Goal: Navigation & Orientation: Find specific page/section

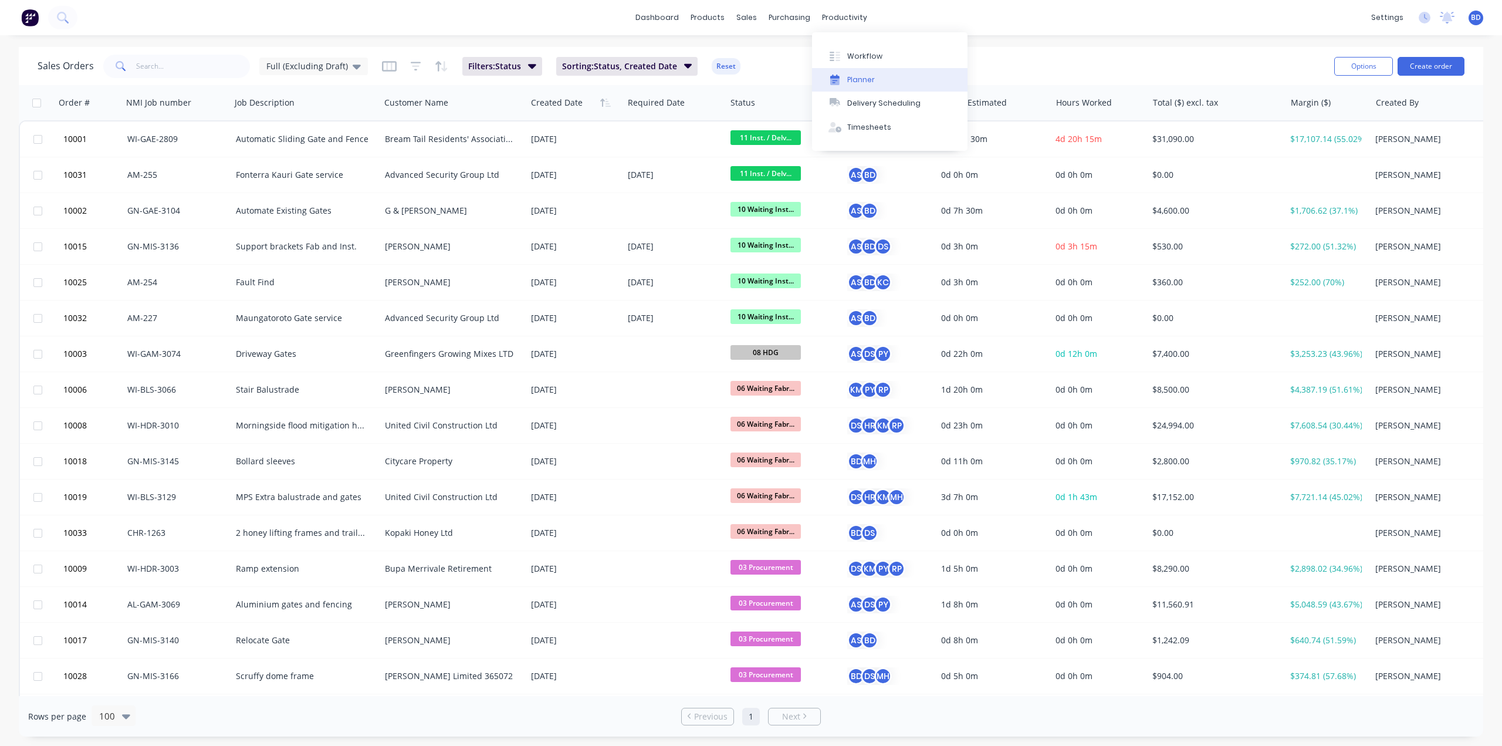
click at [871, 75] on div "Planner" at bounding box center [861, 80] width 28 height 11
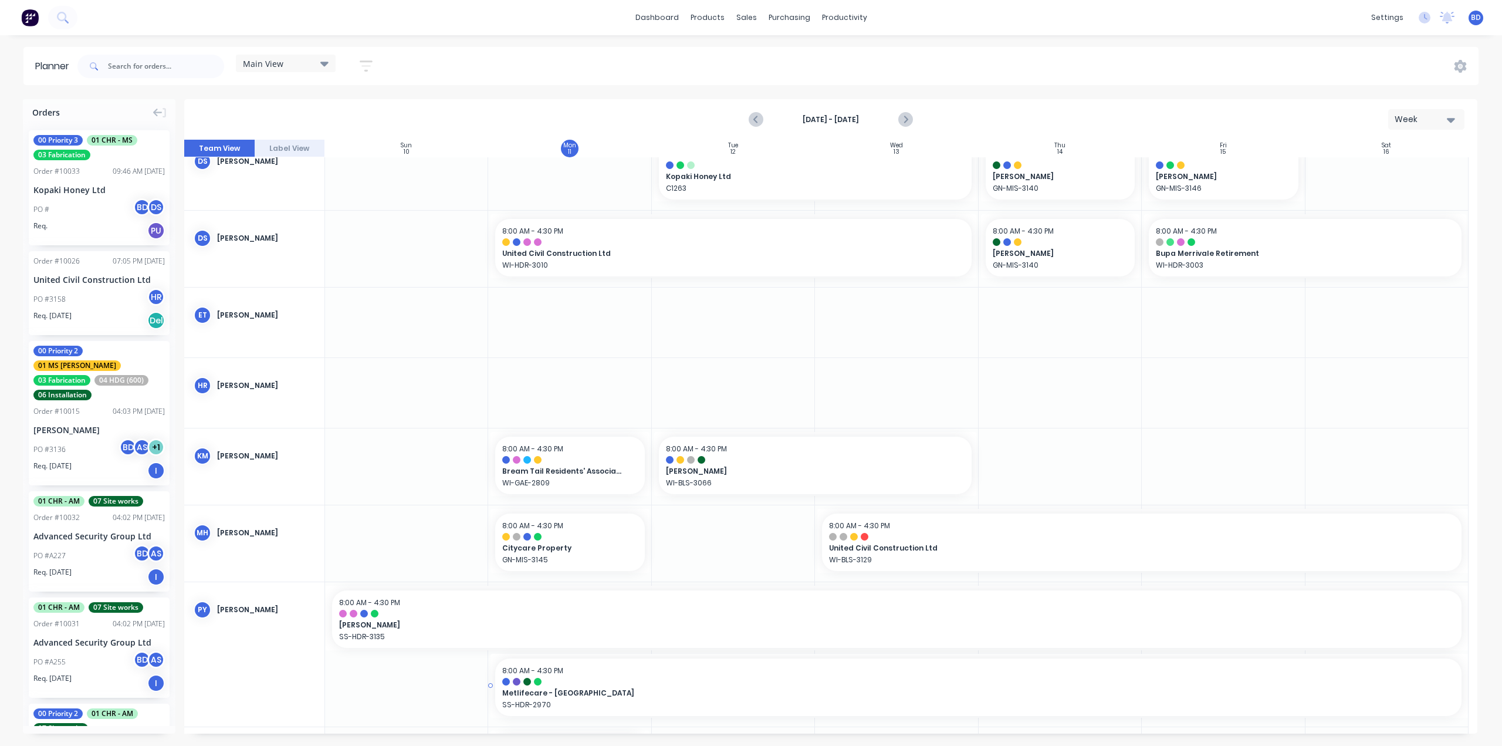
scroll to position [395, 0]
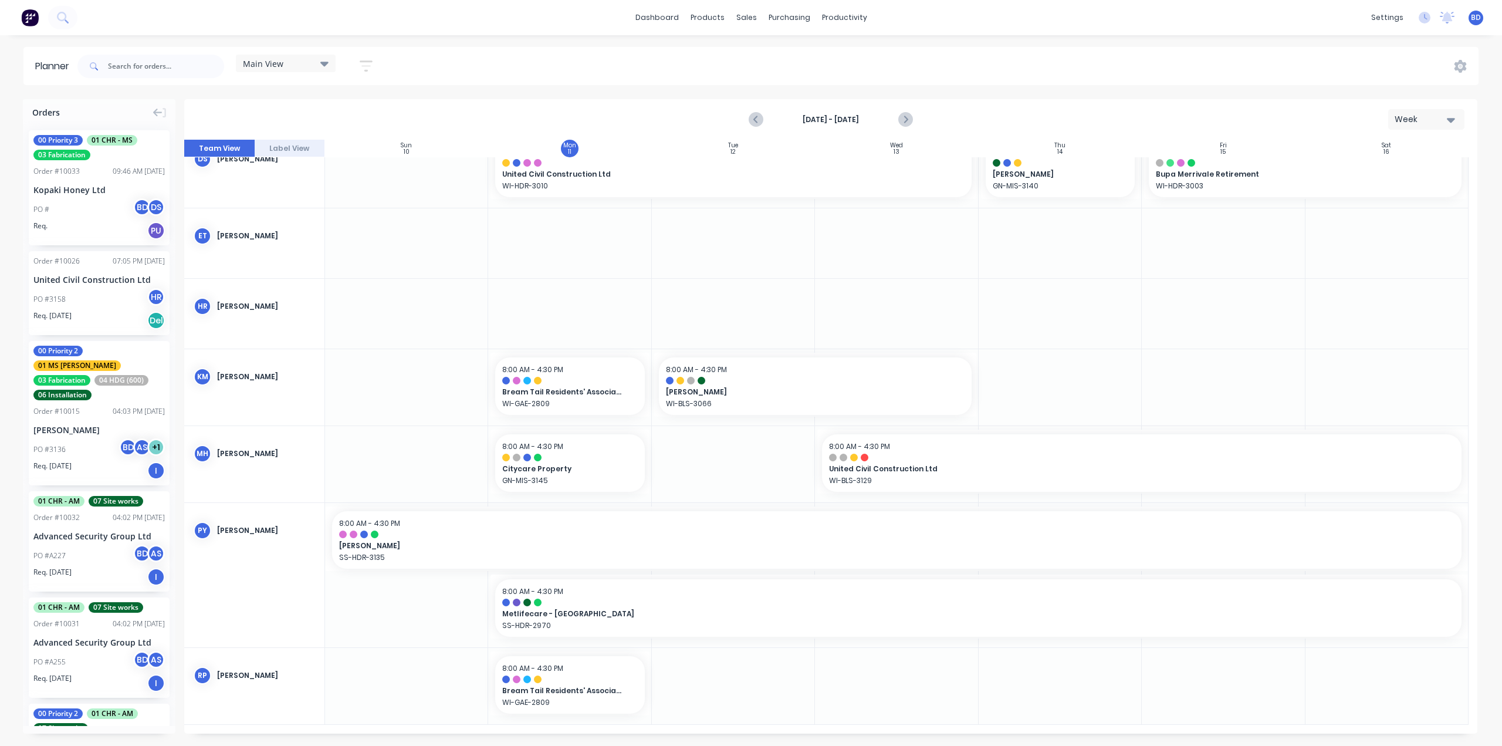
click at [328, 63] on icon at bounding box center [324, 64] width 8 height 5
click at [292, 221] on button "Labour" at bounding box center [307, 220] width 125 height 13
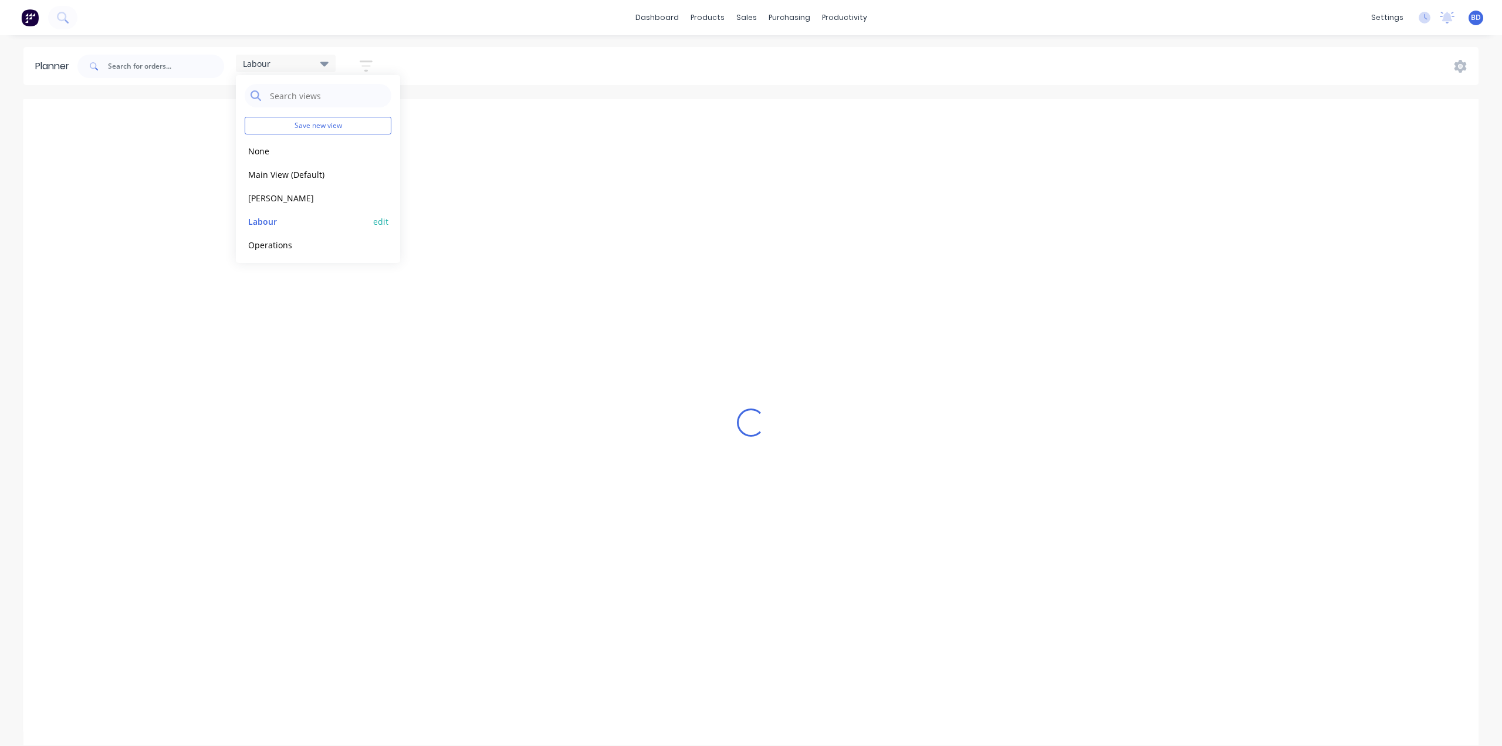
scroll to position [0, 0]
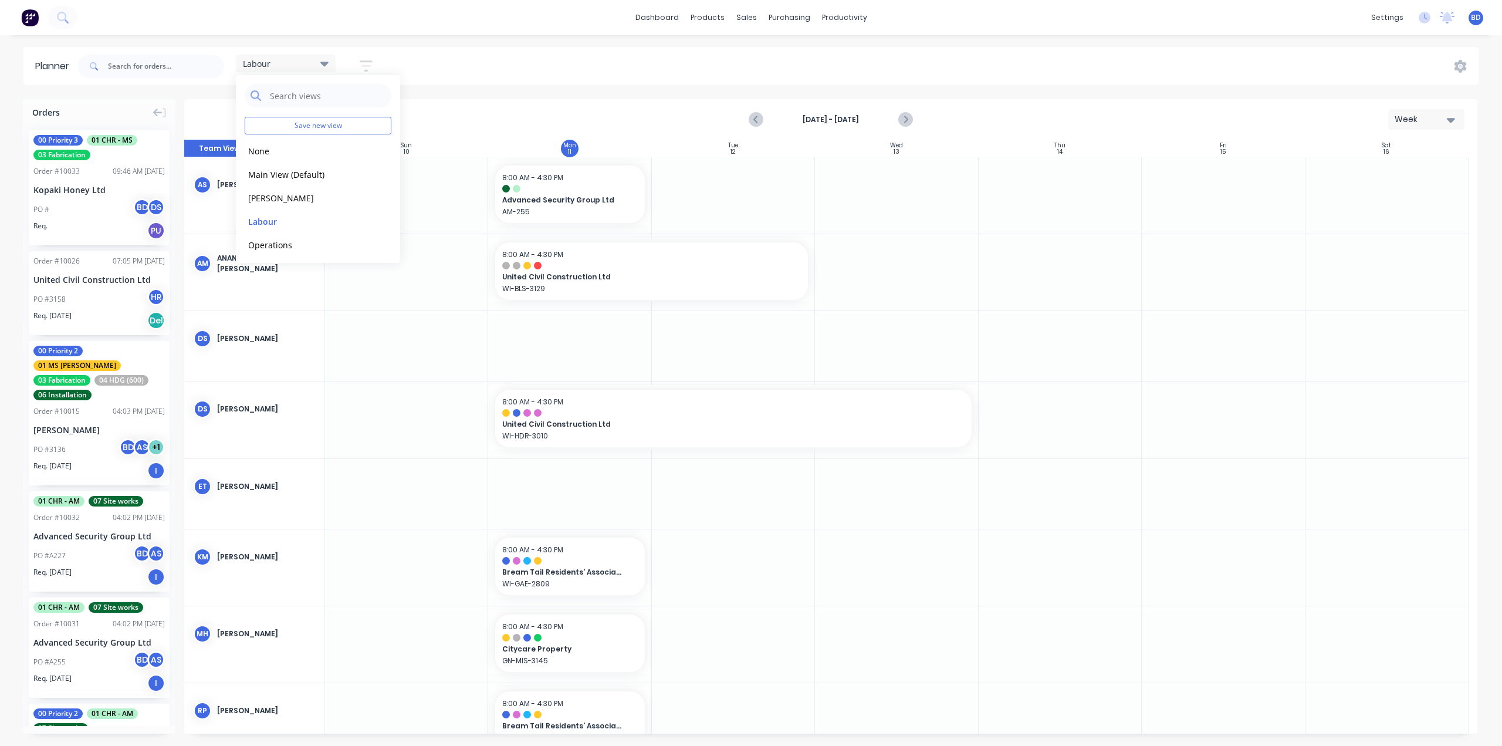
click at [483, 68] on div "Labour Save new view None edit Main View (Default) edit Duncan edit Labour edit…" at bounding box center [777, 66] width 1404 height 35
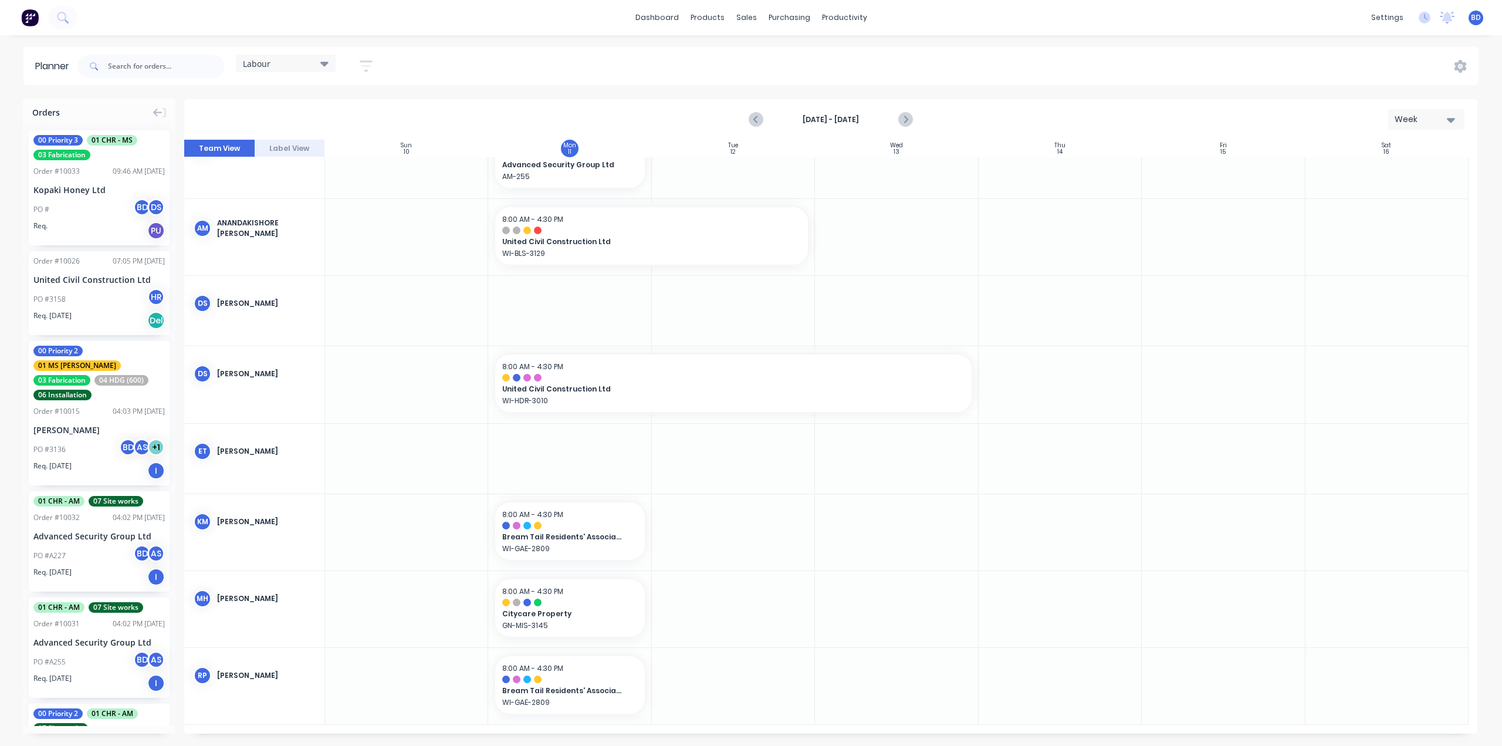
click at [368, 65] on icon "button" at bounding box center [366, 66] width 13 height 15
click at [353, 110] on icon "button" at bounding box center [353, 110] width 8 height 5
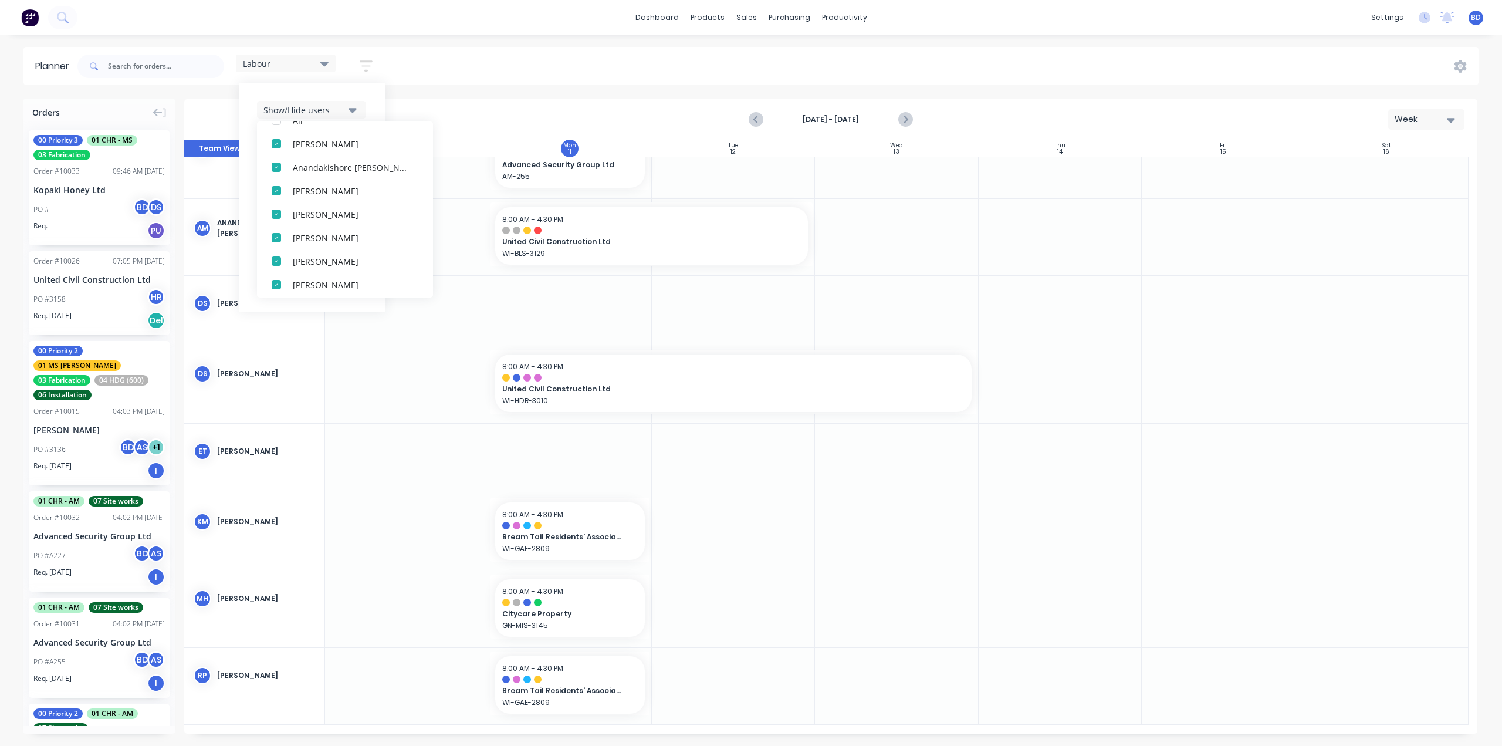
scroll to position [0, 0]
click at [368, 97] on div "Show/Hide users All Albert Scown Anandakishore Marothi Darrin Sangster Duncan S…" at bounding box center [312, 197] width 146 height 228
click at [353, 149] on icon "button" at bounding box center [353, 144] width 8 height 13
click at [374, 134] on div "Show/Hide users Show/Hide orders All Scheduled Unscheduled Filter by status Fil…" at bounding box center [312, 197] width 146 height 228
click at [356, 177] on icon "button" at bounding box center [353, 180] width 8 height 13
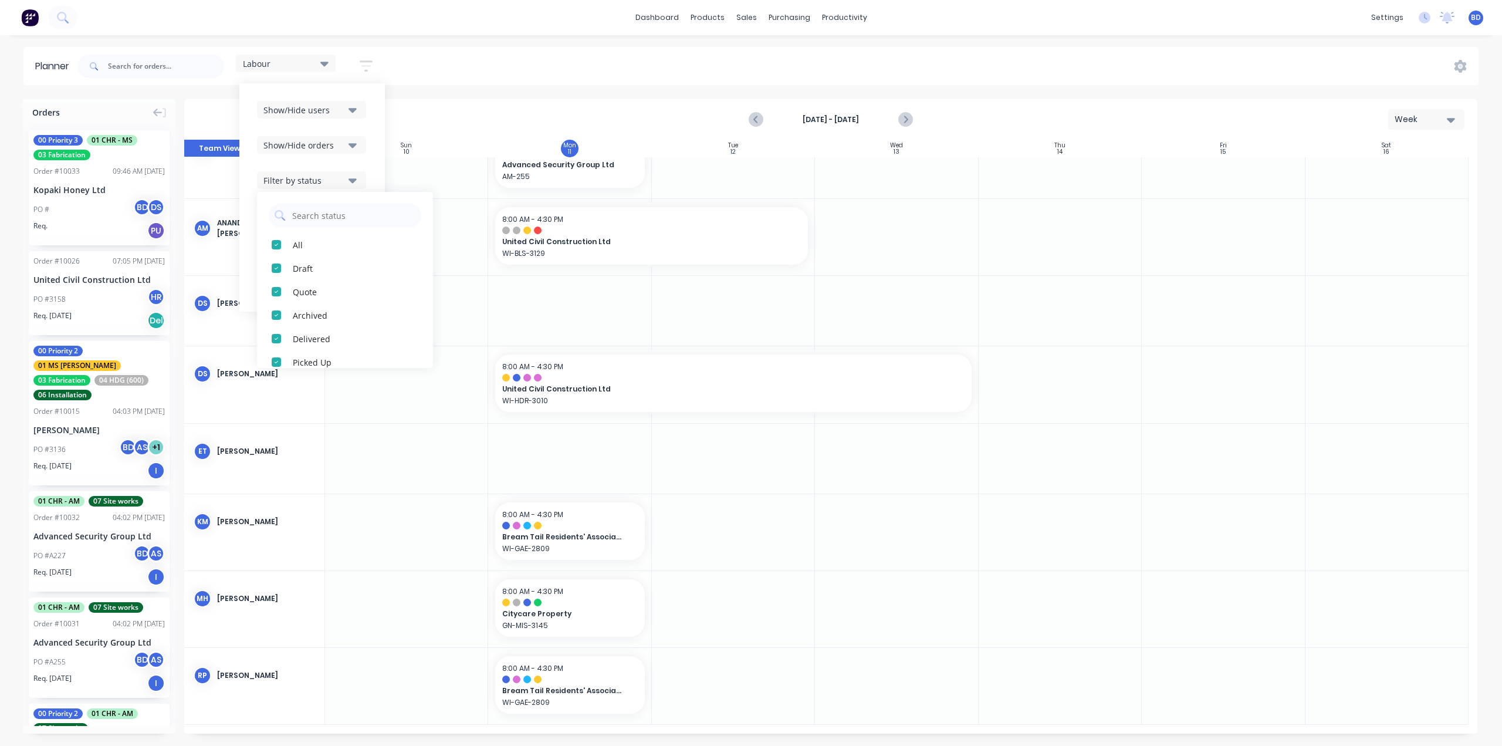
click at [374, 150] on div "Show/Hide users Show/Hide orders Filter by status All Draft Quote Archived Deli…" at bounding box center [312, 197] width 146 height 228
click at [356, 212] on icon "button" at bounding box center [353, 215] width 8 height 13
click at [377, 205] on div "Show/Hide users Show/Hide orders Filter by status Filter by assignee All Unassi…" at bounding box center [312, 197] width 146 height 228
click at [360, 253] on button "Filter by labels" at bounding box center [311, 251] width 109 height 18
click at [374, 226] on div "Show/Hide users Show/Hide orders Filter by status Filter by assignee Filter by …" at bounding box center [312, 197] width 146 height 228
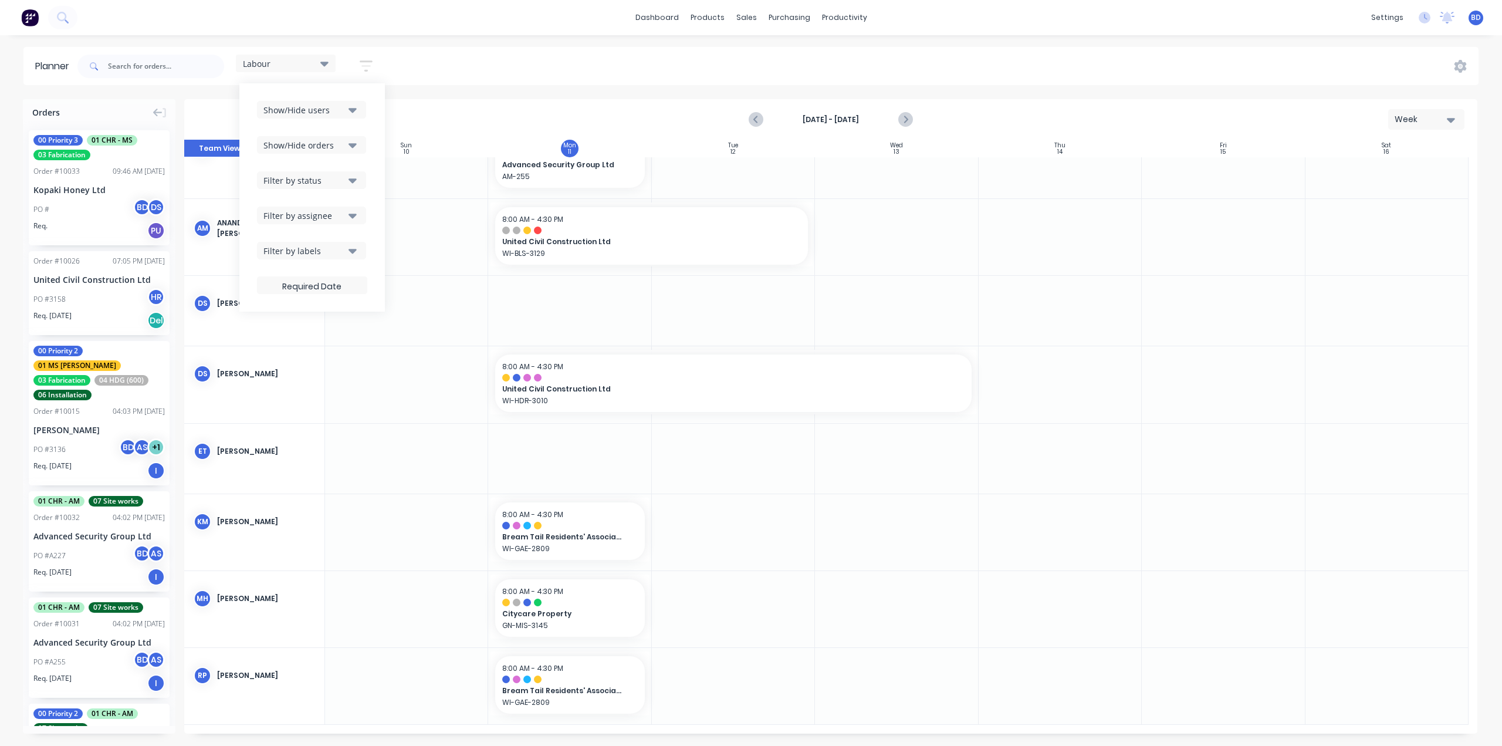
click at [270, 62] on span "Labour" at bounding box center [257, 64] width 28 height 12
click at [294, 169] on button "Main View (Default)" at bounding box center [307, 173] width 125 height 13
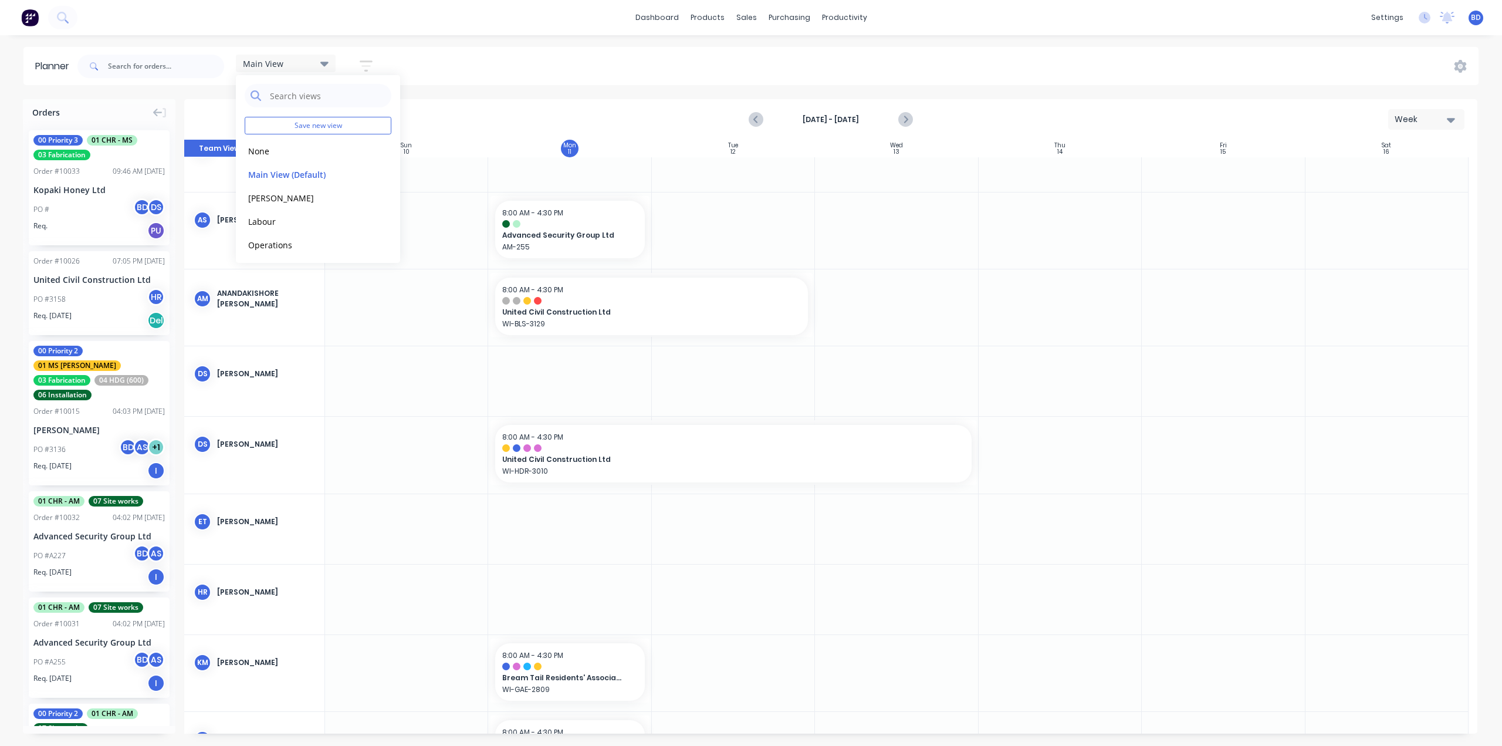
click at [577, 56] on div "Main View Save new view None edit Main View (Default) edit Duncan edit Labour e…" at bounding box center [777, 66] width 1404 height 35
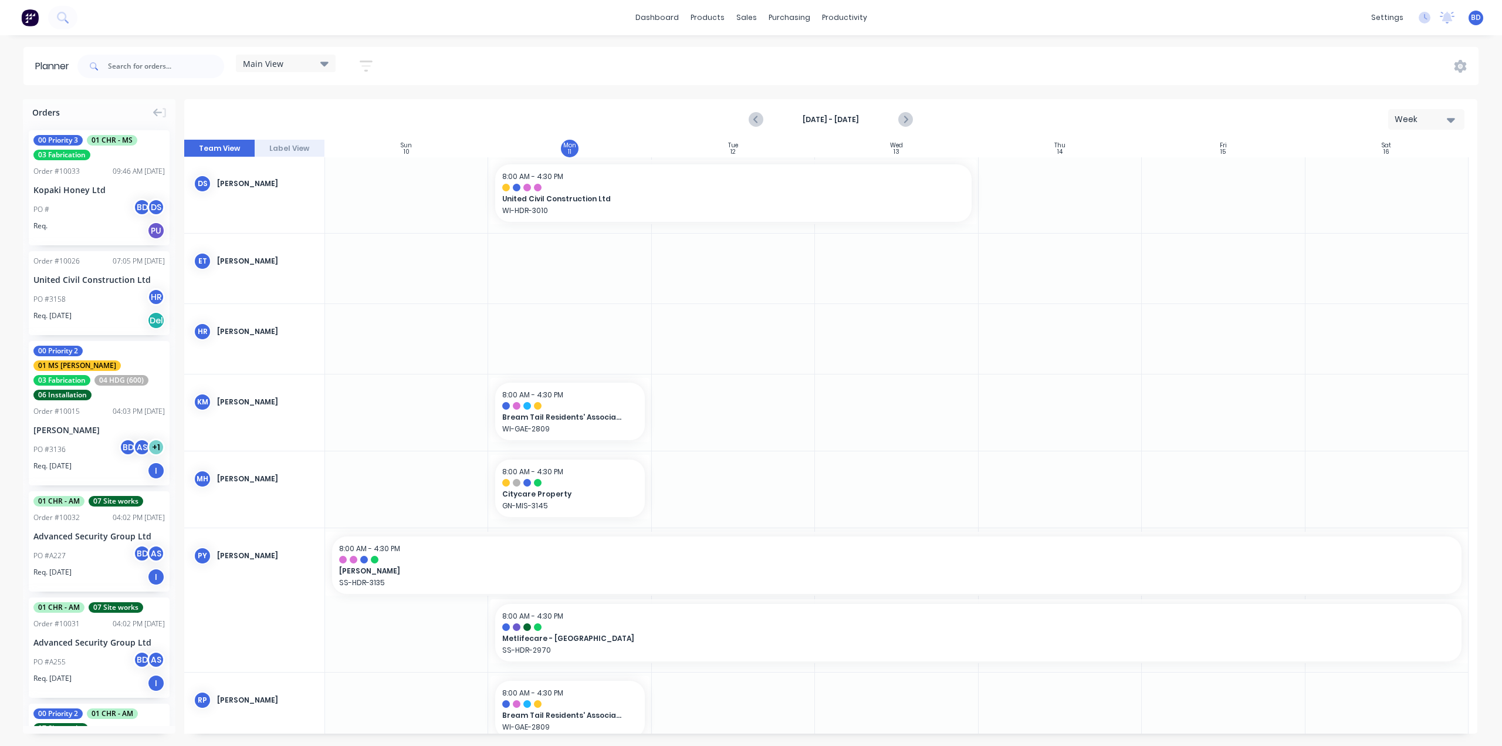
scroll to position [321, 0]
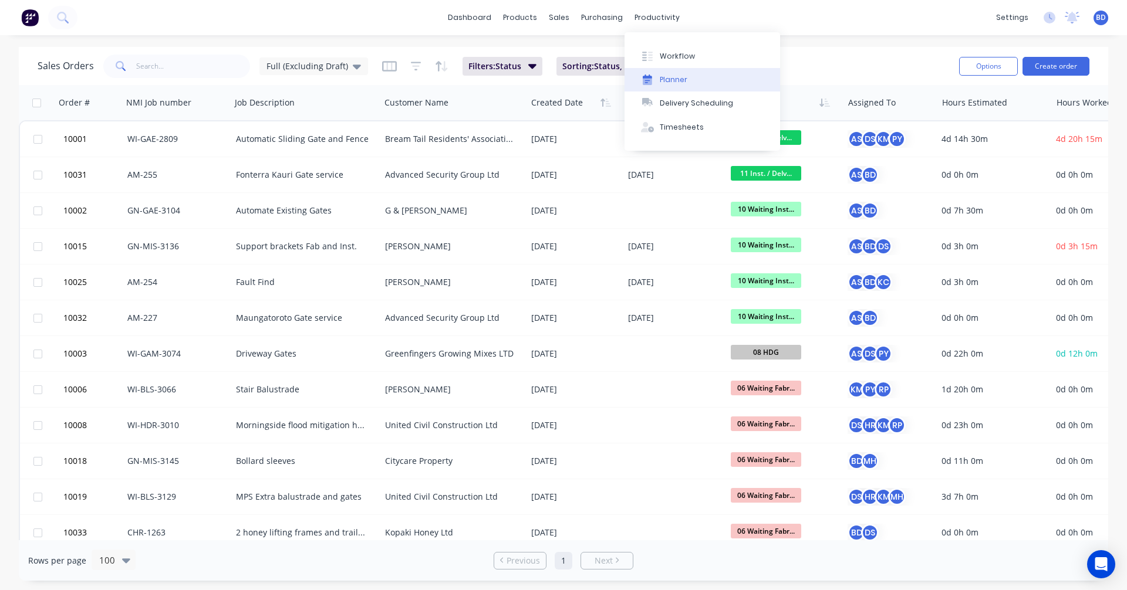
click at [697, 73] on button "Planner" at bounding box center [701, 79] width 155 height 23
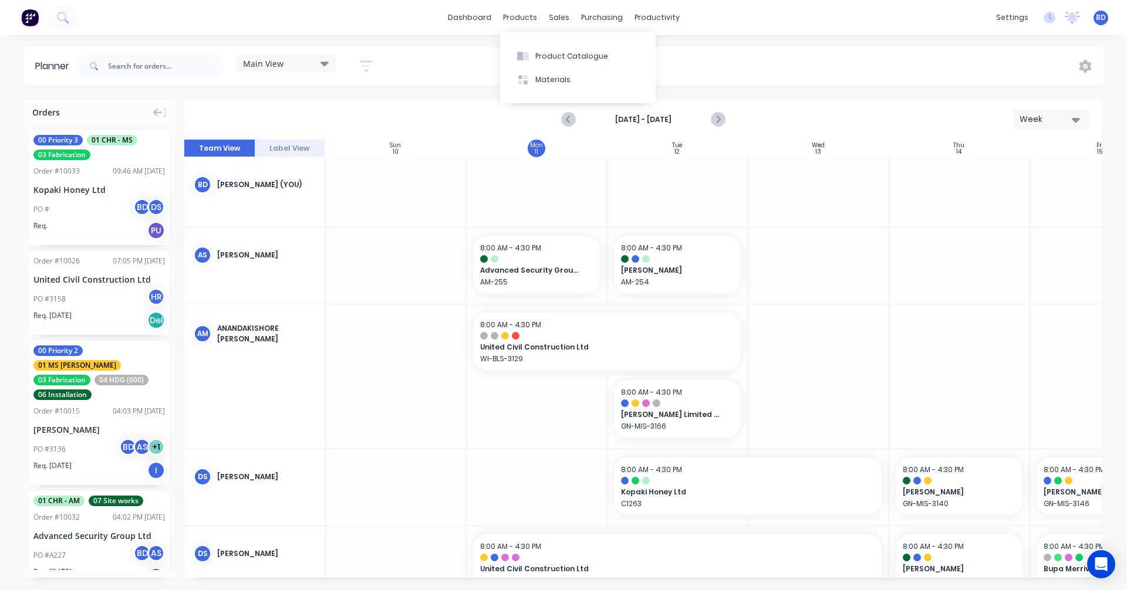
scroll to position [0, 1]
click at [370, 68] on icon "button" at bounding box center [366, 66] width 13 height 15
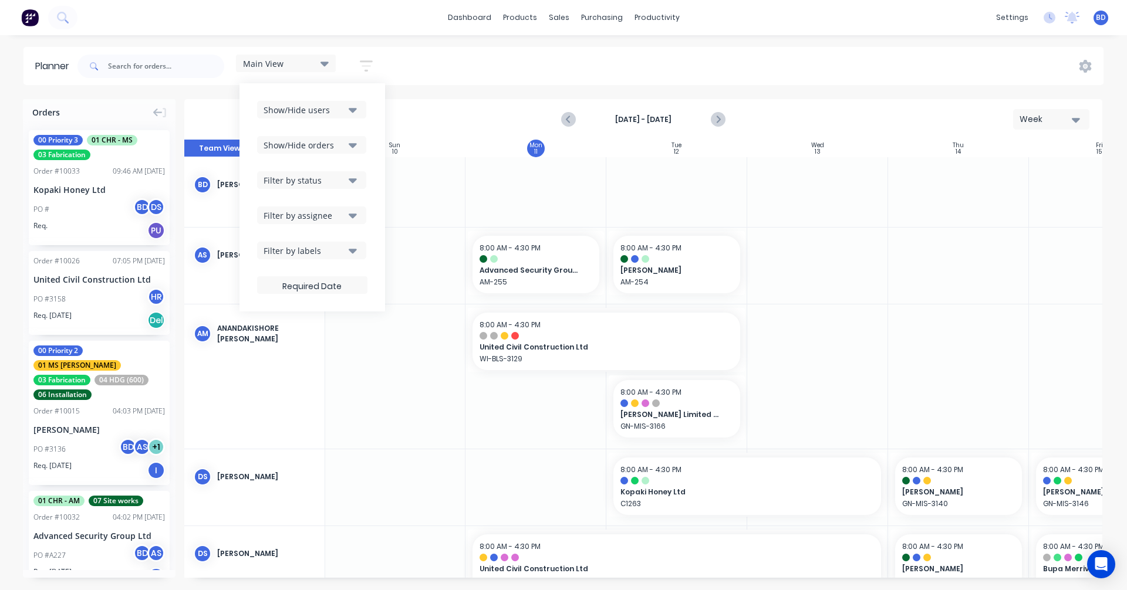
click at [352, 213] on icon "button" at bounding box center [353, 215] width 8 height 13
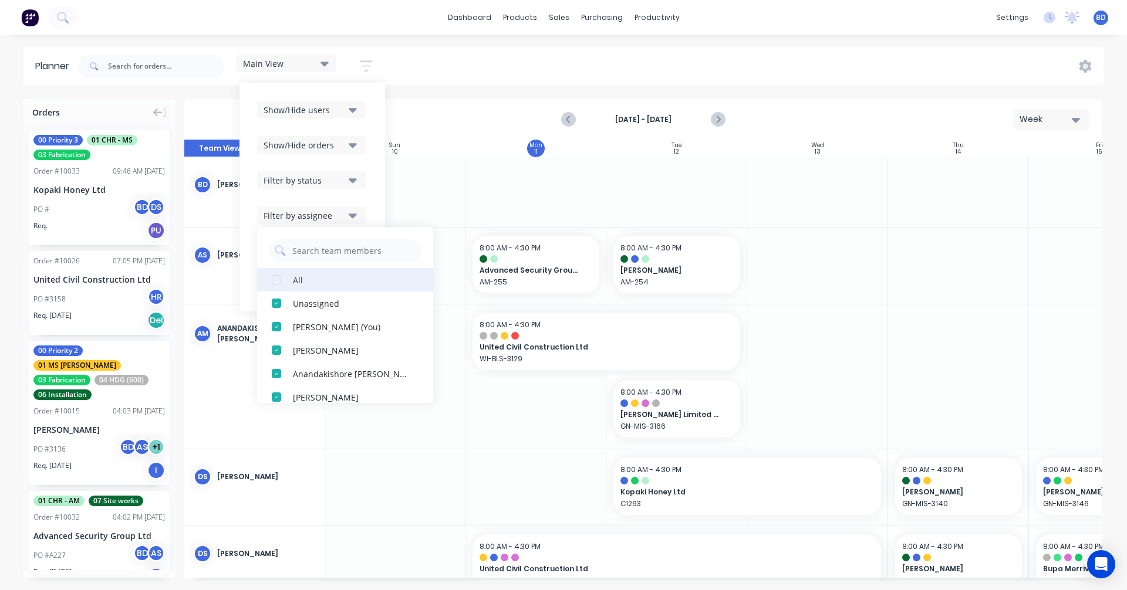
click at [278, 280] on div "button" at bounding box center [276, 279] width 23 height 23
click at [279, 280] on div "button" at bounding box center [276, 279] width 23 height 23
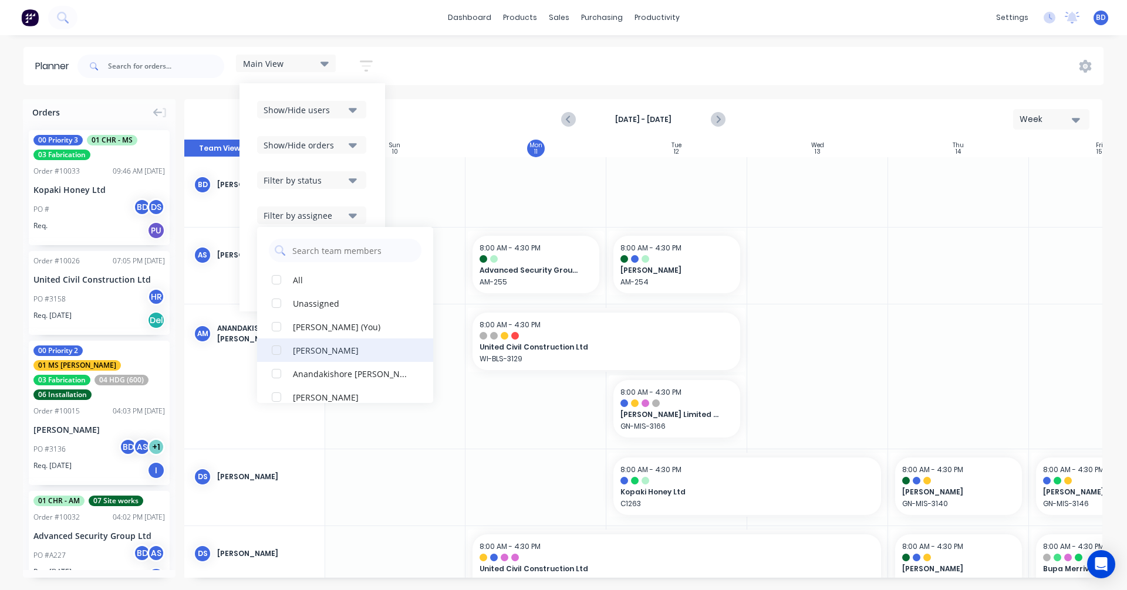
click at [276, 351] on div "button" at bounding box center [276, 350] width 23 height 23
click at [309, 88] on div "Show/Hide users Show/Hide orders Filter by status Filter by assignee All Unassi…" at bounding box center [312, 197] width 146 height 228
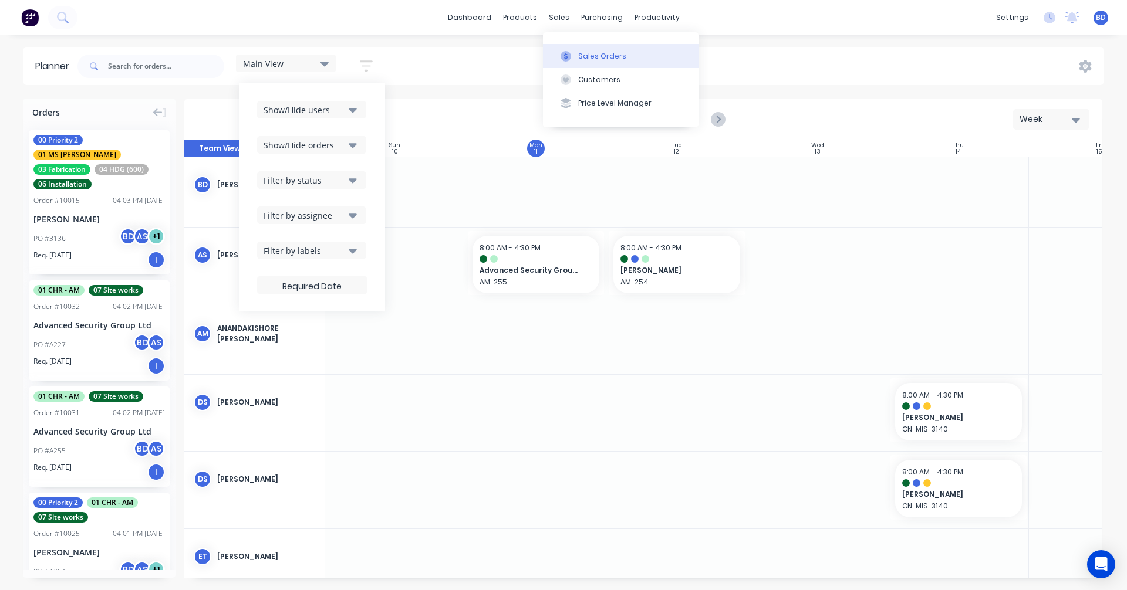
click at [592, 53] on div "Sales Orders" at bounding box center [602, 56] width 48 height 11
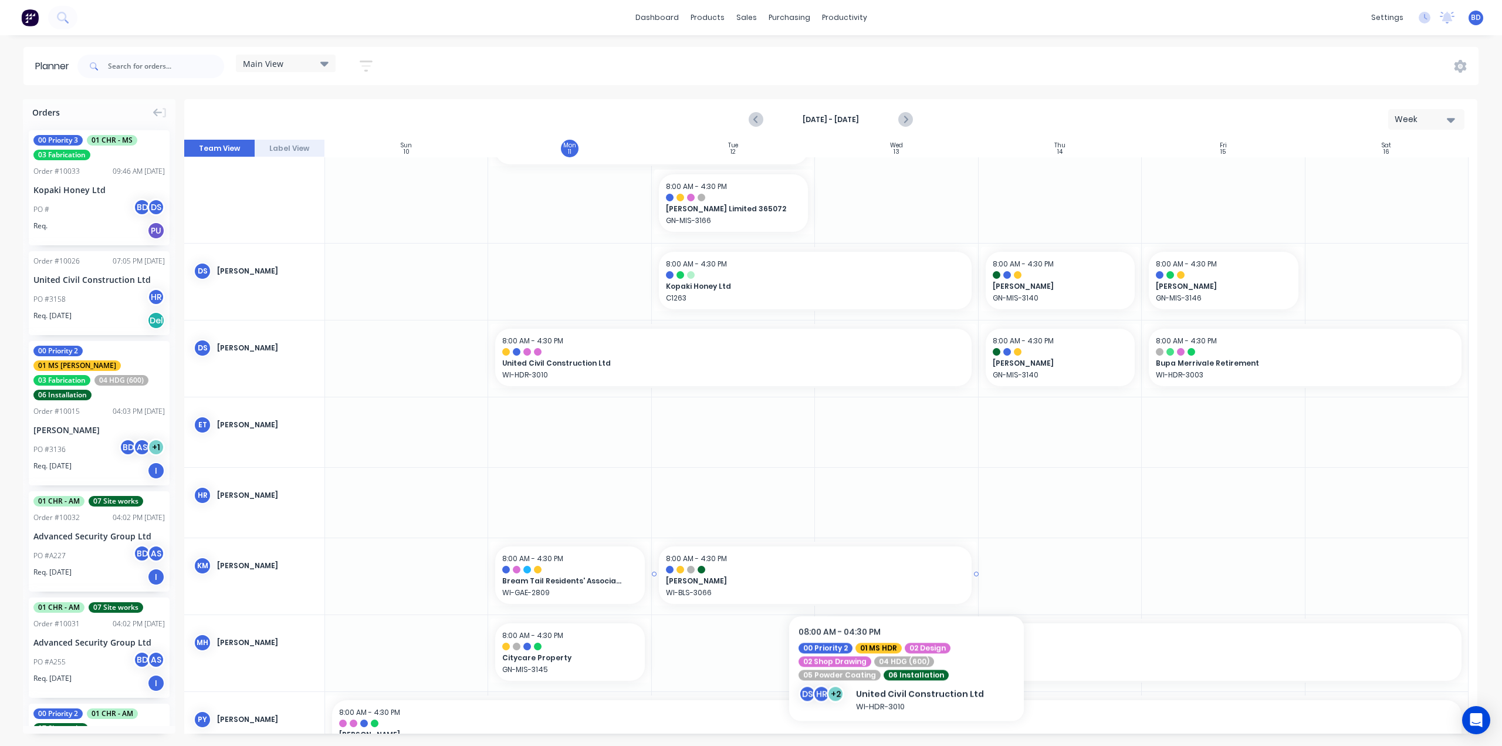
scroll to position [352, 0]
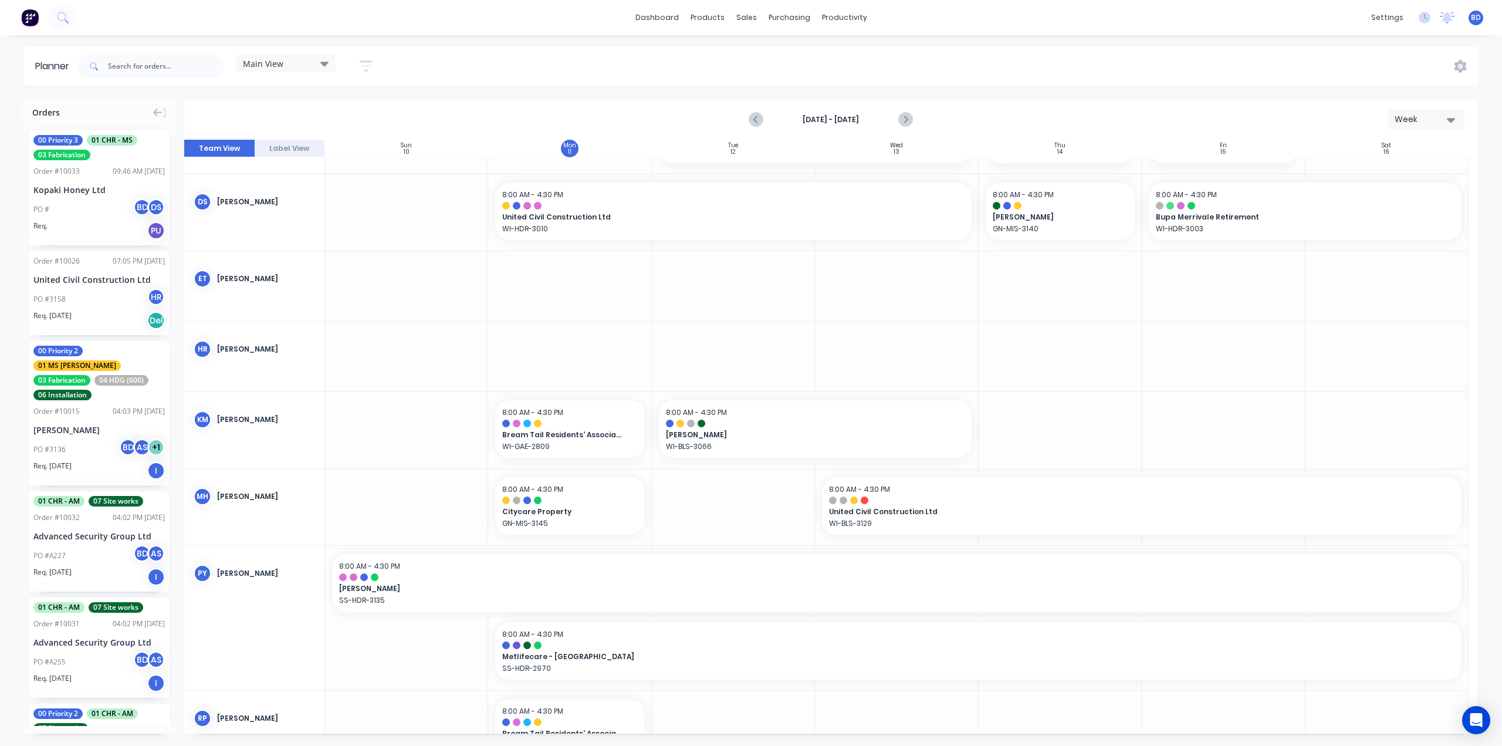
click at [326, 63] on icon at bounding box center [324, 64] width 8 height 5
click at [276, 221] on button "Labour" at bounding box center [307, 220] width 125 height 13
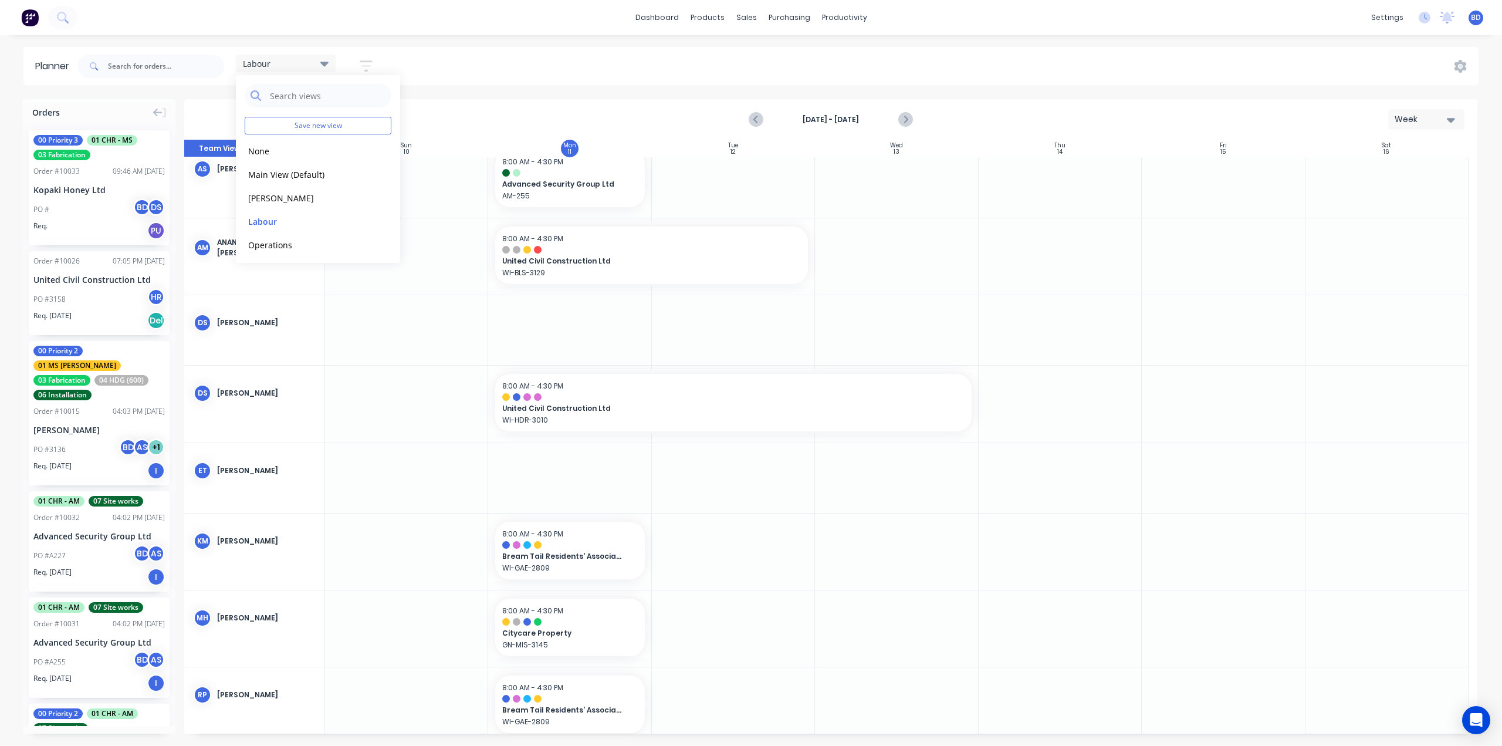
scroll to position [35, 0]
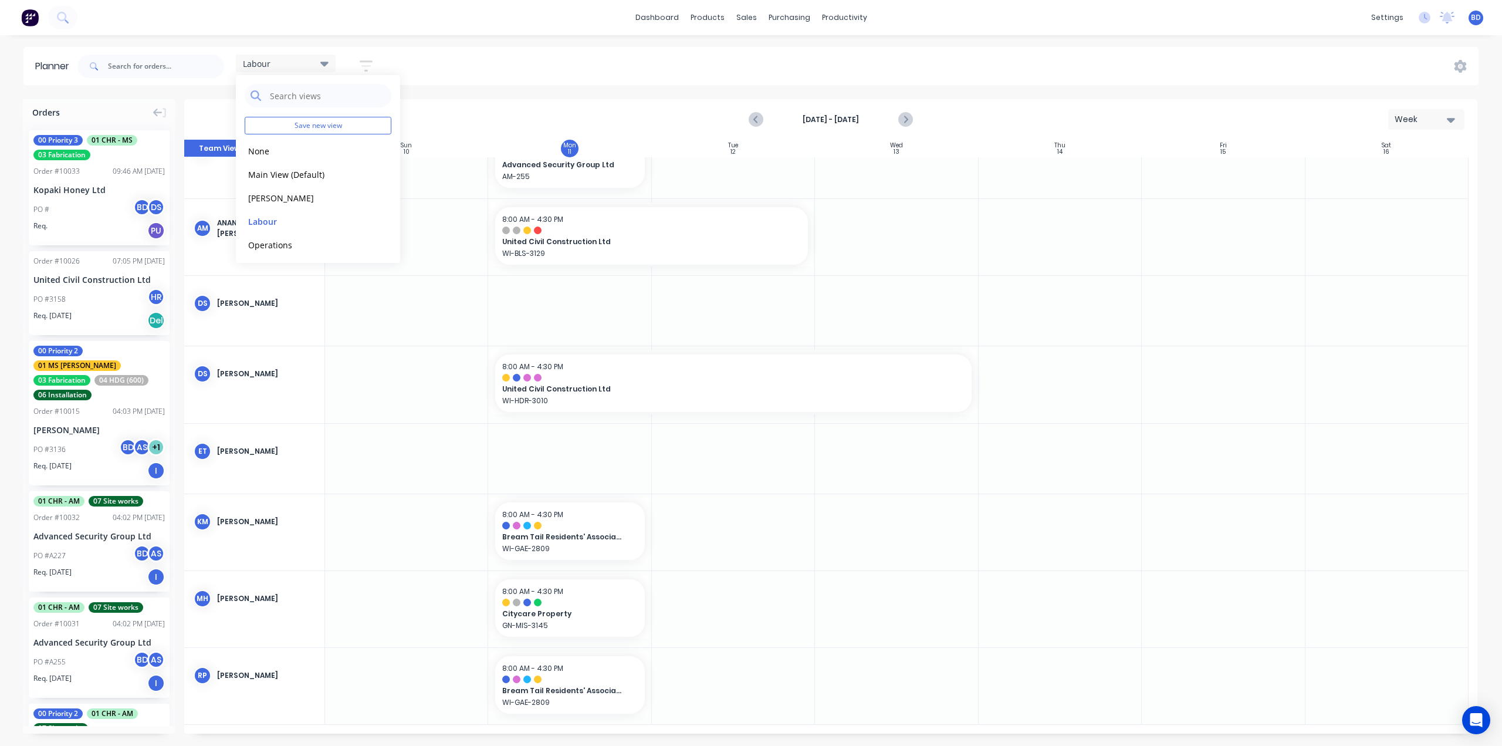
click at [367, 63] on icon "button" at bounding box center [366, 66] width 13 height 15
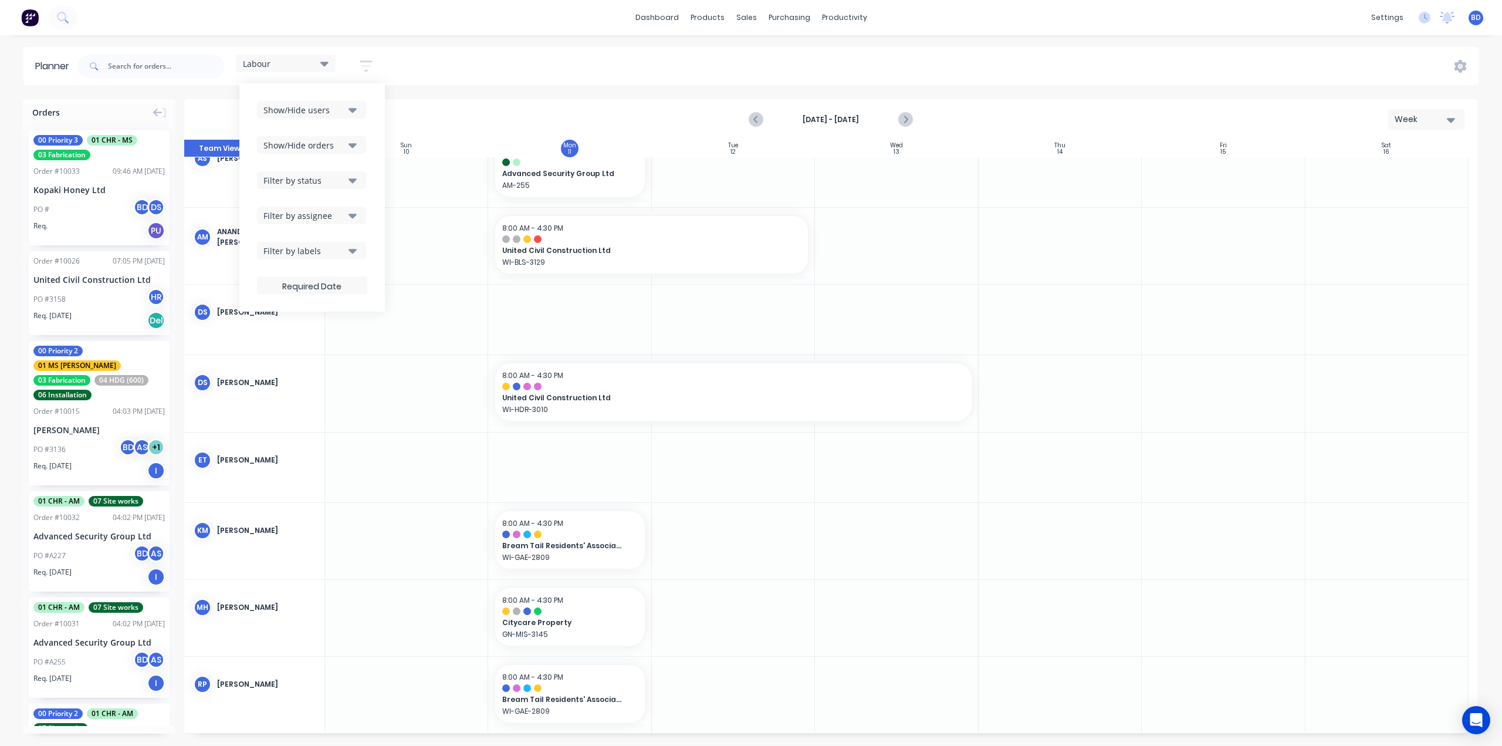
click at [461, 62] on div "Labour Save new view None edit Main View (Default) edit Duncan edit Labour edit…" at bounding box center [777, 66] width 1404 height 35
click at [327, 66] on icon at bounding box center [324, 64] width 8 height 5
click at [322, 224] on button "Labour" at bounding box center [307, 220] width 125 height 13
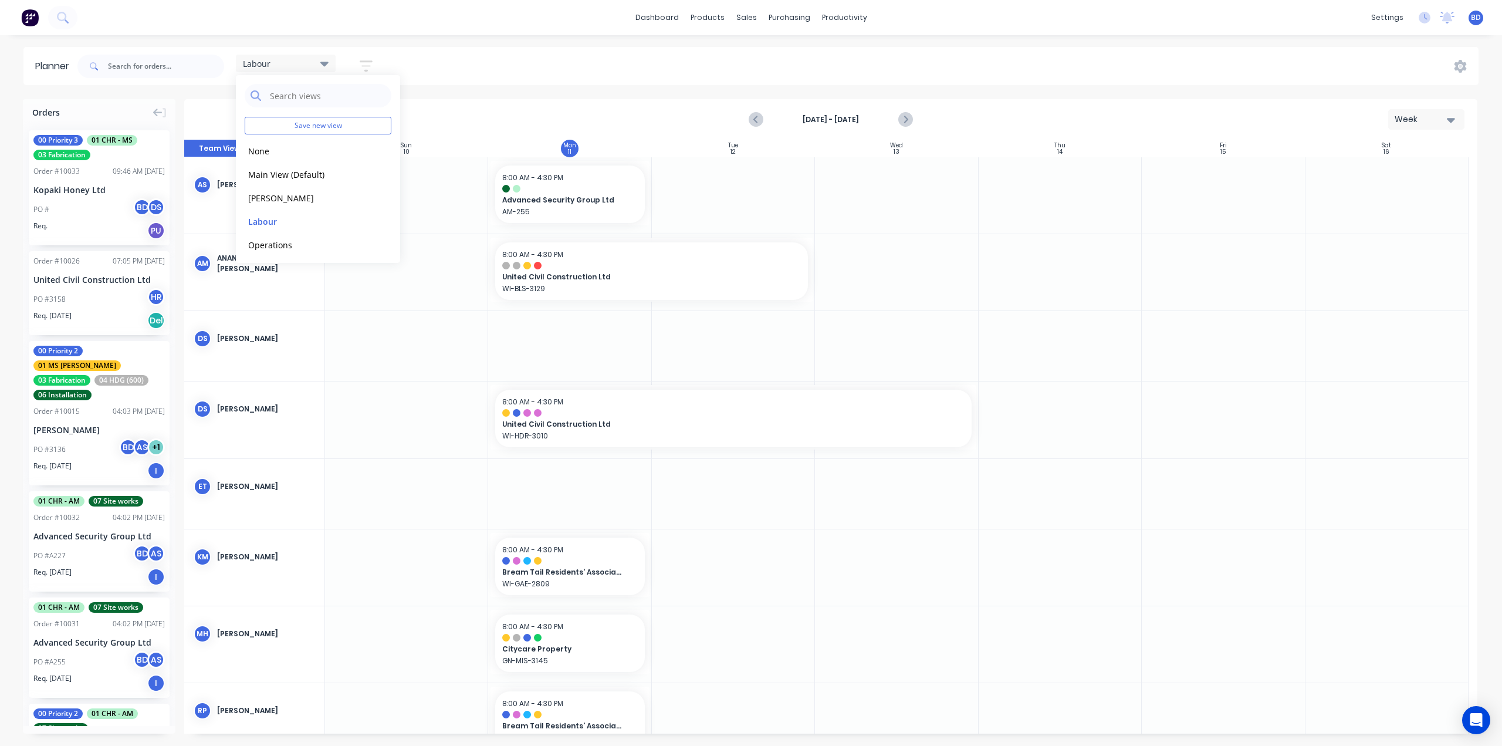
scroll to position [35, 0]
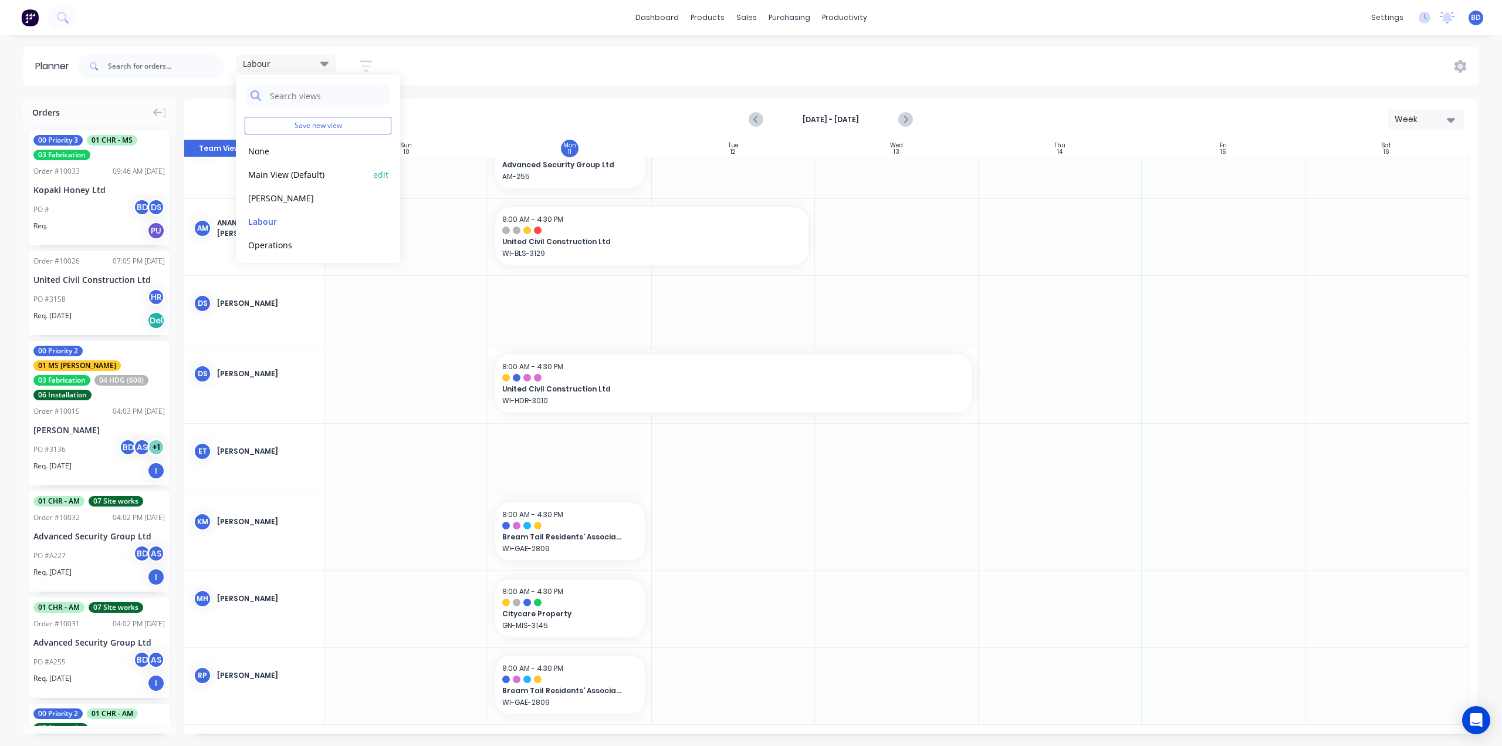
click at [303, 172] on button "Main View (Default)" at bounding box center [307, 173] width 125 height 13
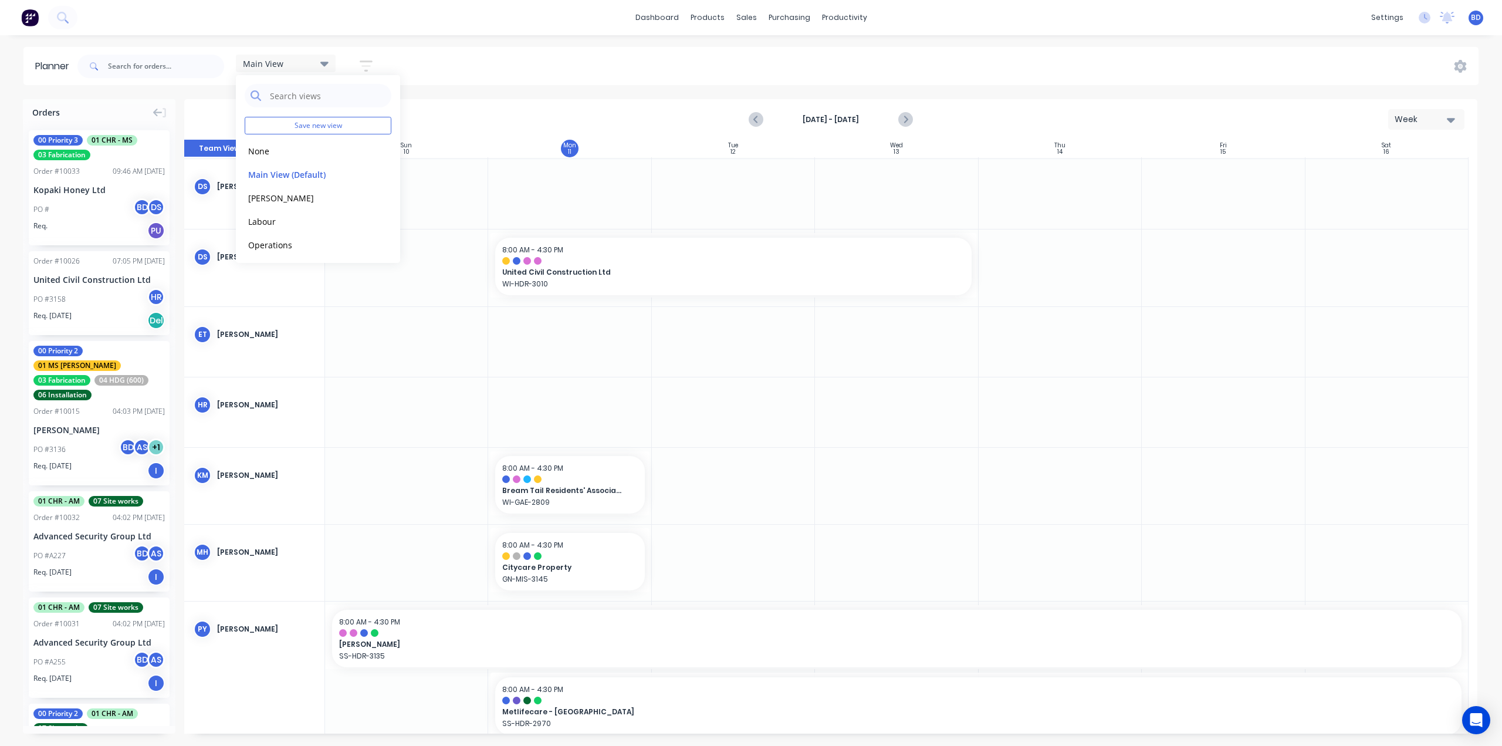
scroll to position [321, 0]
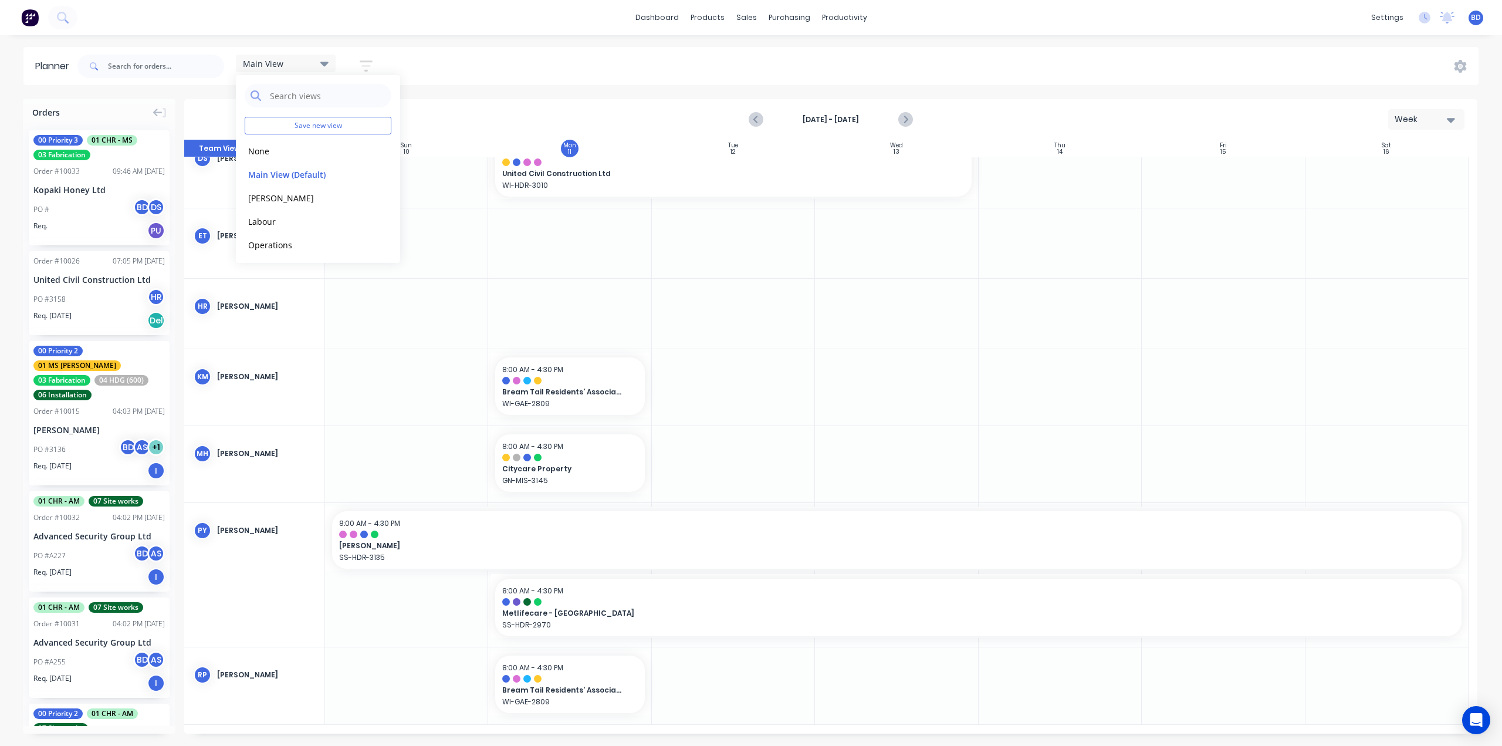
click at [503, 16] on div "dashboard products sales purchasing productivity dashboard products Product Cat…" at bounding box center [751, 17] width 1502 height 35
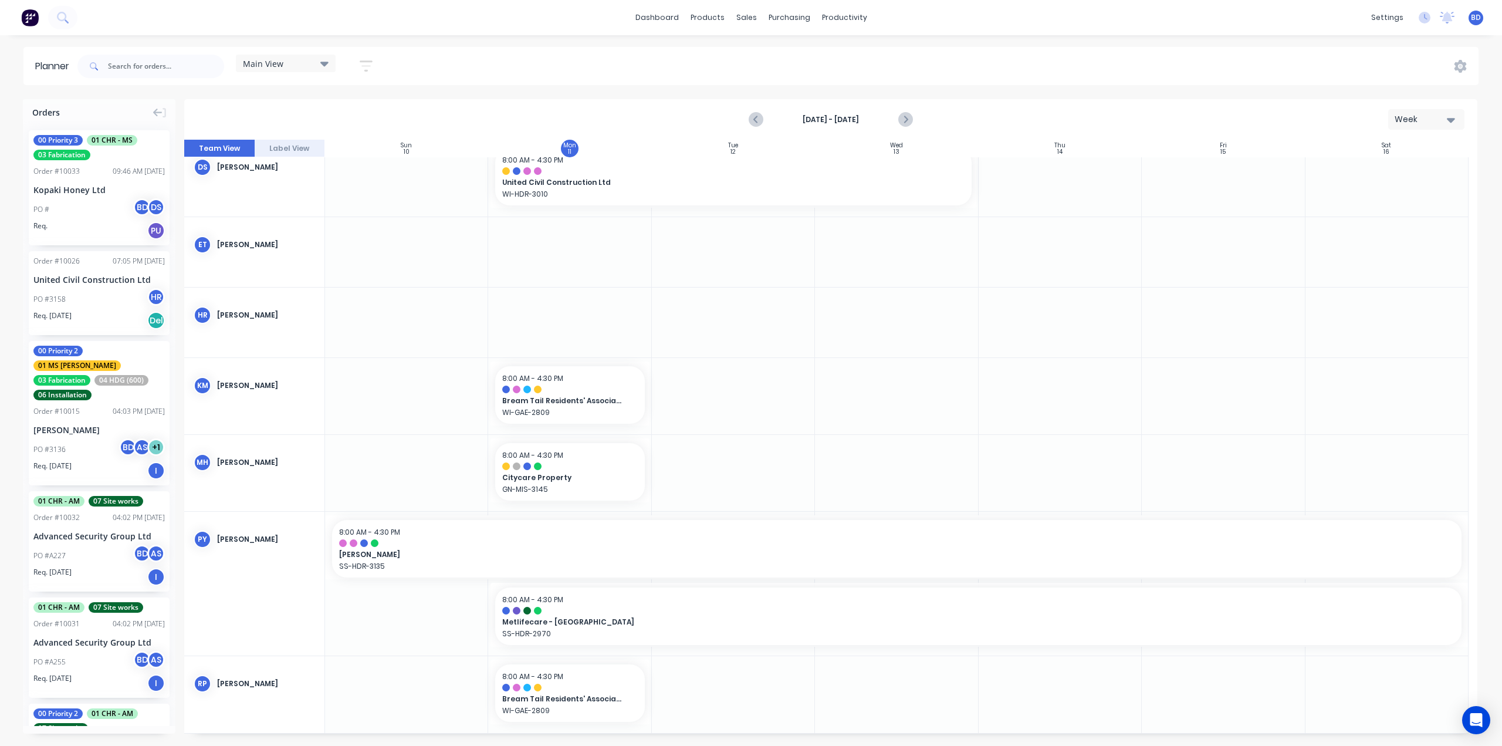
click at [278, 71] on div "Main View" at bounding box center [286, 64] width 100 height 18
click at [295, 174] on button "Main View (Default)" at bounding box center [307, 173] width 125 height 13
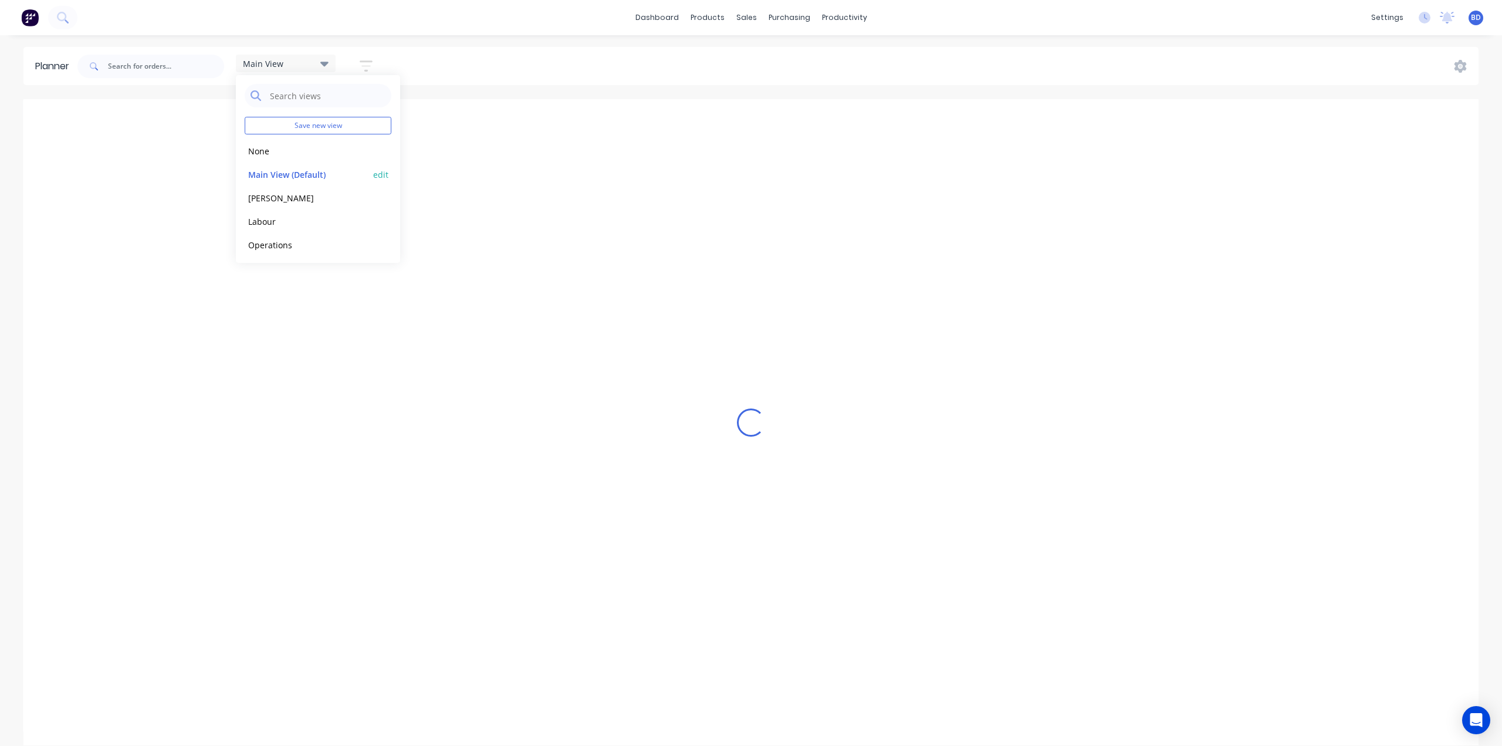
scroll to position [198, 0]
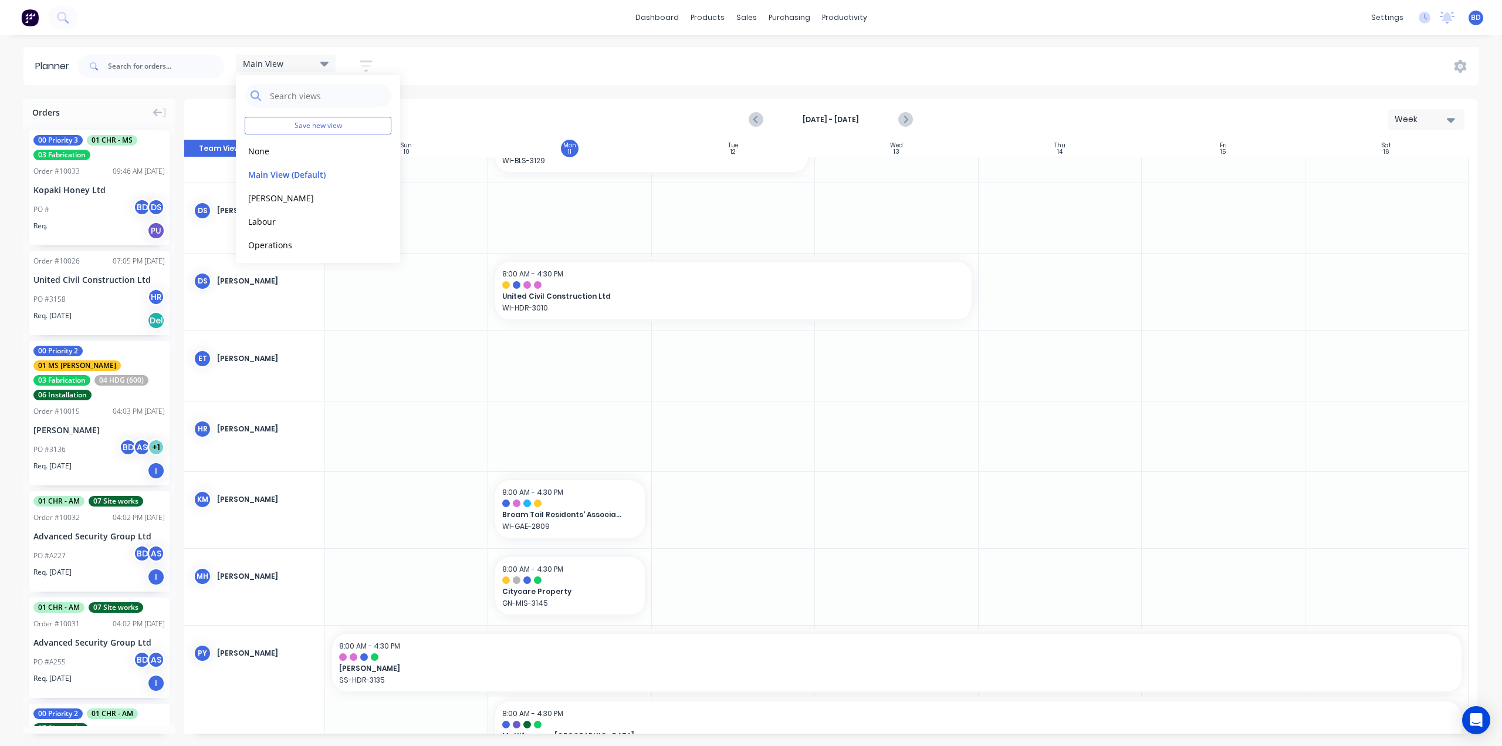
click at [427, 67] on div "Main View Save new view None edit Main View (Default) edit Duncan edit Labour e…" at bounding box center [777, 66] width 1404 height 35
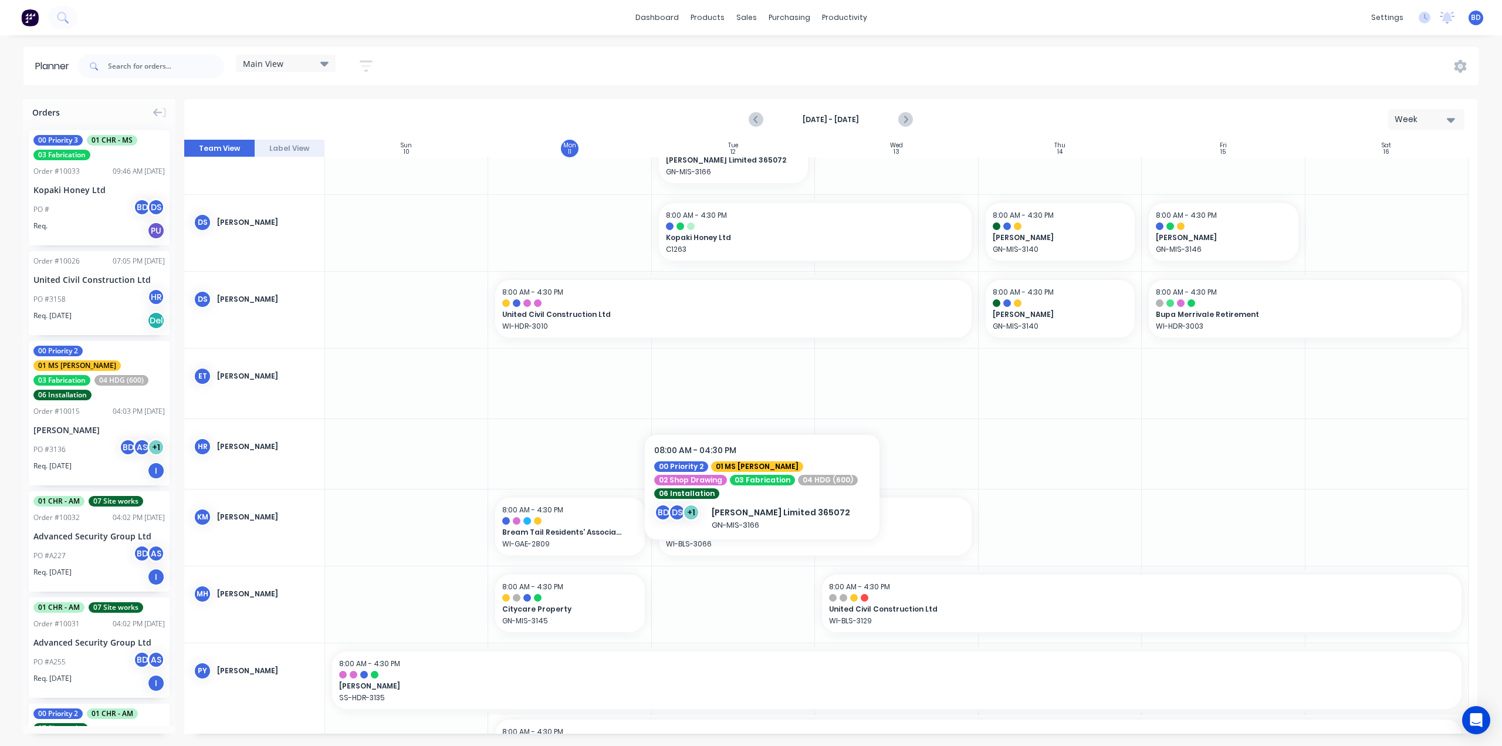
scroll to position [352, 0]
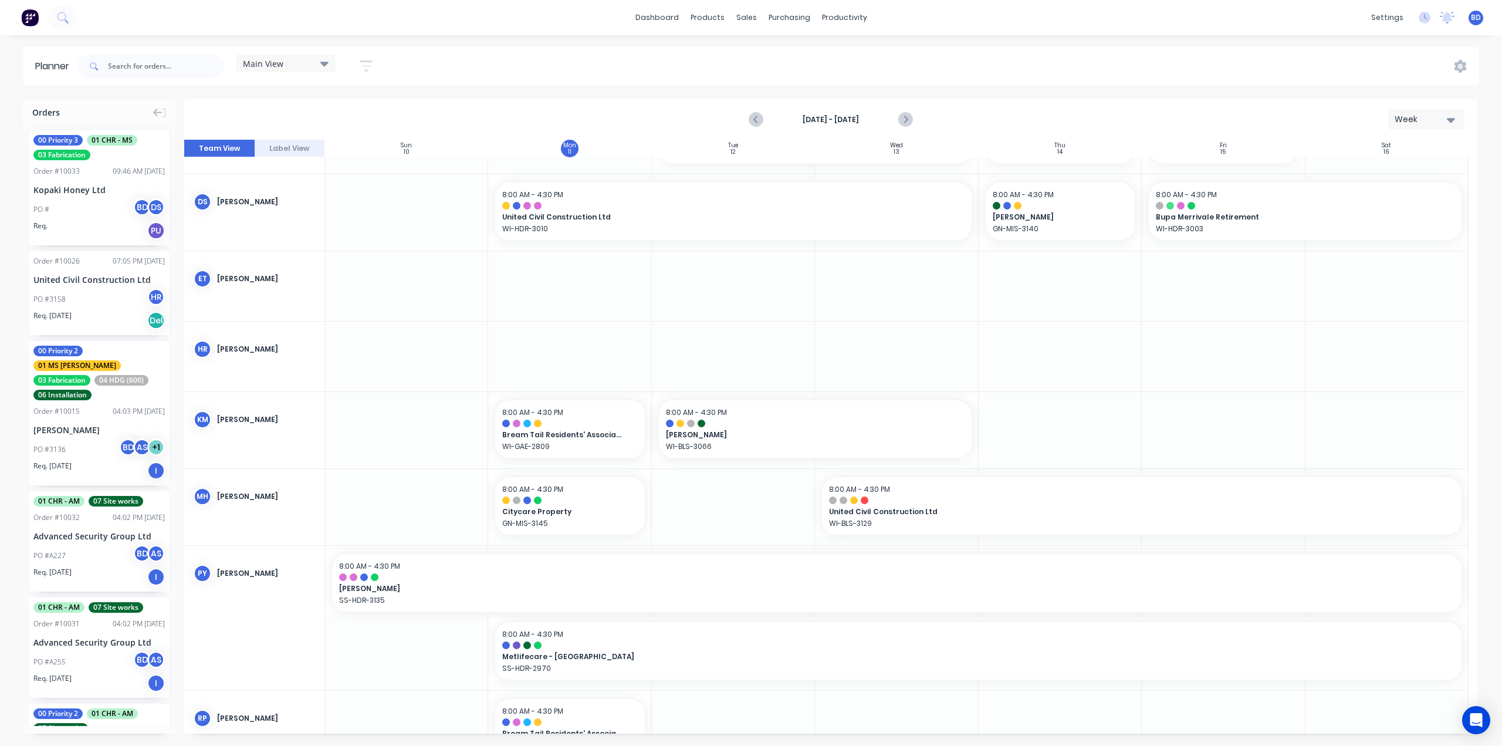
click at [323, 62] on icon at bounding box center [324, 64] width 8 height 5
click at [455, 70] on div "Main View Save new view None edit Main View (Default) edit [PERSON_NAME] edit L…" at bounding box center [777, 66] width 1404 height 35
click at [368, 67] on icon "button" at bounding box center [365, 66] width 9 height 2
click at [319, 63] on div "Main View" at bounding box center [286, 63] width 86 height 11
click at [293, 197] on button "[PERSON_NAME]" at bounding box center [307, 197] width 125 height 13
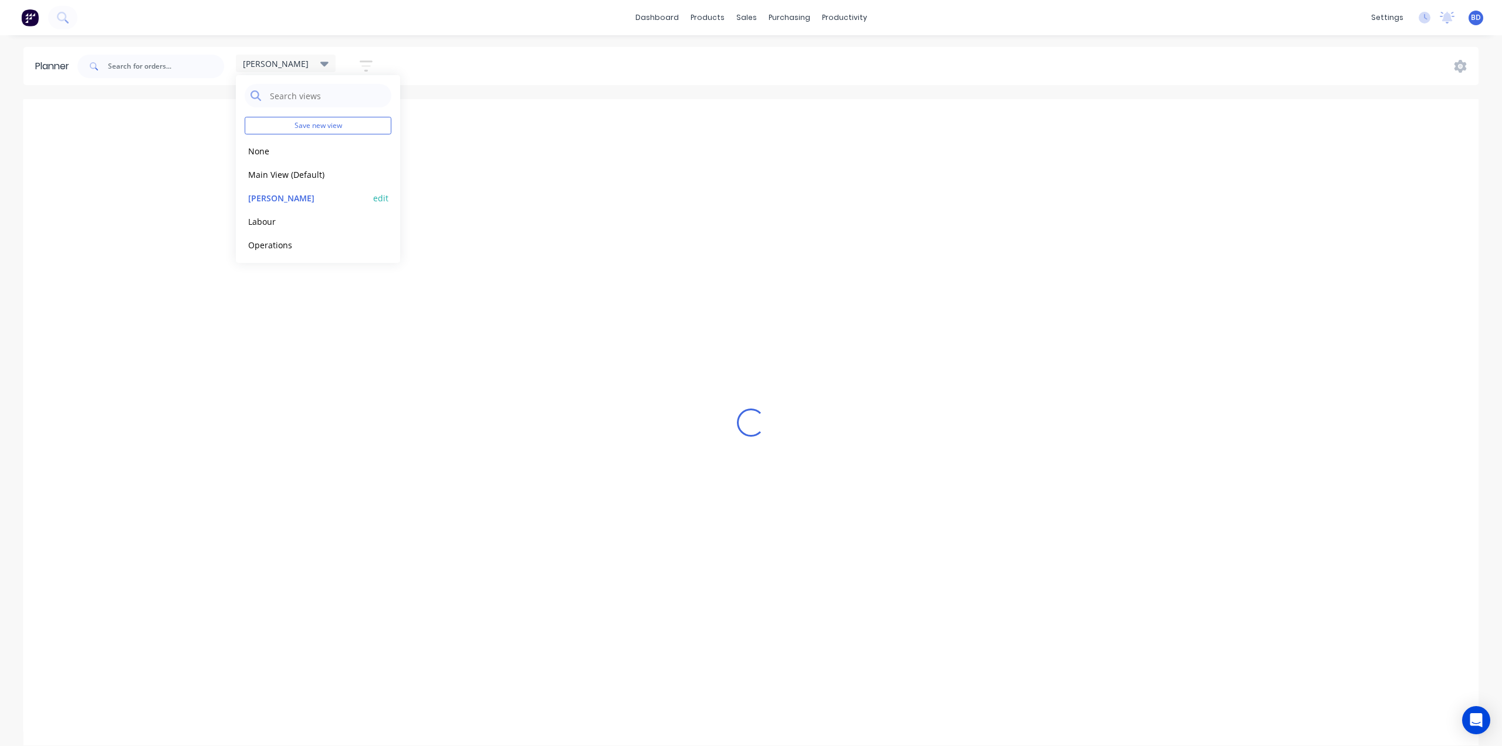
scroll to position [0, 0]
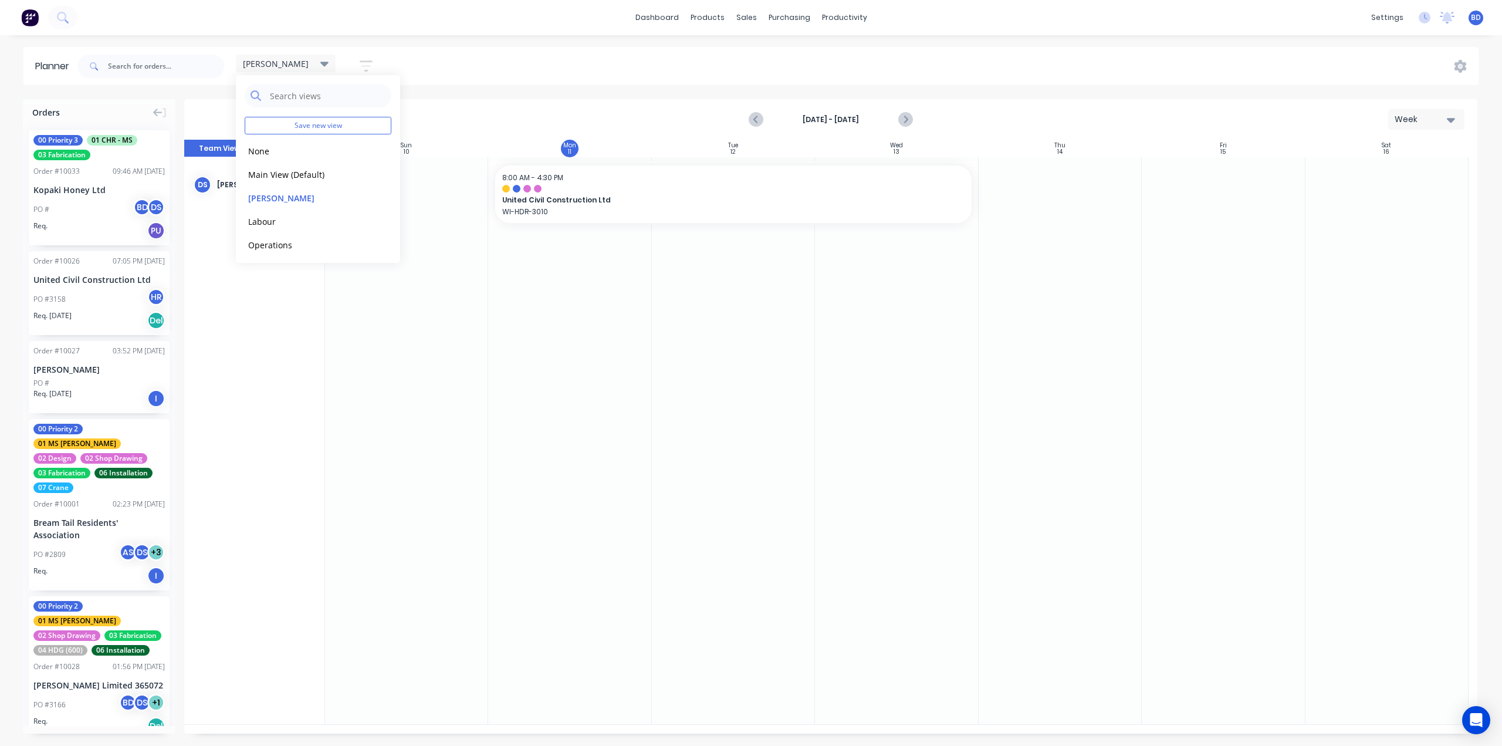
click at [368, 63] on icon "button" at bounding box center [366, 66] width 13 height 15
click at [425, 56] on div "[PERSON_NAME] Save new view None edit Main View (Default) edit [PERSON_NAME] ed…" at bounding box center [777, 66] width 1404 height 35
click at [320, 65] on div "[PERSON_NAME]" at bounding box center [286, 63] width 86 height 11
click at [296, 174] on button "Main View (Default)" at bounding box center [307, 173] width 125 height 13
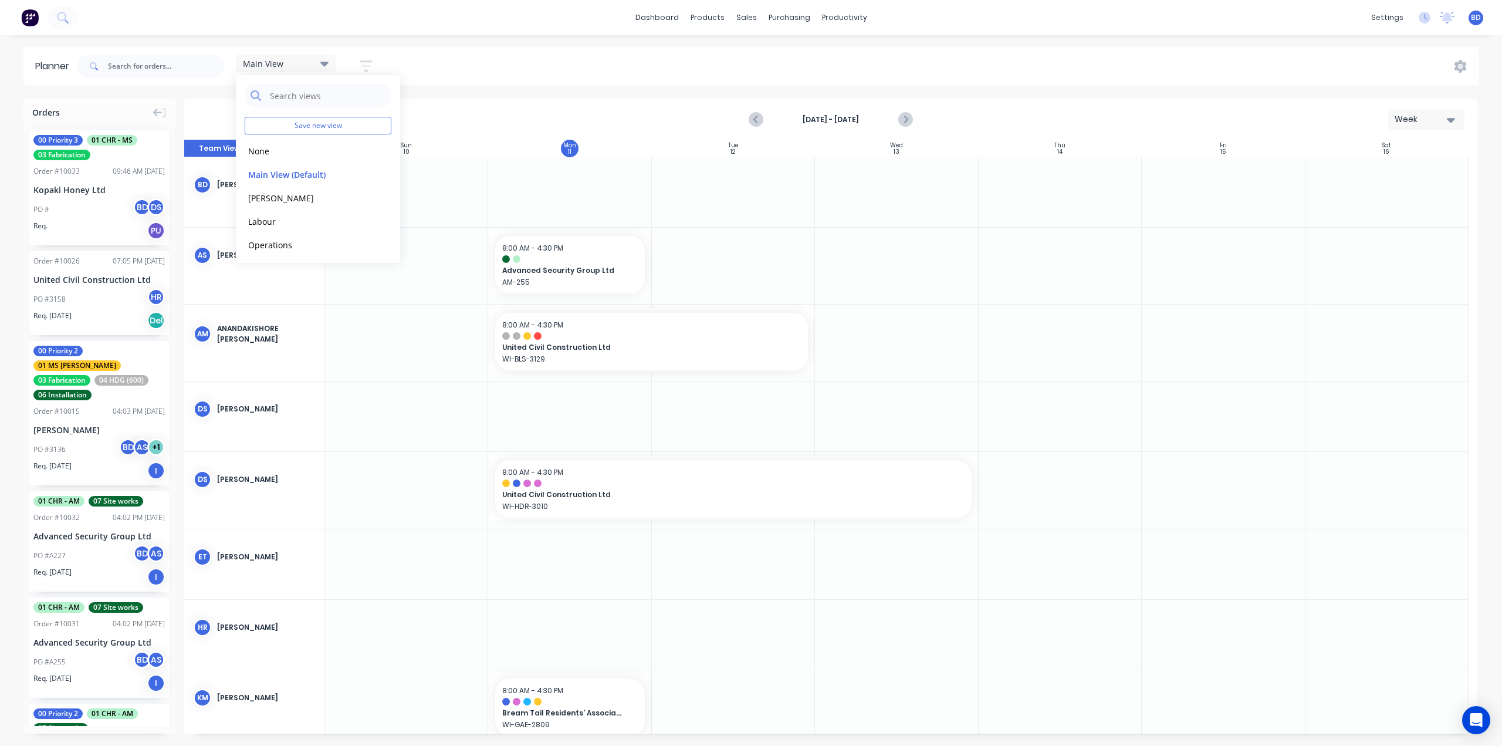
click at [438, 72] on div "Main View Save new view None edit Main View (Default) edit Duncan edit Labour e…" at bounding box center [777, 66] width 1404 height 35
click at [366, 66] on icon "button" at bounding box center [365, 66] width 9 height 2
click at [359, 217] on button "Filter by assignee" at bounding box center [311, 216] width 109 height 18
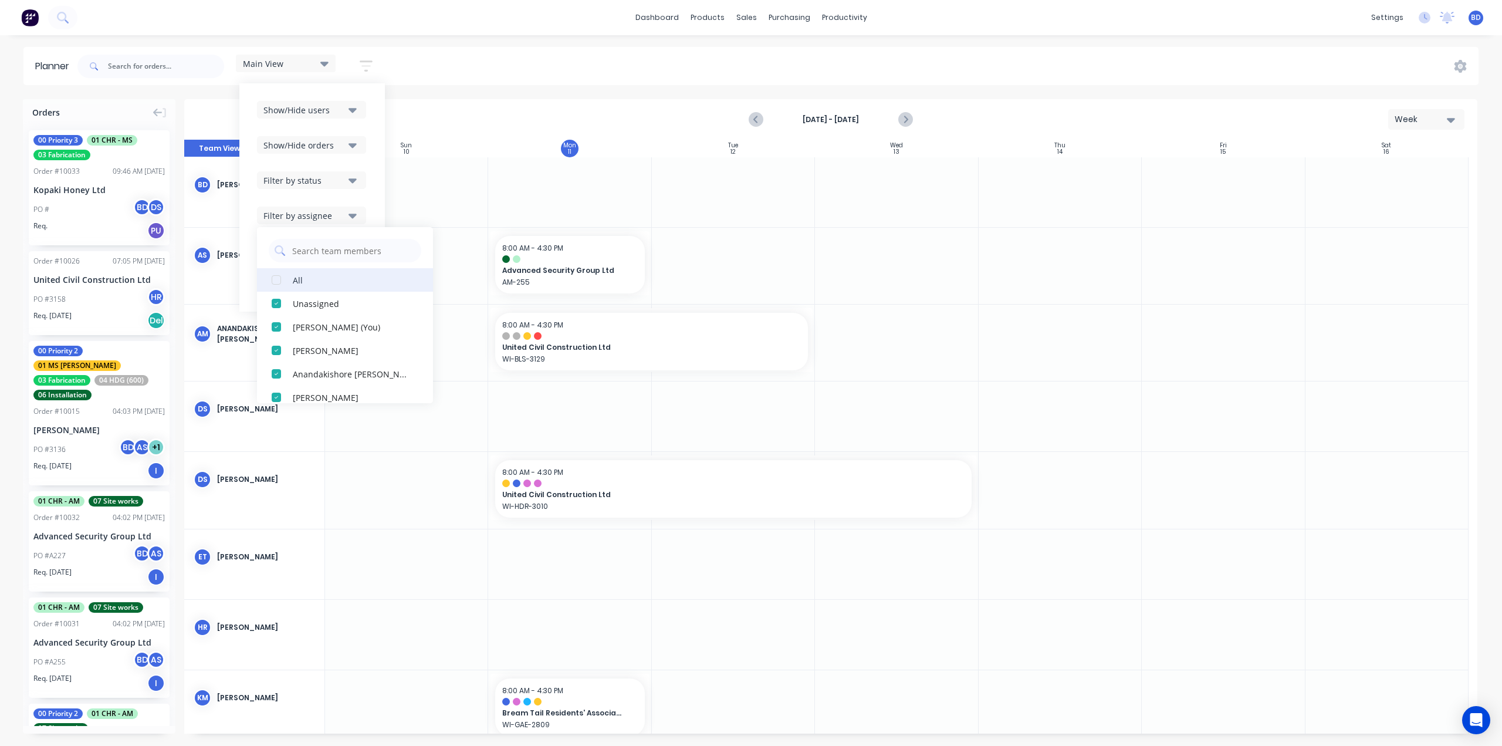
click at [276, 282] on div "button" at bounding box center [276, 279] width 23 height 23
click at [278, 279] on div "button" at bounding box center [276, 279] width 23 height 23
click at [276, 352] on div "button" at bounding box center [276, 350] width 23 height 23
click at [320, 62] on div "Main View" at bounding box center [286, 63] width 86 height 11
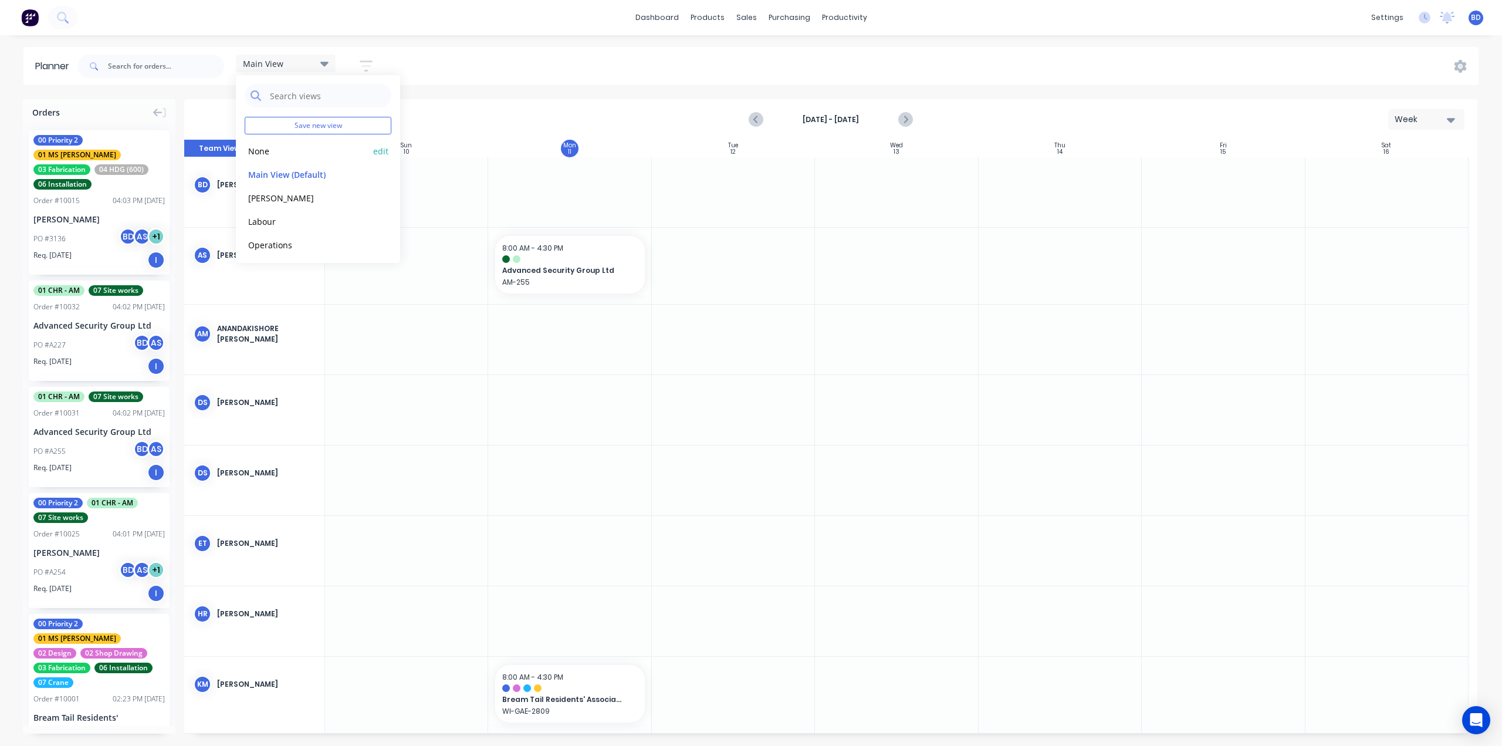
click at [288, 148] on button "None" at bounding box center [307, 150] width 125 height 13
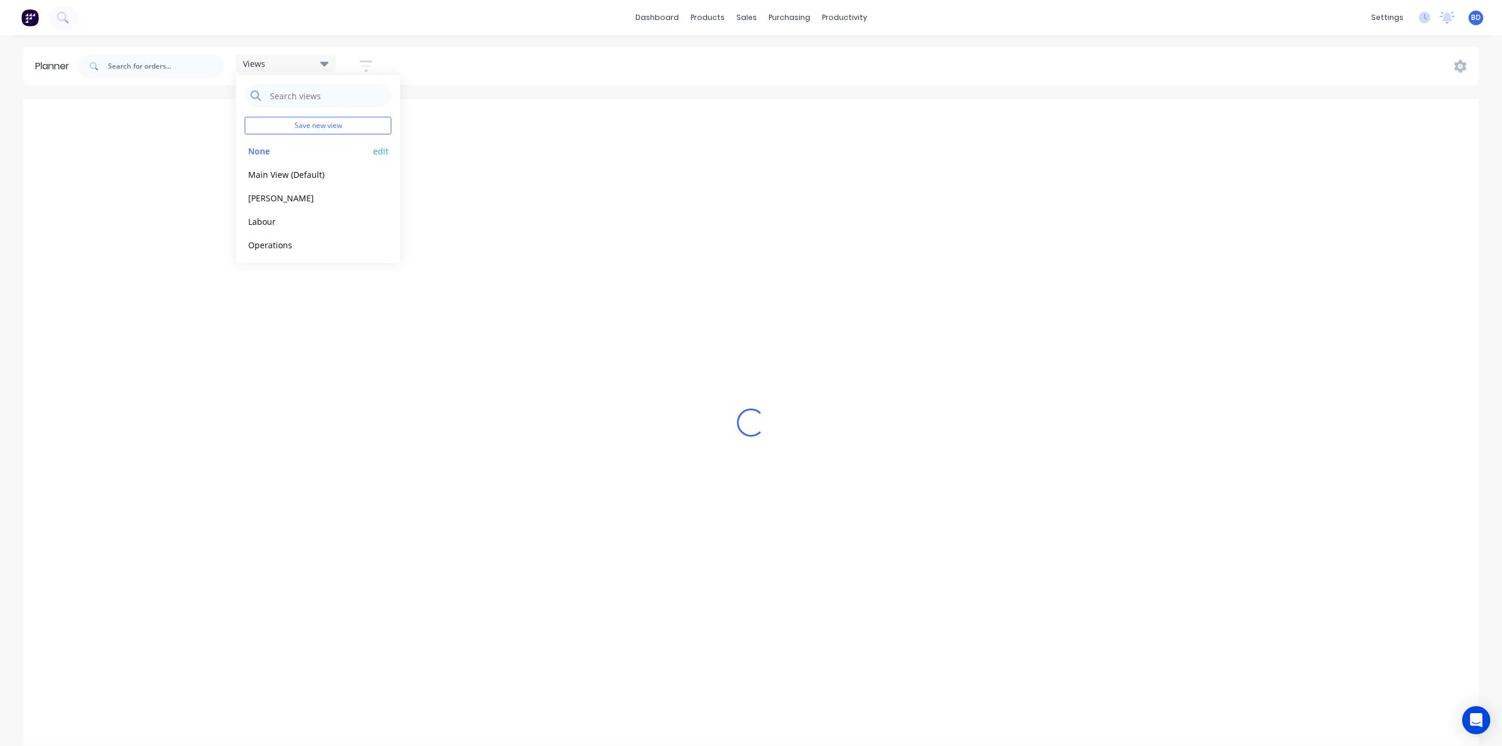
scroll to position [0, 448]
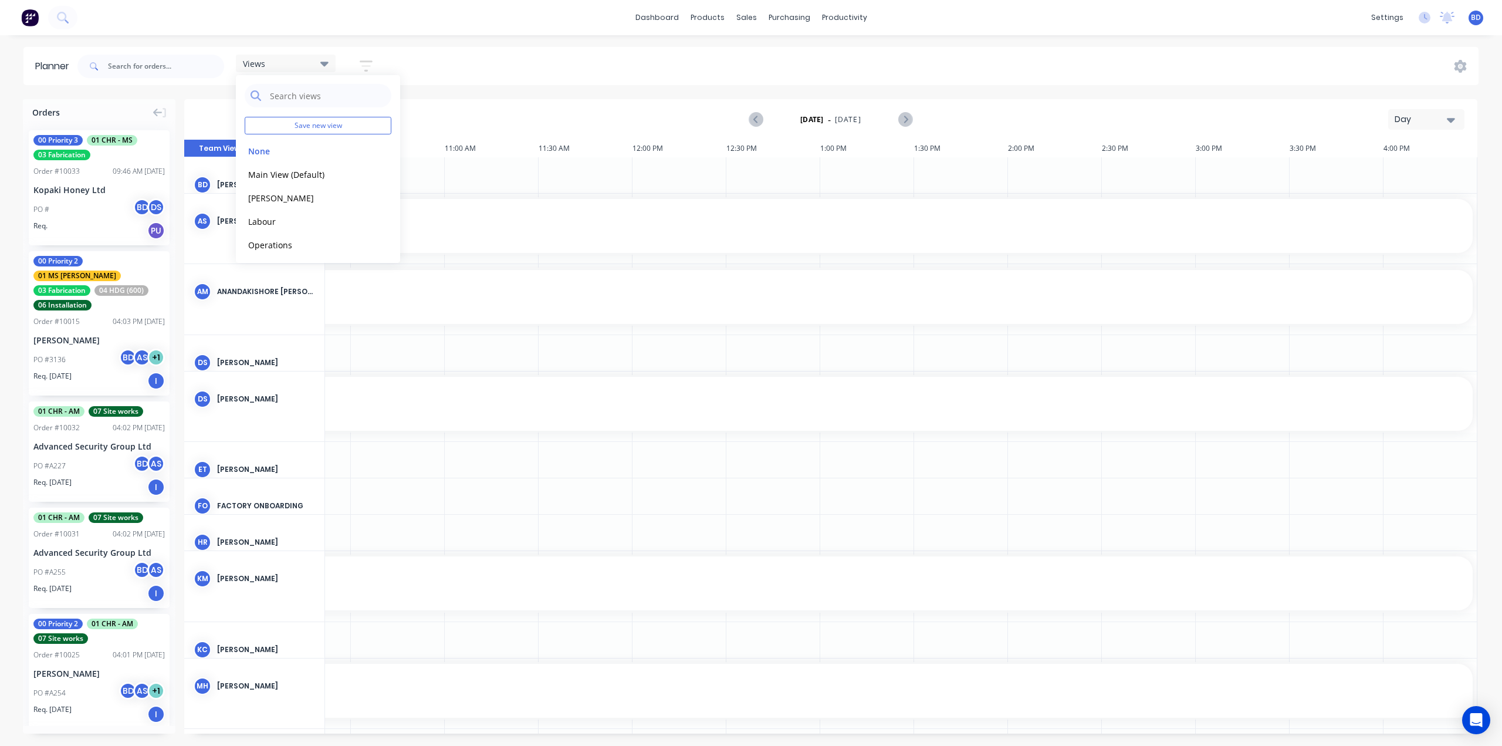
click at [500, 85] on div "Planner Views Save new view None edit Main View (Default) edit Duncan edit Labo…" at bounding box center [751, 396] width 1502 height 698
click at [1455, 117] on icon "button" at bounding box center [1451, 119] width 8 height 13
click at [1388, 173] on div "Week" at bounding box center [1405, 174] width 116 height 23
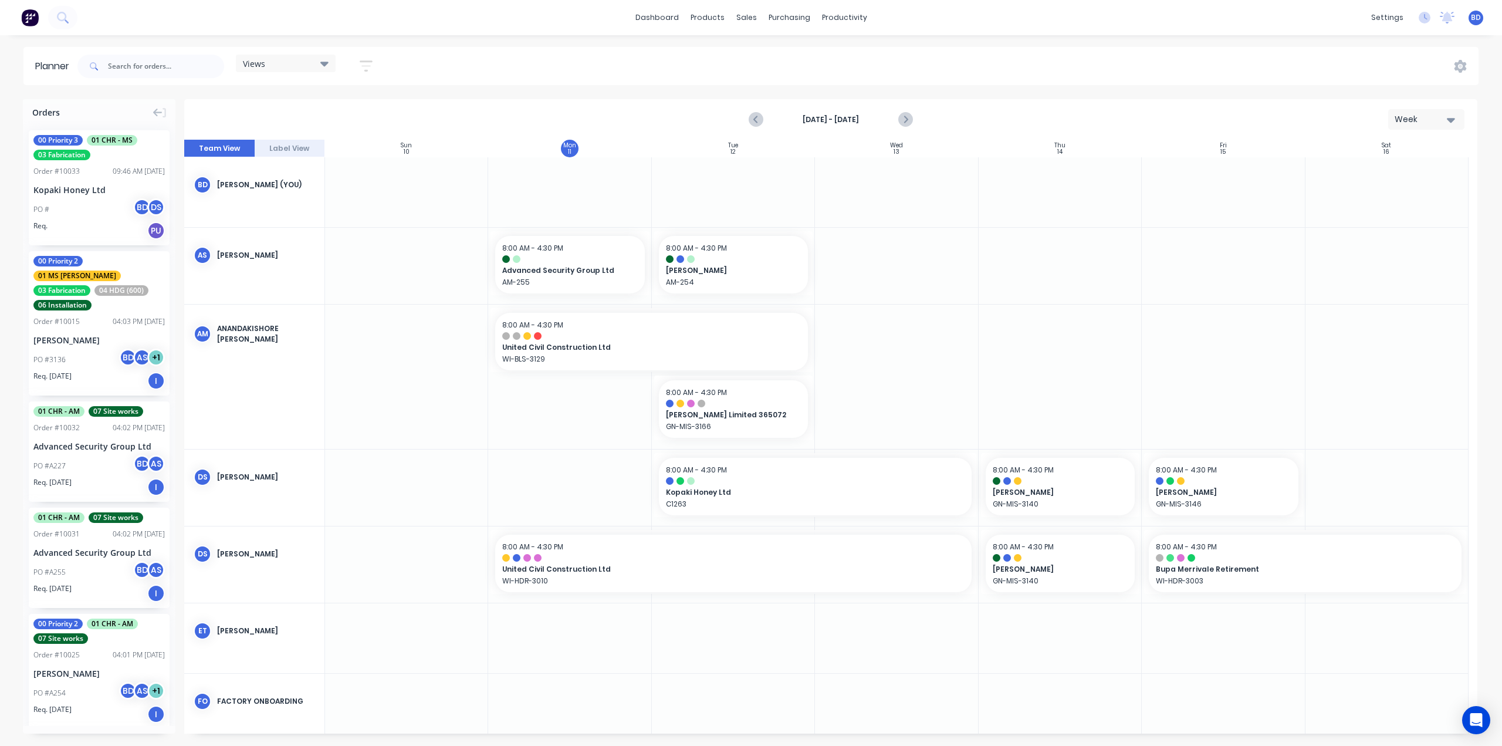
click at [370, 68] on icon "button" at bounding box center [366, 66] width 13 height 15
click at [359, 215] on button "Filter by assignee" at bounding box center [311, 216] width 109 height 18
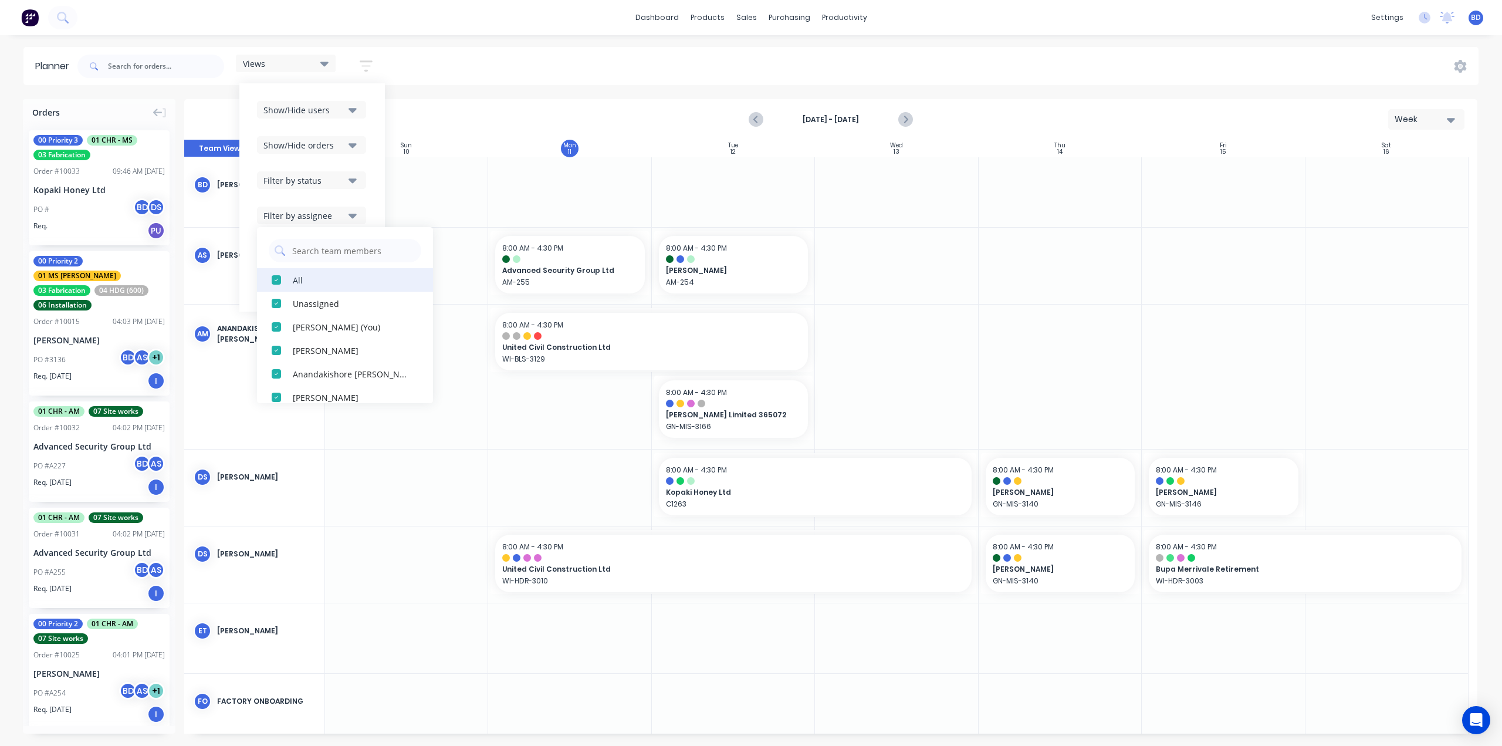
click at [276, 278] on div "button" at bounding box center [276, 279] width 23 height 23
click at [278, 350] on div "button" at bounding box center [276, 350] width 23 height 23
click at [307, 93] on div "Show/Hide users Show/Hide orders Filter by status Filter by assignee All Unassi…" at bounding box center [312, 197] width 146 height 228
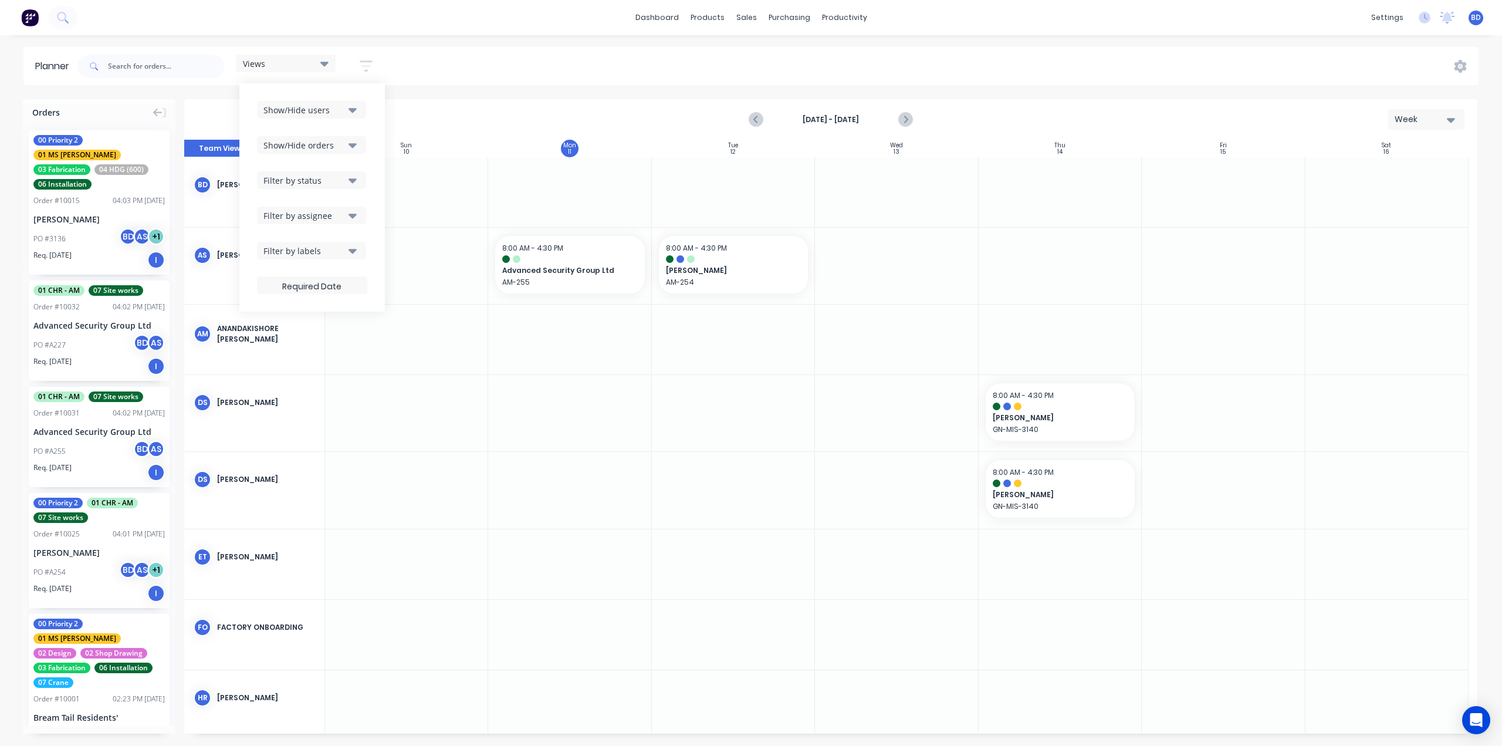
click at [348, 218] on button "Filter by assignee" at bounding box center [311, 216] width 109 height 18
click at [279, 280] on div "button" at bounding box center [276, 279] width 23 height 23
click at [349, 106] on button "Show/Hide users" at bounding box center [311, 110] width 109 height 18
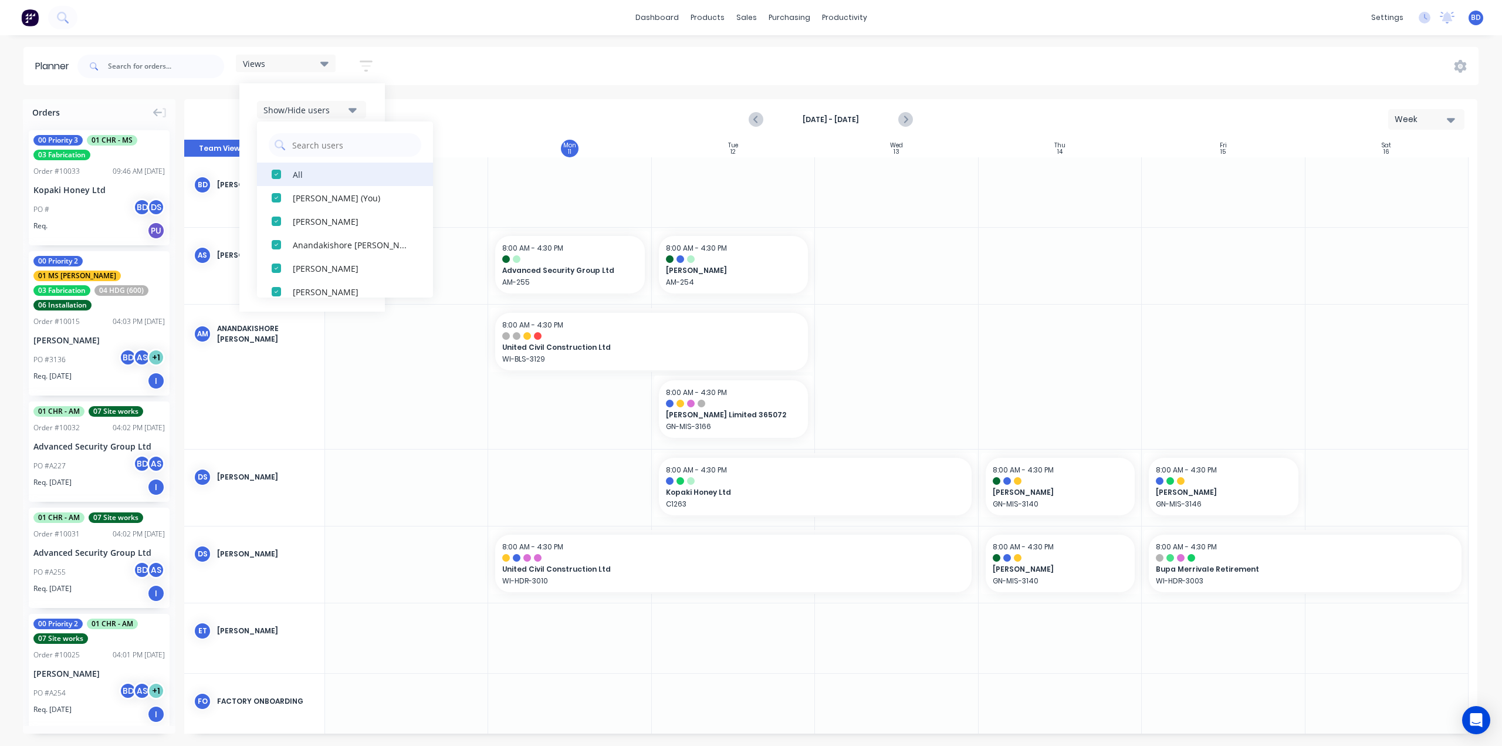
click at [278, 175] on div "button" at bounding box center [276, 174] width 23 height 23
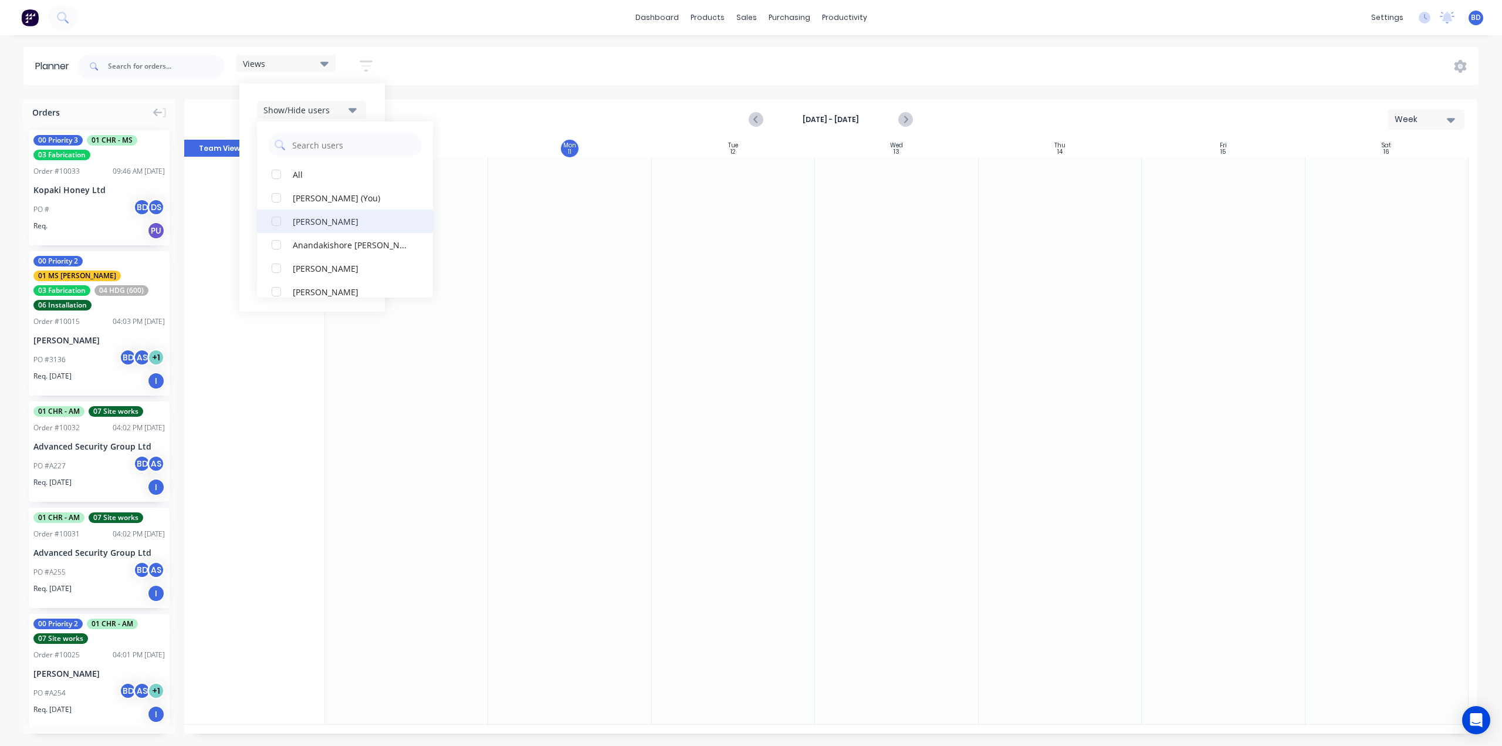
click at [277, 219] on div "button" at bounding box center [276, 220] width 23 height 23
click at [380, 108] on div "Show/Hide users All Albert Scown Brandon D'souza (You) Anandakishore Marothi Da…" at bounding box center [312, 197] width 146 height 228
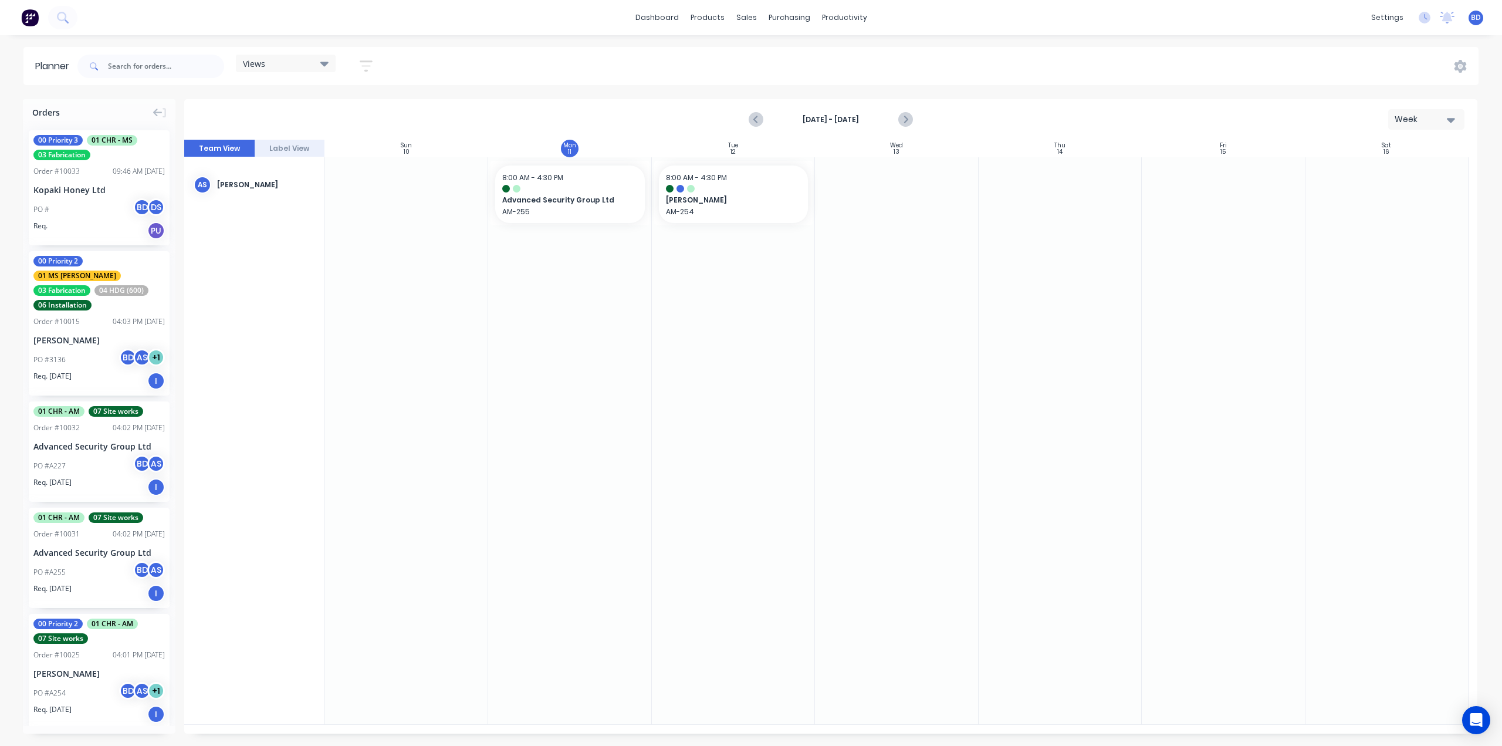
click at [426, 95] on div "Planner Views Save new view None edit Main View (Default) edit Duncan edit Labo…" at bounding box center [751, 396] width 1502 height 698
click at [320, 62] on div "Views" at bounding box center [286, 63] width 86 height 11
click at [320, 149] on button "None" at bounding box center [307, 150] width 125 height 13
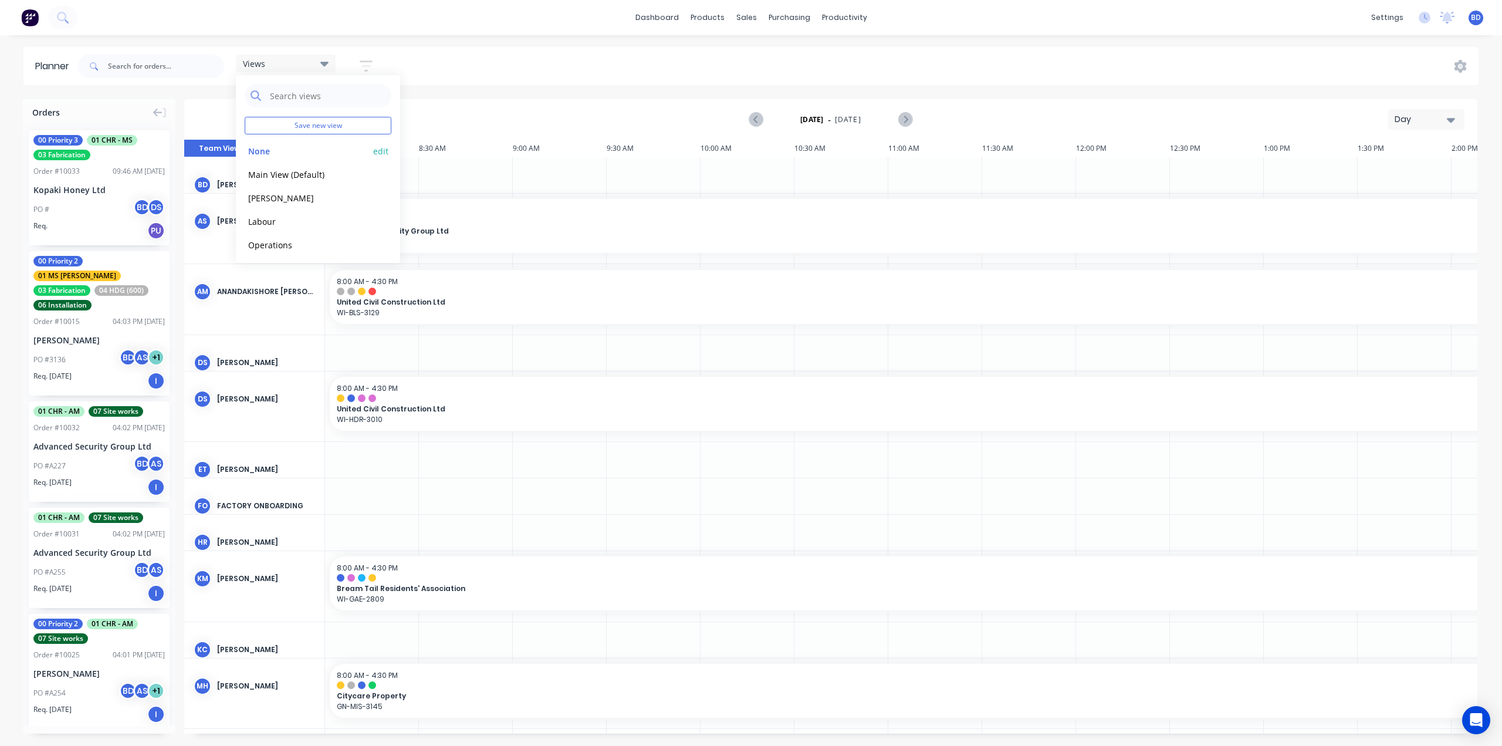
scroll to position [0, 448]
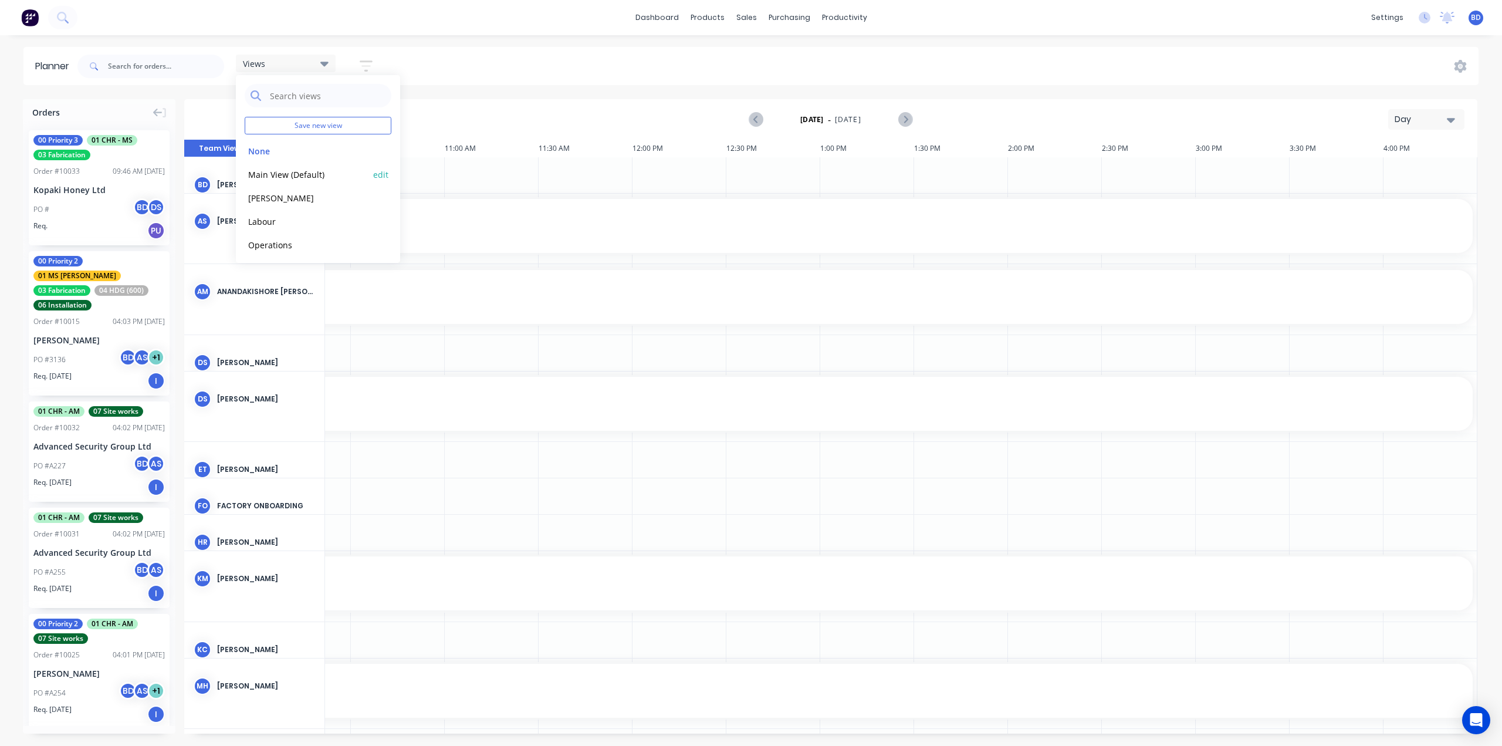
click at [323, 176] on button "Main View (Default)" at bounding box center [307, 173] width 125 height 13
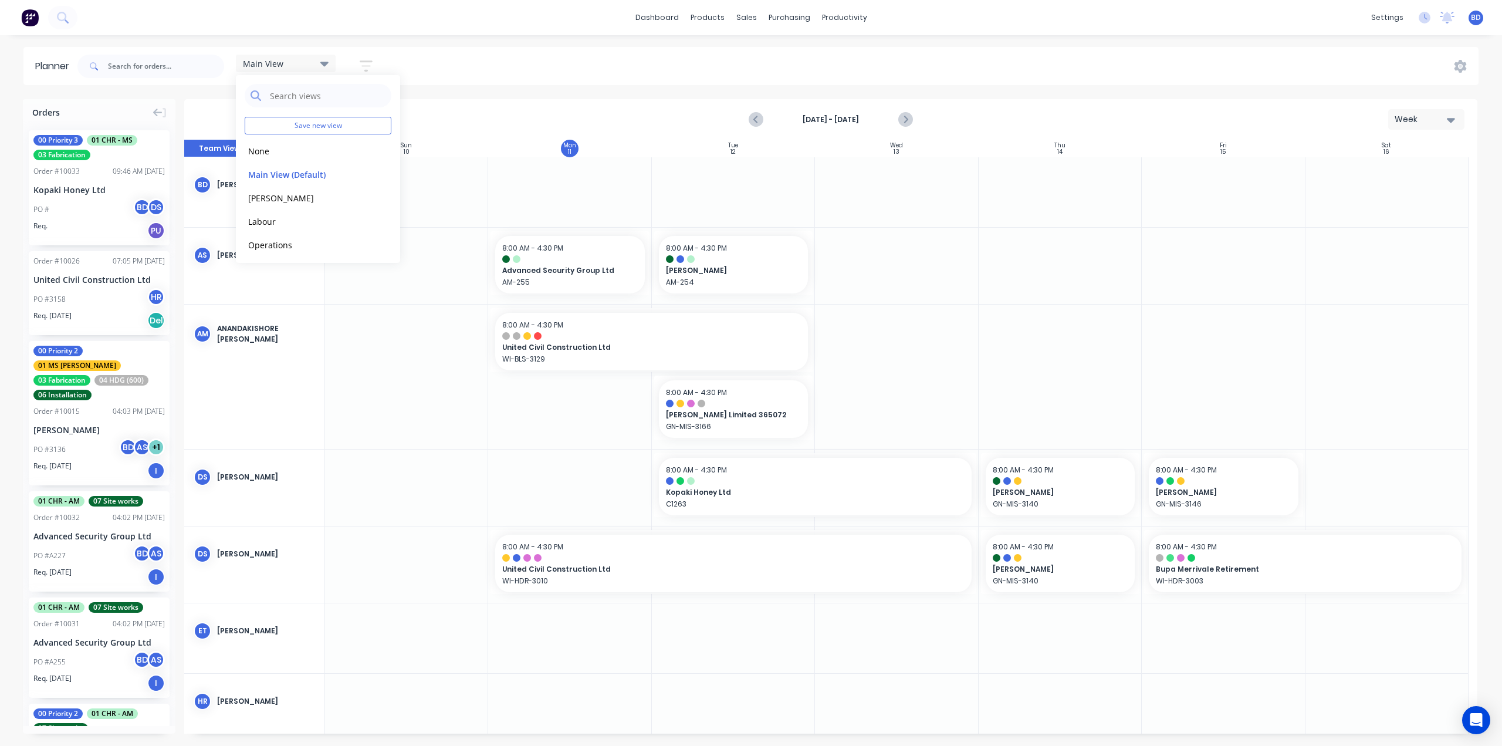
click at [474, 79] on div "Main View Save new view None edit Main View (Default) edit Duncan edit Labour e…" at bounding box center [777, 66] width 1404 height 35
click at [319, 66] on div "Main View" at bounding box center [286, 63] width 86 height 11
click at [303, 249] on button "Operations" at bounding box center [307, 244] width 125 height 13
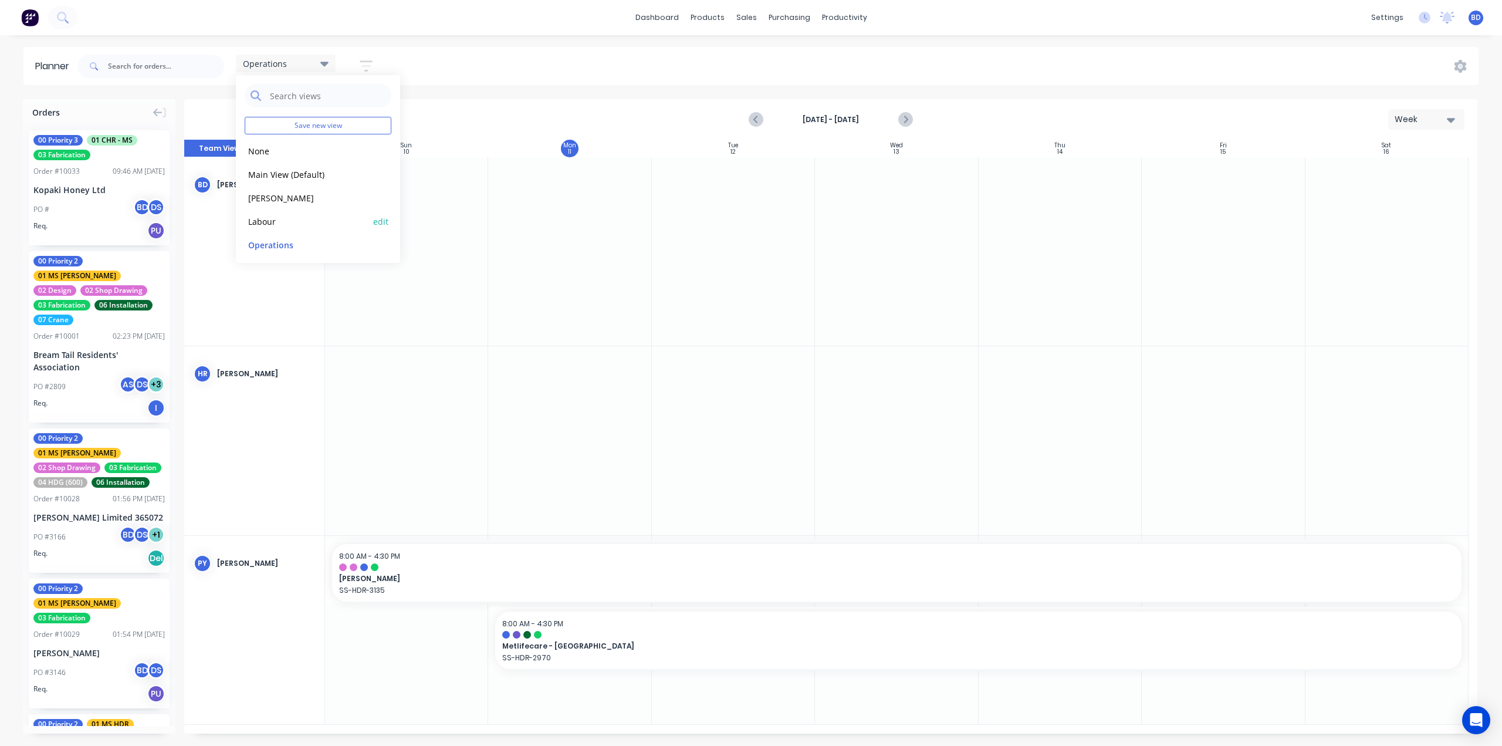
click at [305, 221] on button "Labour" at bounding box center [307, 220] width 125 height 13
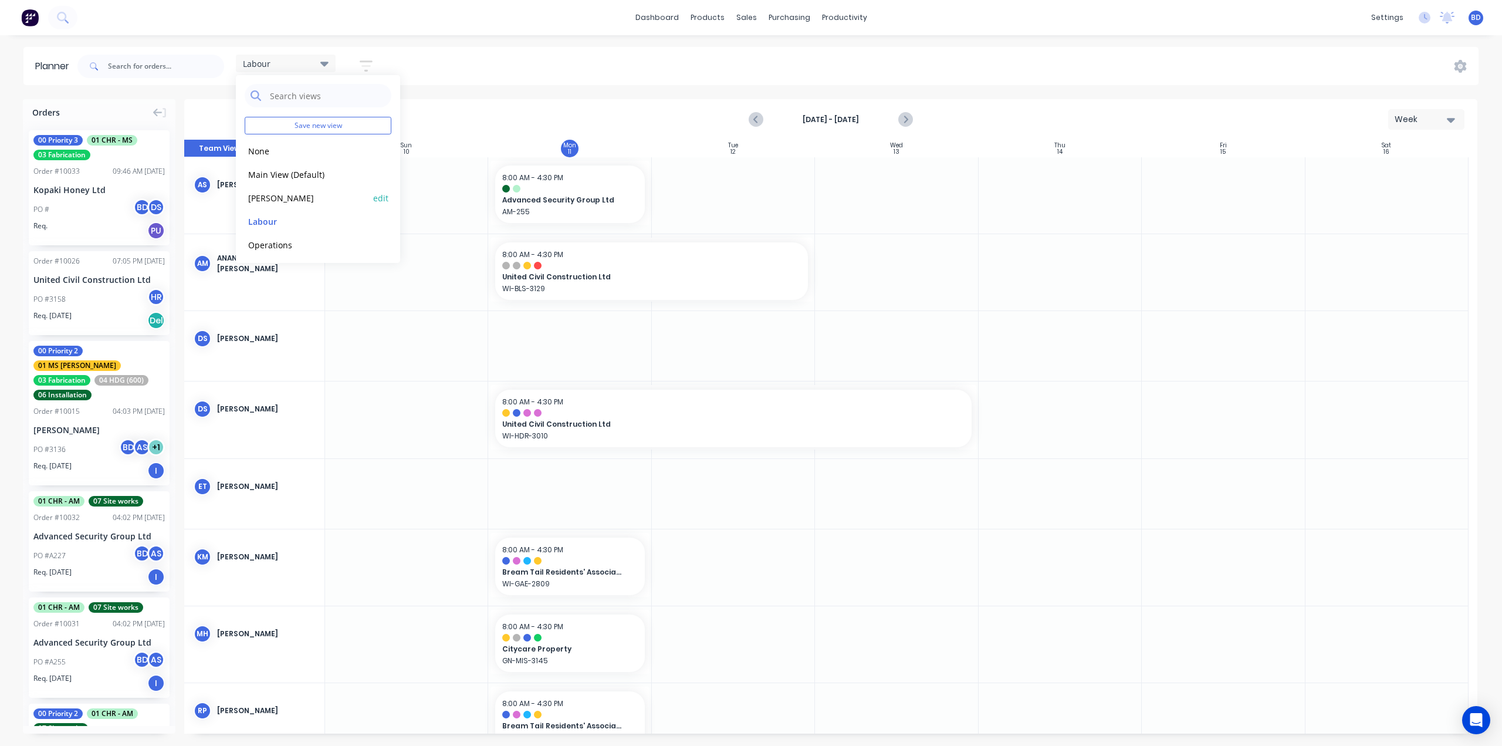
click at [307, 197] on button "Duncan" at bounding box center [307, 197] width 125 height 13
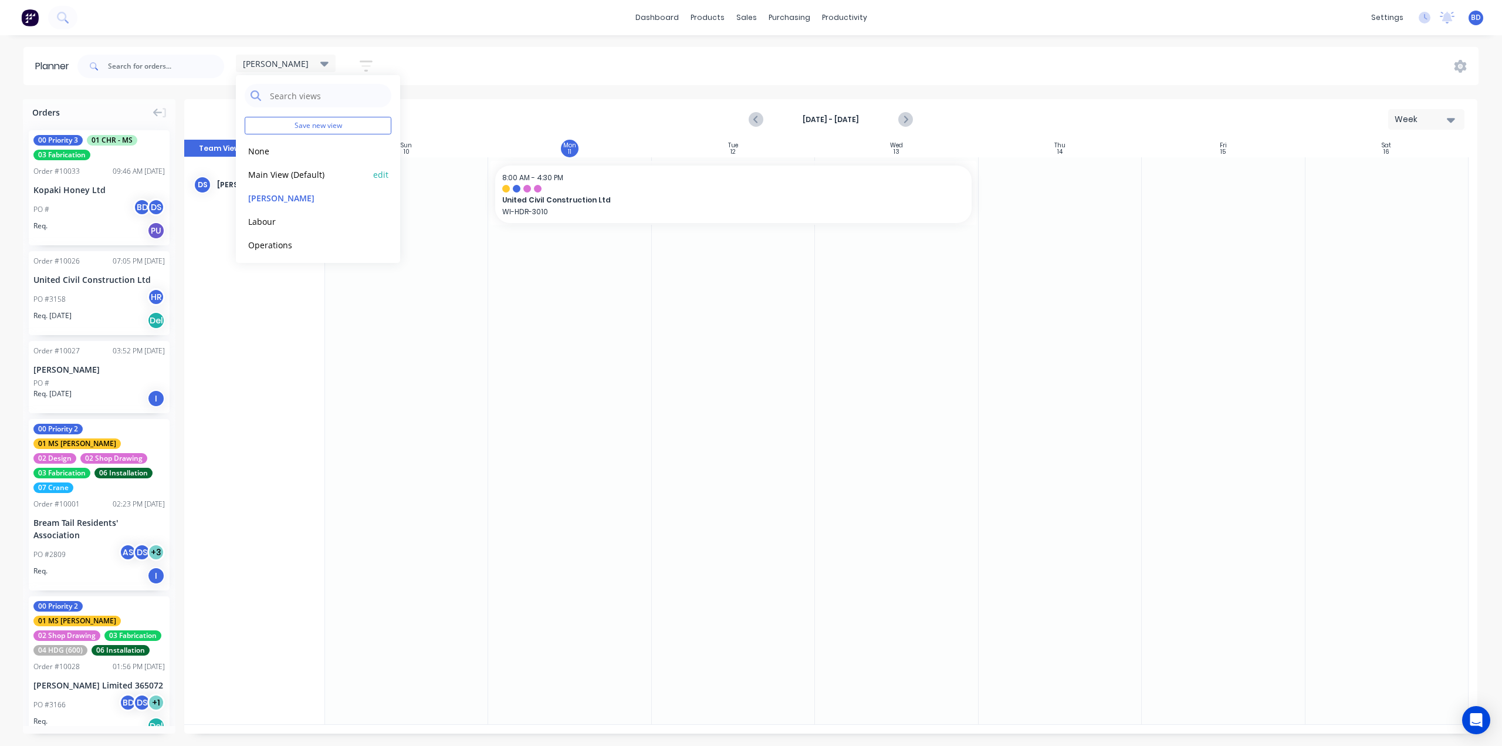
click at [307, 174] on button "Main View (Default)" at bounding box center [307, 173] width 125 height 13
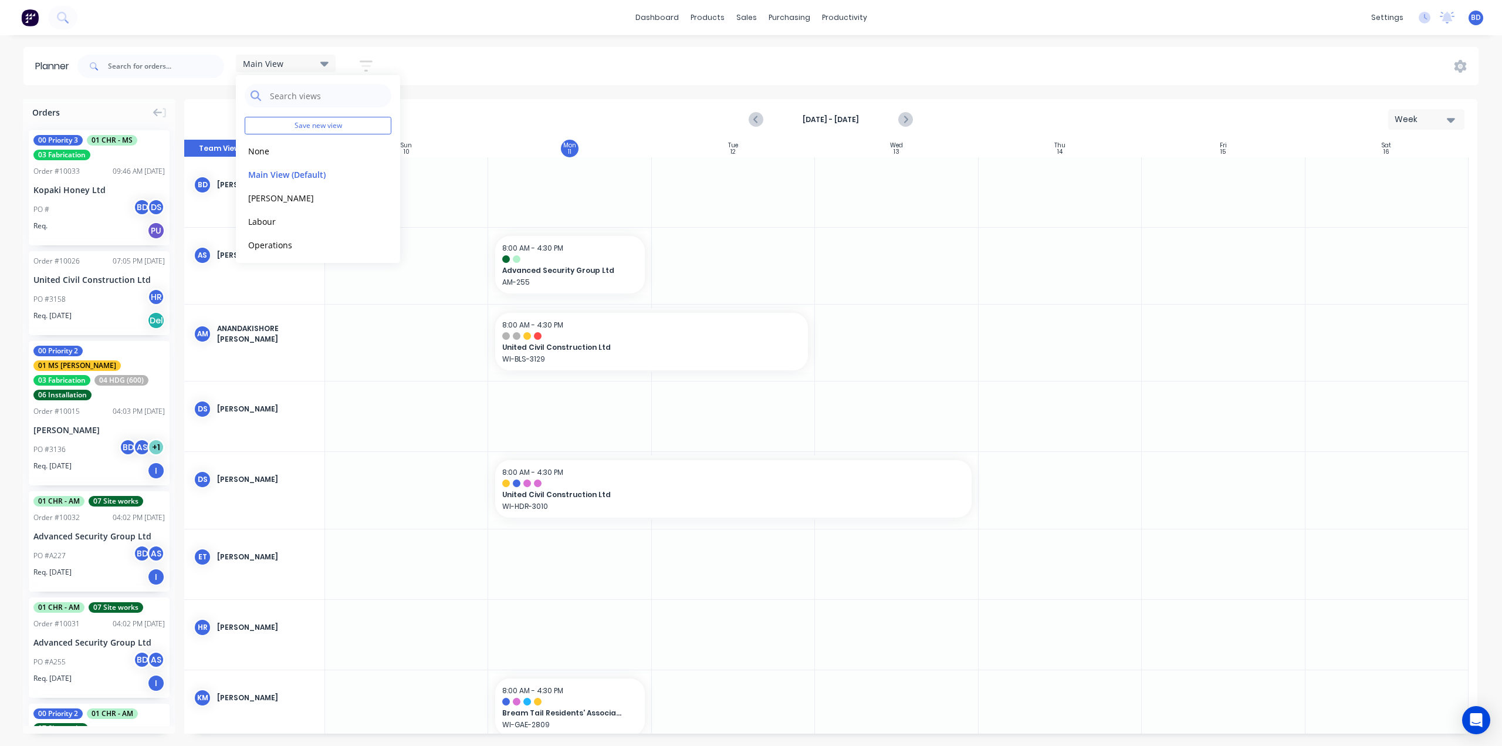
click at [481, 59] on div "Main View Save new view None edit Main View (Default) edit Duncan edit Labour e…" at bounding box center [777, 66] width 1404 height 35
click at [745, 17] on div "sales" at bounding box center [747, 18] width 32 height 18
click at [779, 54] on div "Sales Orders" at bounding box center [790, 56] width 48 height 11
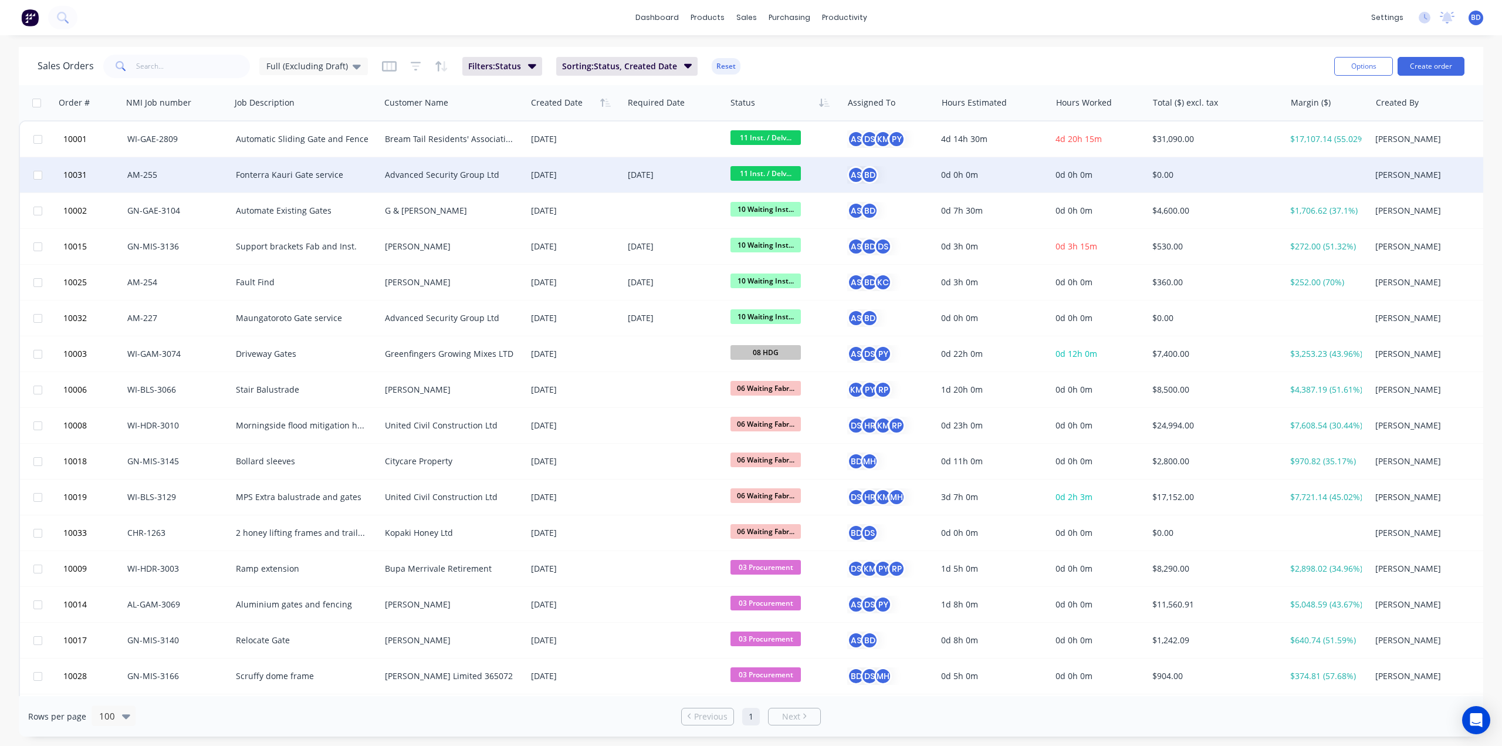
click at [439, 175] on div "Advanced Security Group Ltd" at bounding box center [450, 175] width 130 height 12
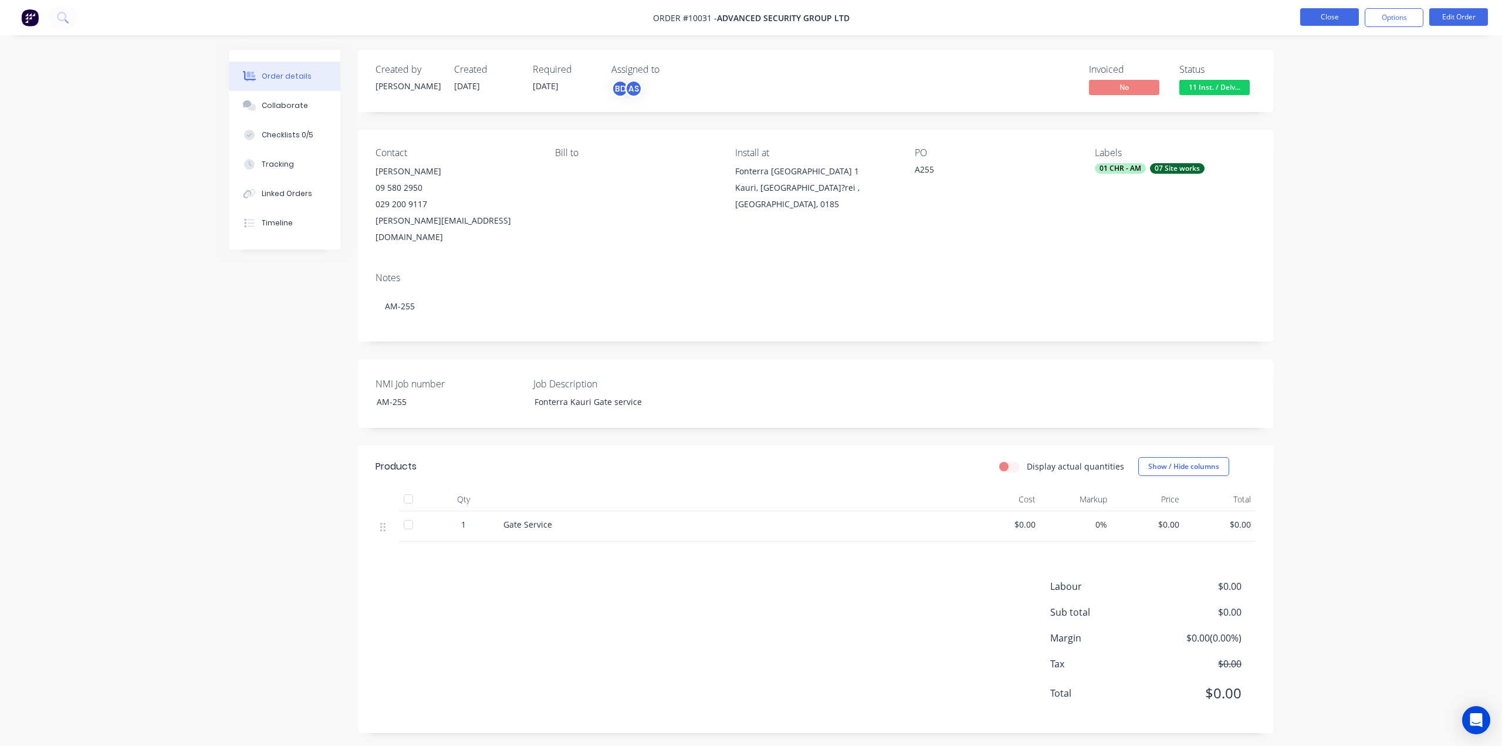
click at [1328, 21] on button "Close" at bounding box center [1329, 17] width 59 height 18
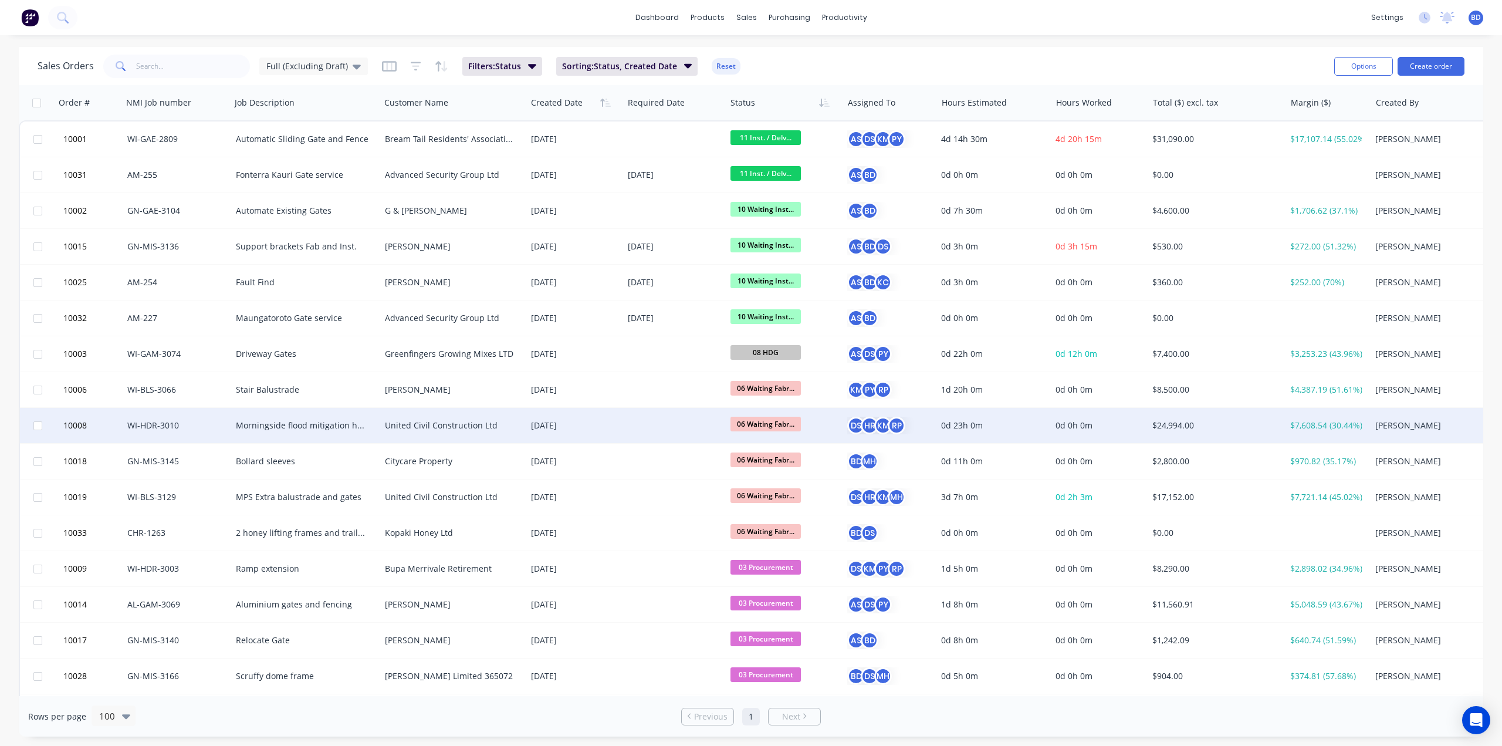
click at [443, 420] on div "United Civil Construction Ltd" at bounding box center [450, 426] width 130 height 12
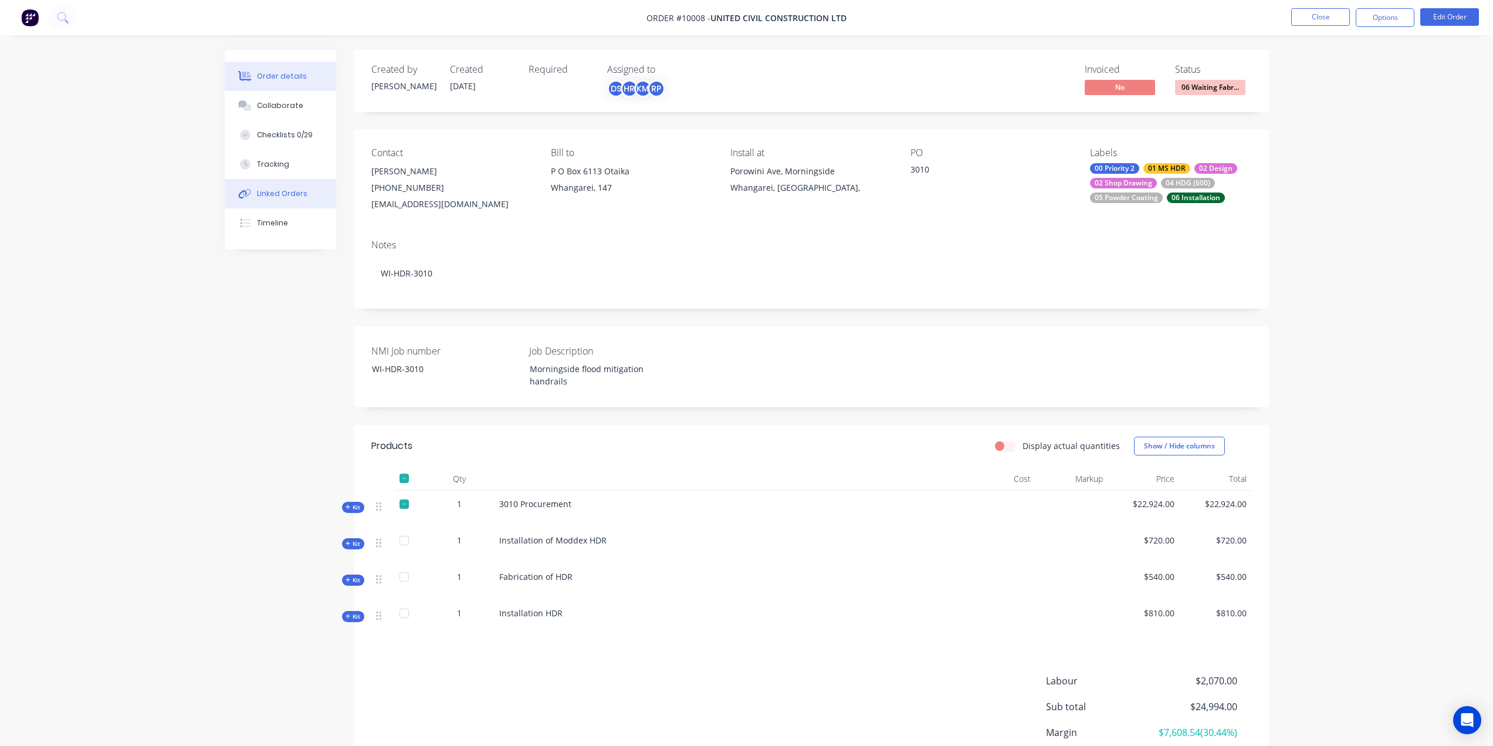
click at [281, 192] on div "Linked Orders" at bounding box center [282, 193] width 50 height 11
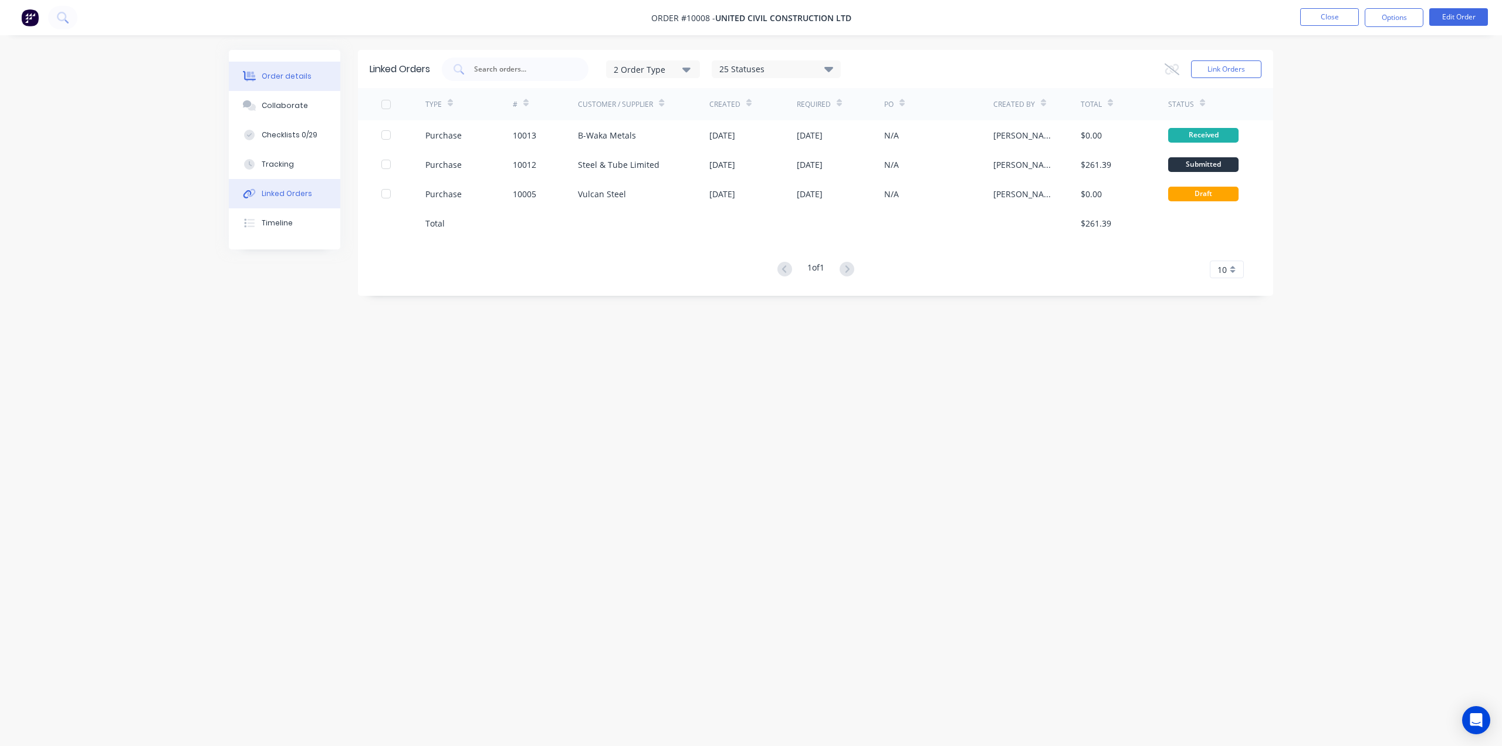
click at [278, 77] on div "Order details" at bounding box center [287, 76] width 50 height 11
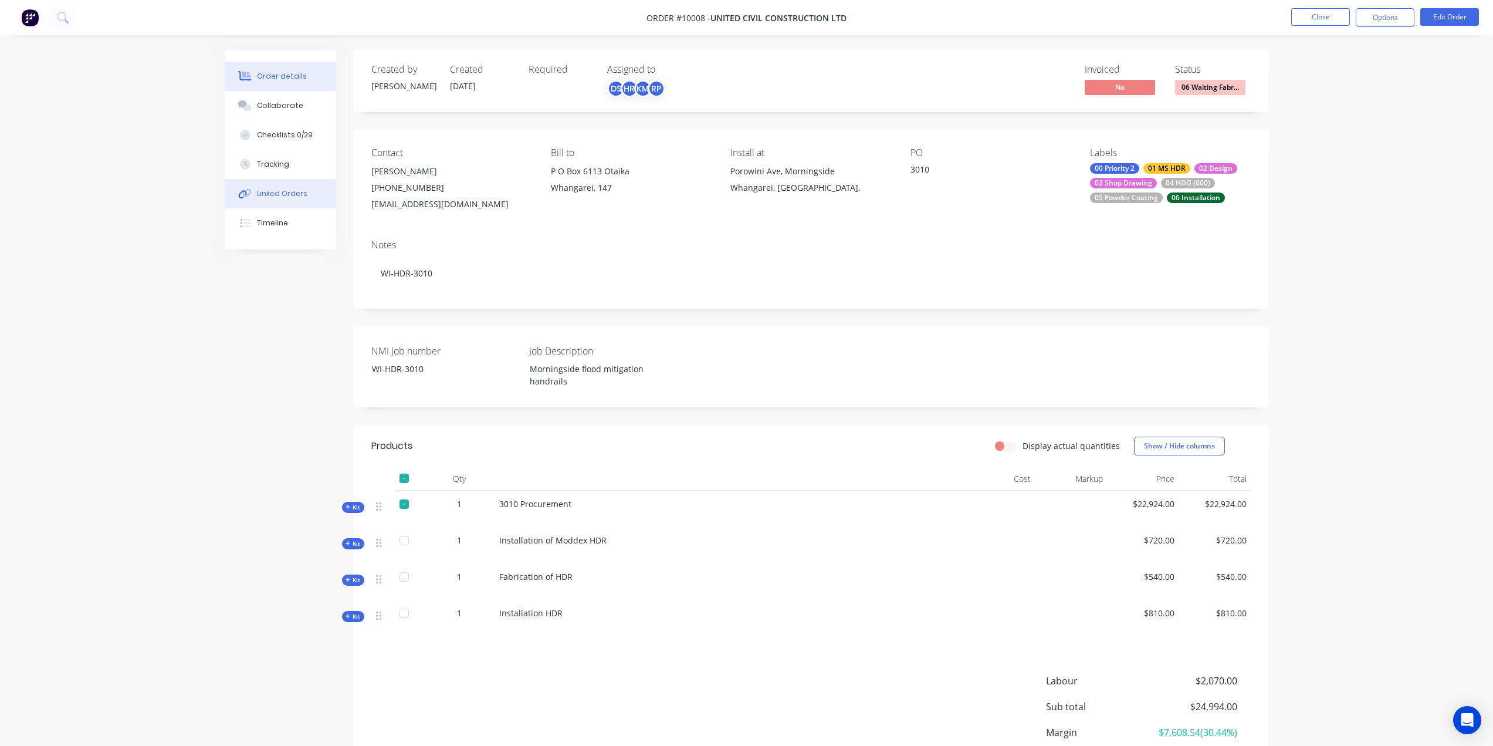
click at [273, 193] on div "Linked Orders" at bounding box center [282, 193] width 50 height 11
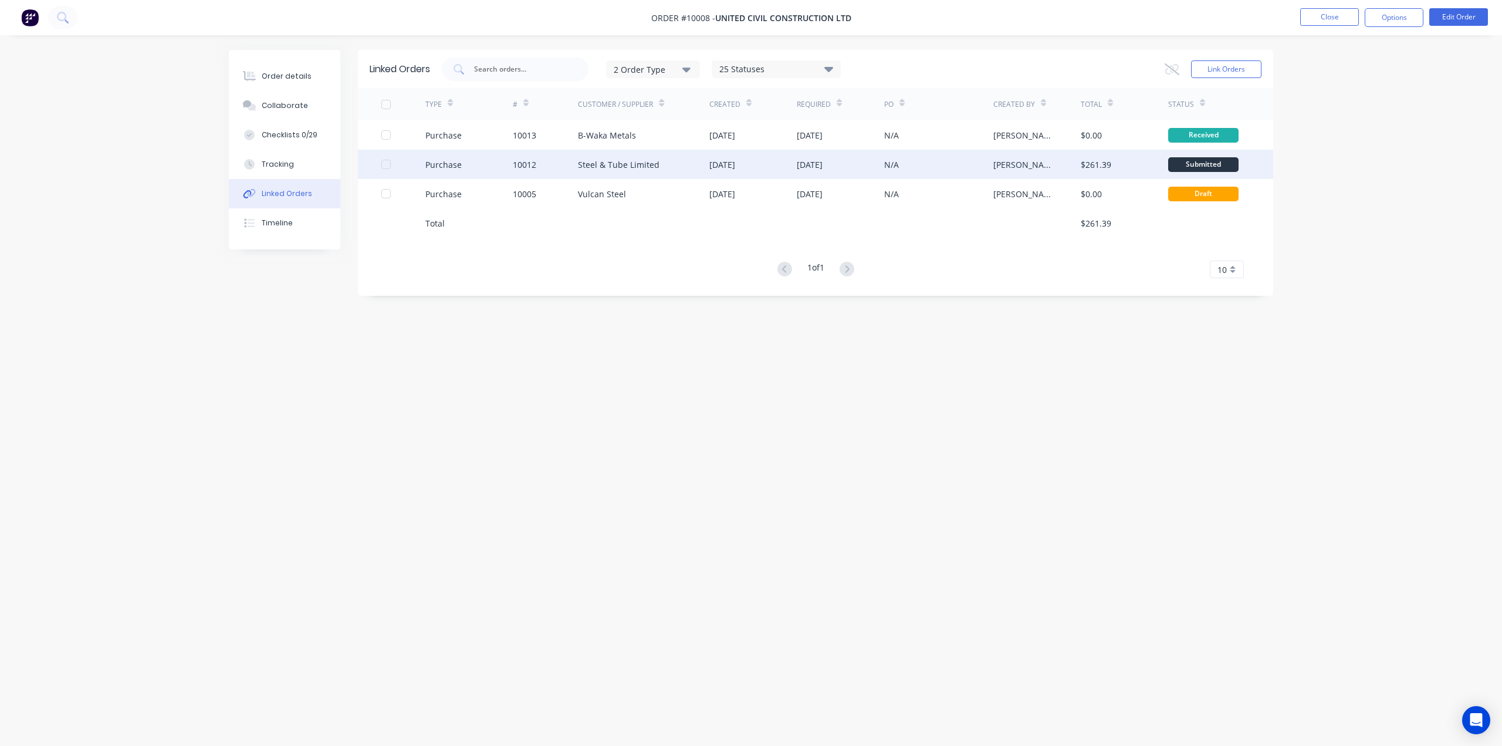
click at [627, 167] on div "Steel & Tube Limited" at bounding box center [619, 164] width 82 height 12
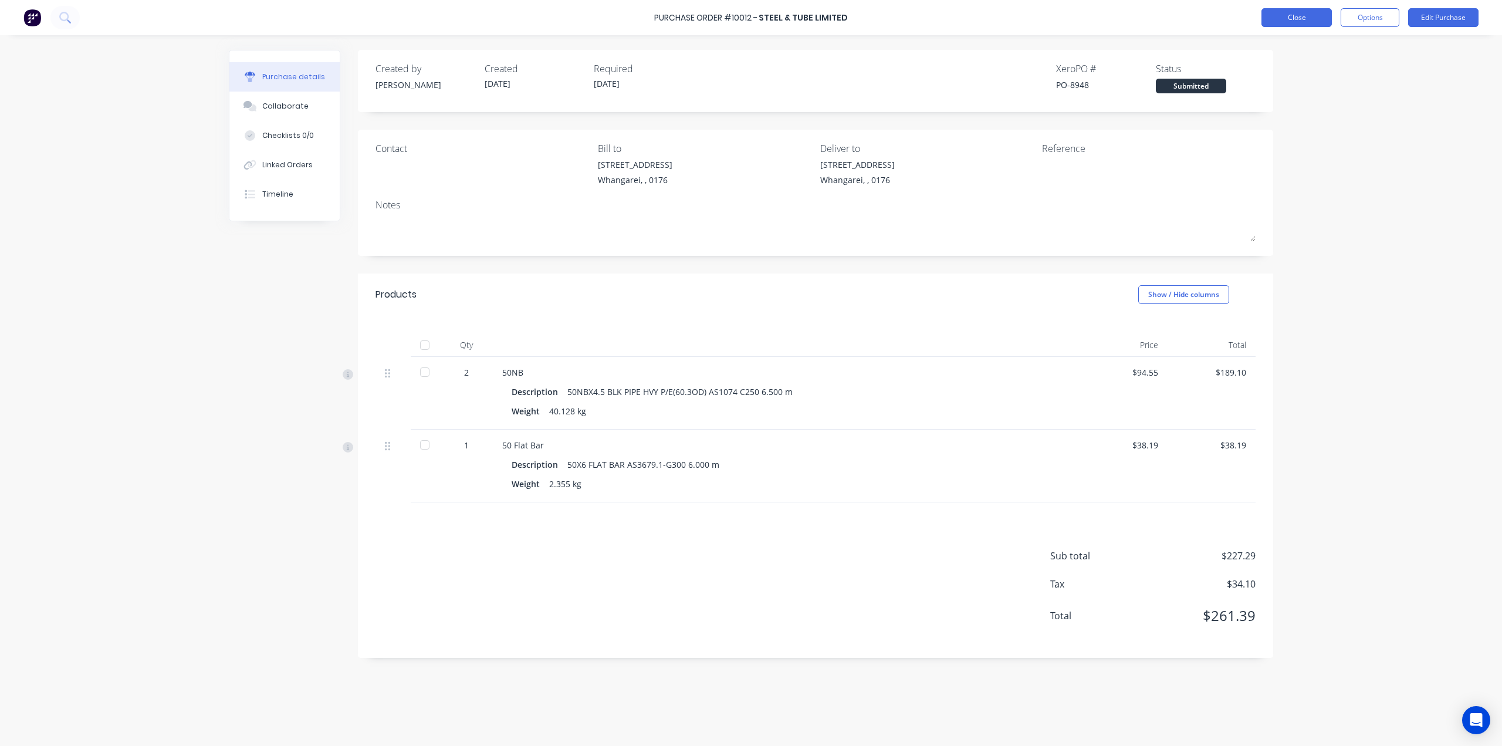
click at [1292, 18] on button "Close" at bounding box center [1297, 17] width 70 height 19
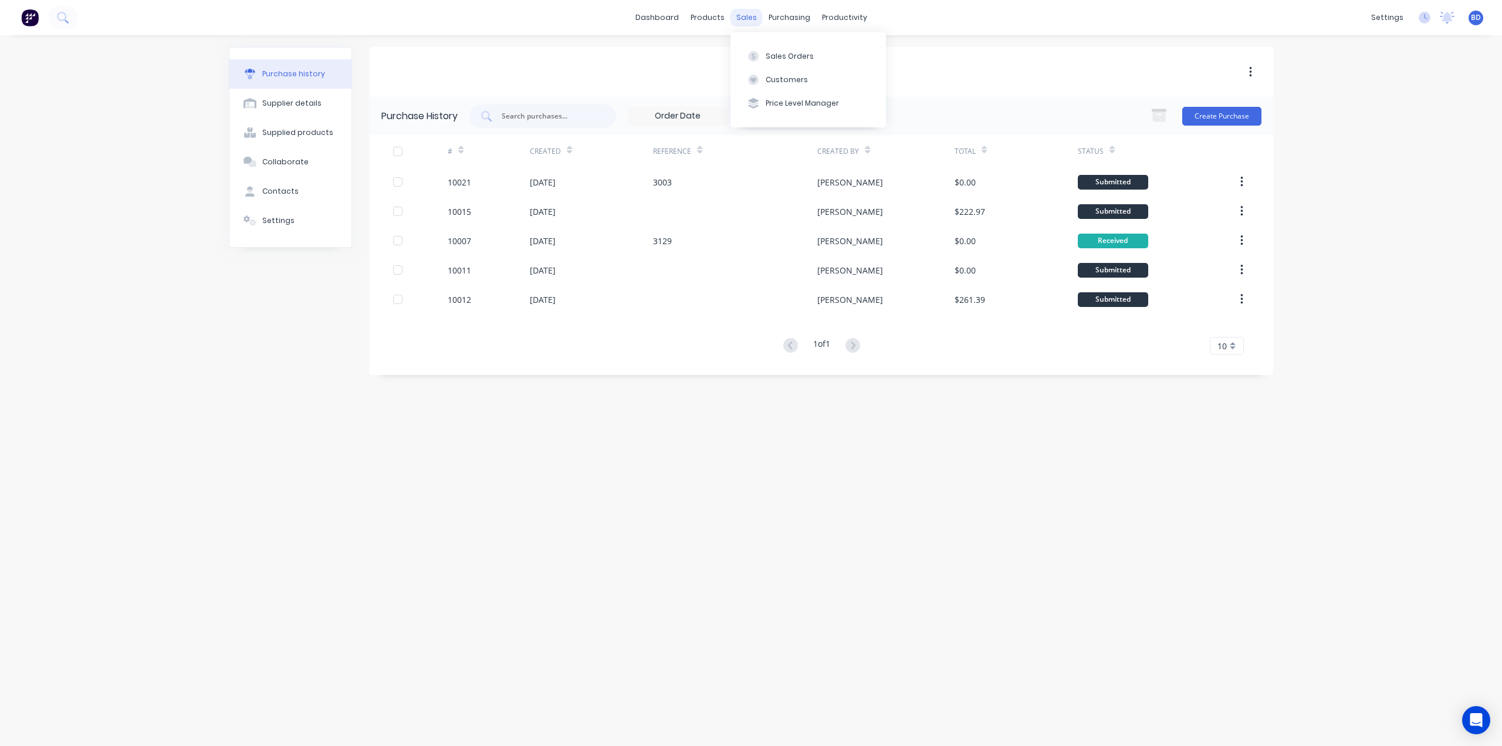
click at [756, 22] on div "sales" at bounding box center [747, 18] width 32 height 18
click at [775, 56] on div "Sales Orders" at bounding box center [790, 56] width 48 height 11
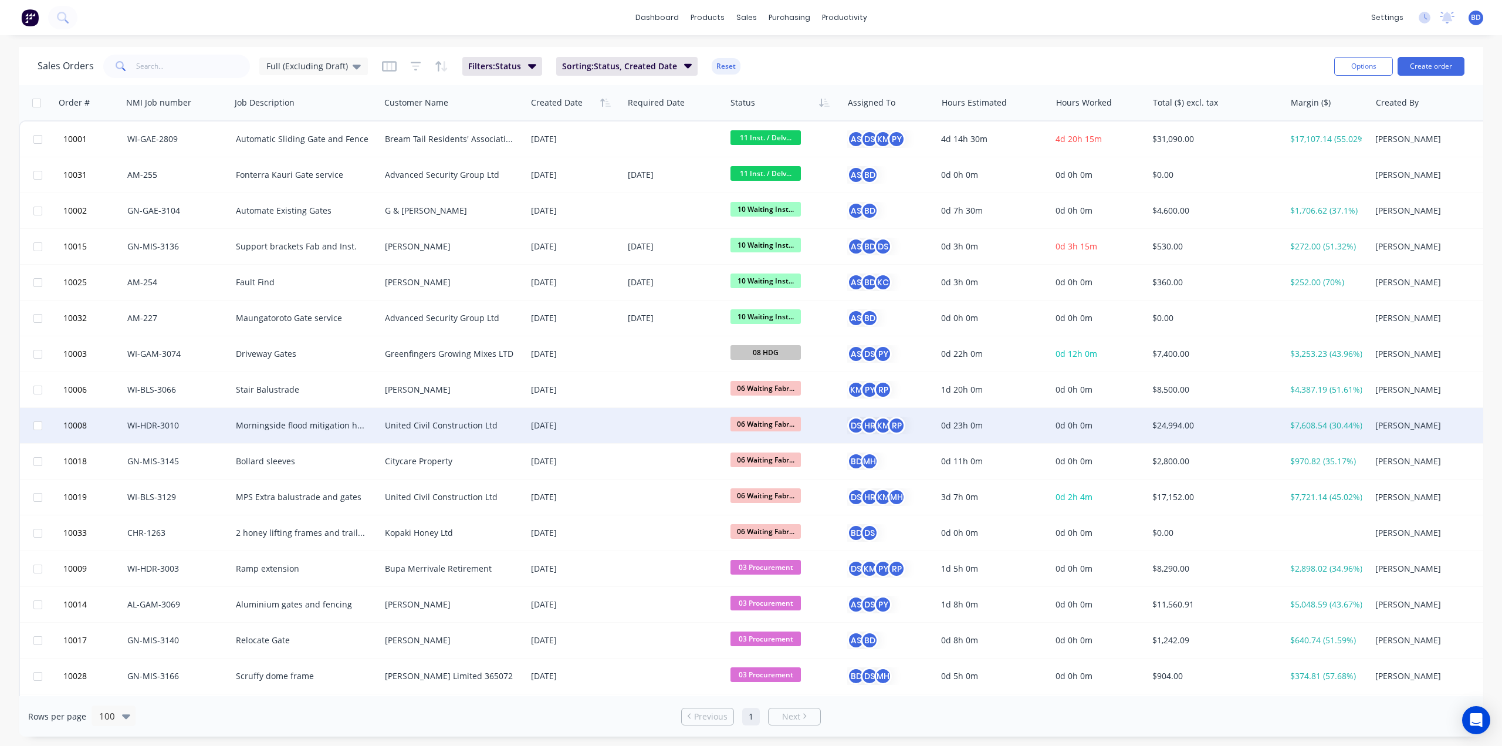
click at [451, 425] on div "United Civil Construction Ltd" at bounding box center [450, 426] width 130 height 12
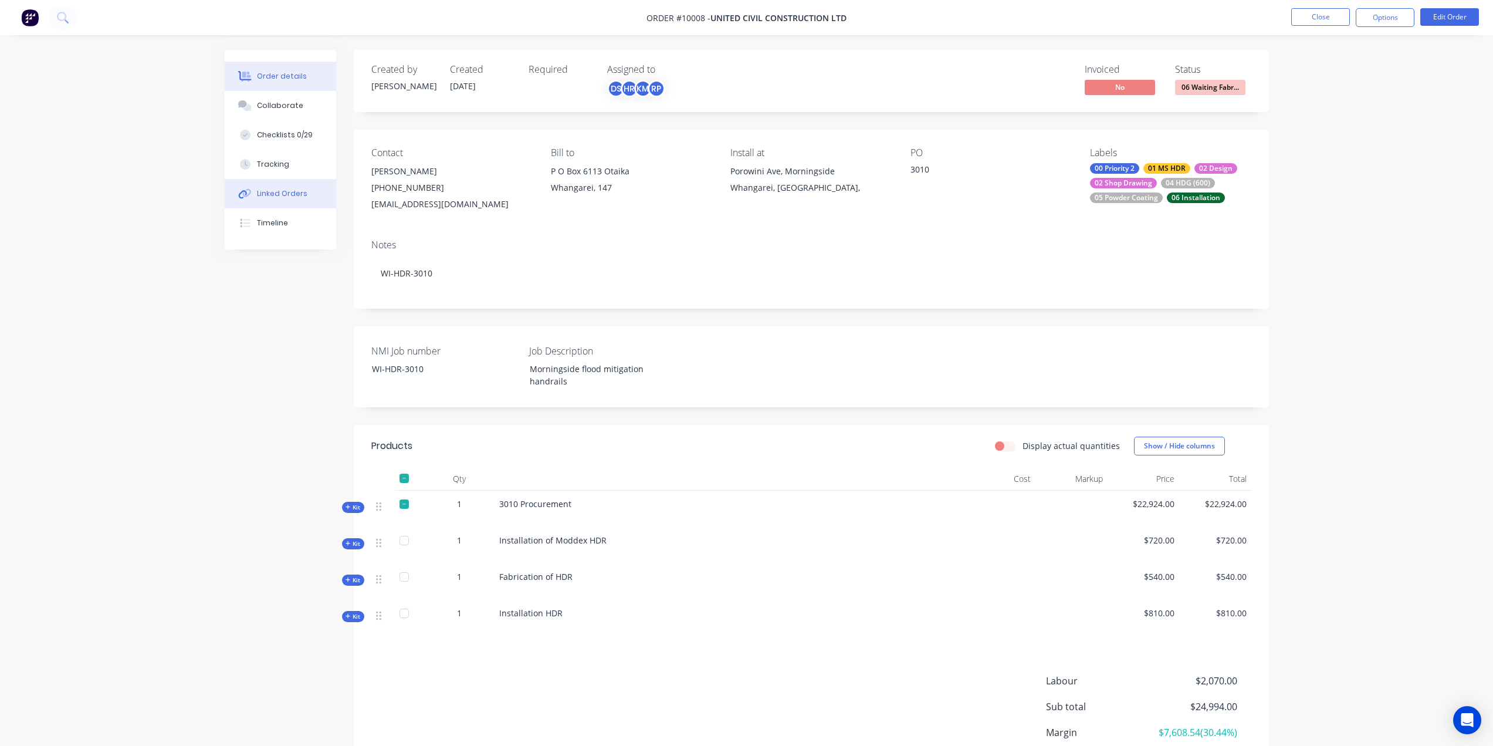
click at [282, 194] on div "Linked Orders" at bounding box center [282, 193] width 50 height 11
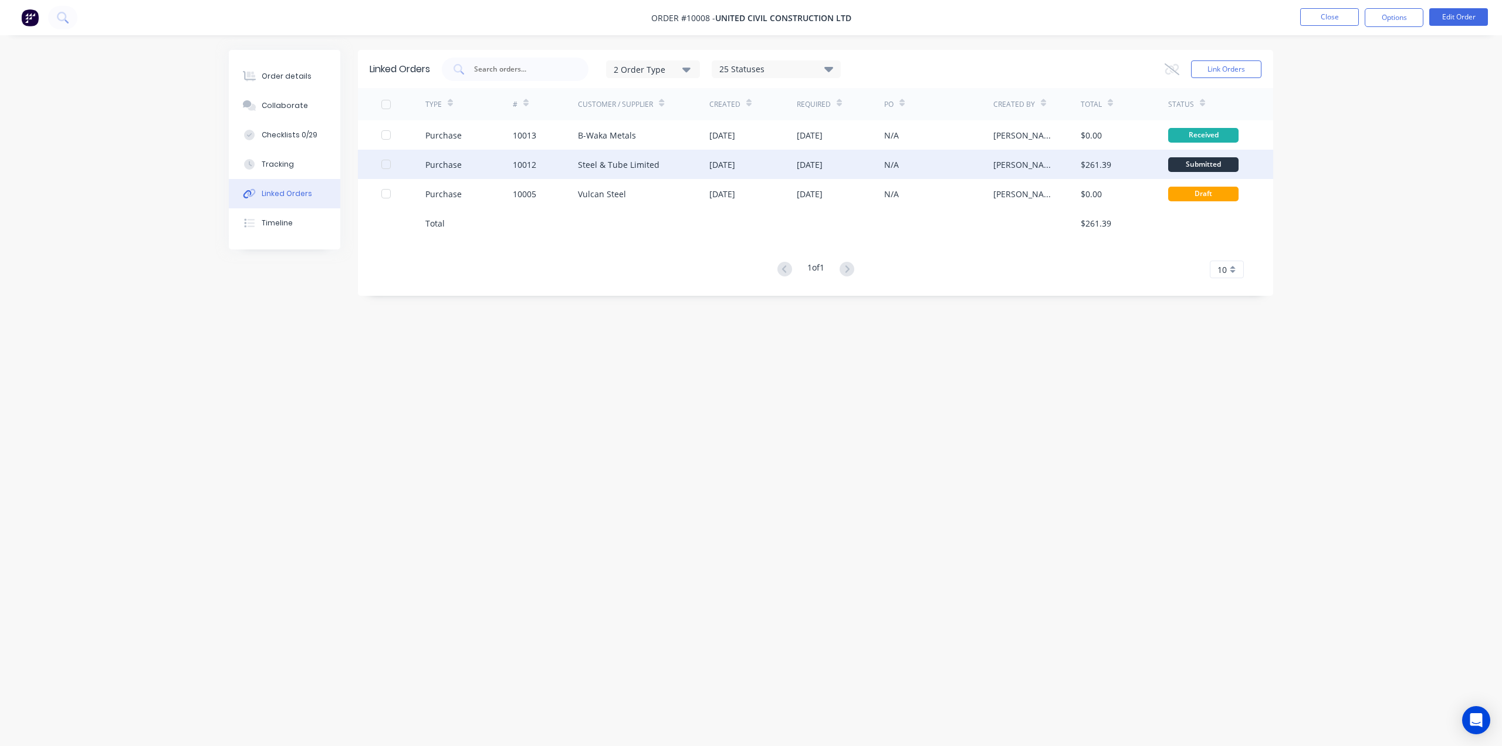
click at [635, 164] on div "Steel & Tube Limited" at bounding box center [619, 164] width 82 height 12
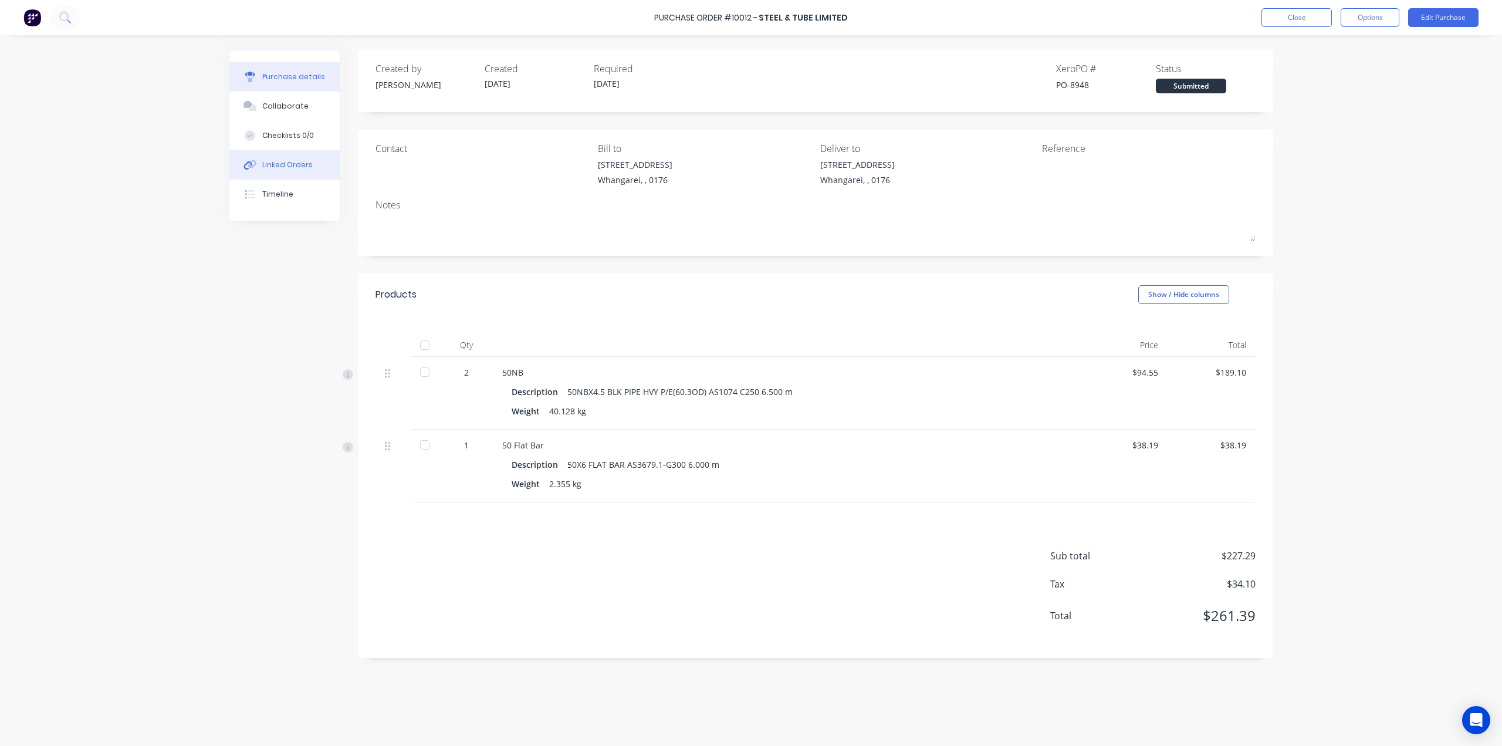
click at [276, 162] on div "Linked Orders" at bounding box center [287, 165] width 50 height 11
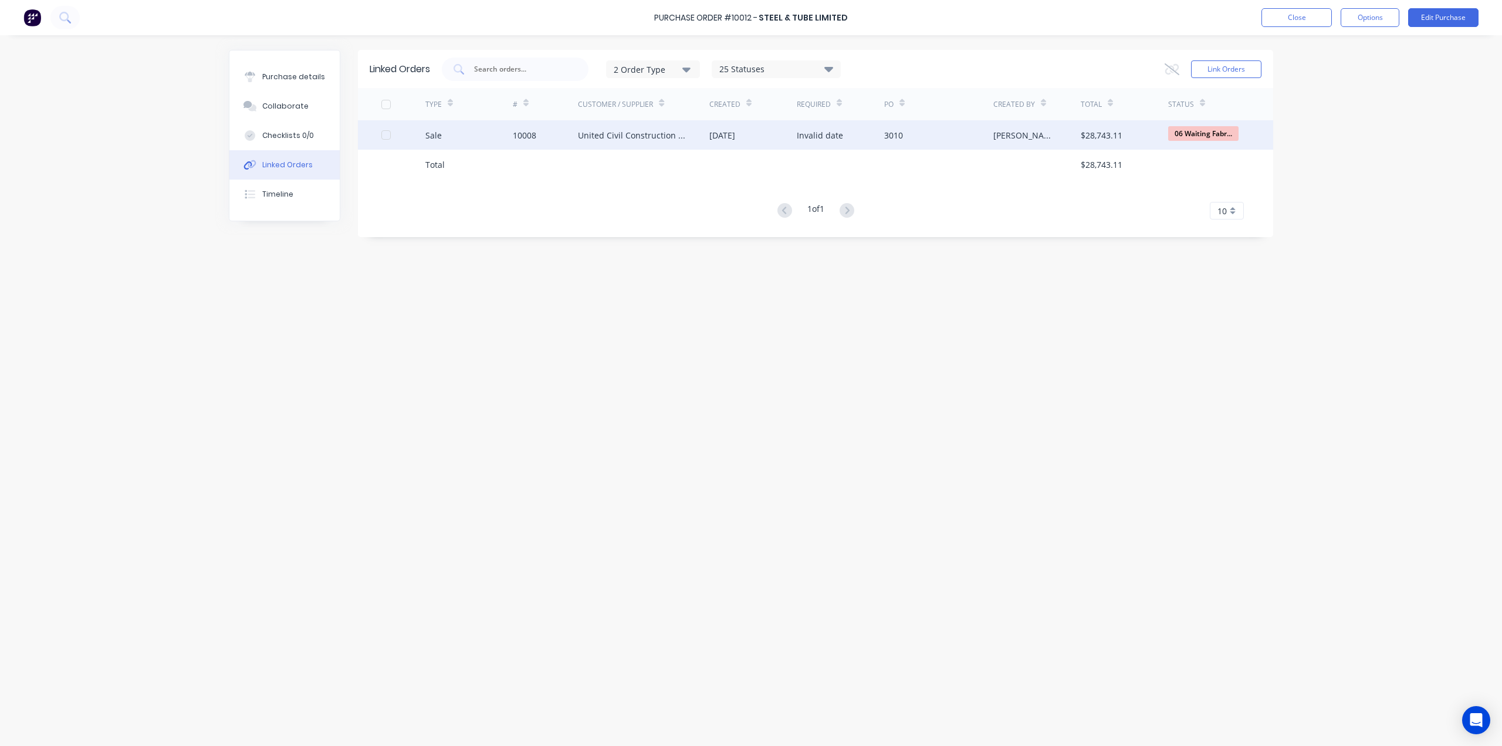
click at [634, 136] on div "United Civil Construction Ltd" at bounding box center [632, 135] width 108 height 12
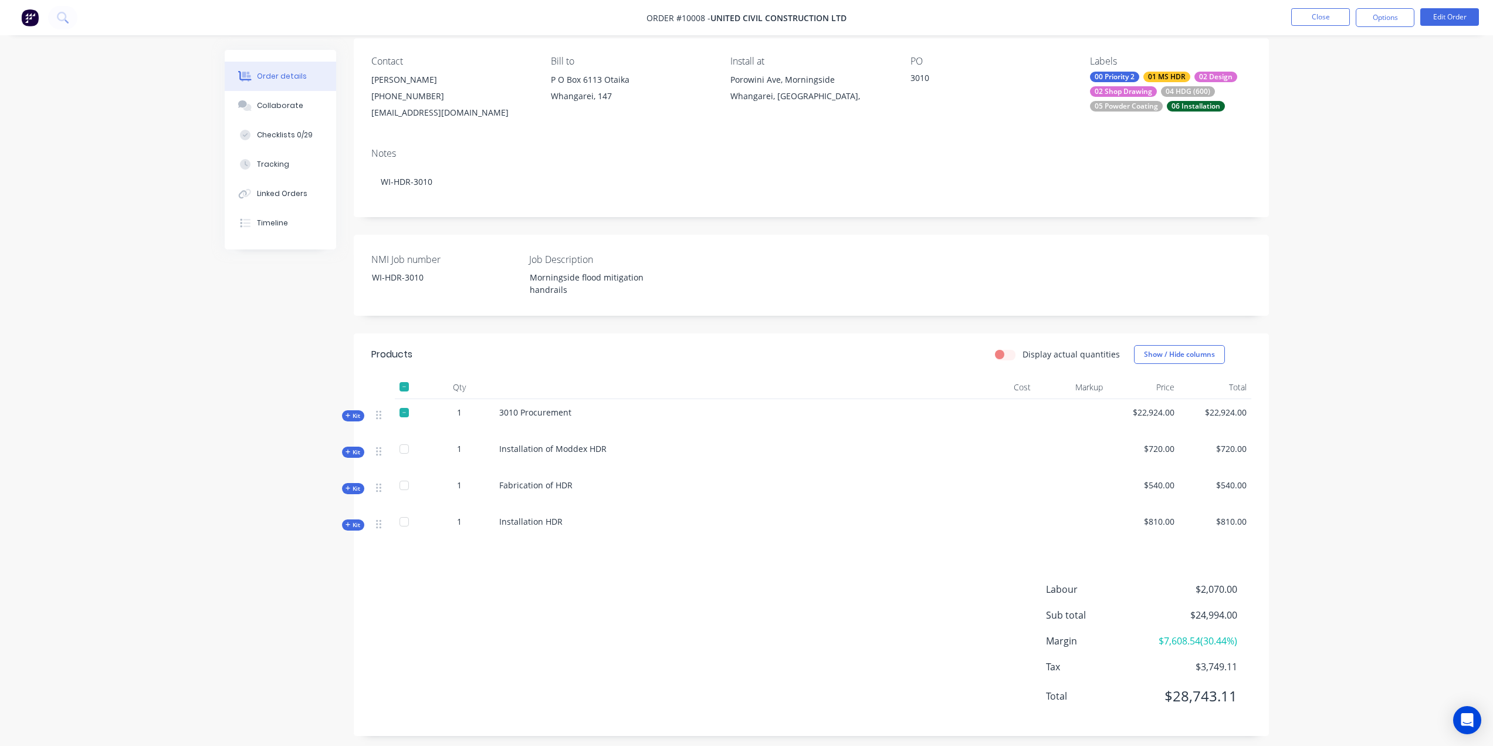
scroll to position [99, 0]
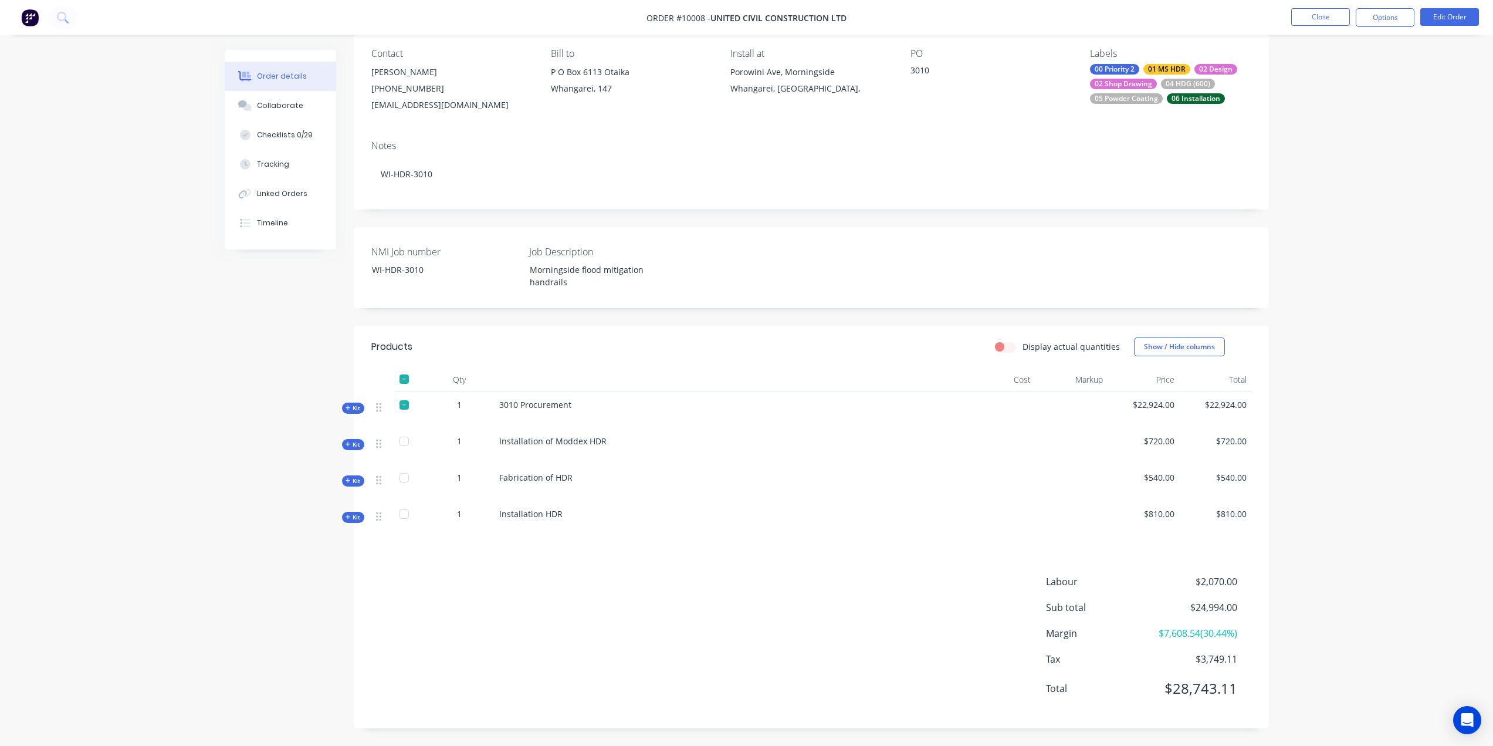
click at [351, 405] on span "Kit" at bounding box center [353, 408] width 15 height 9
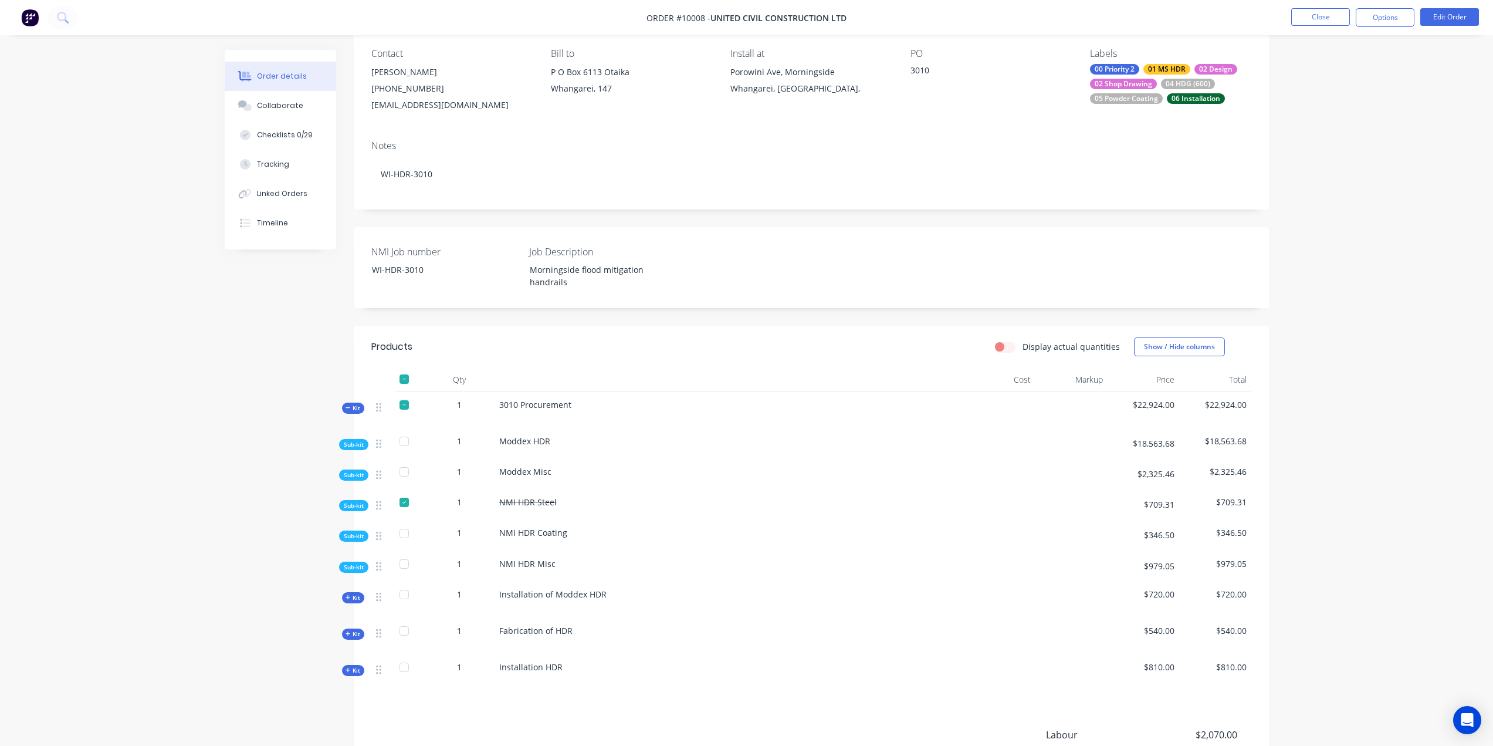
click at [351, 444] on span "Sub-kit" at bounding box center [354, 444] width 20 height 9
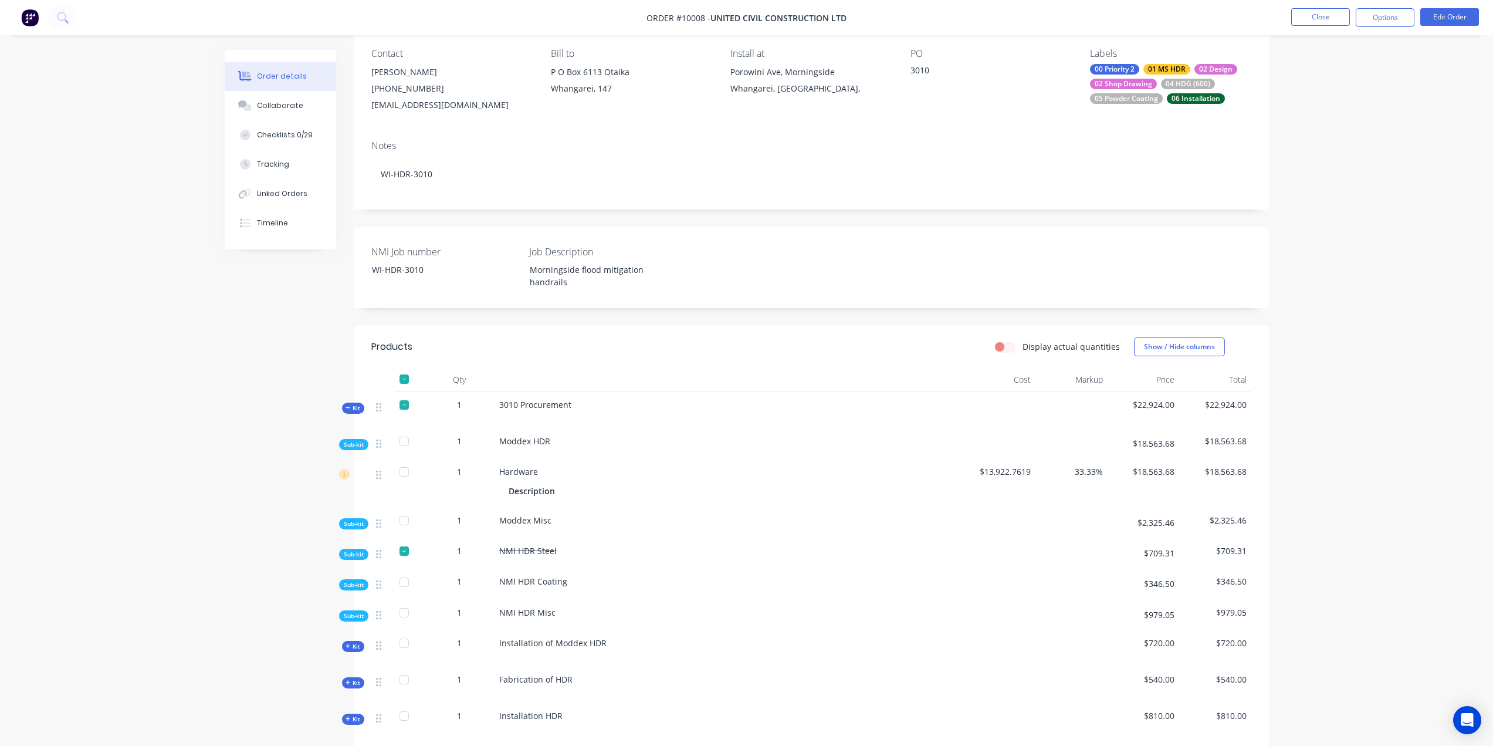
click at [356, 521] on span "Sub-kit" at bounding box center [354, 523] width 20 height 9
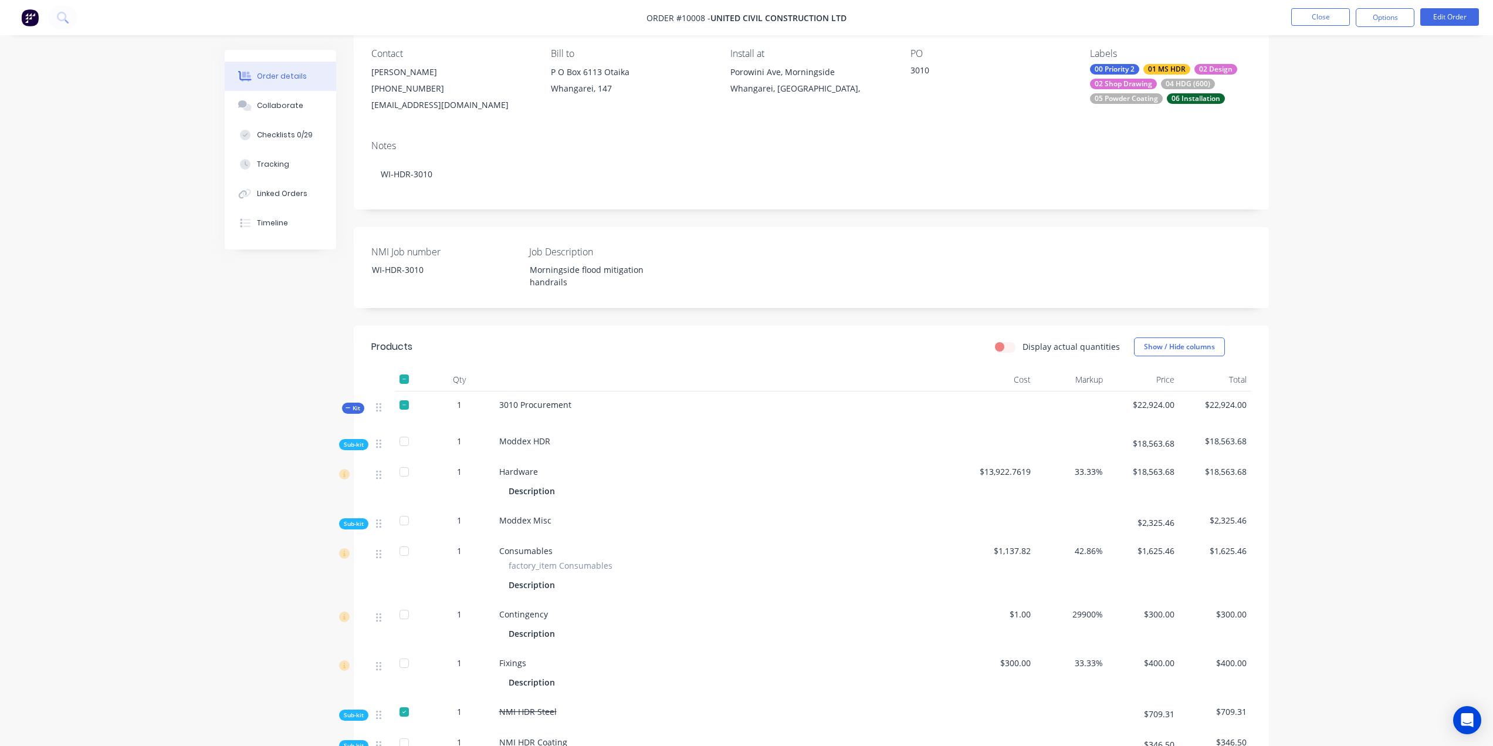
click at [363, 447] on span "Sub-kit" at bounding box center [354, 444] width 20 height 9
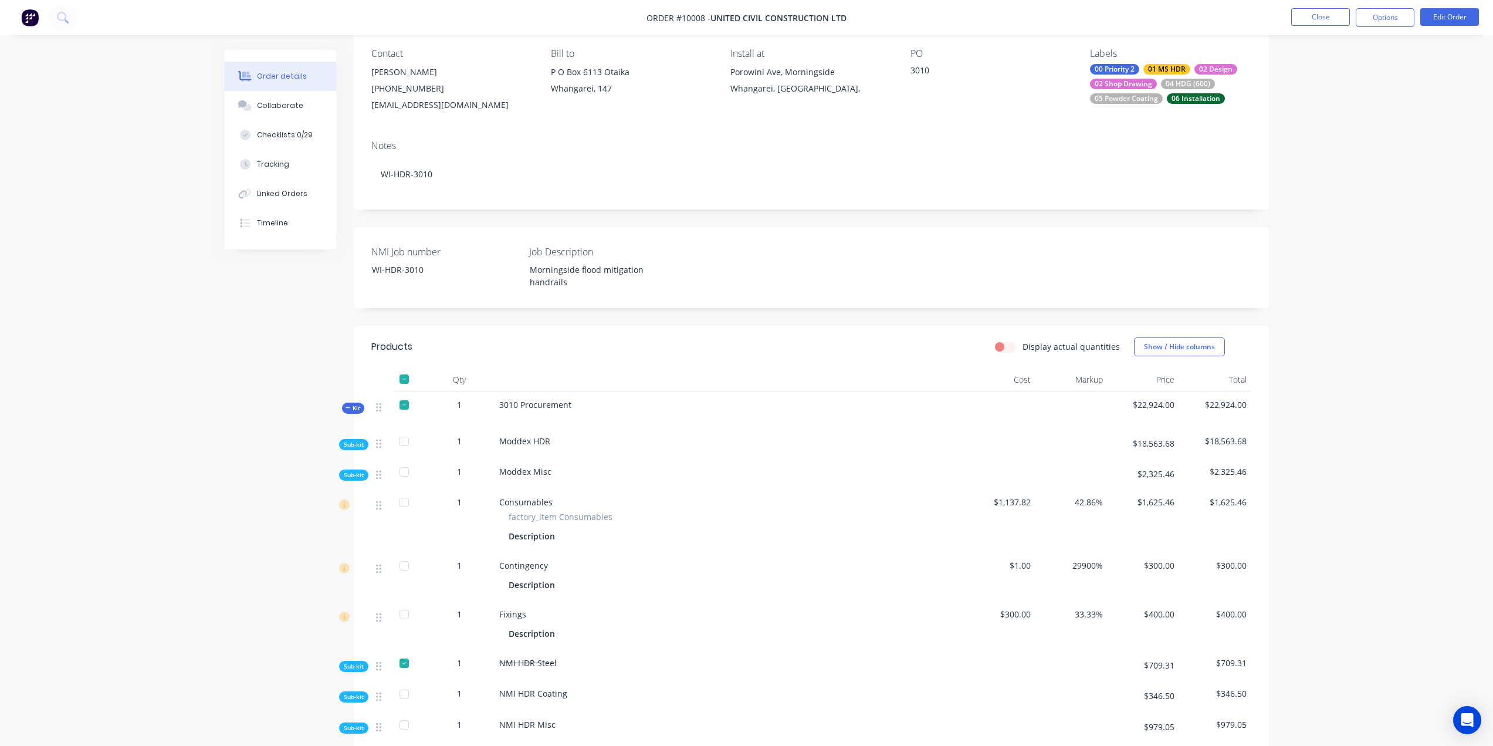
click at [359, 473] on span "Sub-kit" at bounding box center [354, 475] width 20 height 9
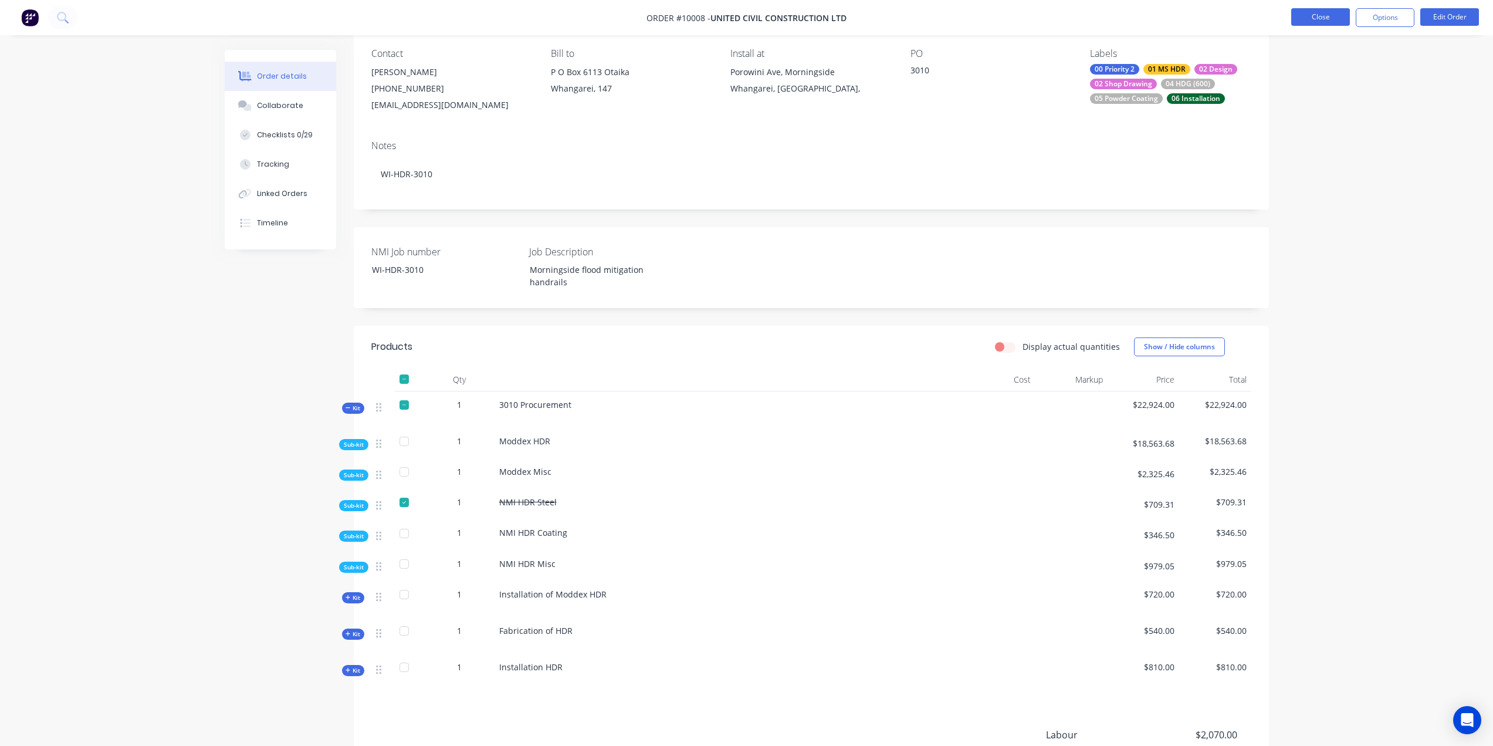
click at [1319, 16] on button "Close" at bounding box center [1320, 17] width 59 height 18
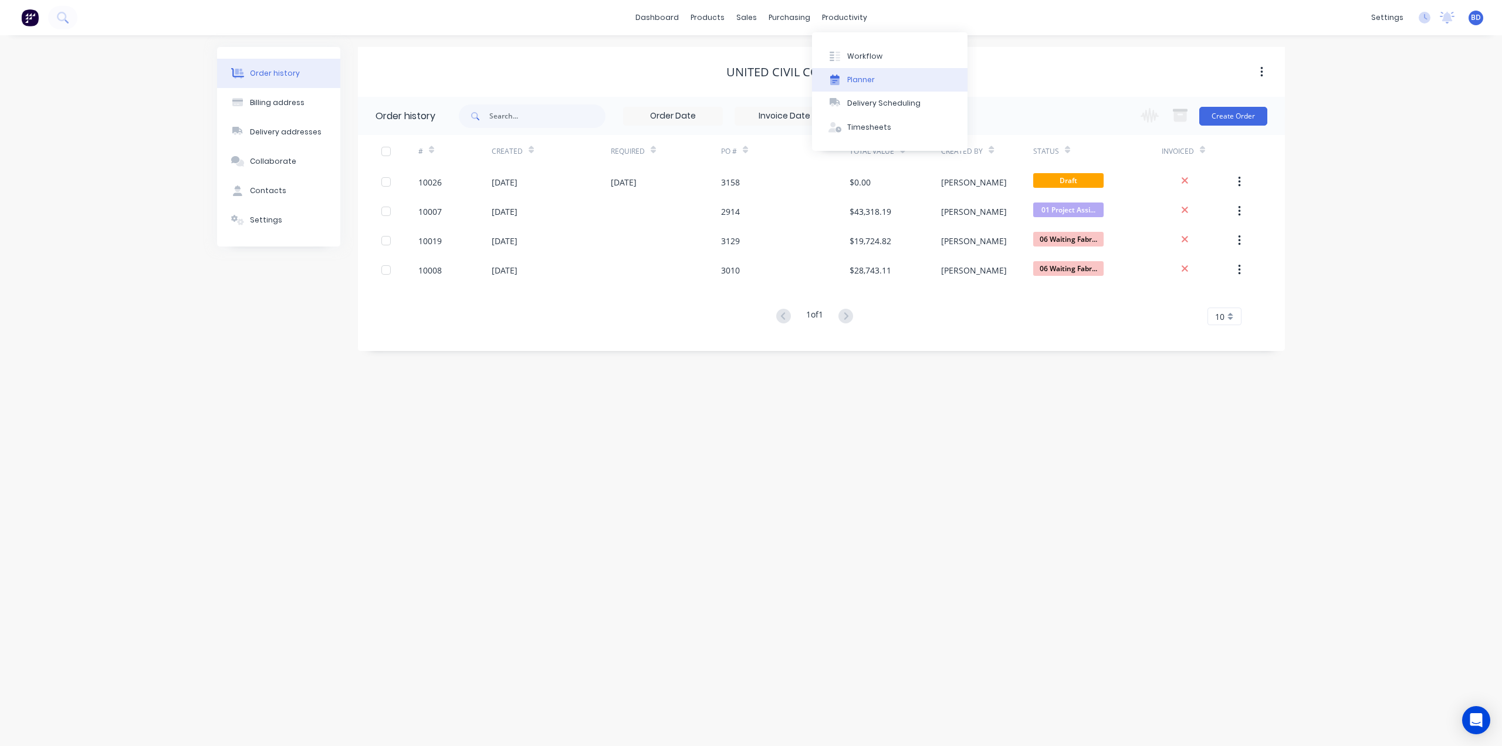
click at [874, 77] on button "Planner" at bounding box center [889, 79] width 155 height 23
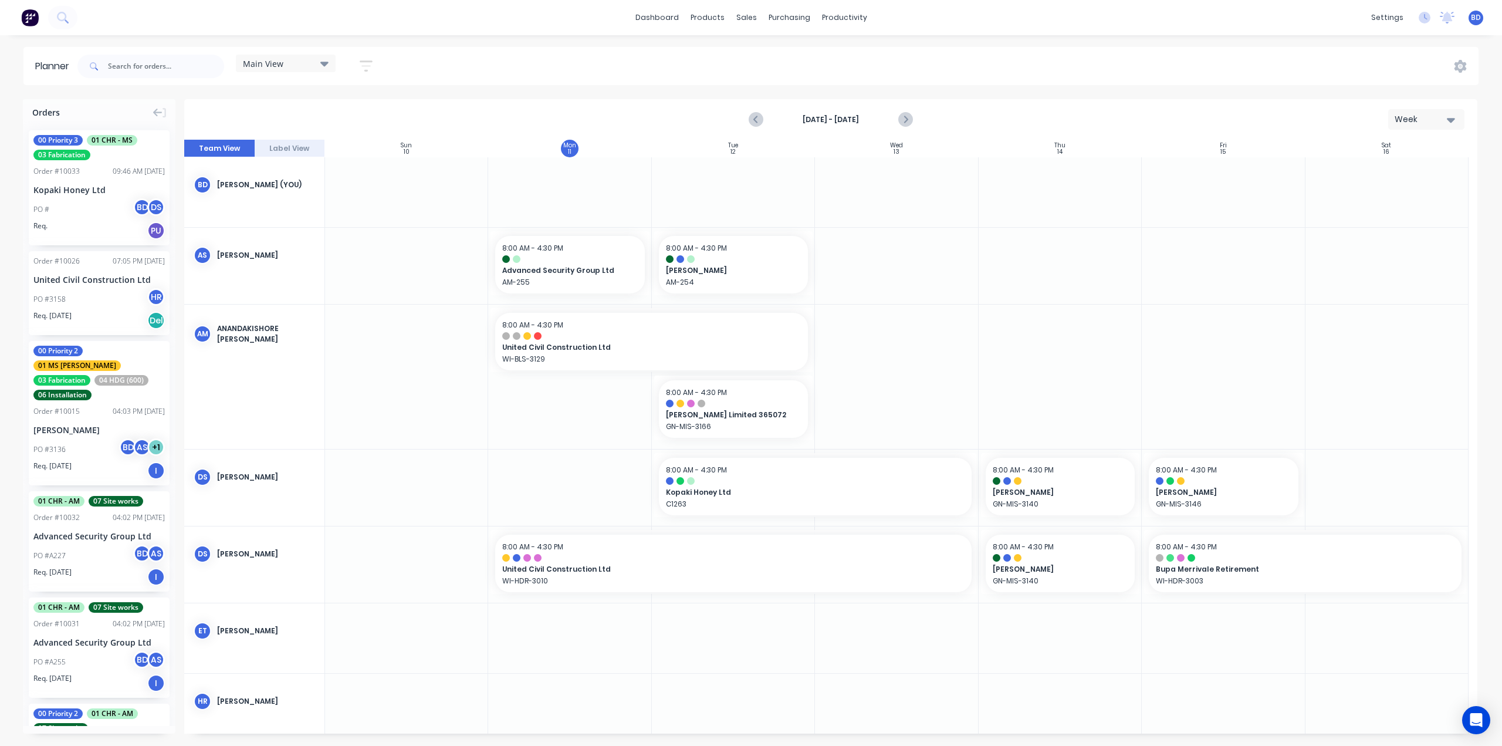
click at [367, 62] on icon "button" at bounding box center [366, 65] width 13 height 11
click at [359, 111] on button "Show/Hide users" at bounding box center [311, 110] width 109 height 18
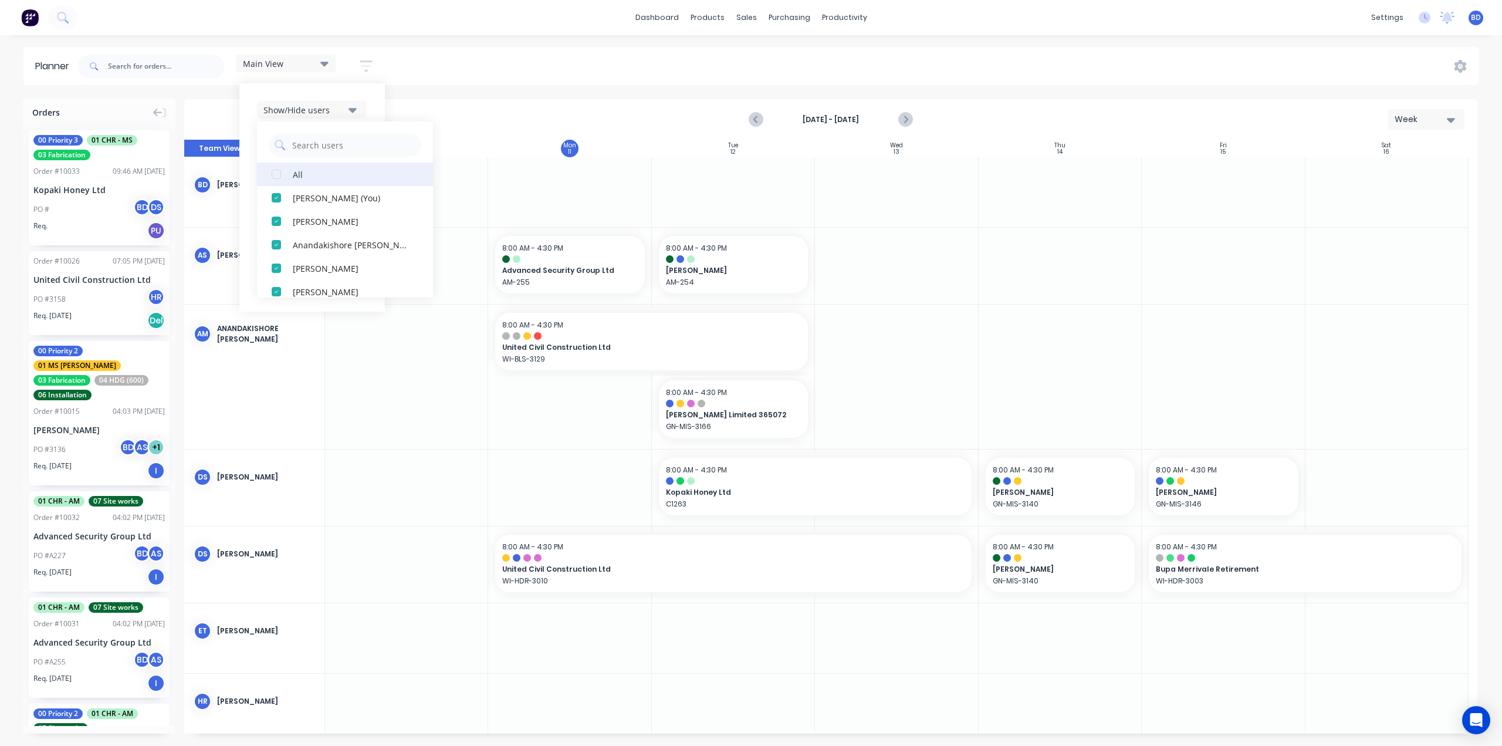
click at [278, 173] on div "button" at bounding box center [276, 174] width 23 height 23
click at [276, 174] on div "button" at bounding box center [276, 174] width 23 height 23
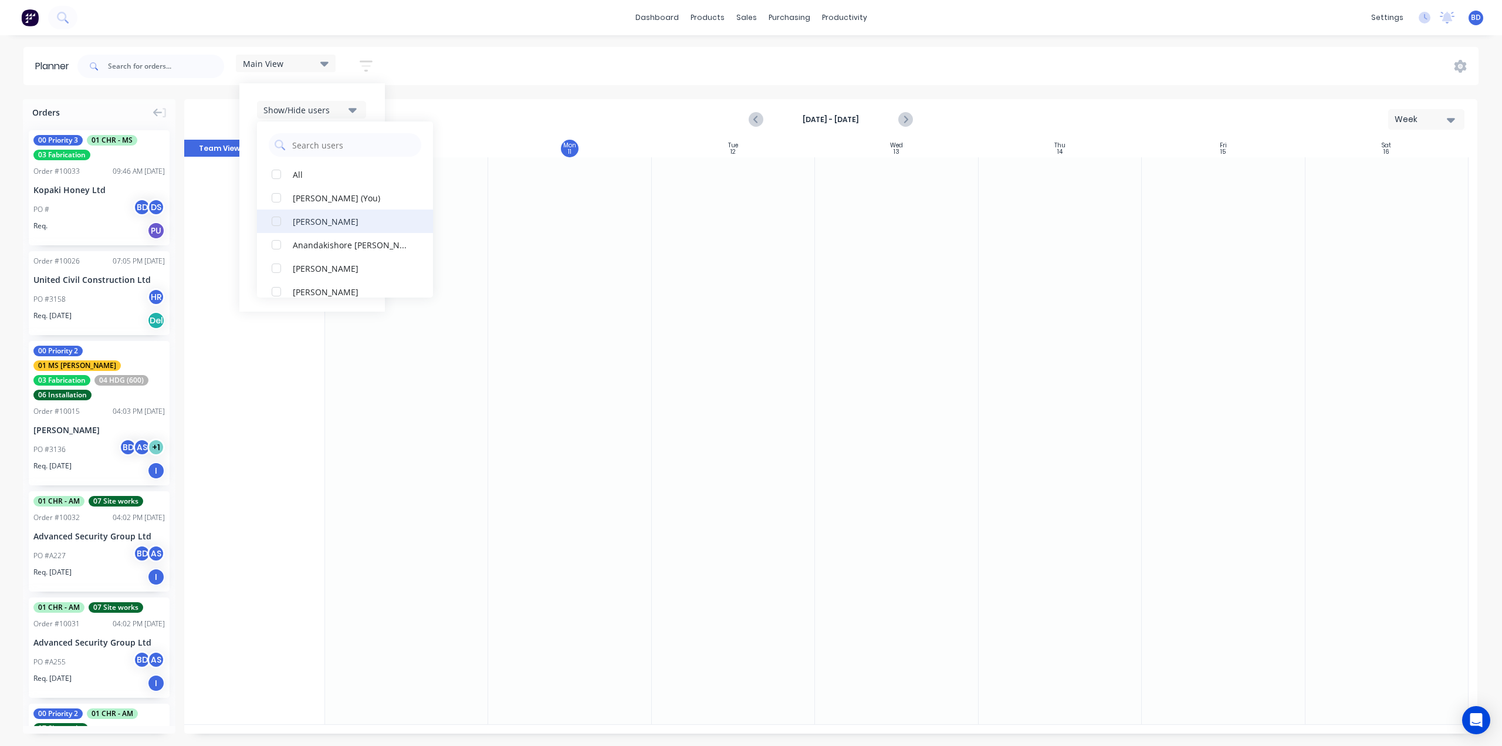
click at [276, 225] on div "button" at bounding box center [276, 220] width 23 height 23
click at [329, 94] on div "Show/Hide users All Albert Scown Brandon D'souza (You) Anandakishore Marothi Da…" at bounding box center [312, 197] width 146 height 228
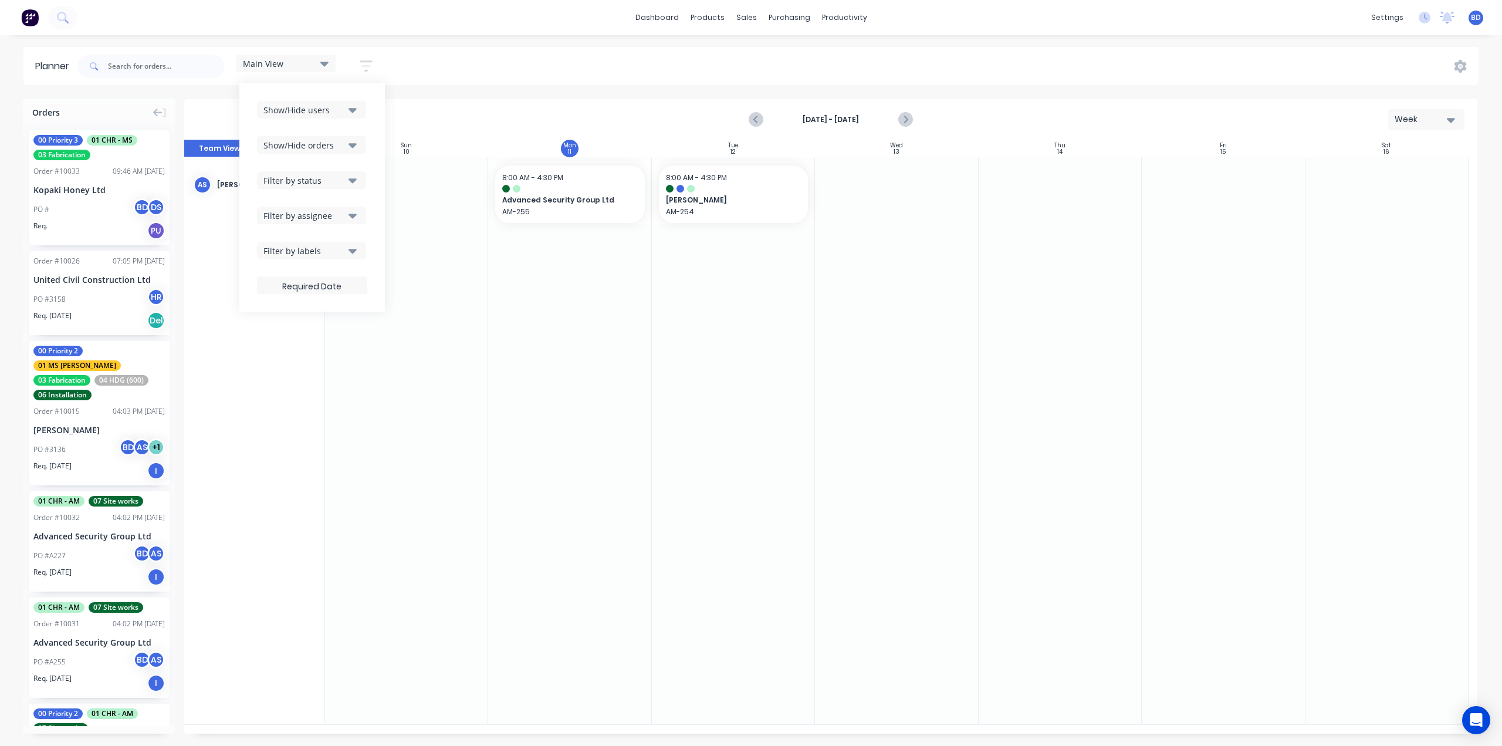
click at [294, 93] on div "Show/Hide users Show/Hide orders Filter by status Filter by assignee Filter by …" at bounding box center [312, 197] width 146 height 228
click at [350, 111] on icon "button" at bounding box center [353, 109] width 8 height 13
click at [279, 172] on div "button" at bounding box center [276, 174] width 23 height 23
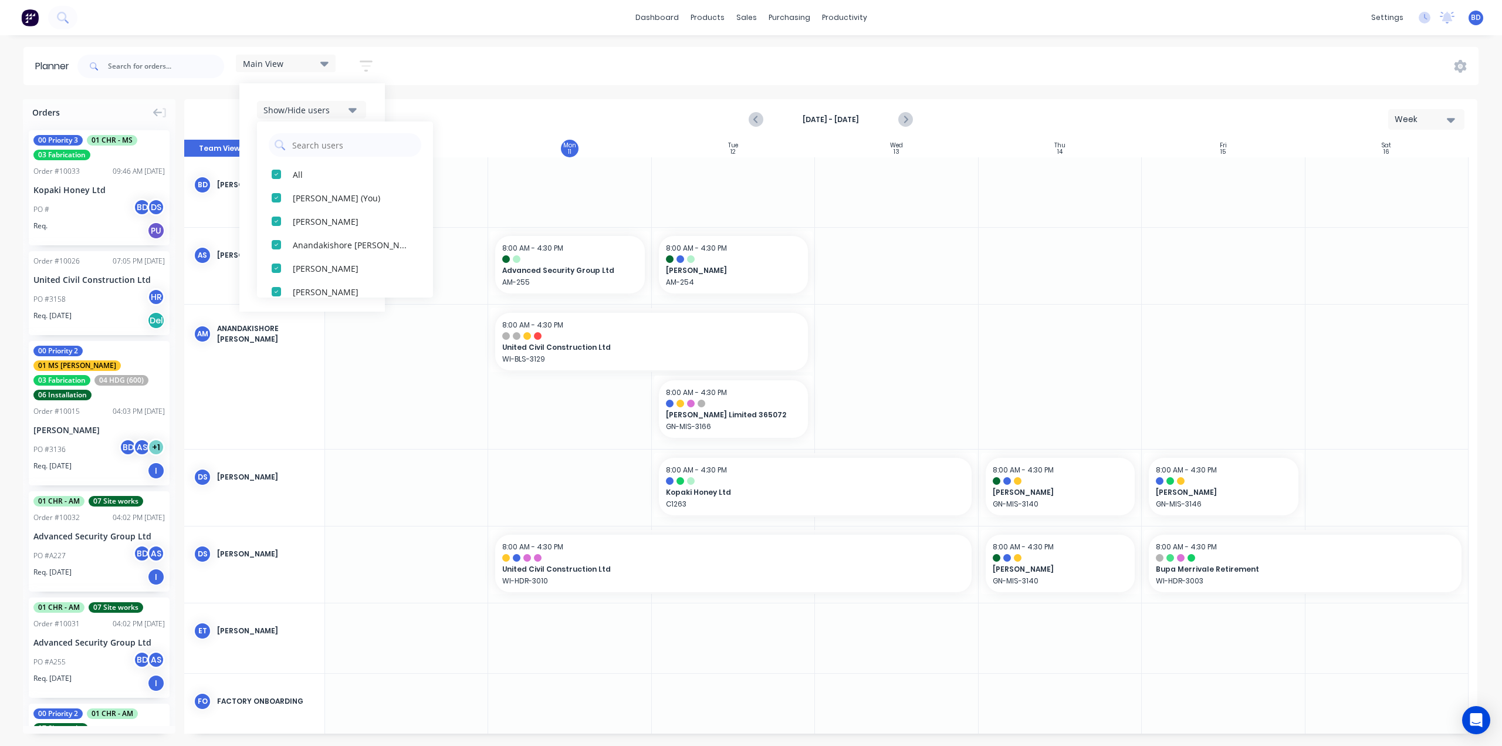
click at [372, 103] on div "Show/Hide users All Brandon D'souza (You) Albert Scown Anandakishore Marothi Da…" at bounding box center [312, 197] width 146 height 228
click at [354, 212] on icon "button" at bounding box center [353, 215] width 8 height 13
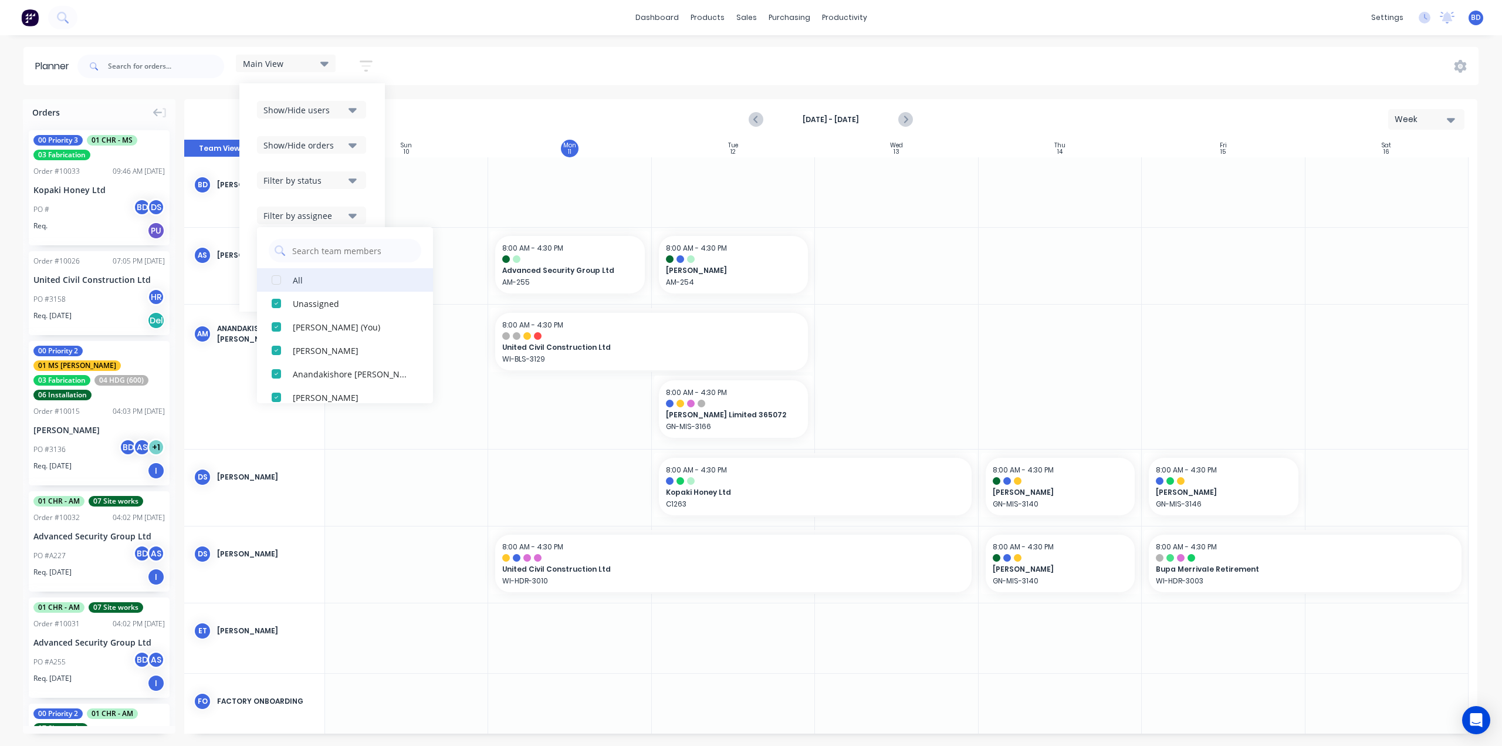
click at [275, 279] on div "button" at bounding box center [276, 279] width 23 height 23
click at [278, 279] on div "button" at bounding box center [276, 279] width 23 height 23
click at [275, 350] on div "button" at bounding box center [276, 350] width 23 height 23
click at [380, 176] on div "Show/Hide users Show/Hide orders Filter by status Filter by assignee All Unassi…" at bounding box center [312, 197] width 146 height 228
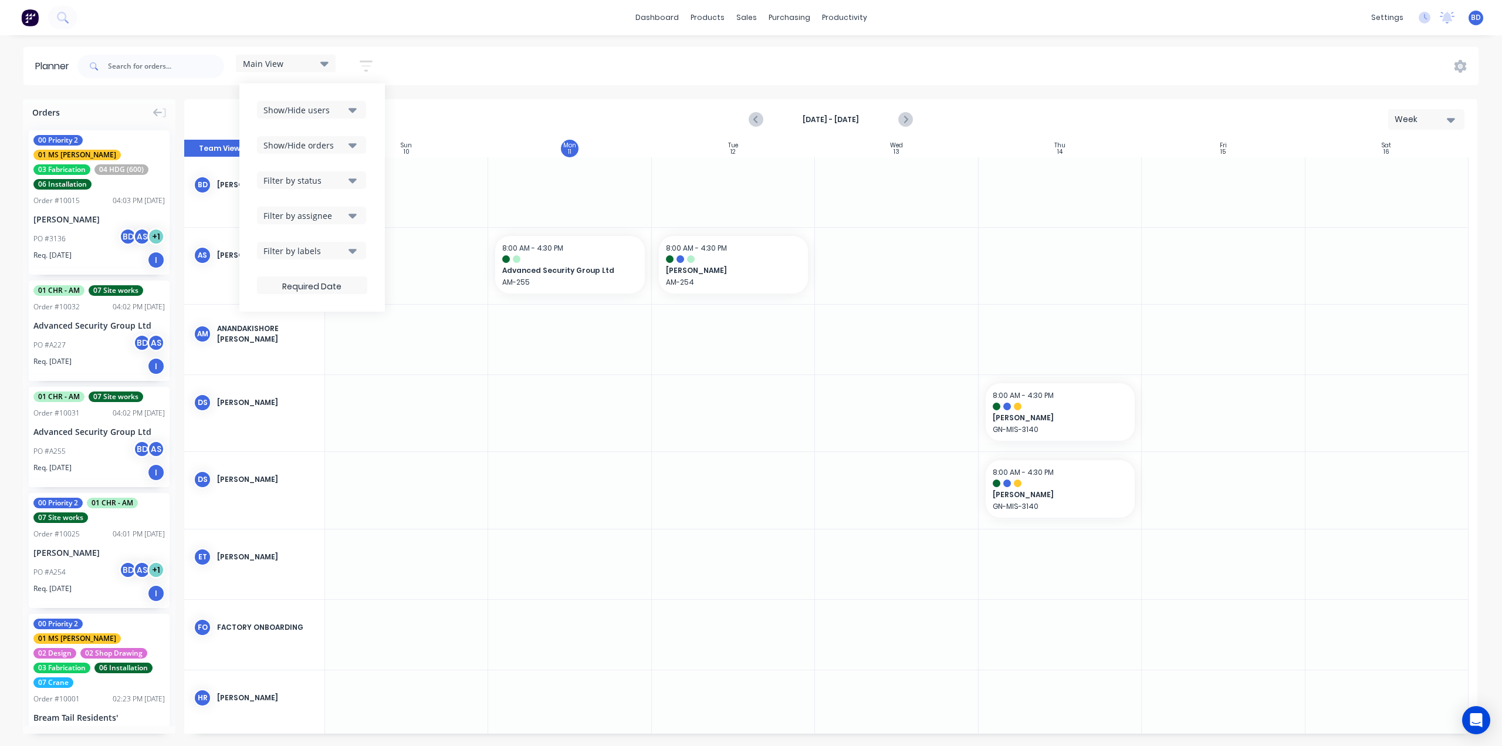
click at [322, 91] on div "Show/Hide users Show/Hide orders Filter by status Filter by assignee Filter by …" at bounding box center [312, 197] width 146 height 228
click at [319, 87] on div "Show/Hide users Show/Hide orders Filter by status Filter by assignee Filter by …" at bounding box center [312, 197] width 146 height 228
click at [312, 88] on div "Show/Hide users Show/Hide orders Filter by status Filter by assignee Filter by …" at bounding box center [312, 197] width 146 height 228
click at [727, 16] on div "products" at bounding box center [708, 18] width 46 height 18
click at [736, 13] on div "sales" at bounding box center [747, 18] width 32 height 18
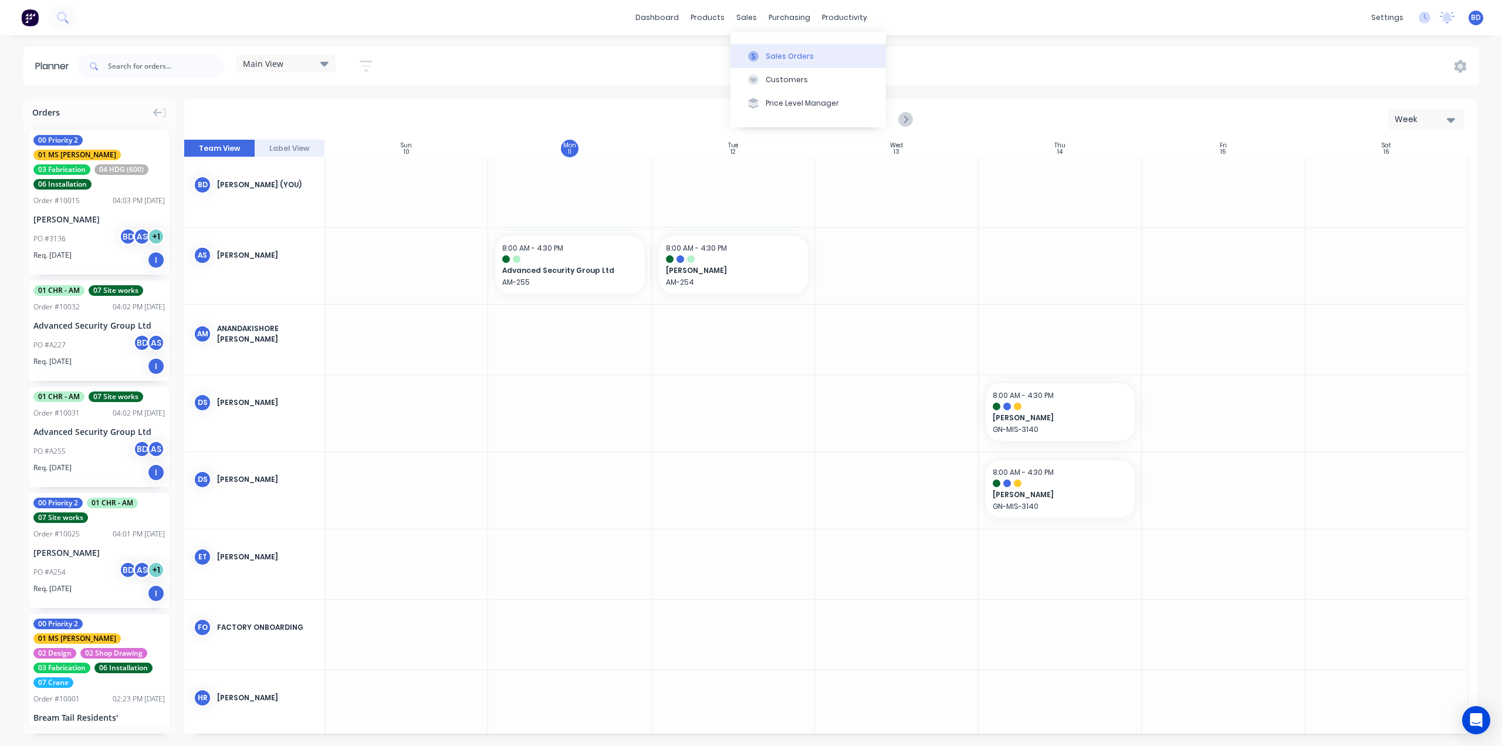
click at [767, 50] on button "Sales Orders" at bounding box center [808, 55] width 155 height 23
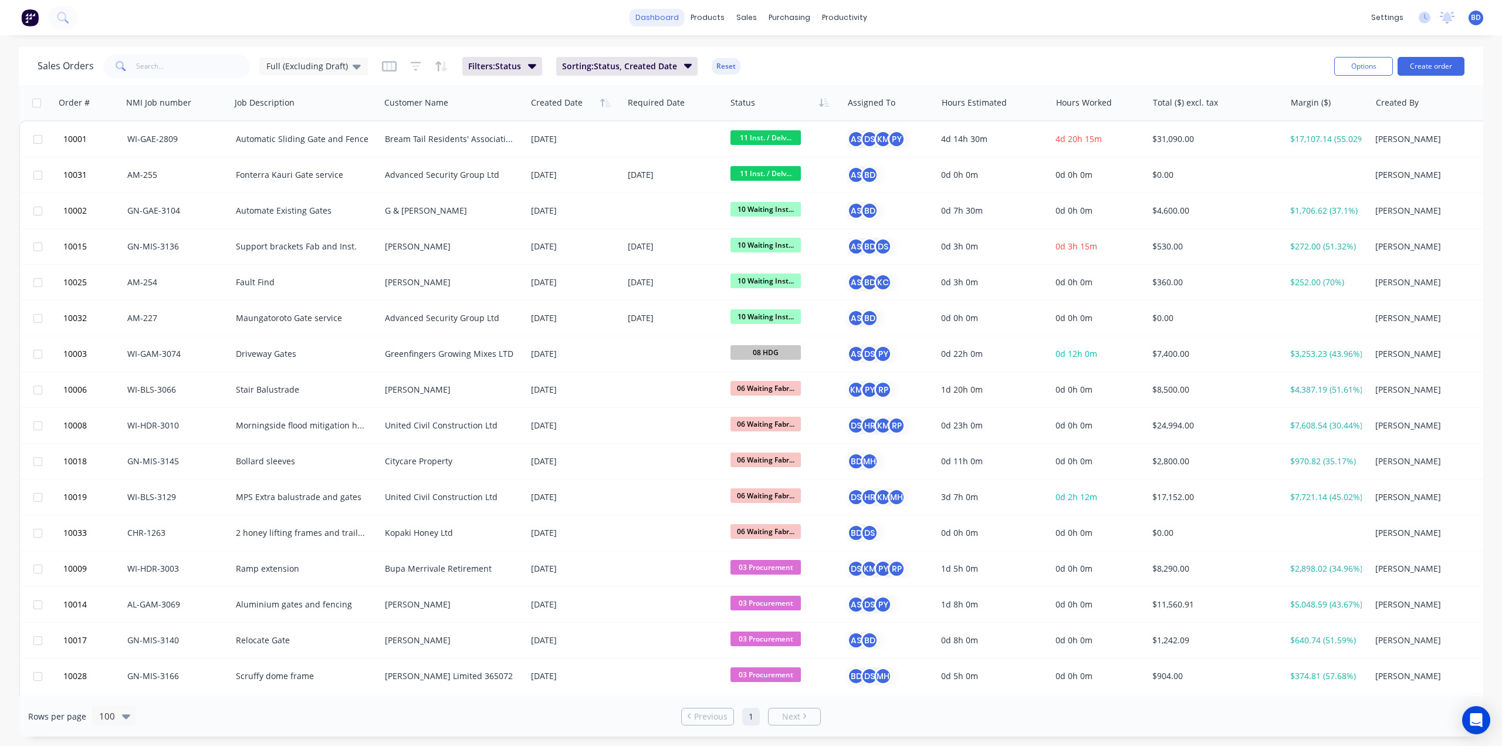
click at [659, 19] on link "dashboard" at bounding box center [657, 18] width 55 height 18
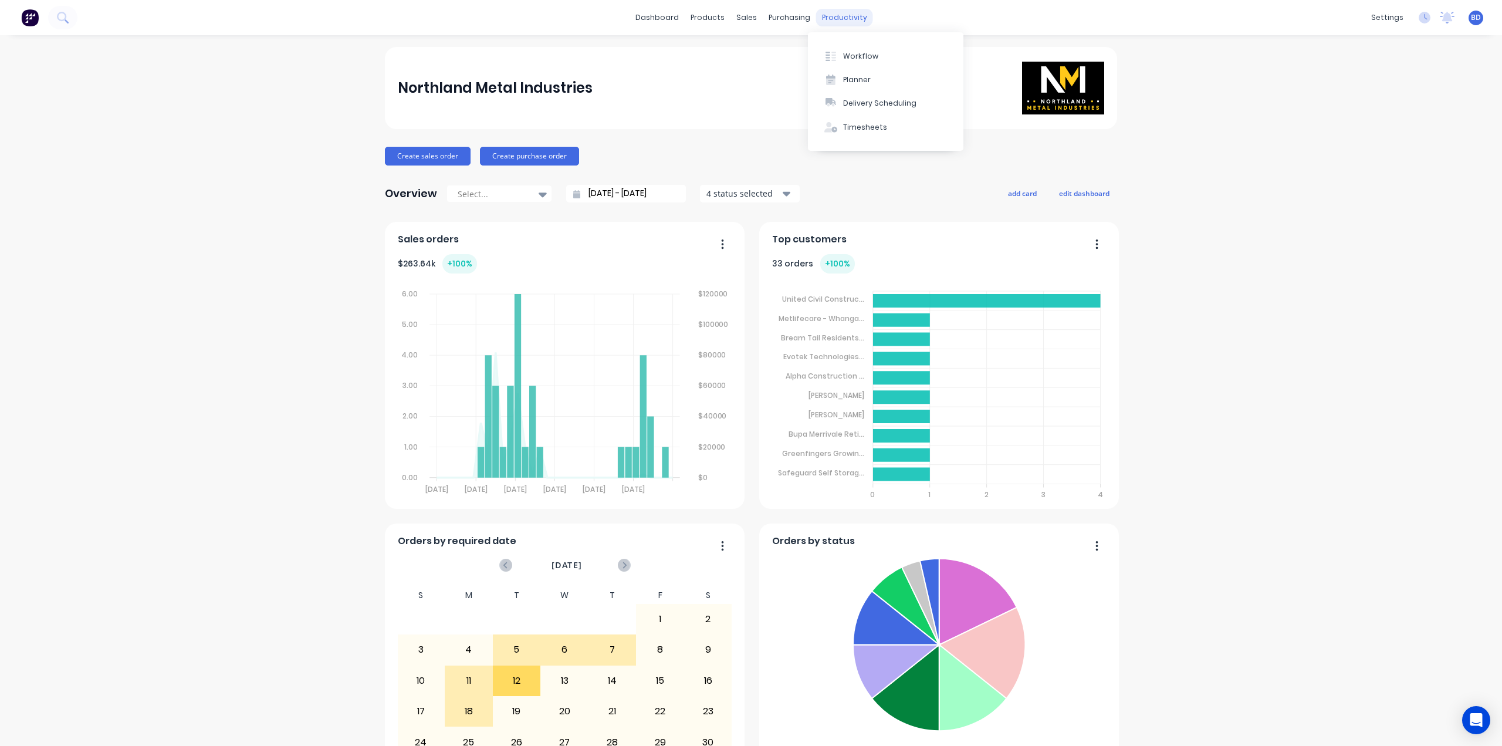
click at [833, 14] on div "productivity" at bounding box center [844, 18] width 57 height 18
click at [867, 56] on div "Workflow" at bounding box center [860, 56] width 35 height 11
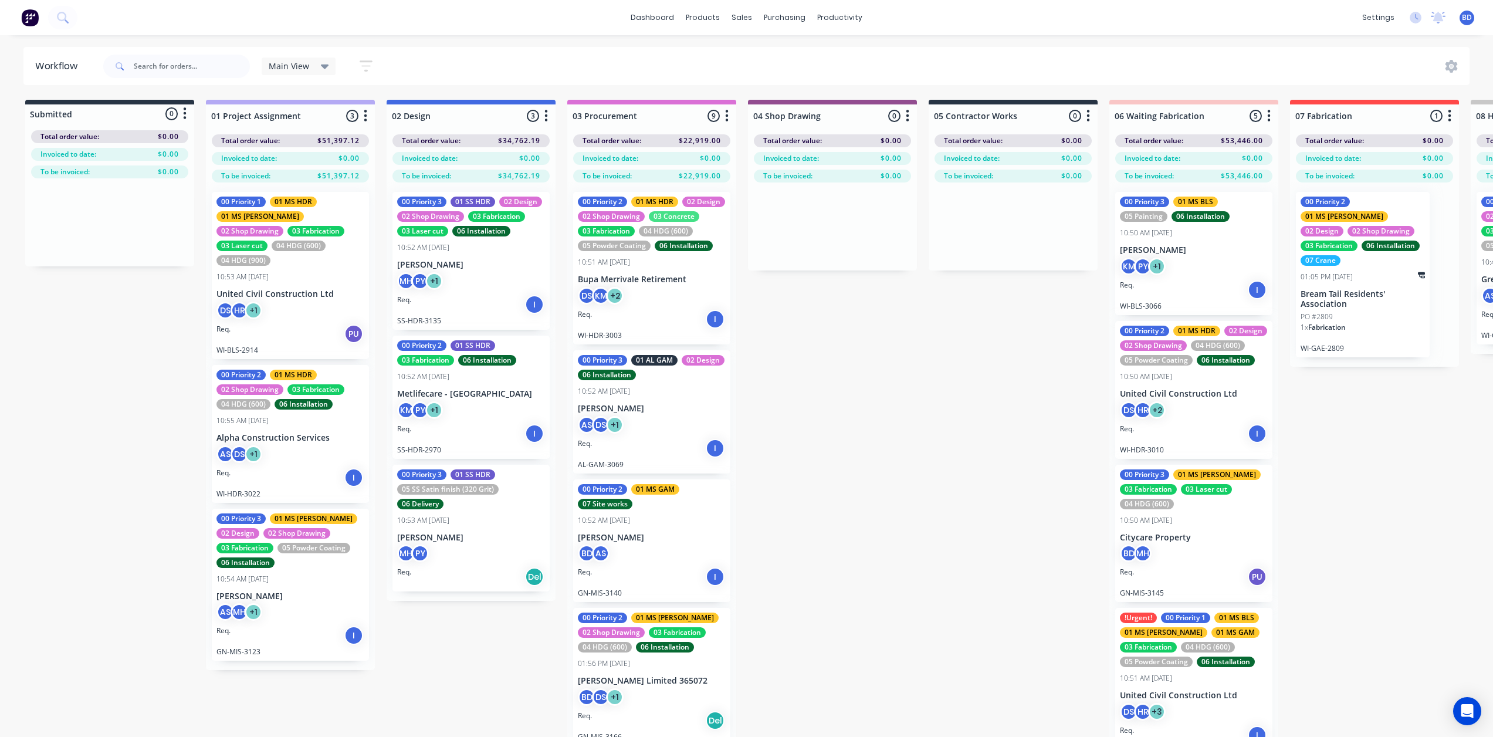
click at [368, 59] on icon "button" at bounding box center [366, 66] width 13 height 15
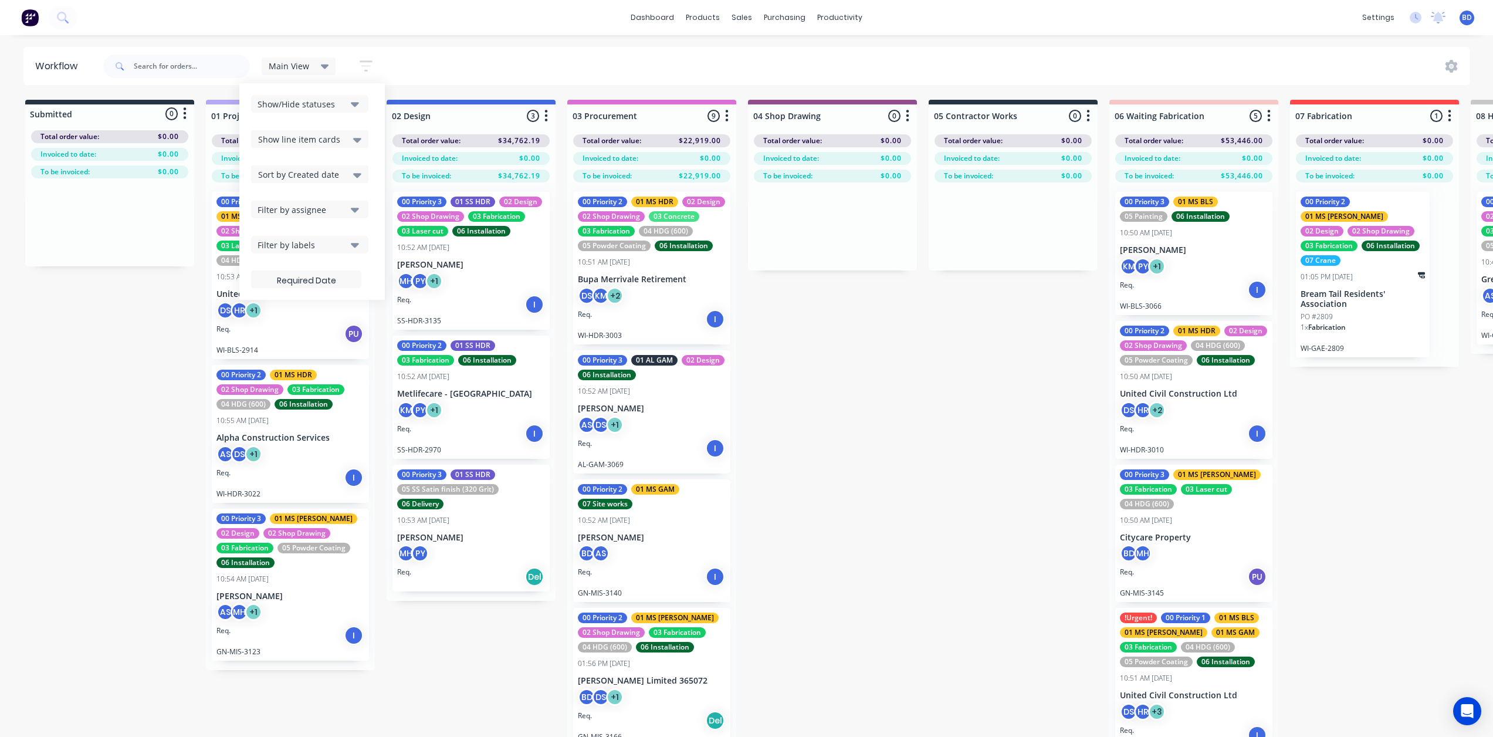
click at [358, 209] on icon "button" at bounding box center [355, 210] width 8 height 5
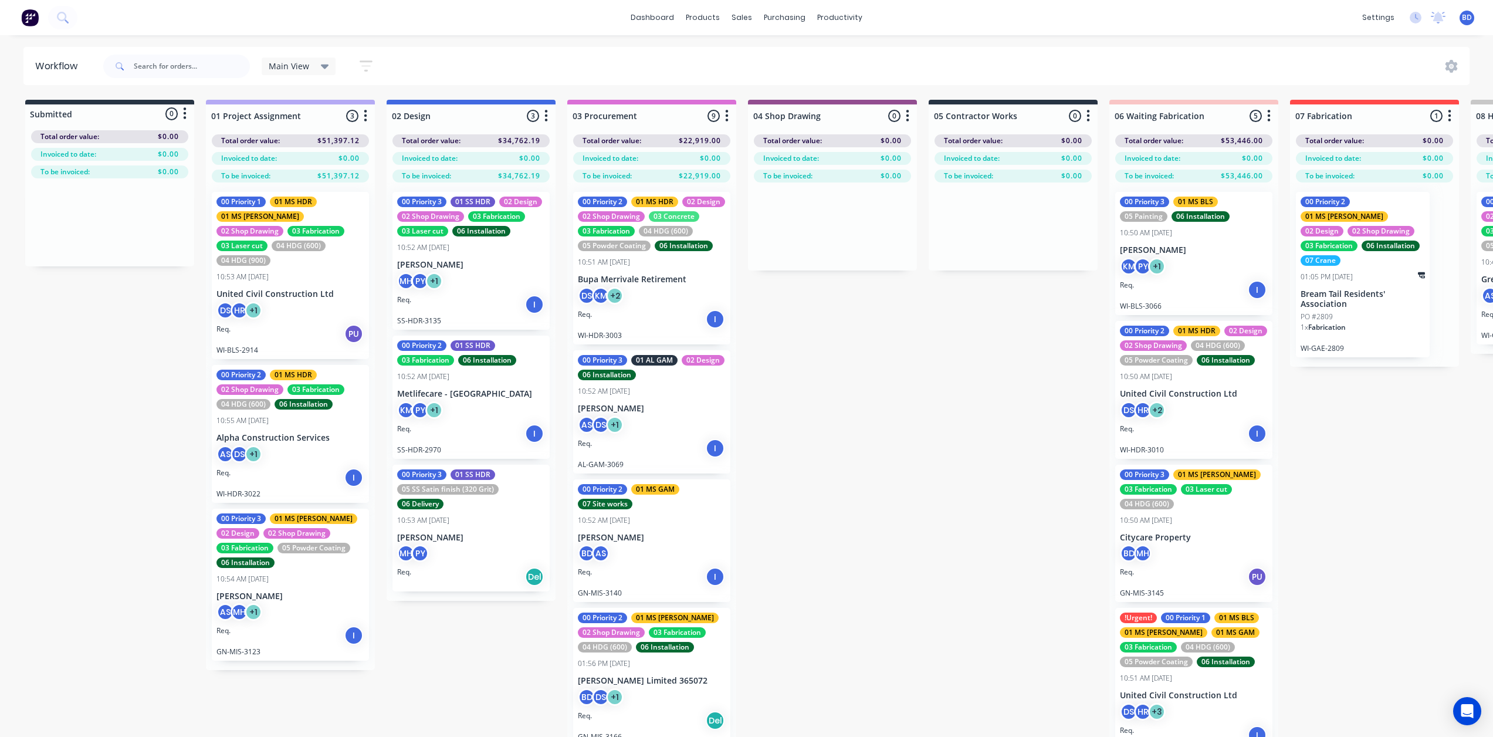
click at [399, 67] on div "Main View Save new view None edit Main View (Default) edit Bran's Jobs edit Hay…" at bounding box center [786, 66] width 1370 height 35
click at [360, 66] on icon "button" at bounding box center [366, 66] width 13 height 15
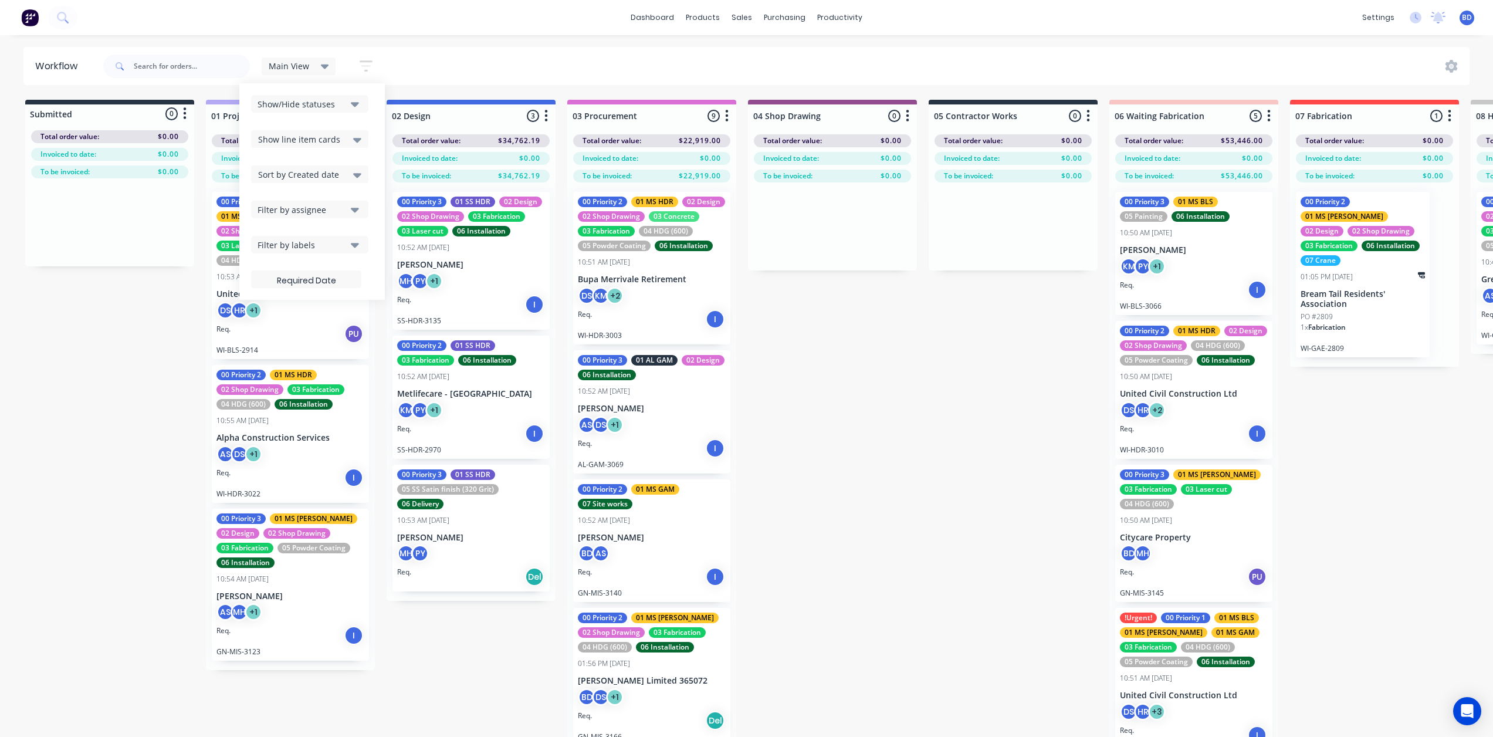
click at [355, 210] on icon "button" at bounding box center [355, 210] width 8 height 5
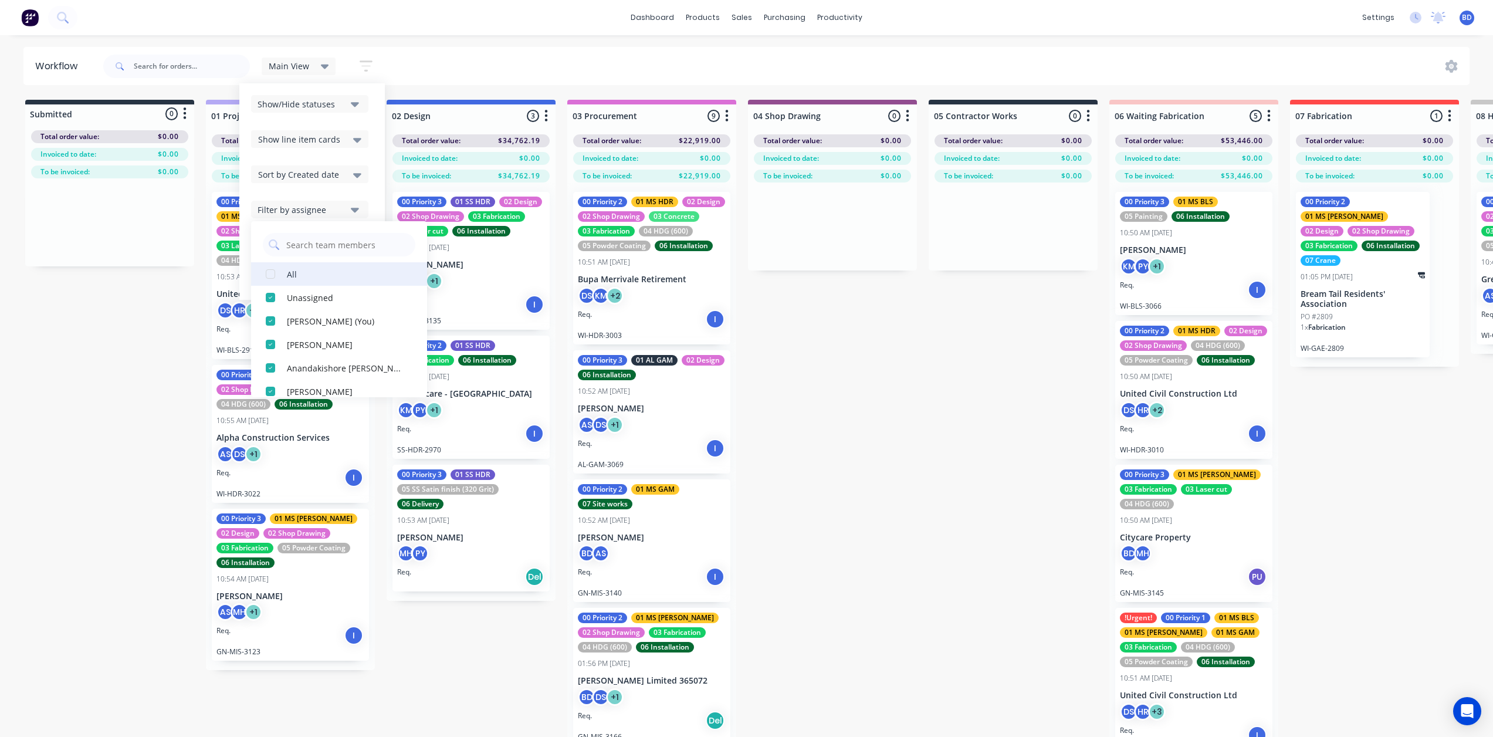
click at [277, 275] on div "button" at bounding box center [270, 273] width 23 height 23
click at [272, 273] on div "button" at bounding box center [270, 273] width 23 height 23
click at [270, 270] on div "button" at bounding box center [270, 273] width 23 height 23
click at [268, 274] on div "button" at bounding box center [270, 273] width 23 height 23
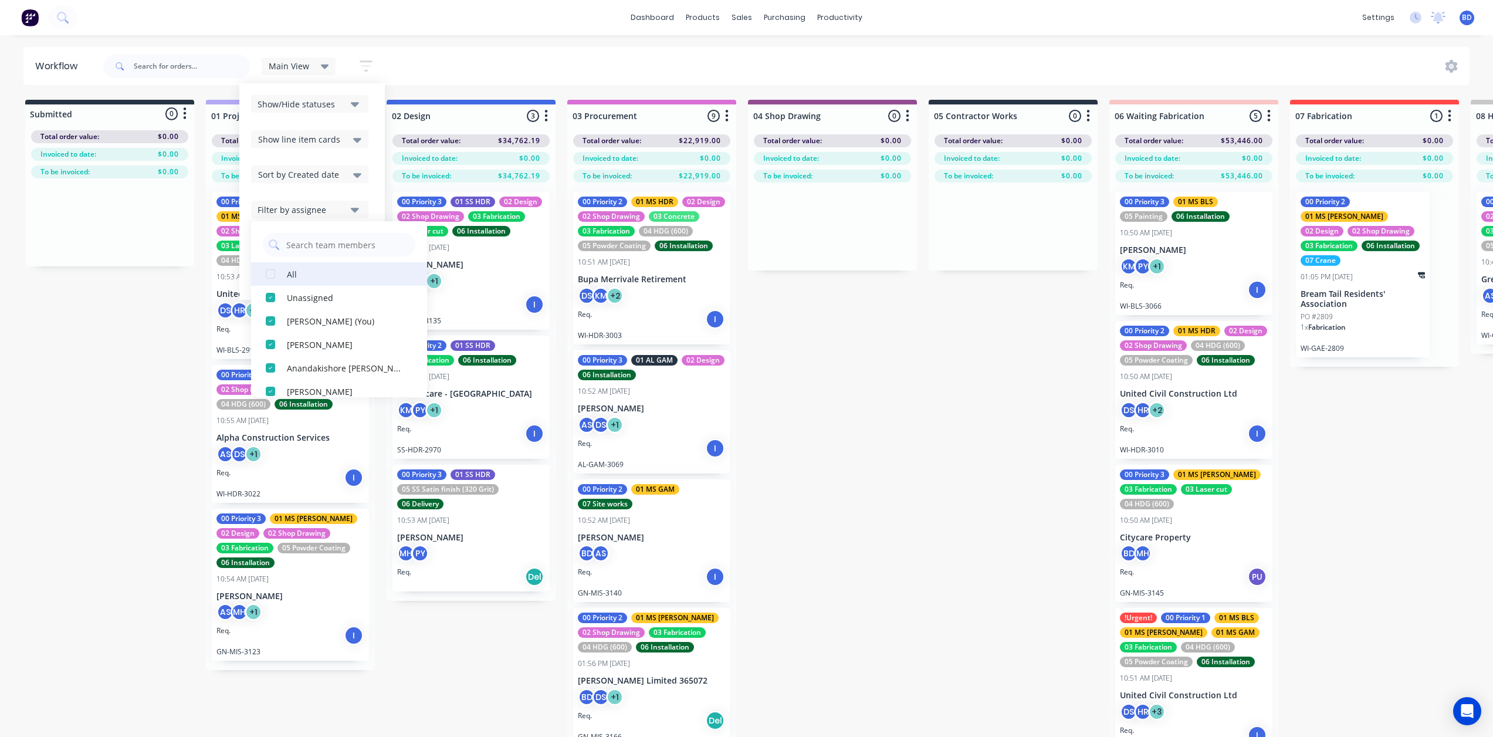
click at [274, 272] on div "button" at bounding box center [270, 273] width 23 height 23
click at [289, 272] on div "All" at bounding box center [345, 274] width 117 height 12
click at [289, 271] on div "All" at bounding box center [345, 274] width 117 height 12
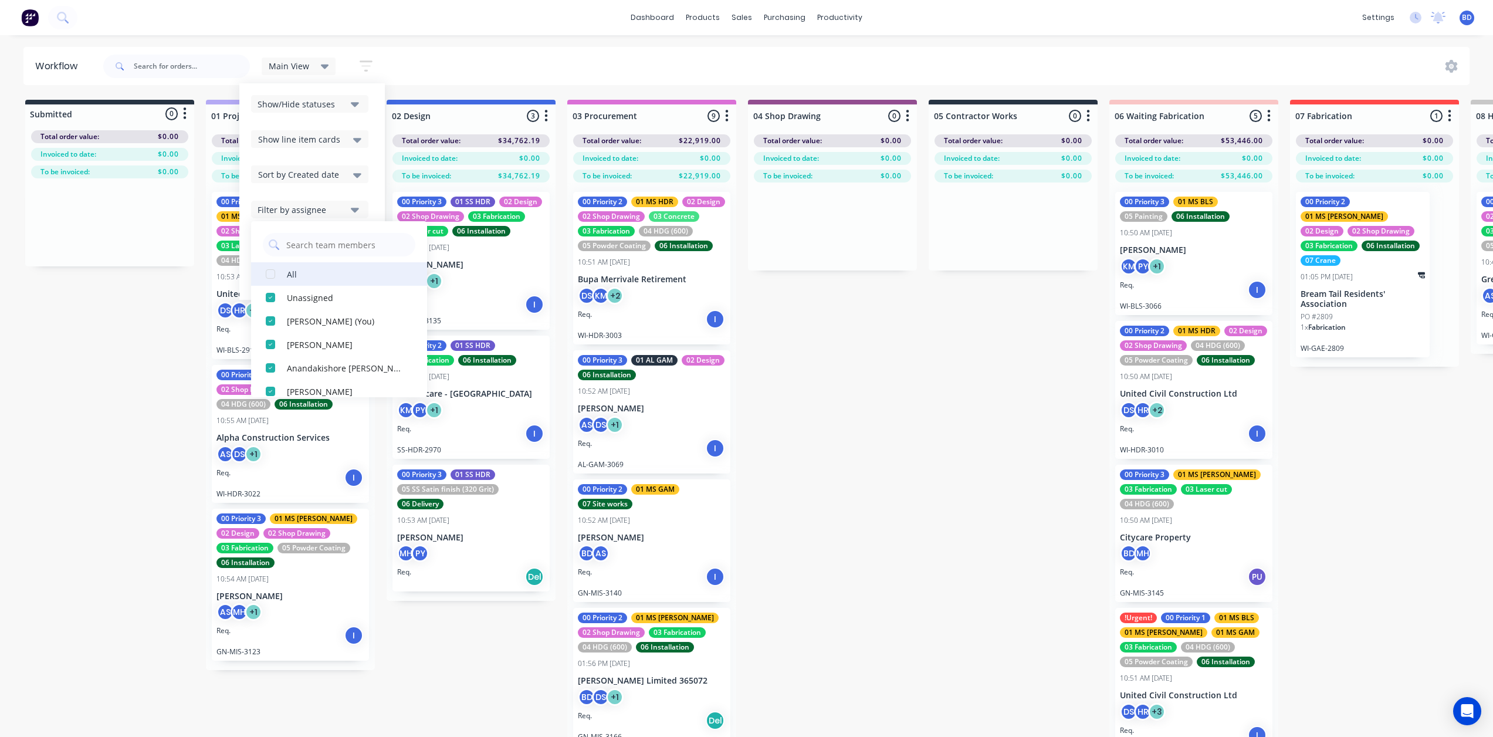
click at [289, 271] on div "All" at bounding box center [345, 274] width 117 height 12
drag, startPoint x: 258, startPoint y: 279, endPoint x: 275, endPoint y: 275, distance: 16.8
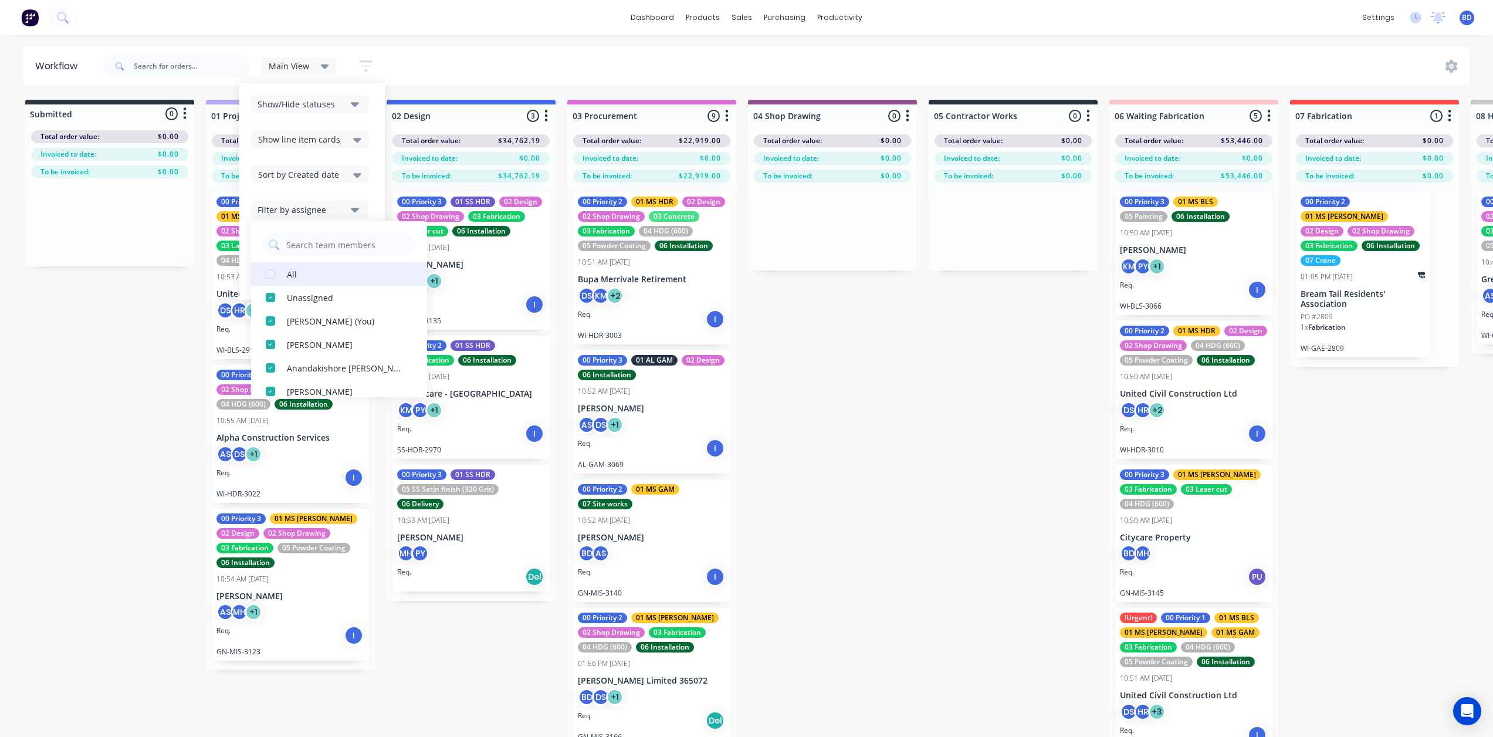
click at [259, 279] on div "button" at bounding box center [270, 273] width 23 height 23
click at [275, 275] on div "button" at bounding box center [270, 273] width 23 height 23
click at [269, 275] on div "button" at bounding box center [270, 273] width 23 height 23
click at [270, 274] on div "button" at bounding box center [270, 273] width 23 height 23
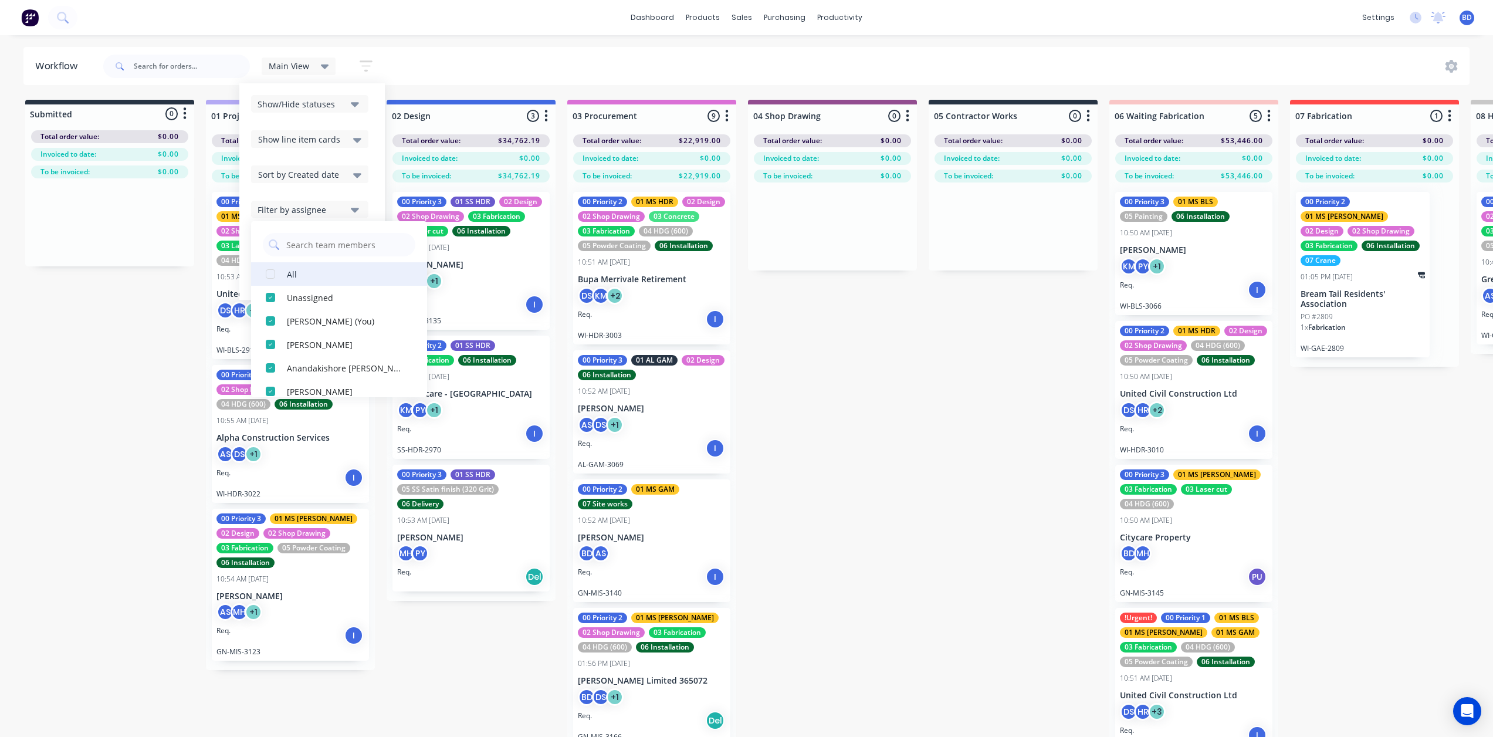
click at [270, 272] on div "button" at bounding box center [270, 273] width 23 height 23
click at [270, 273] on div "button" at bounding box center [270, 273] width 23 height 23
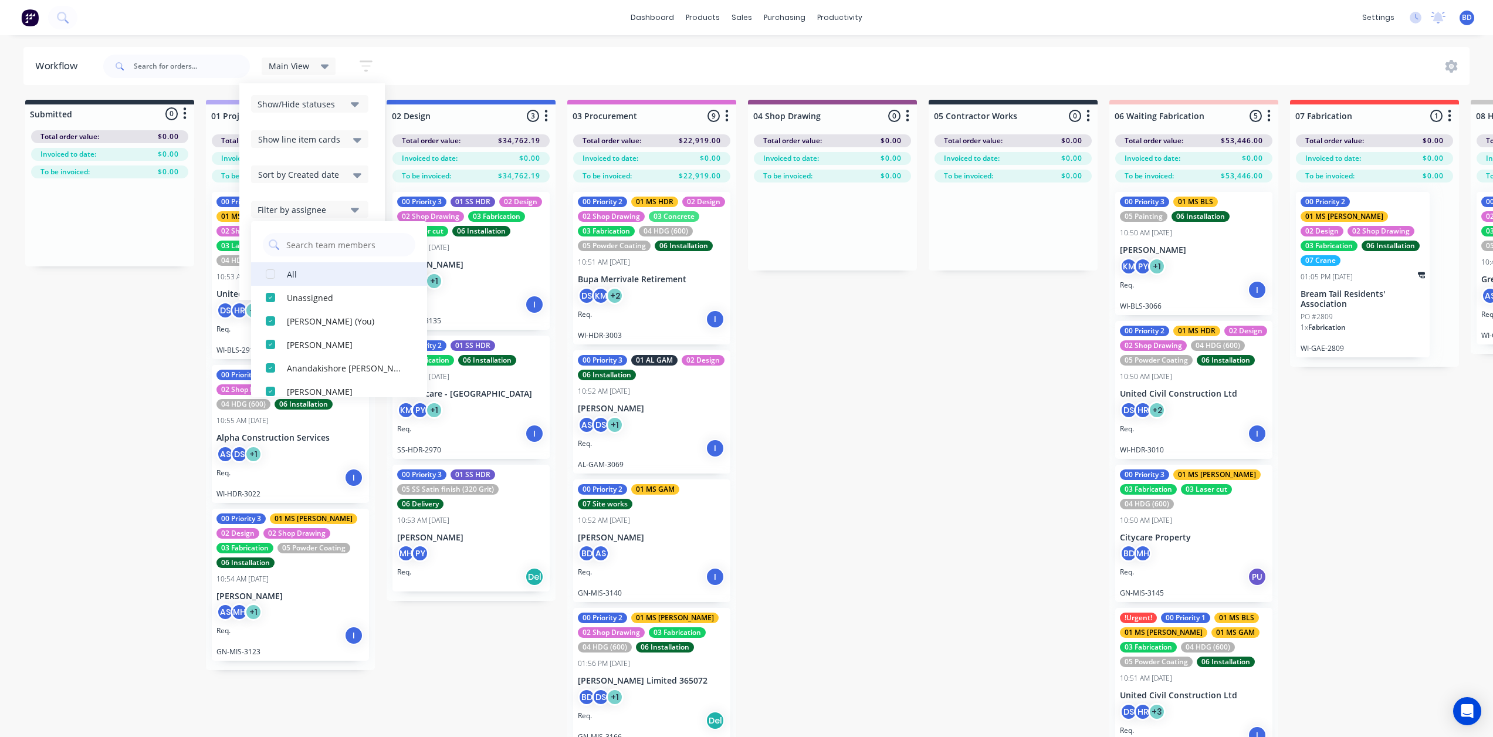
click at [269, 275] on div "button" at bounding box center [270, 273] width 23 height 23
click at [269, 270] on div "button" at bounding box center [270, 273] width 23 height 23
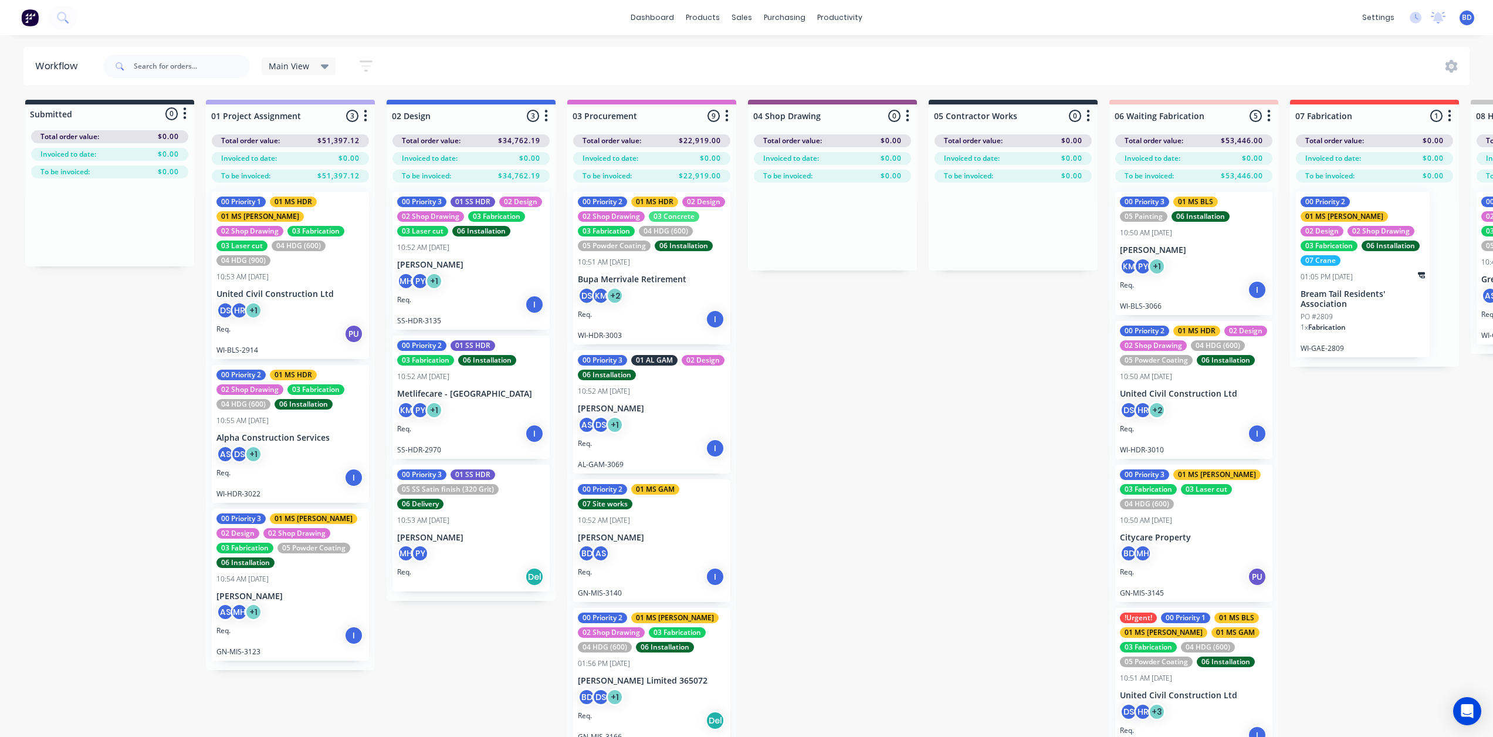
click at [433, 80] on div "Main View Save new view None edit Main View (Default) edit Bran's Jobs edit Hay…" at bounding box center [786, 66] width 1370 height 35
click at [327, 65] on icon at bounding box center [325, 67] width 8 height 5
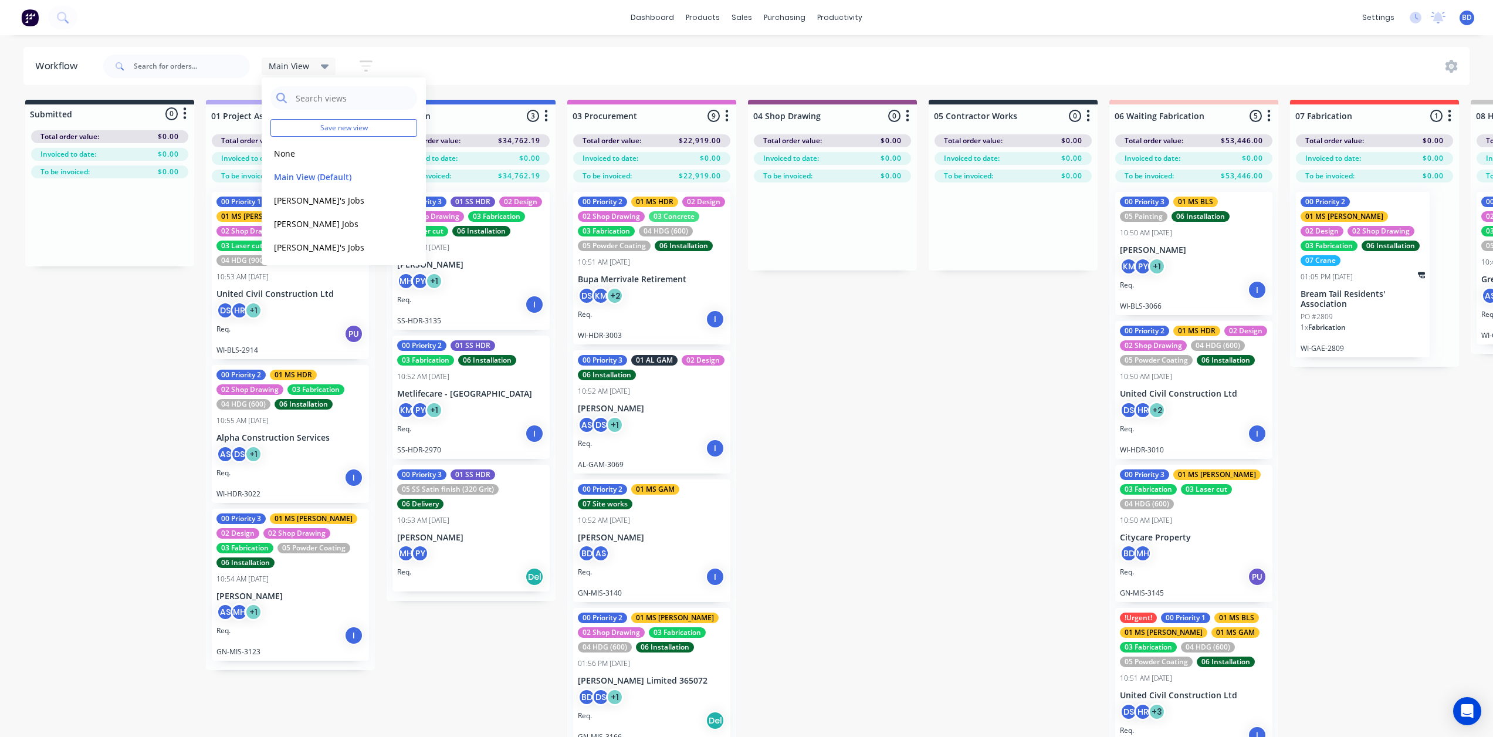
click at [368, 62] on icon "button" at bounding box center [366, 65] width 13 height 11
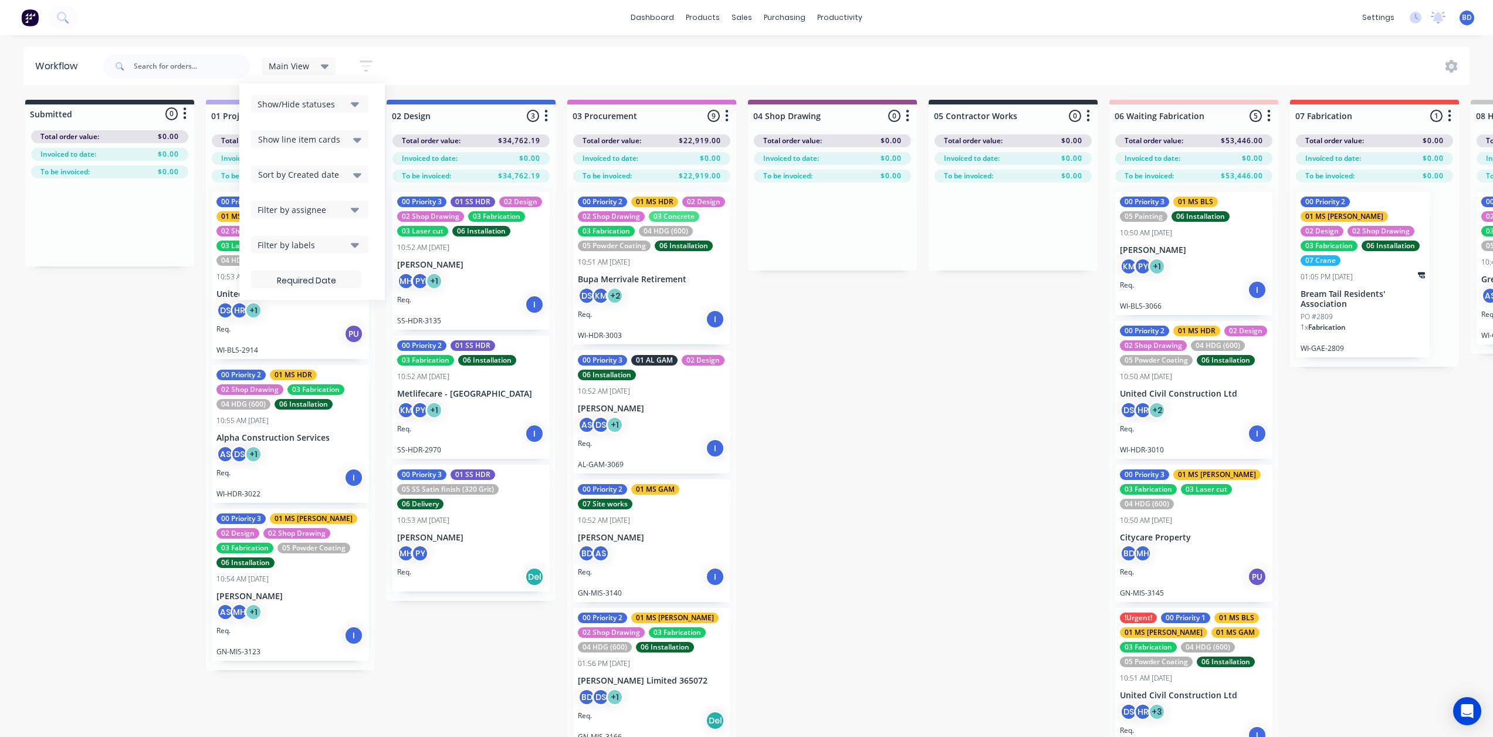
click at [351, 215] on icon "button" at bounding box center [355, 209] width 8 height 13
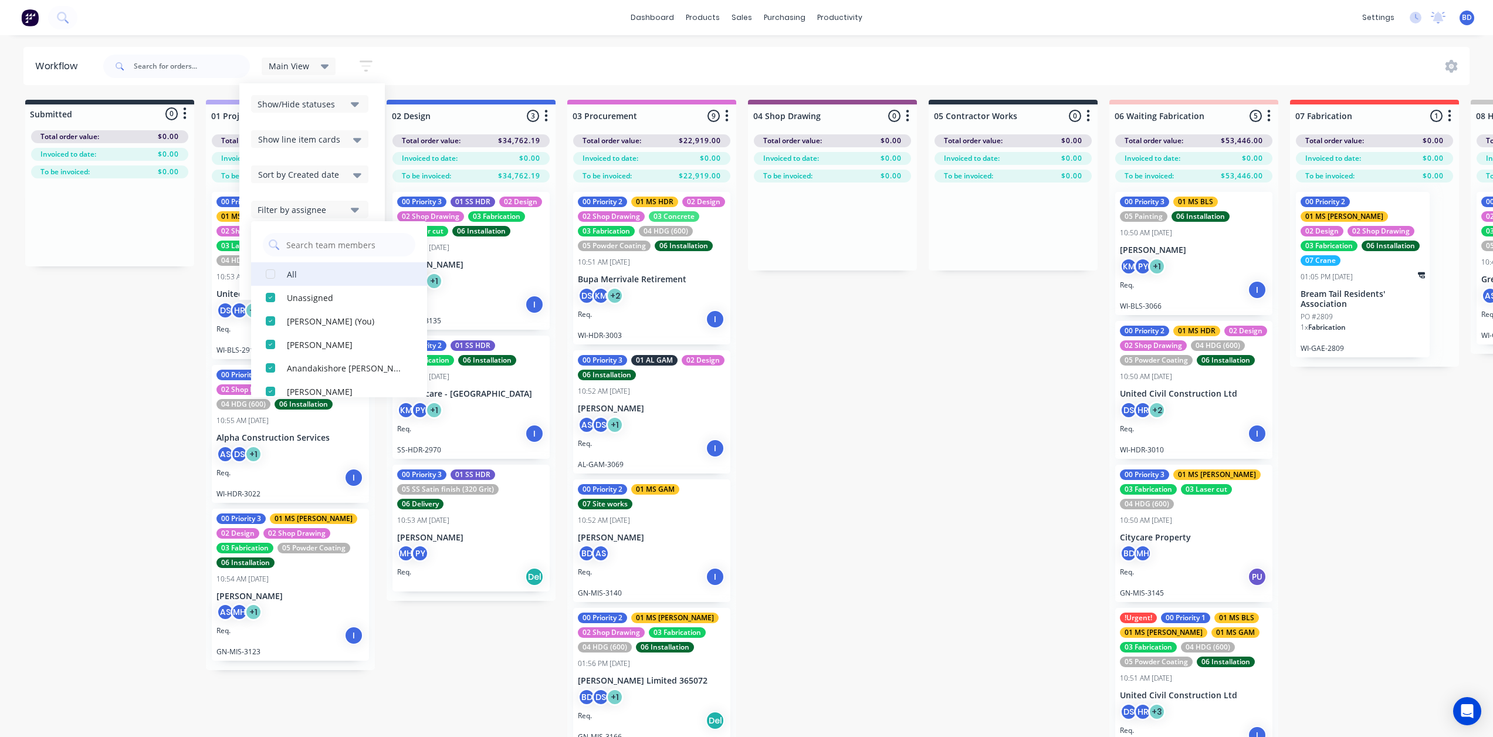
click at [290, 276] on div "All" at bounding box center [345, 274] width 117 height 12
click at [271, 273] on div "button" at bounding box center [270, 273] width 23 height 23
click at [270, 273] on div "button" at bounding box center [270, 273] width 23 height 23
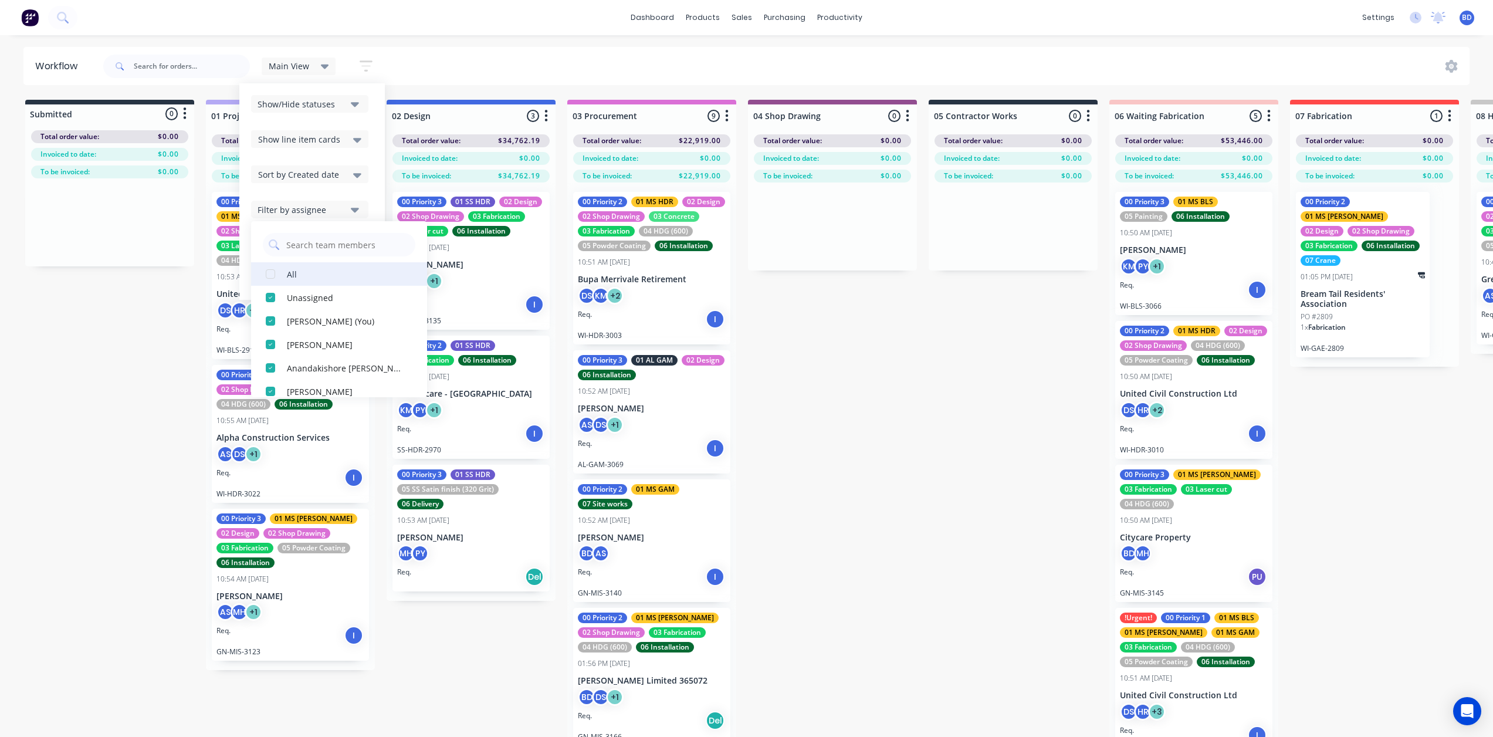
click at [270, 273] on div "button" at bounding box center [270, 273] width 23 height 23
click at [319, 63] on div "Main View" at bounding box center [299, 66] width 60 height 11
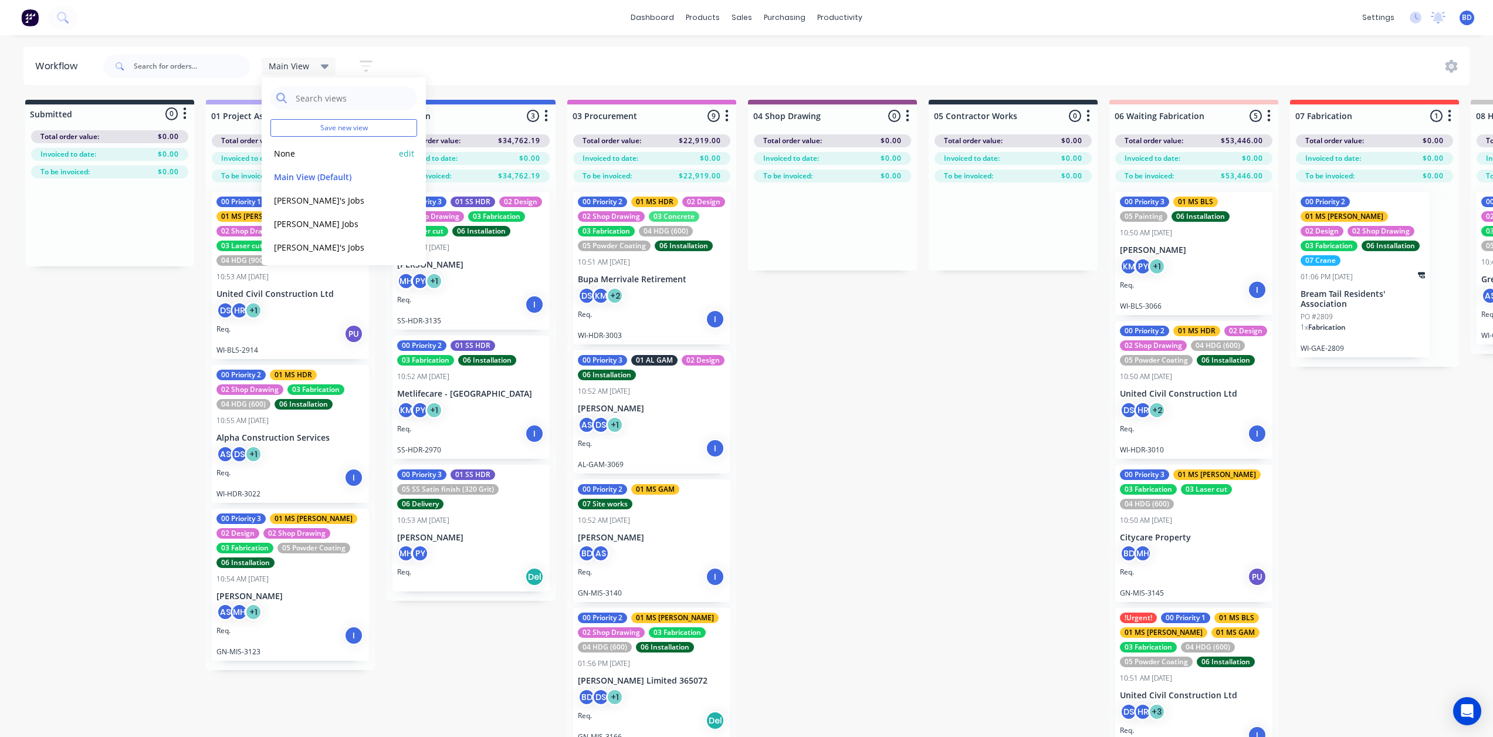
click at [314, 152] on button "None" at bounding box center [332, 153] width 125 height 13
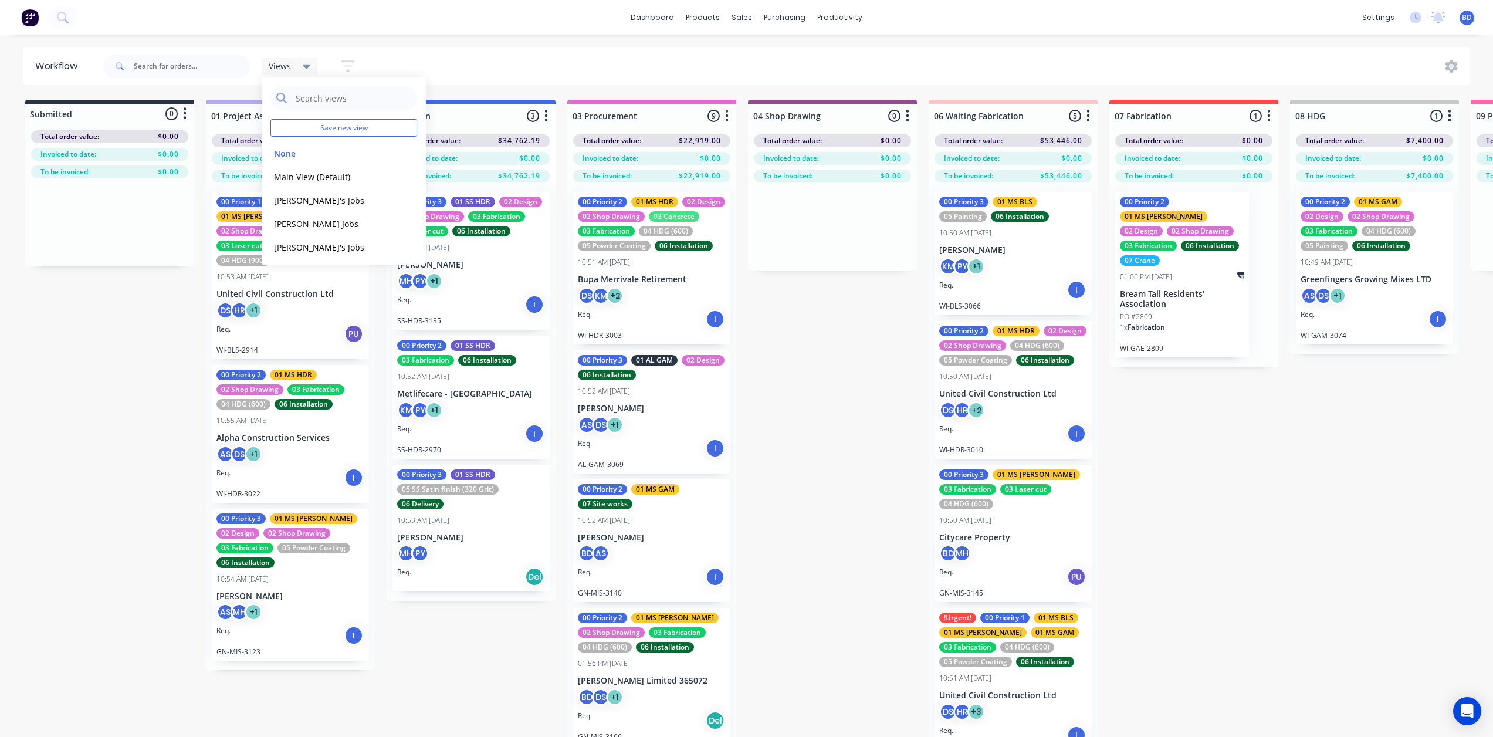
click at [350, 62] on icon "button" at bounding box center [347, 65] width 13 height 11
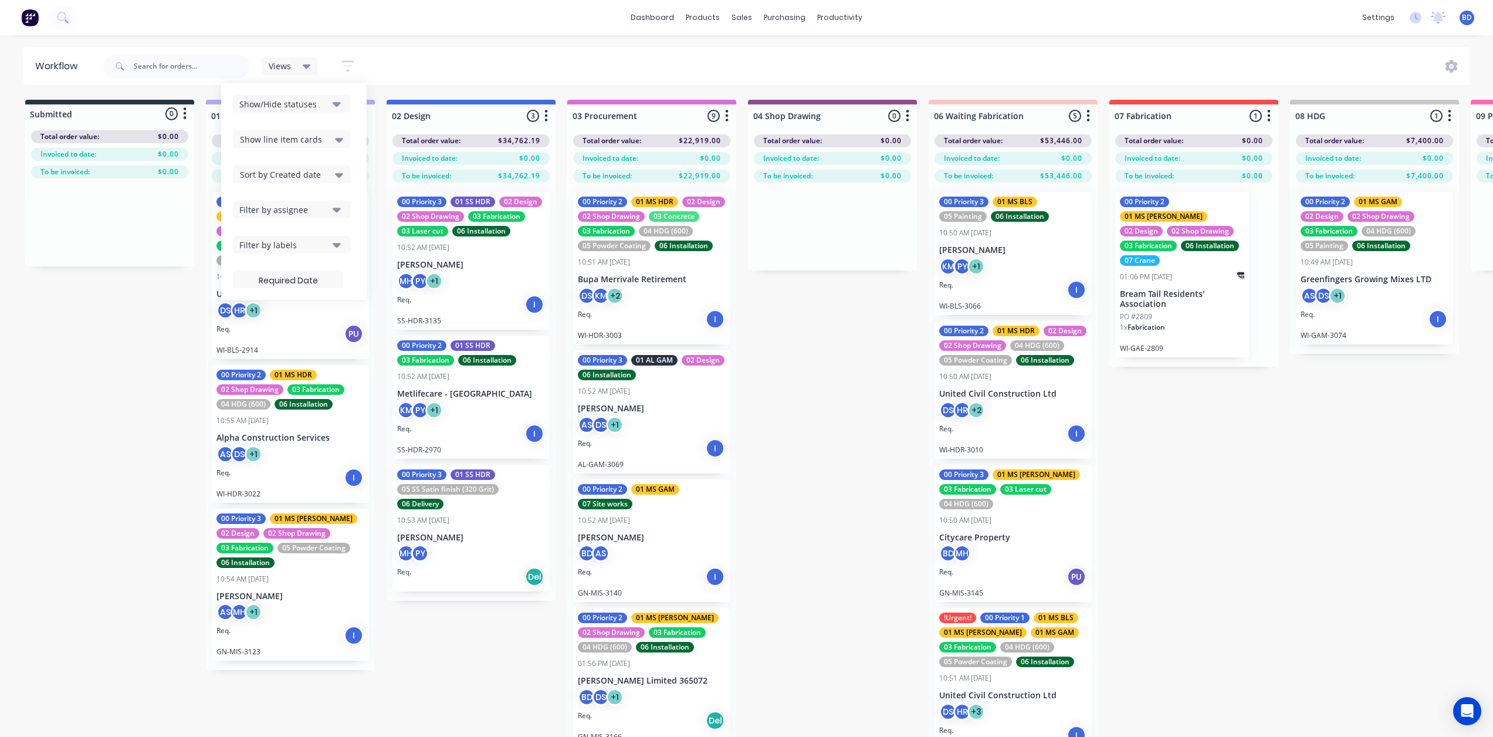
click at [336, 209] on icon "button" at bounding box center [337, 210] width 8 height 5
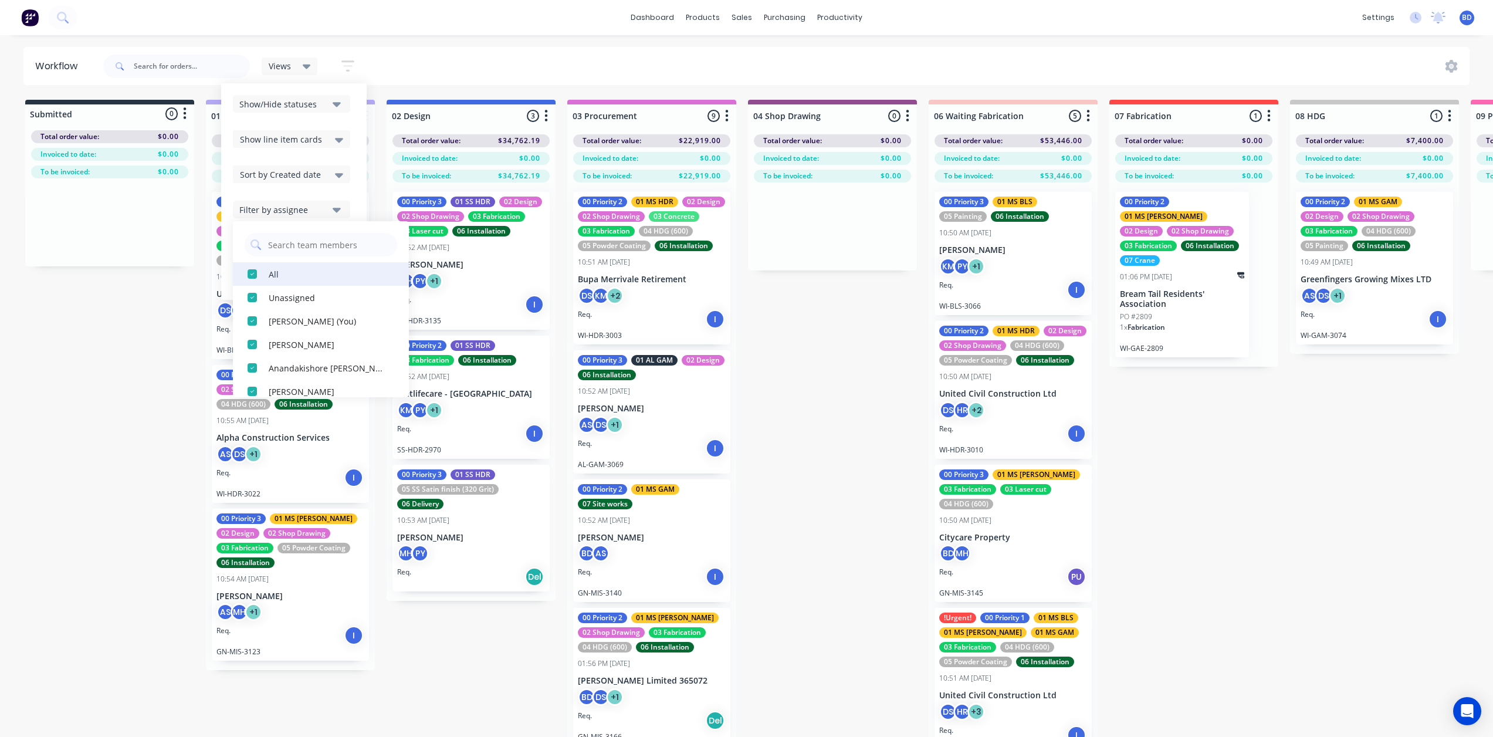
click at [251, 273] on div "button" at bounding box center [252, 273] width 23 height 23
click at [254, 343] on div "button" at bounding box center [252, 344] width 23 height 23
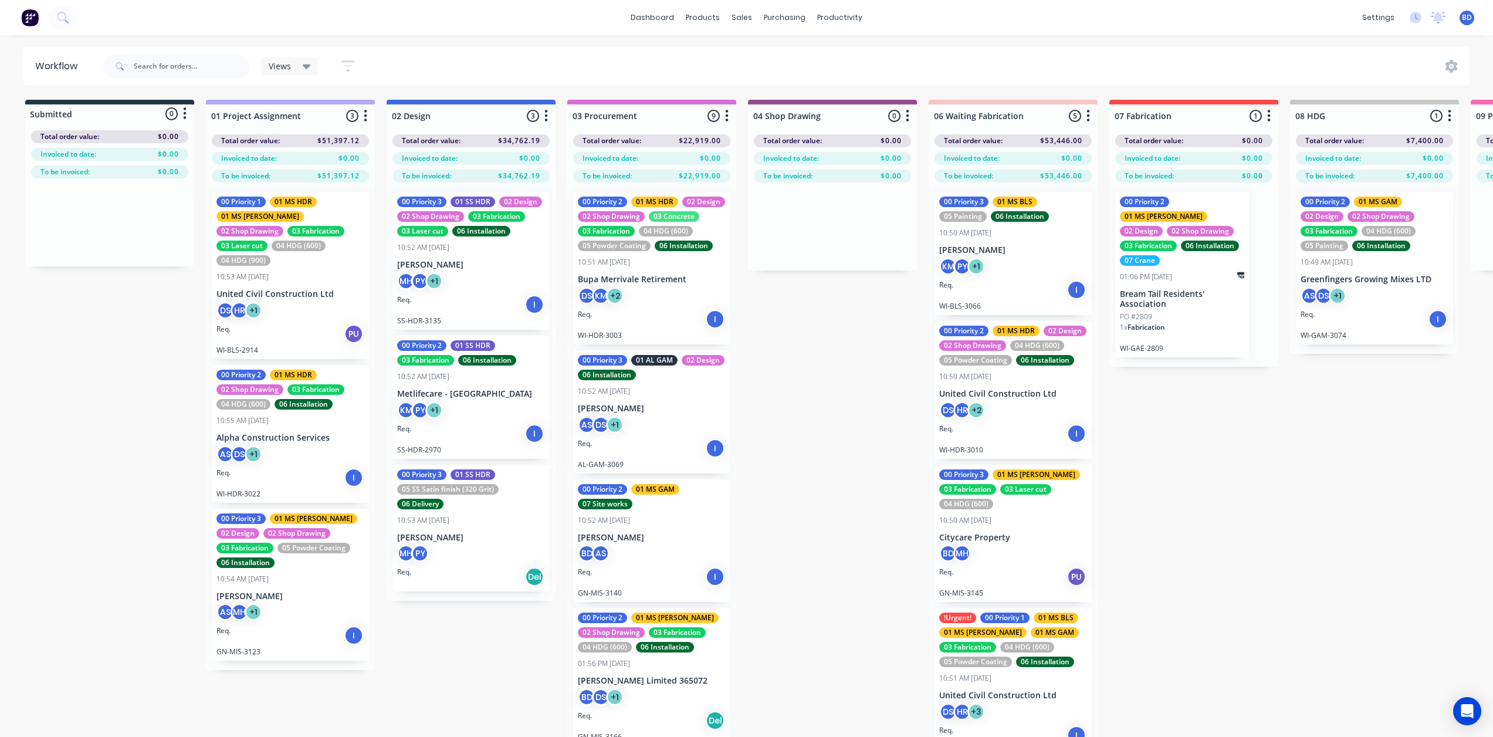
click at [195, 334] on div "Submitted 0 Status colour #273444 hex #273444 Save Cancel Summaries Total order…" at bounding box center [1395, 439] width 2808 height 679
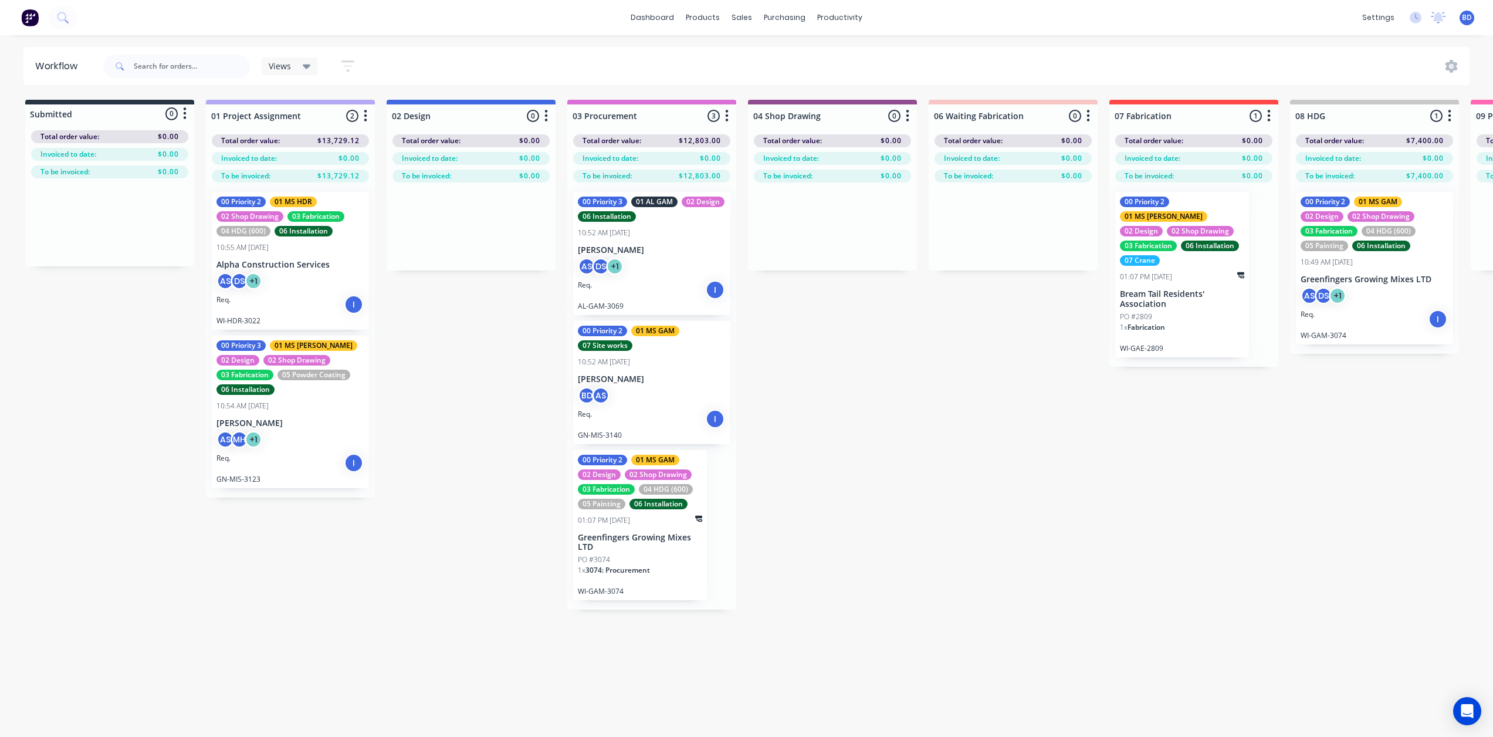
click at [443, 557] on div "Submitted 0 Status colour #273444 hex #273444 Save Cancel Summaries Total order…" at bounding box center [1395, 439] width 2808 height 679
click at [815, 56] on div "Purchase Orders" at bounding box center [823, 56] width 62 height 11
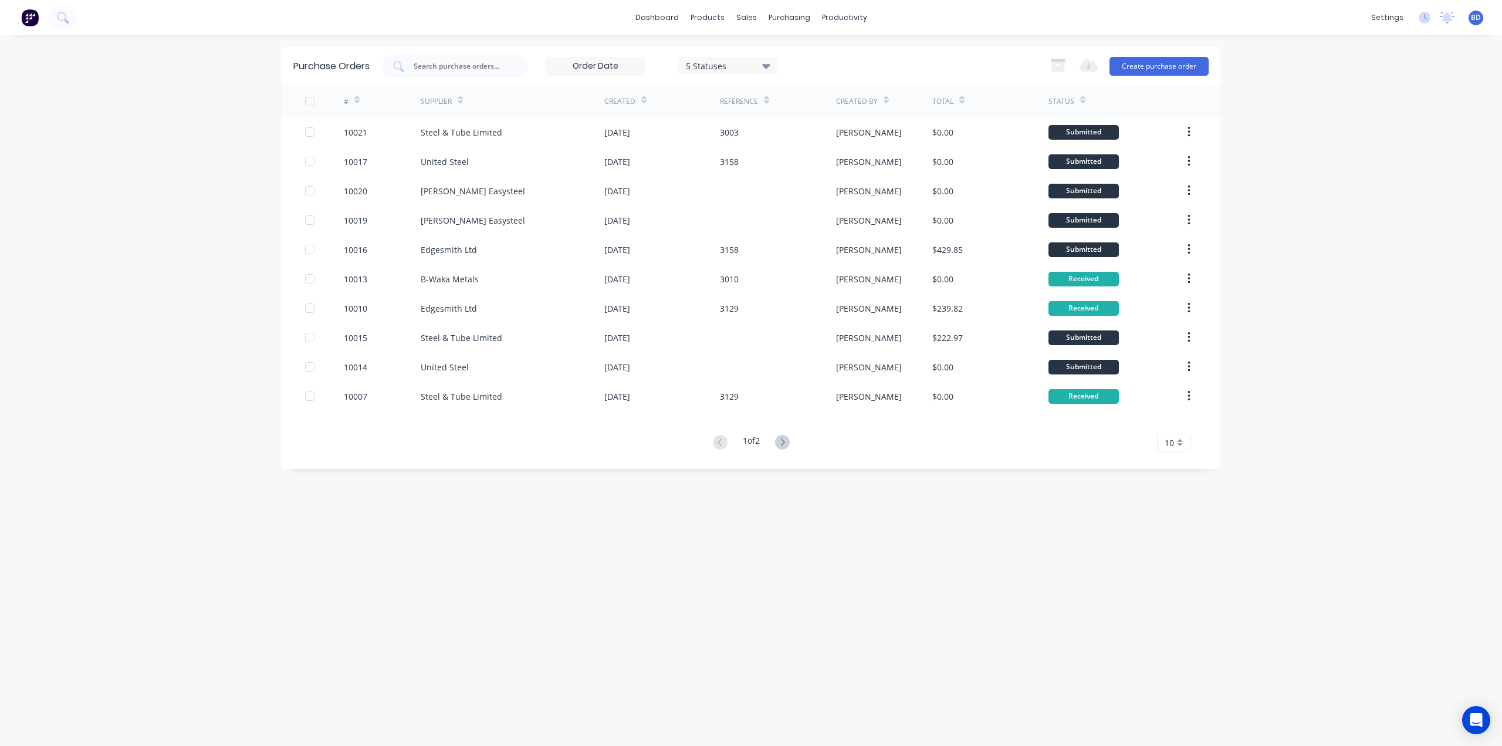
click at [1178, 442] on div "10" at bounding box center [1174, 443] width 34 height 18
click at [1168, 587] on div "35" at bounding box center [1174, 588] width 33 height 21
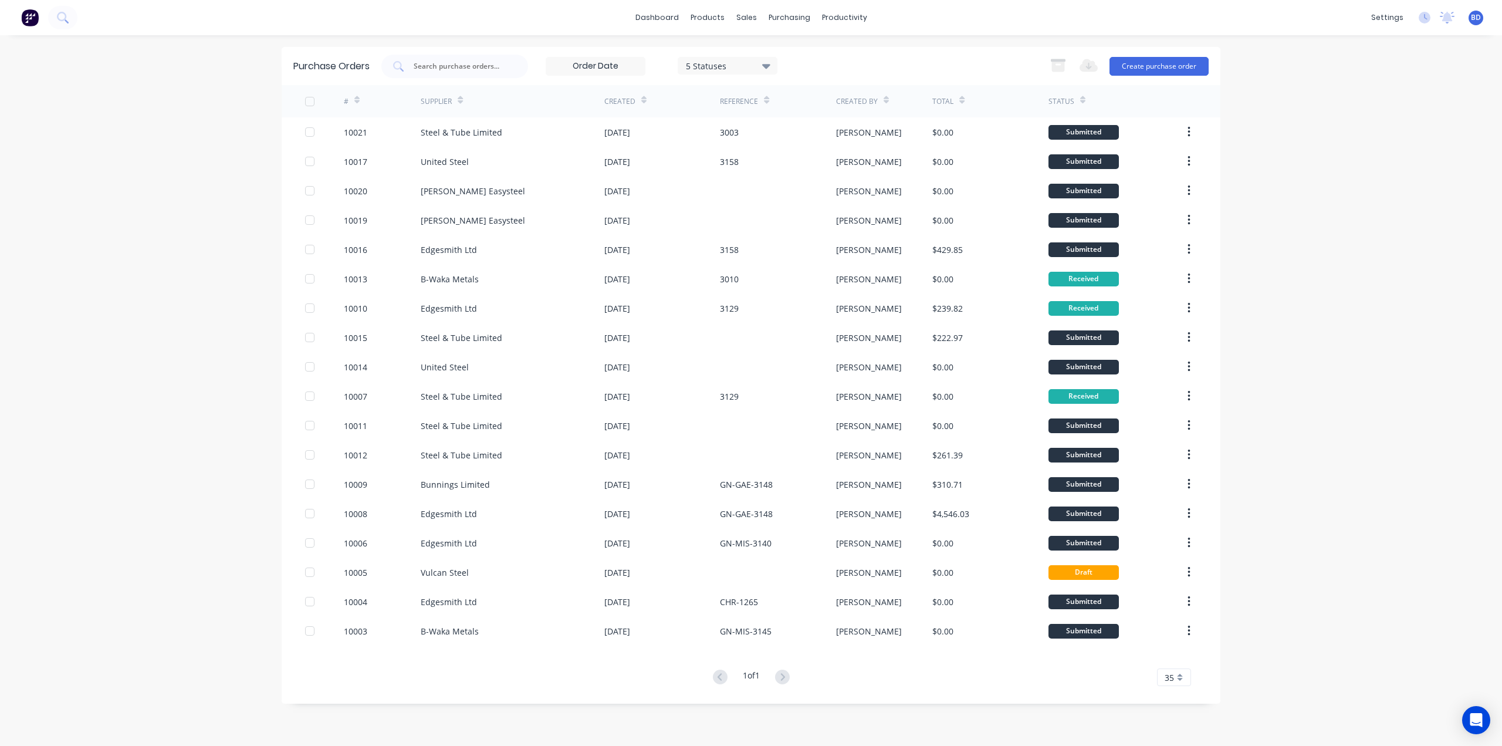
click at [745, 67] on div "5 Statuses" at bounding box center [728, 65] width 84 height 12
click at [809, 120] on div at bounding box center [806, 119] width 23 height 23
click at [810, 95] on div at bounding box center [806, 95] width 23 height 23
click at [807, 115] on div at bounding box center [806, 119] width 23 height 23
click at [1280, 151] on div "dashboard products sales purchasing productivity dashboard products Product Cat…" at bounding box center [751, 373] width 1502 height 746
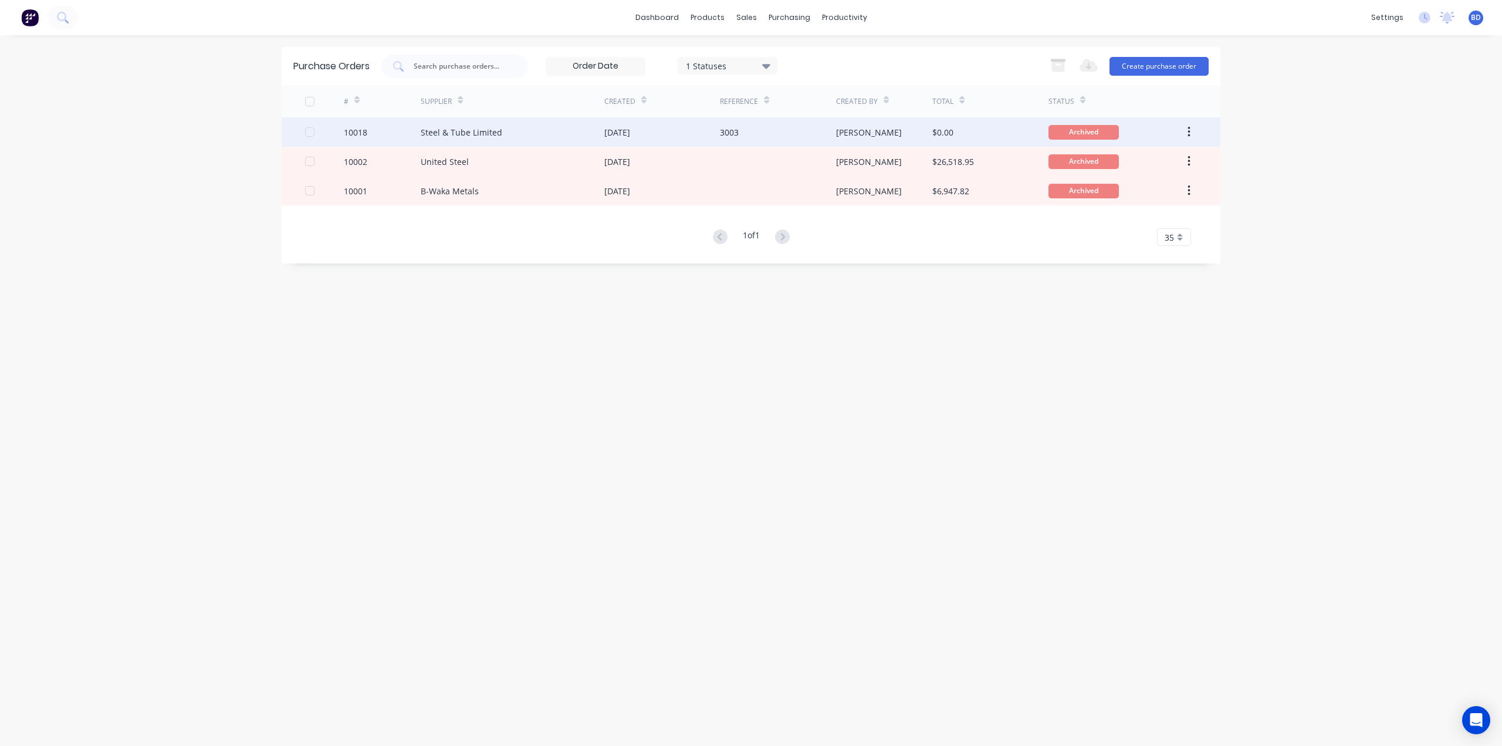
click at [479, 127] on div "Steel & Tube Limited" at bounding box center [462, 132] width 82 height 12
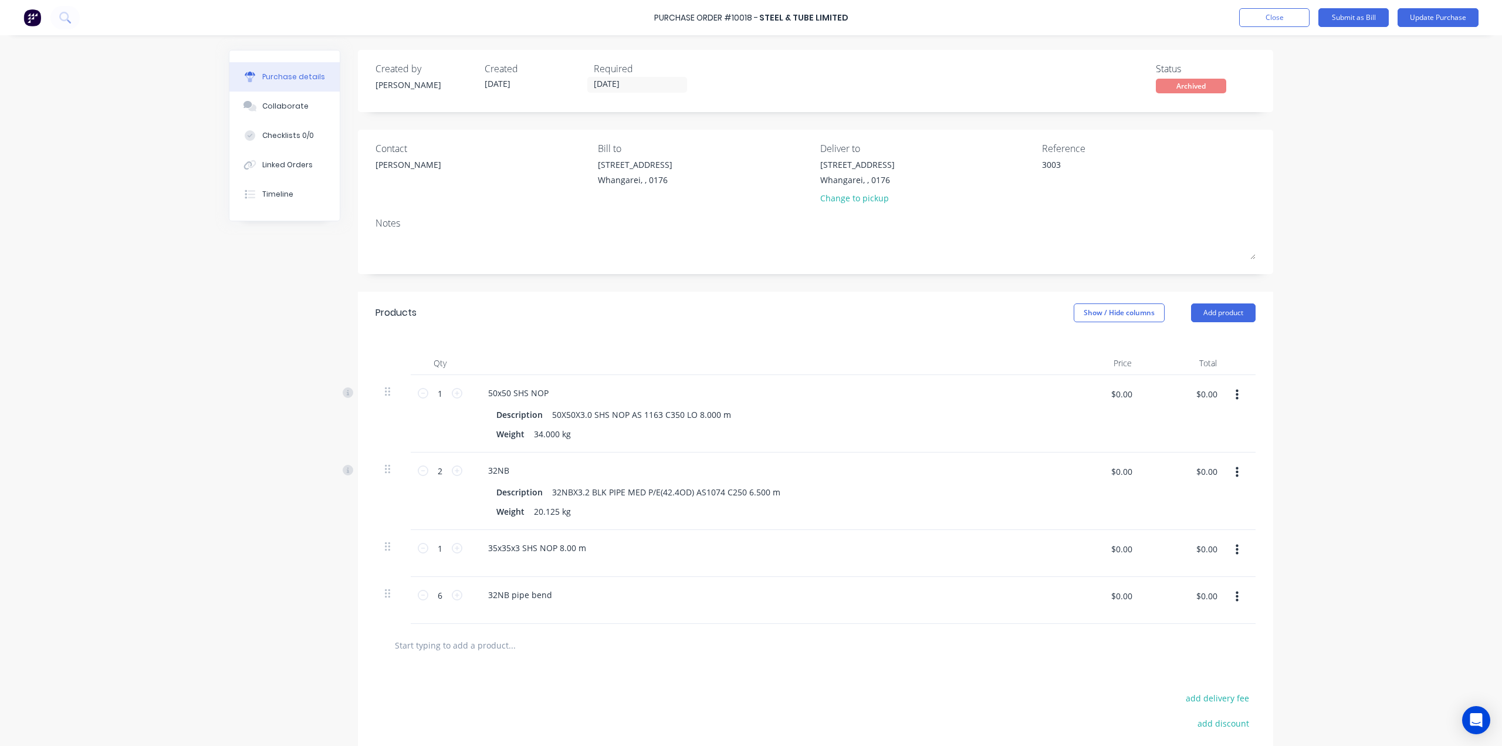
click at [1204, 90] on div "Archived" at bounding box center [1191, 86] width 70 height 15
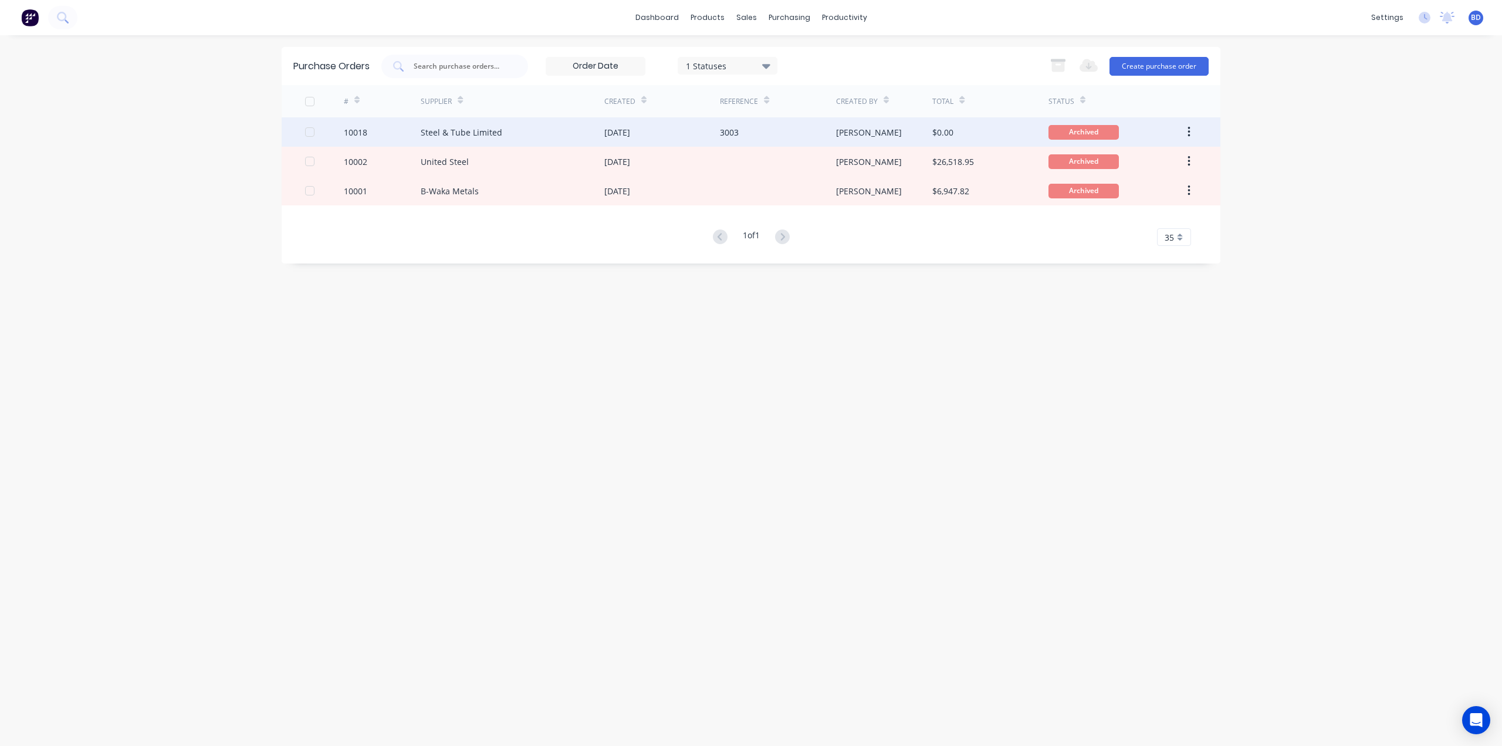
click at [1188, 133] on icon "button" at bounding box center [1189, 132] width 2 height 11
click at [1111, 165] on div "Unarchive" at bounding box center [1147, 162] width 90 height 17
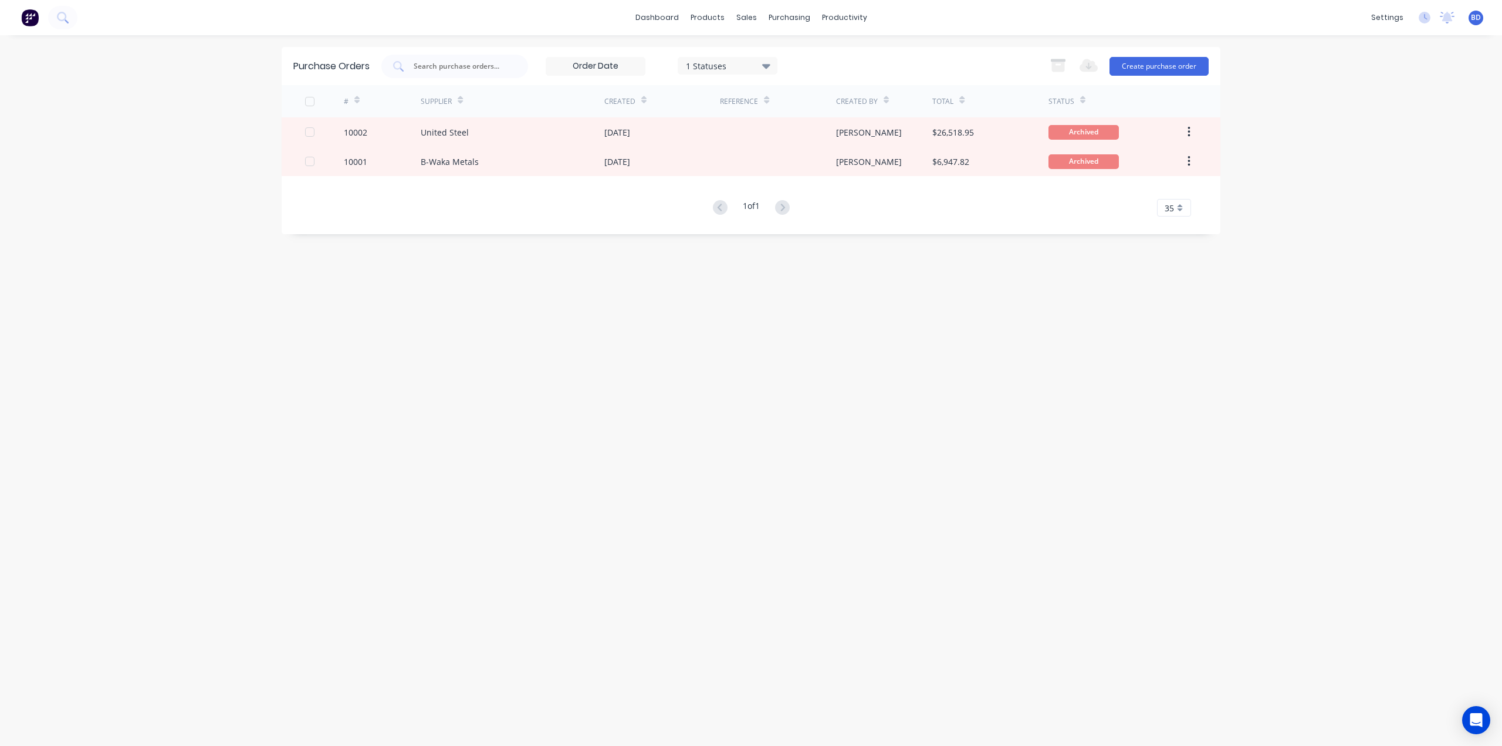
click at [711, 67] on div "1 Statuses" at bounding box center [728, 65] width 84 height 12
click at [808, 96] on div at bounding box center [806, 95] width 23 height 23
click at [1068, 349] on div "Purchase Orders 7 Statuses 7 Statuses Export to Excel (XLSX) Create purchase or…" at bounding box center [751, 390] width 939 height 687
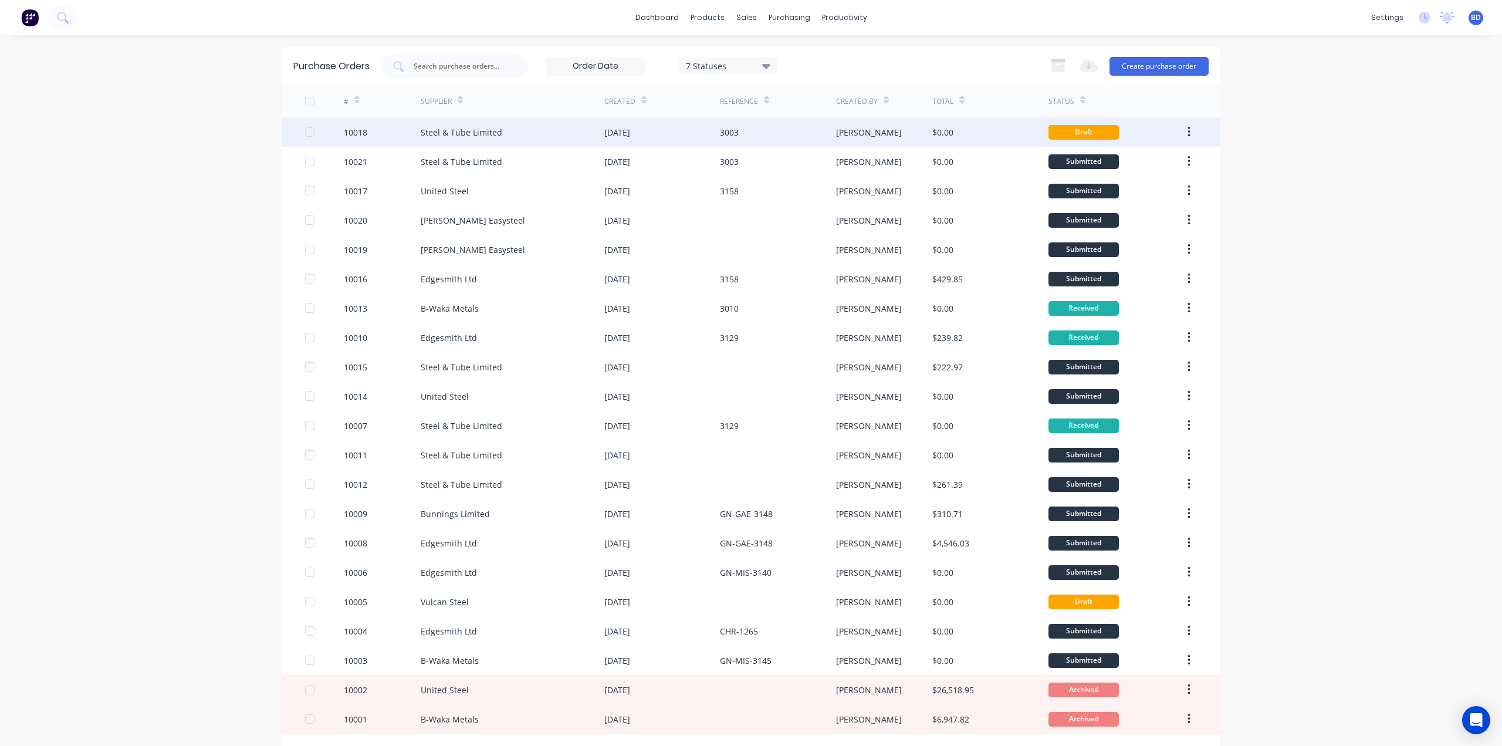
click at [485, 131] on div "Steel & Tube Limited" at bounding box center [462, 132] width 82 height 12
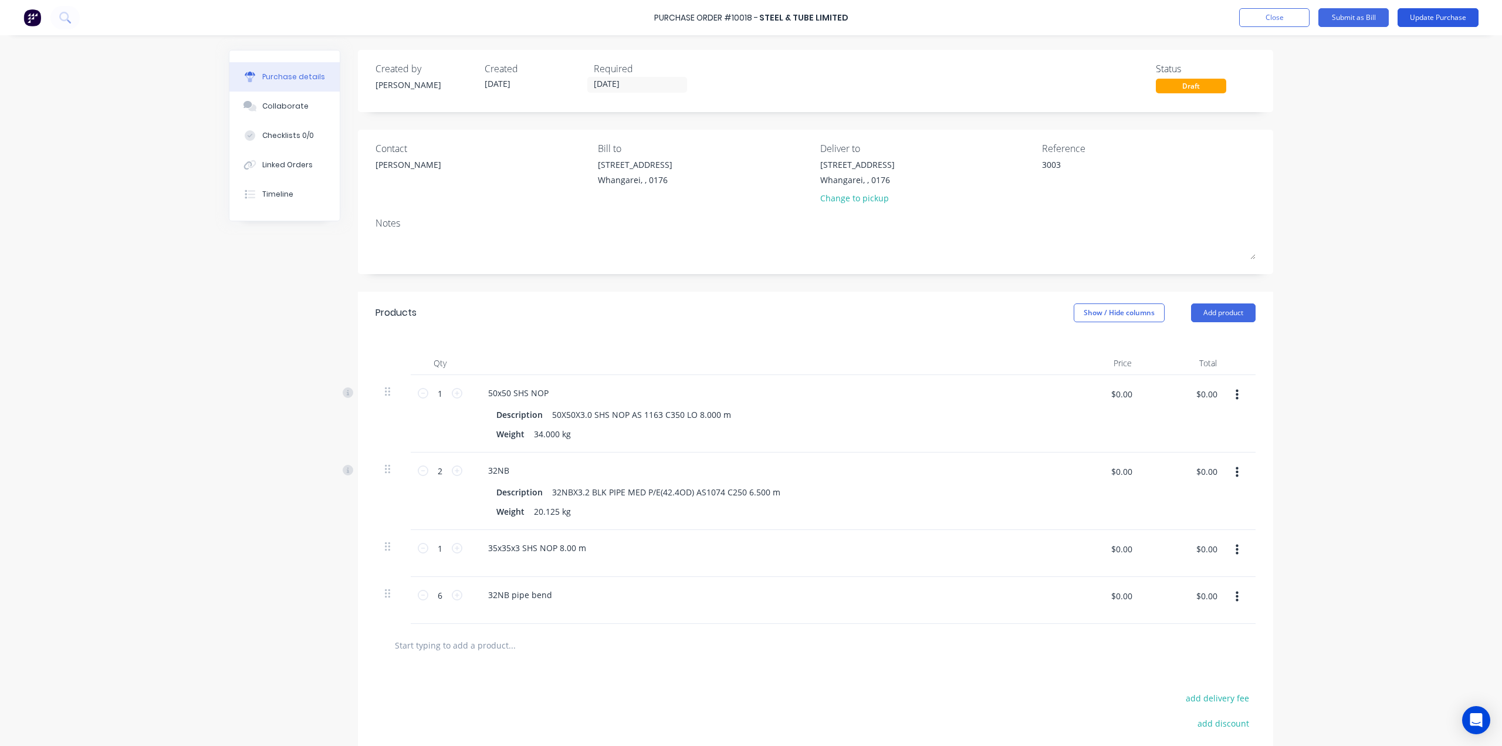
click at [1436, 15] on button "Update Purchase" at bounding box center [1438, 17] width 81 height 19
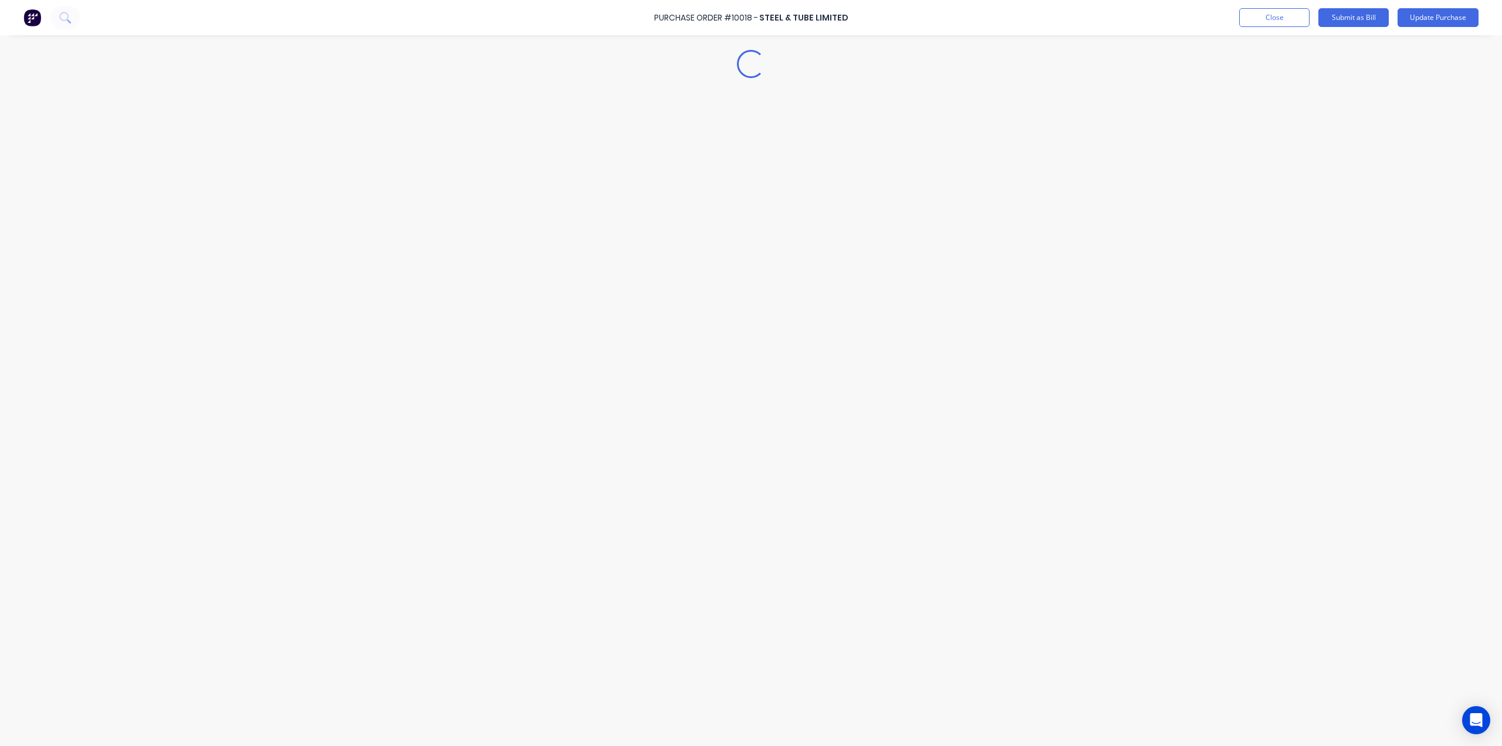
type textarea "x"
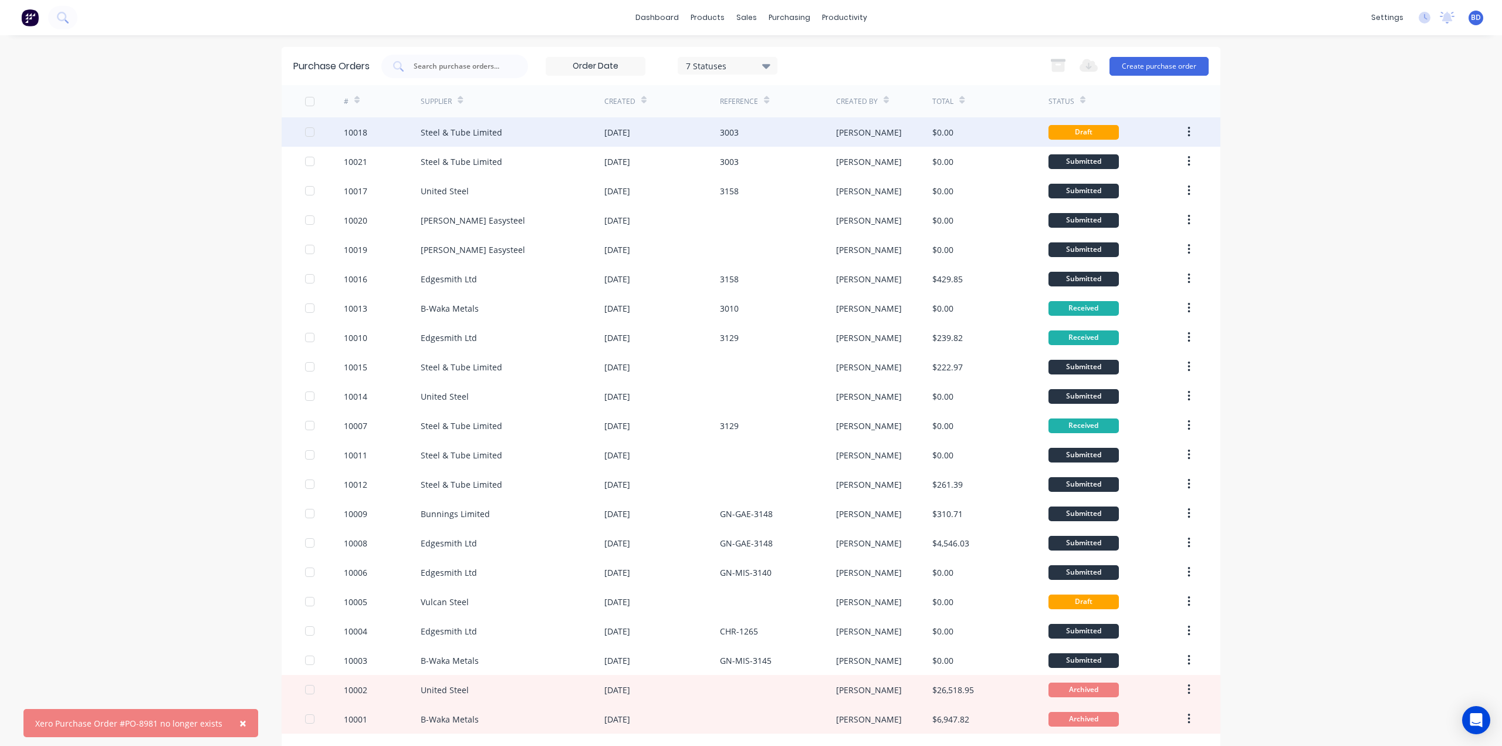
click at [1178, 131] on button "button" at bounding box center [1189, 131] width 28 height 21
click at [1151, 166] on div "Archive" at bounding box center [1147, 162] width 90 height 17
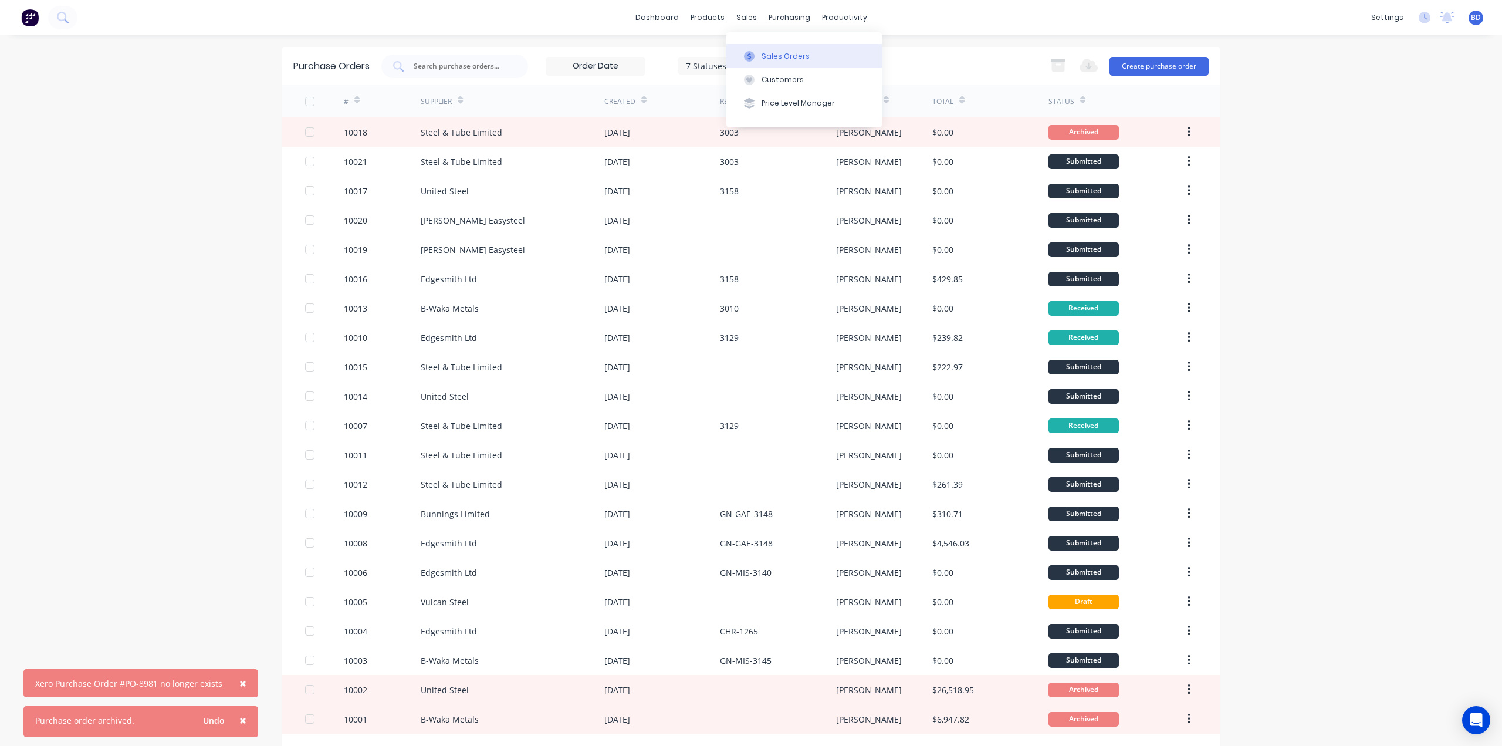
click at [769, 52] on div "Sales Orders" at bounding box center [786, 56] width 48 height 11
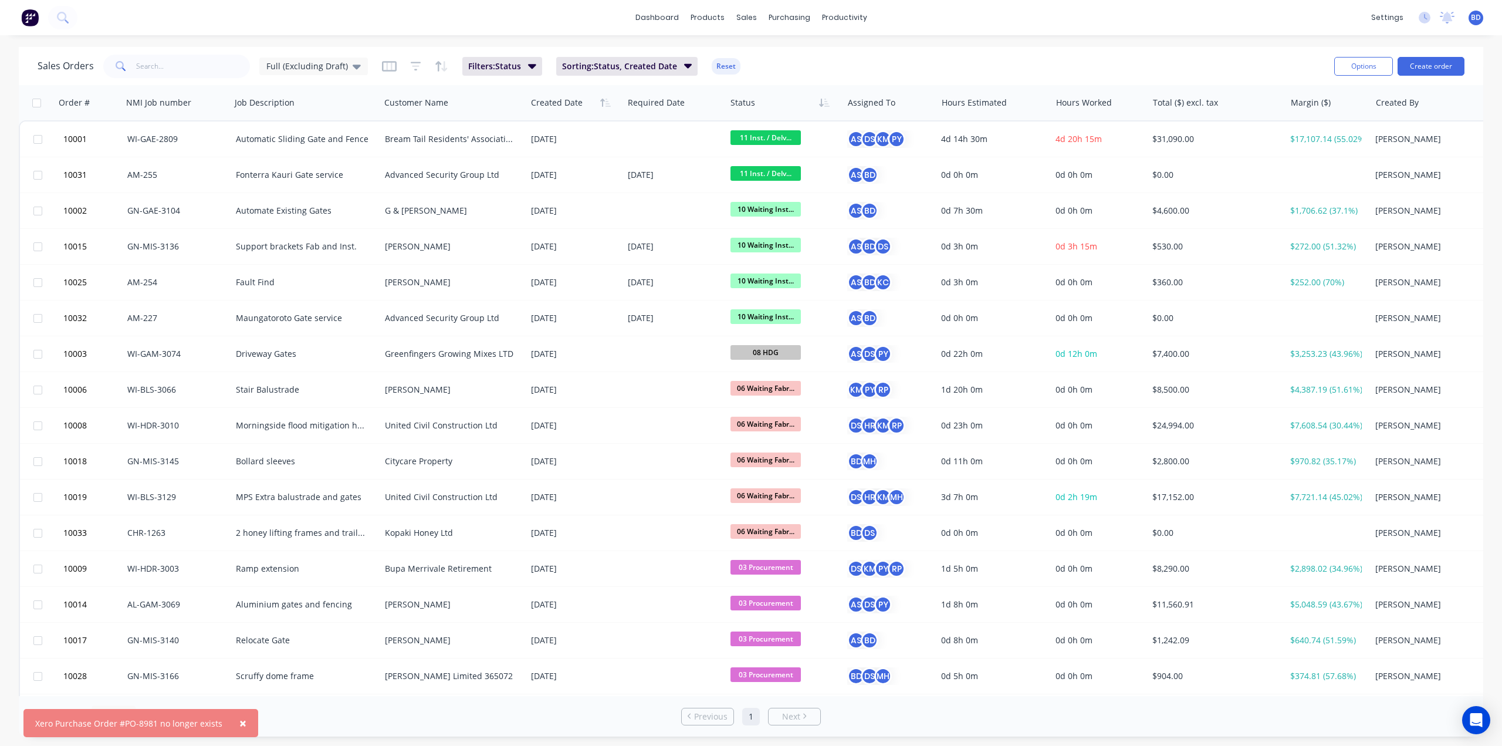
click at [239, 719] on span "×" at bounding box center [242, 723] width 7 height 16
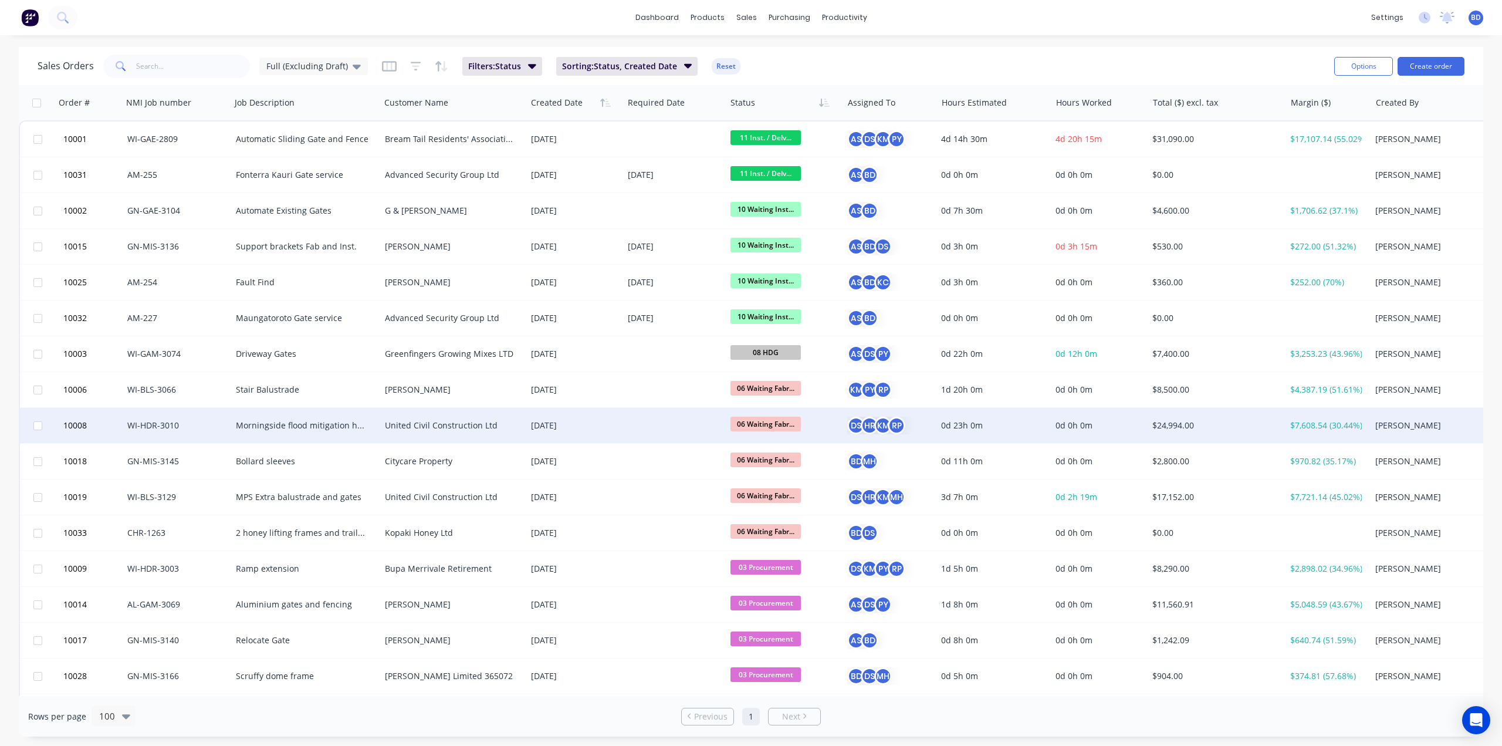
click at [425, 426] on div "United Civil Construction Ltd" at bounding box center [450, 426] width 130 height 12
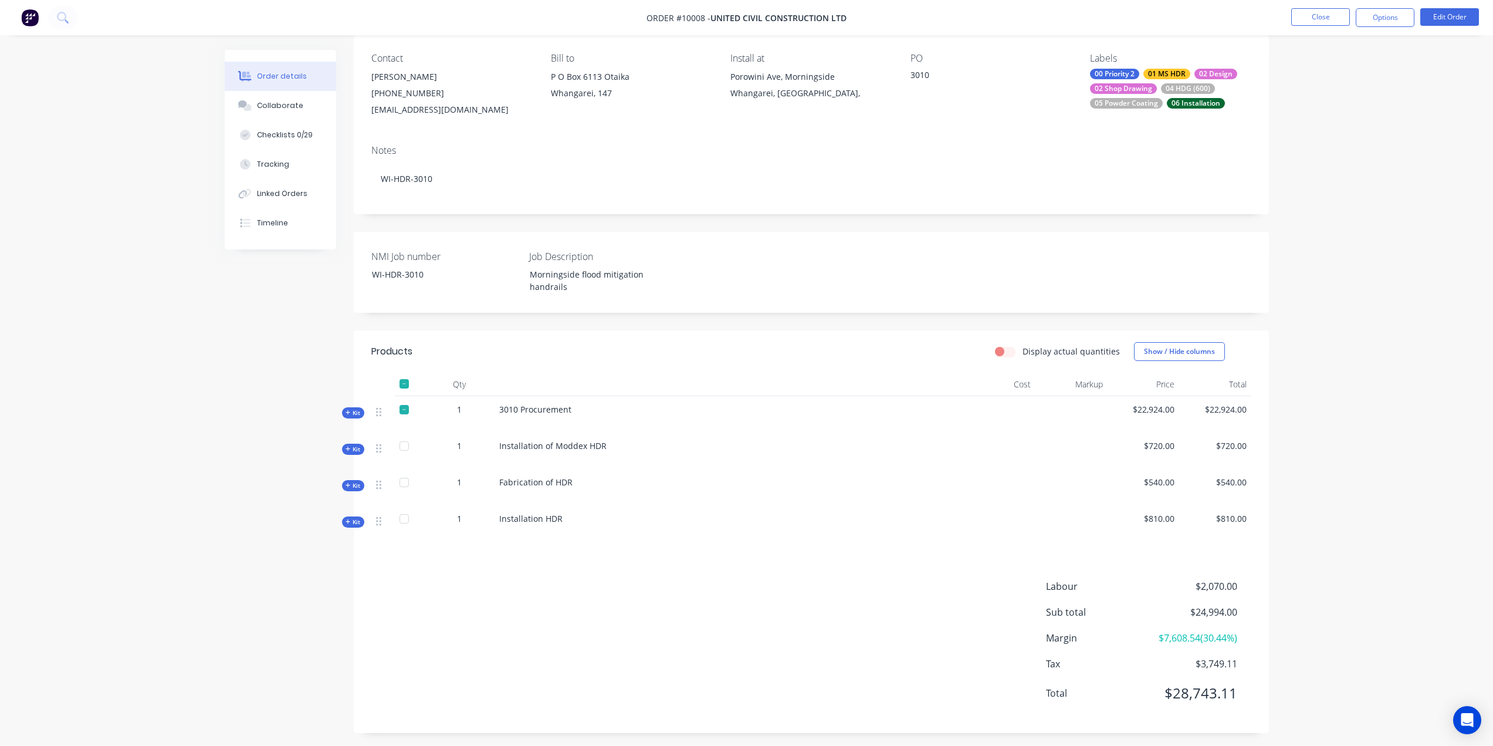
scroll to position [99, 0]
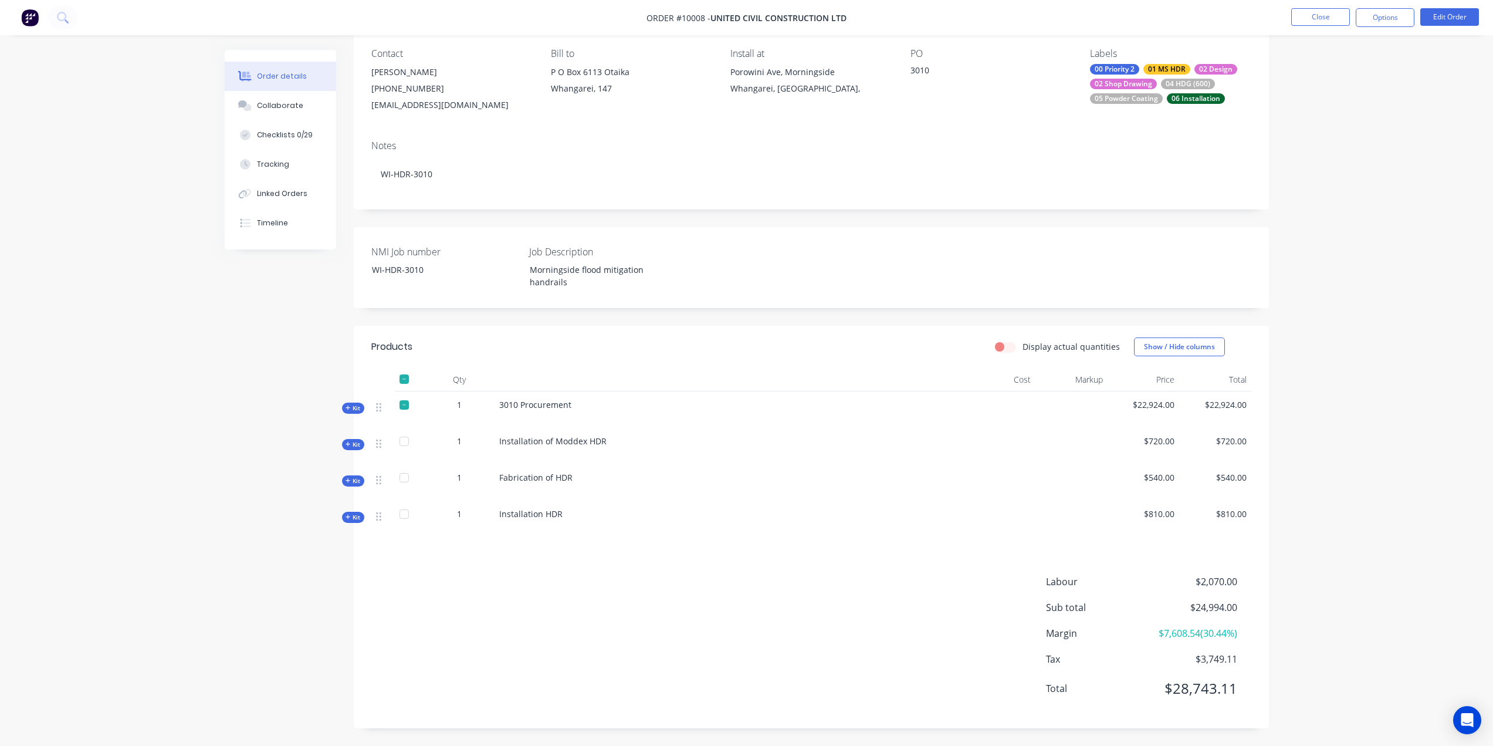
click at [360, 408] on span "Kit" at bounding box center [353, 408] width 15 height 9
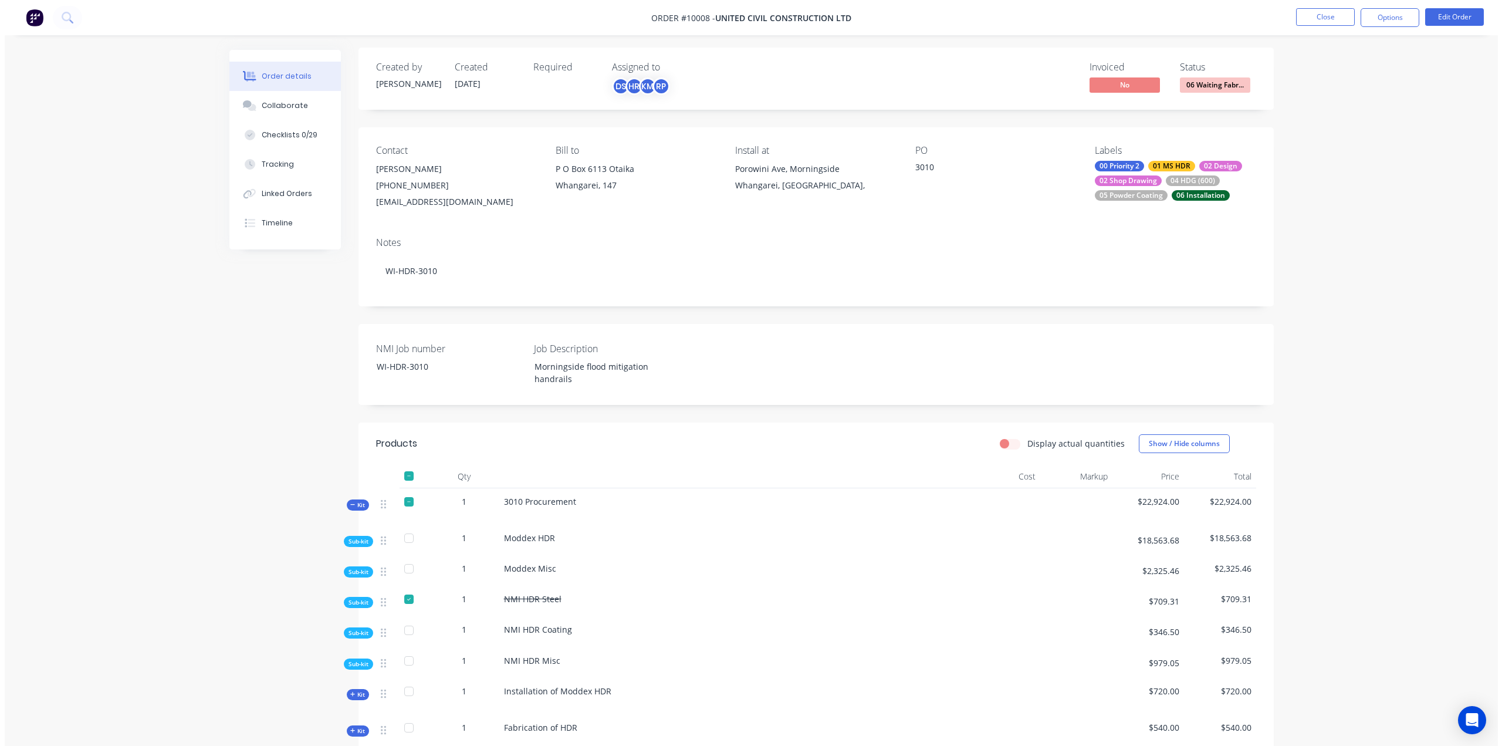
scroll to position [0, 0]
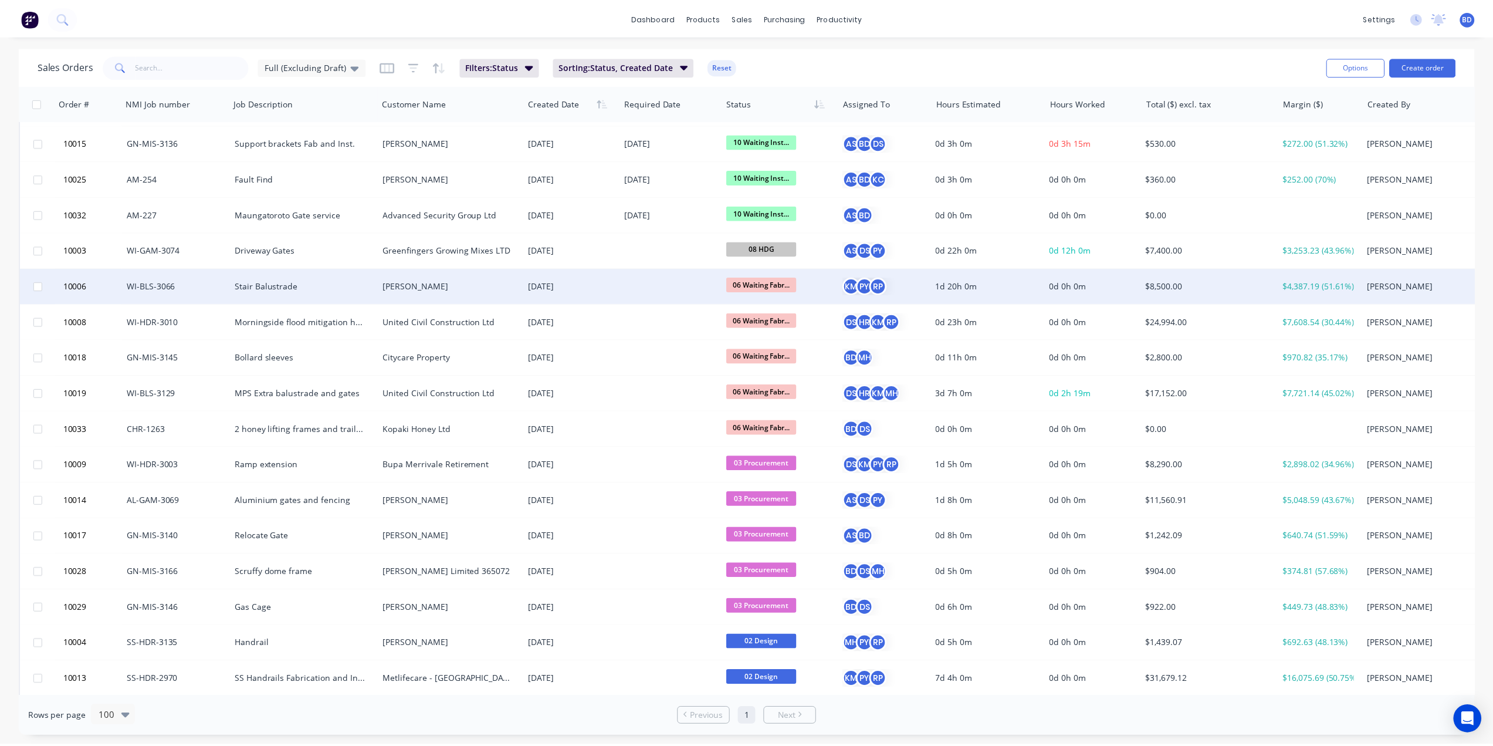
scroll to position [117, 0]
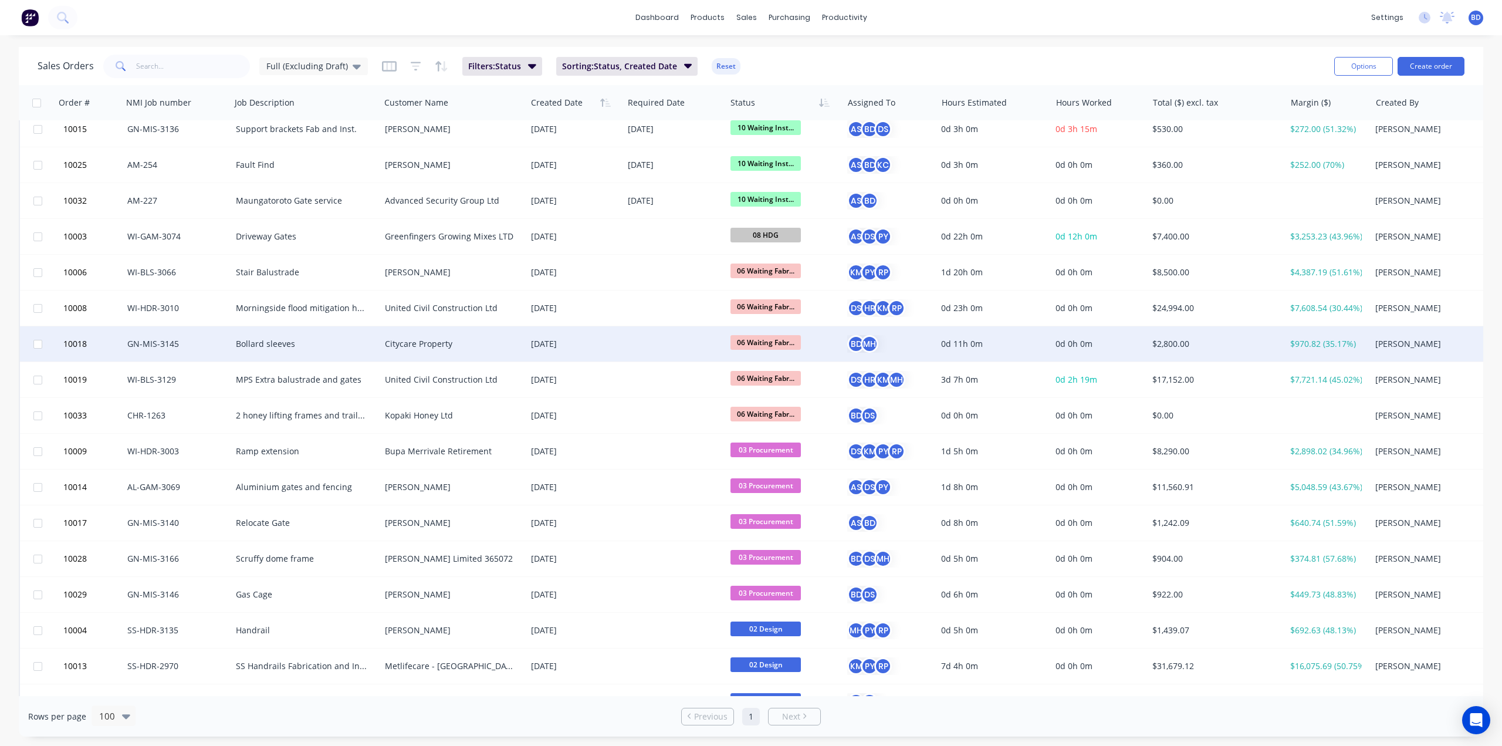
click at [434, 345] on div "Citycare Property" at bounding box center [450, 344] width 130 height 12
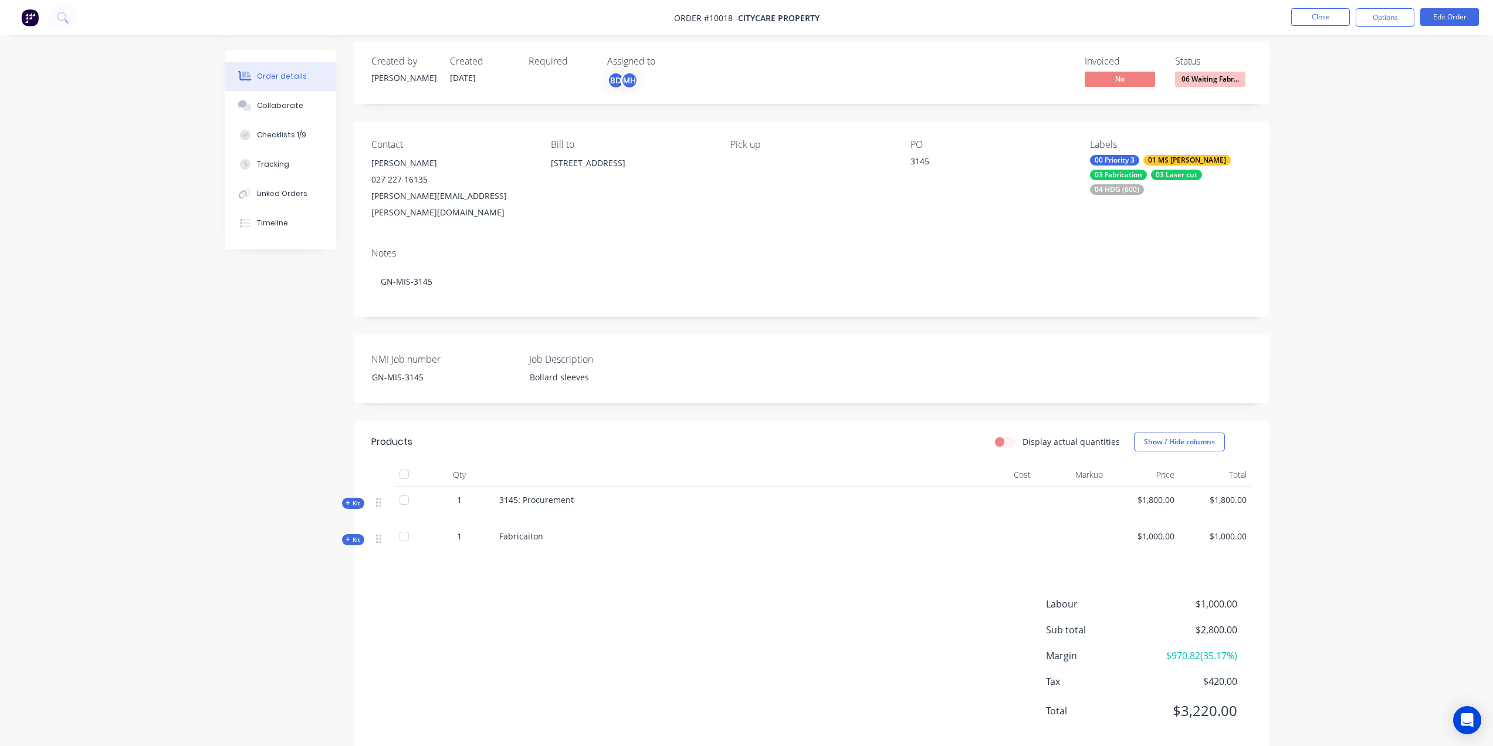
scroll to position [14, 0]
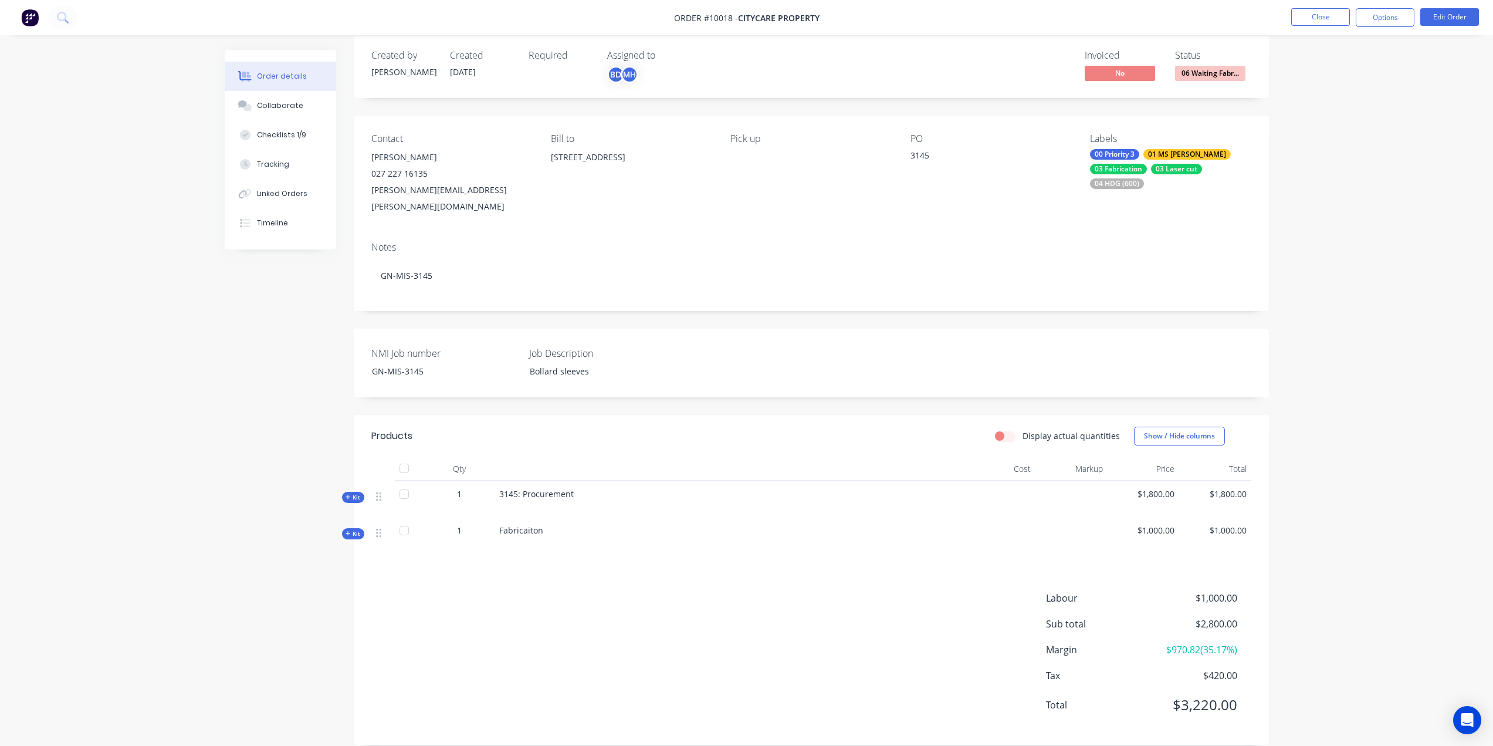
click at [351, 493] on span "Kit" at bounding box center [353, 497] width 15 height 9
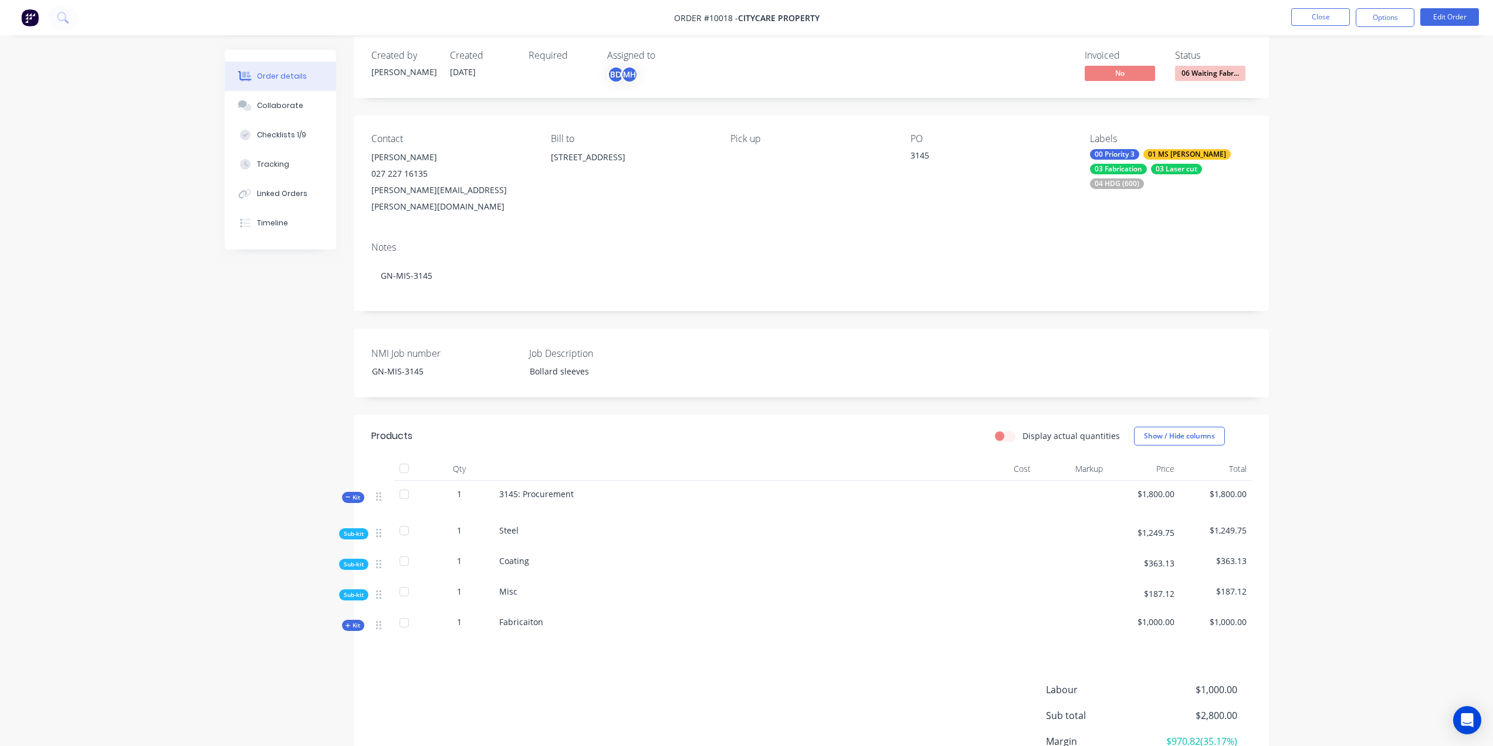
click at [358, 529] on span "Sub-kit" at bounding box center [354, 533] width 20 height 9
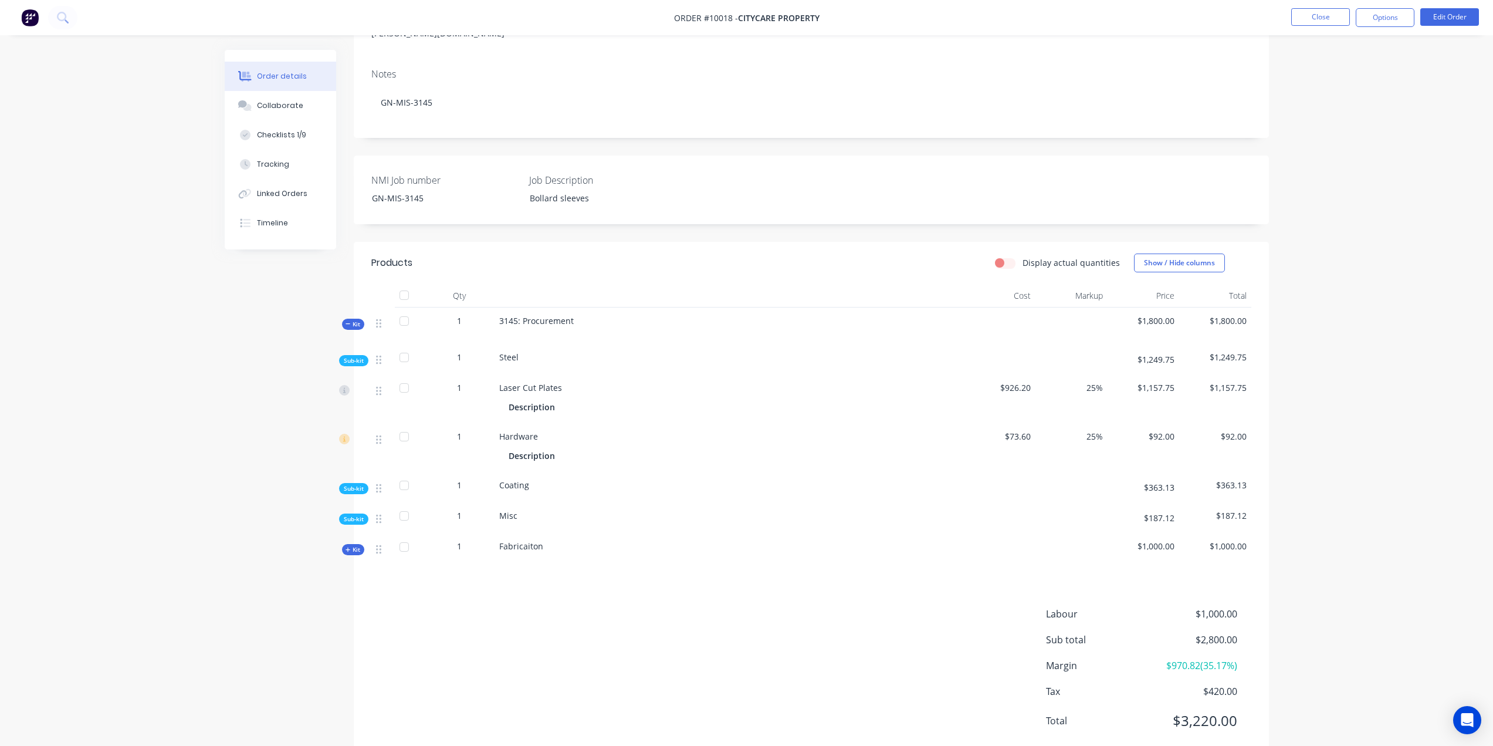
scroll to position [190, 0]
click at [1023, 253] on label "Display actual quantities" at bounding box center [1071, 259] width 97 height 12
click at [1005, 253] on input "Display actual quantities" at bounding box center [999, 258] width 9 height 11
click at [1023, 253] on label "Display actual quantities" at bounding box center [1071, 259] width 97 height 12
click at [1005, 253] on input "Display actual quantities" at bounding box center [999, 258] width 9 height 11
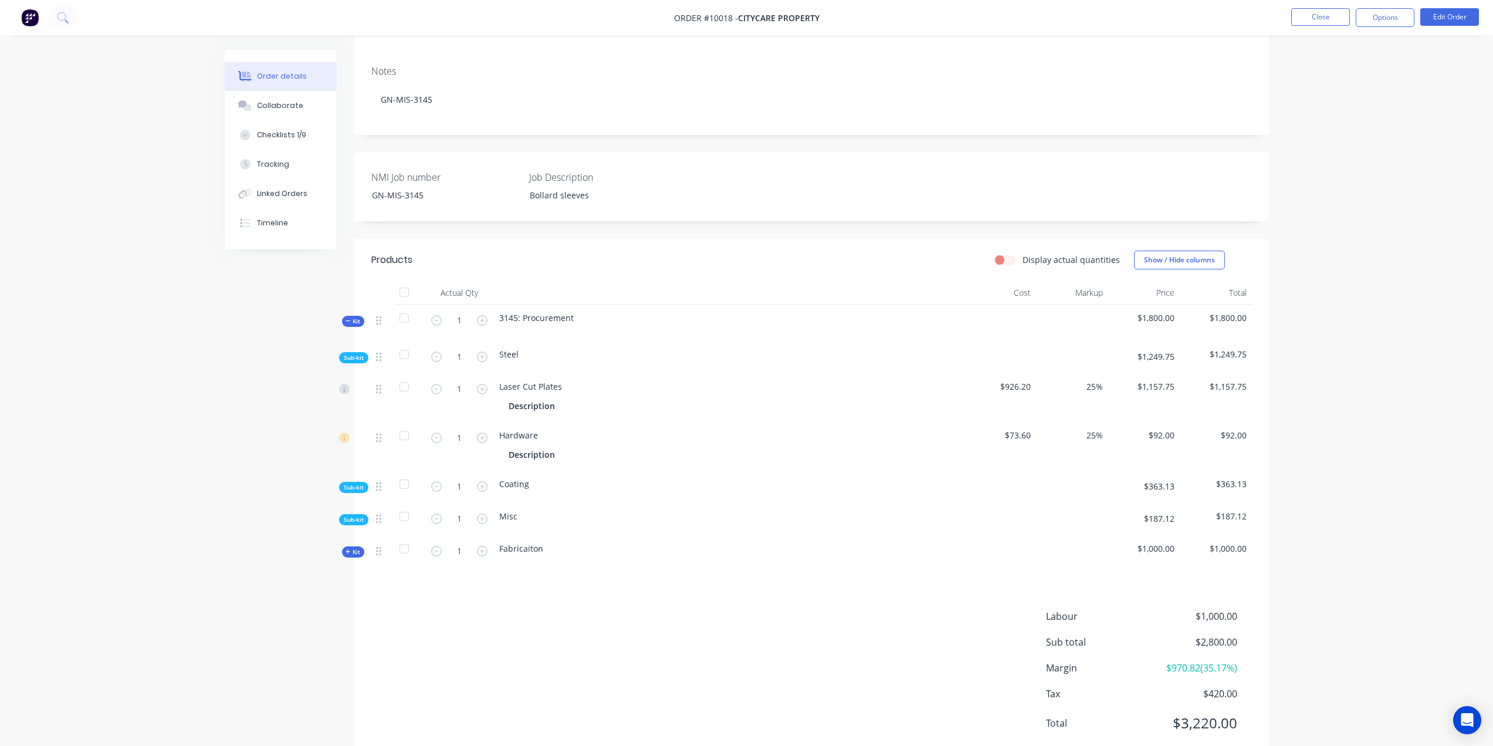
checkbox input "false"
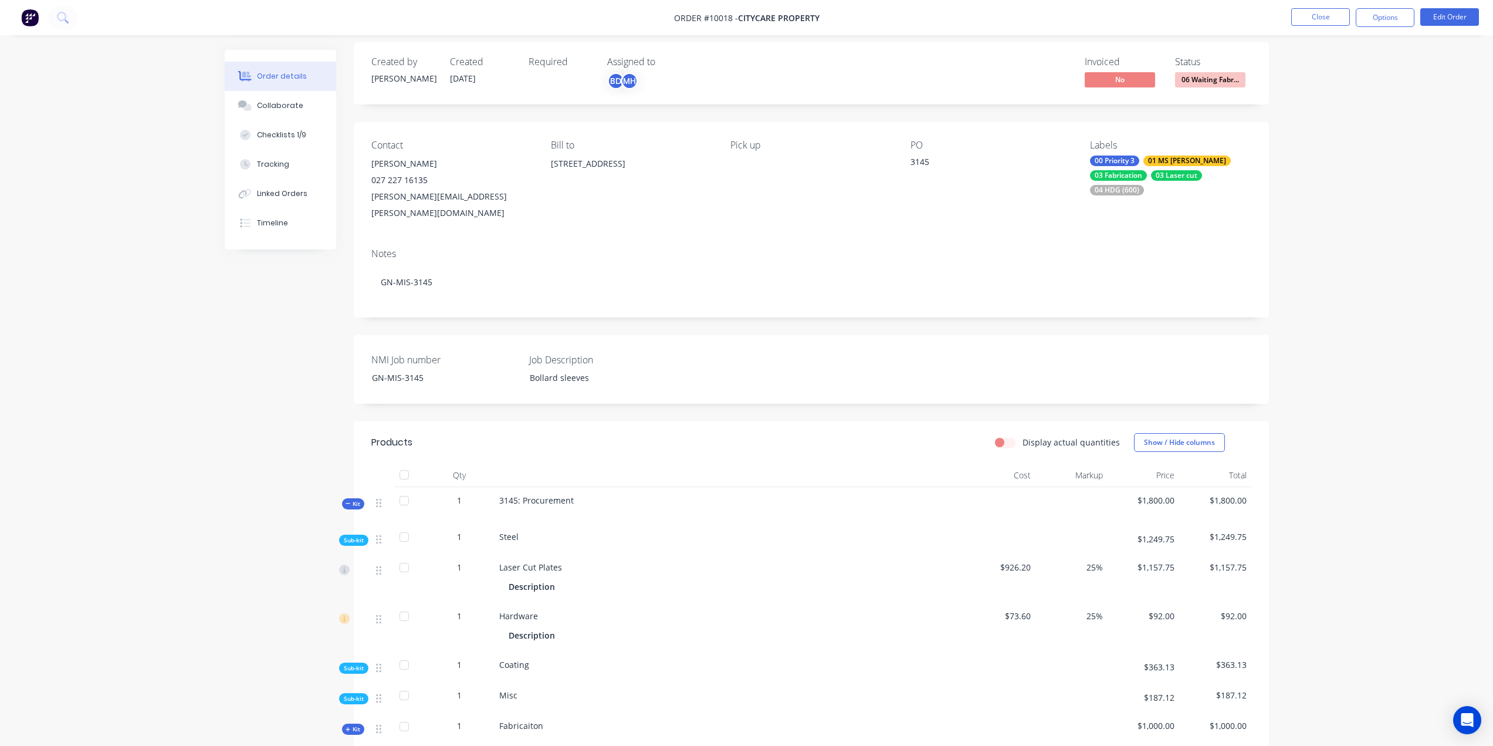
scroll to position [0, 0]
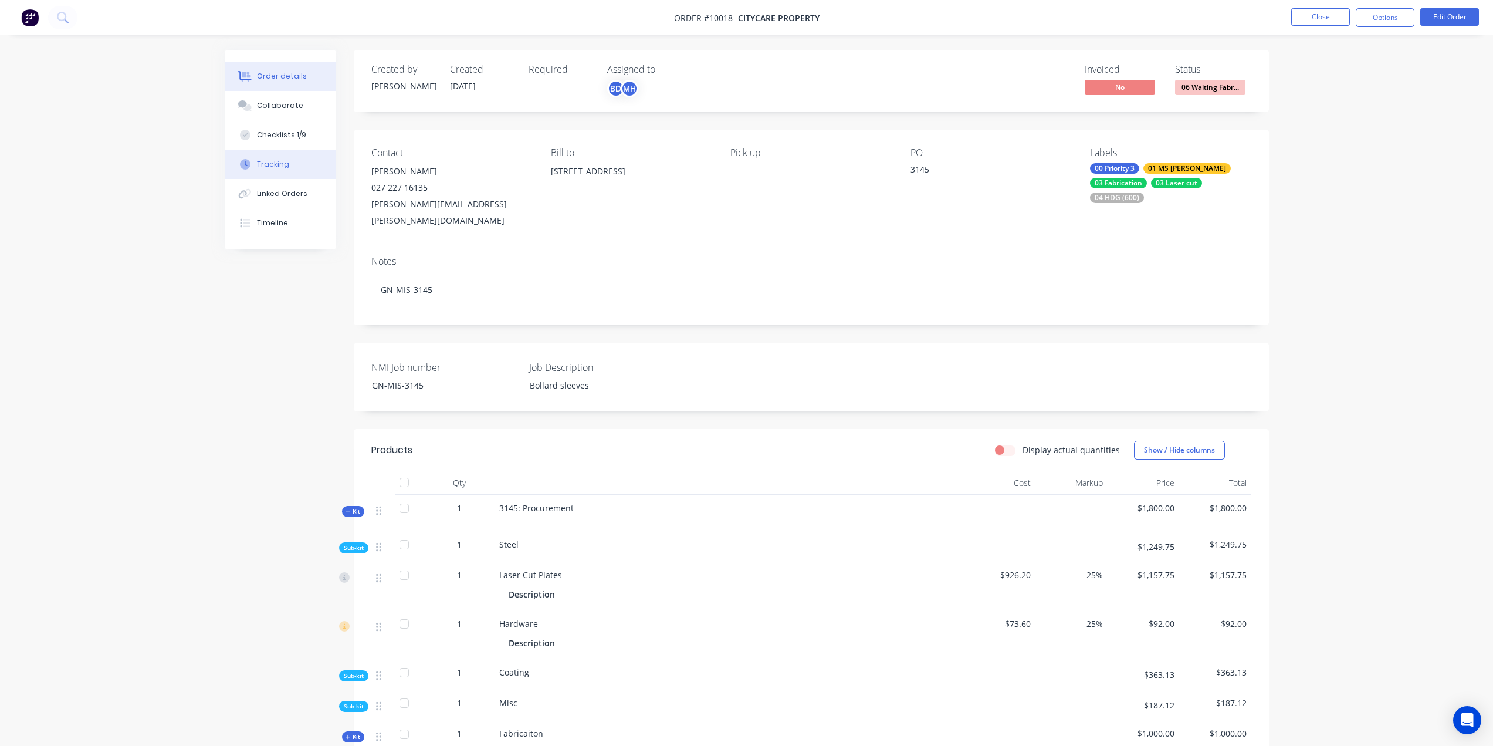
drag, startPoint x: 282, startPoint y: 124, endPoint x: 279, endPoint y: 155, distance: 31.2
click at [281, 128] on button "Checklists 1/9" at bounding box center [280, 134] width 111 height 29
type textarea "x"
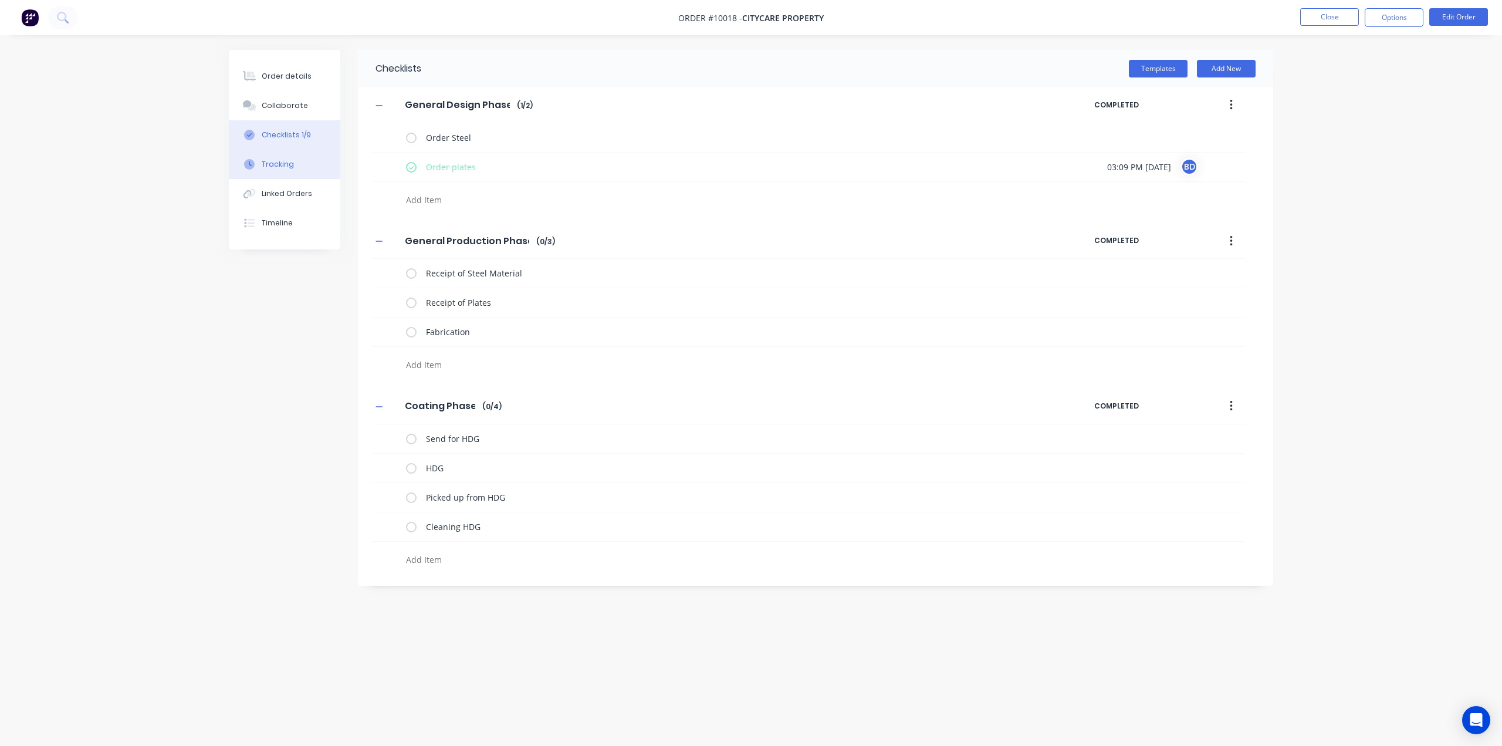
click at [278, 167] on div "Tracking" at bounding box center [278, 164] width 32 height 11
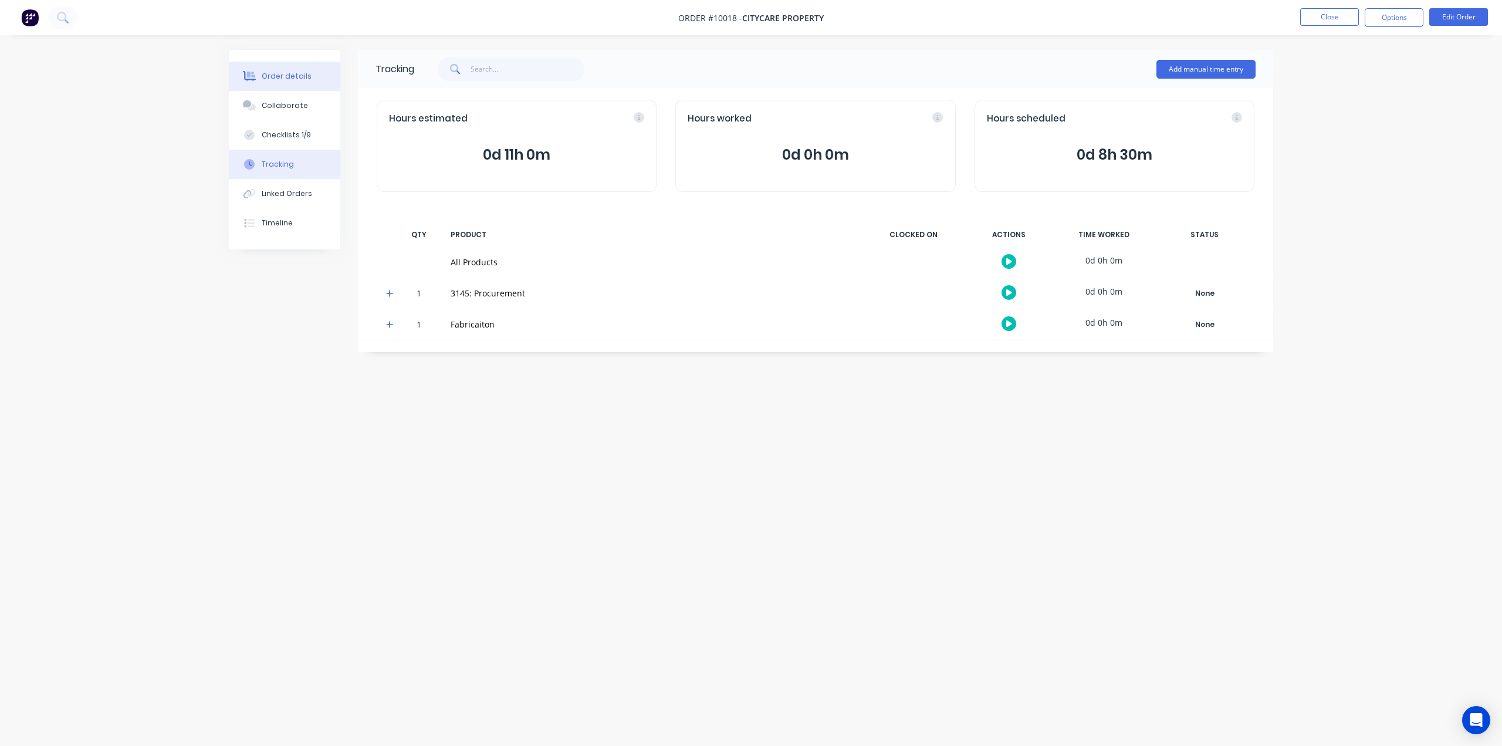
click at [290, 75] on div "Order details" at bounding box center [287, 76] width 50 height 11
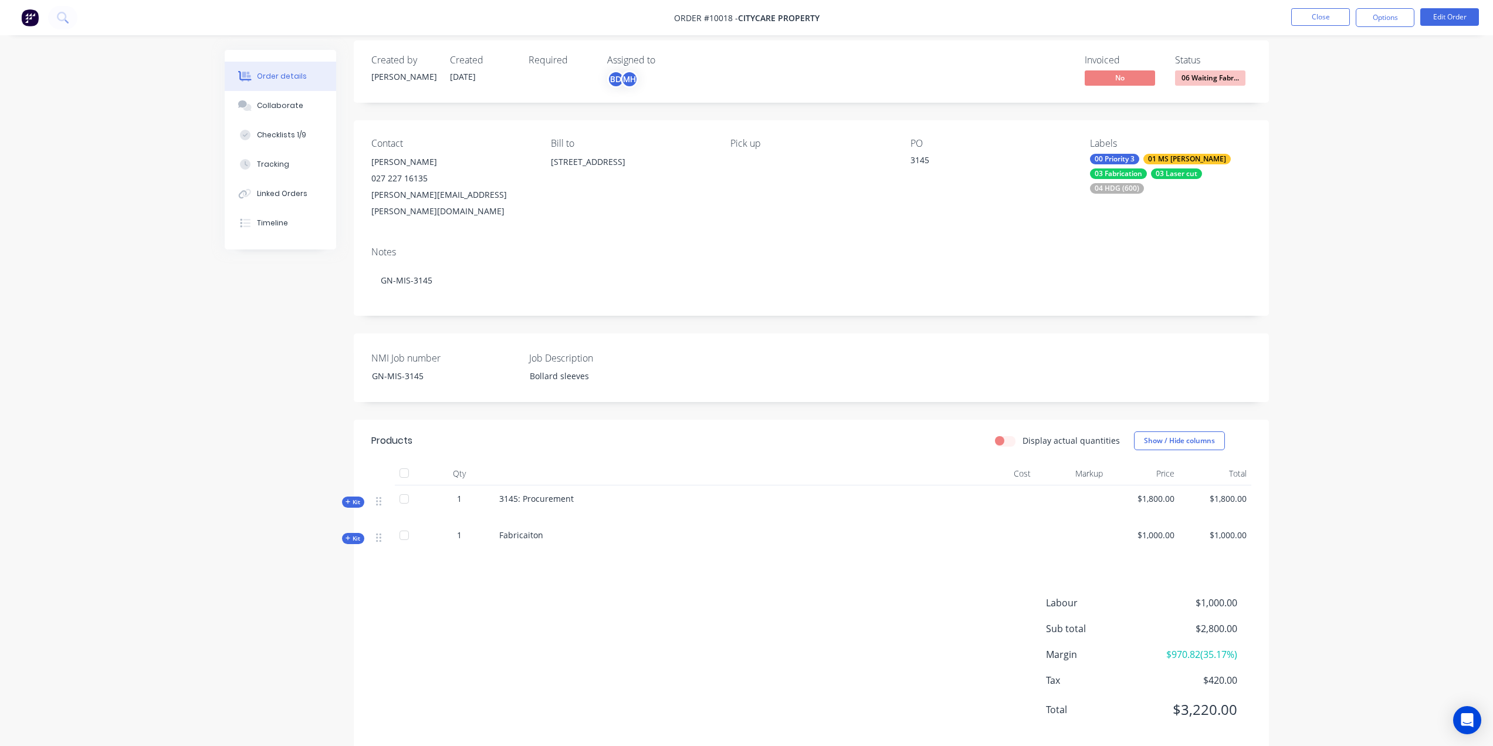
scroll to position [14, 0]
click at [347, 494] on icon at bounding box center [348, 497] width 5 height 6
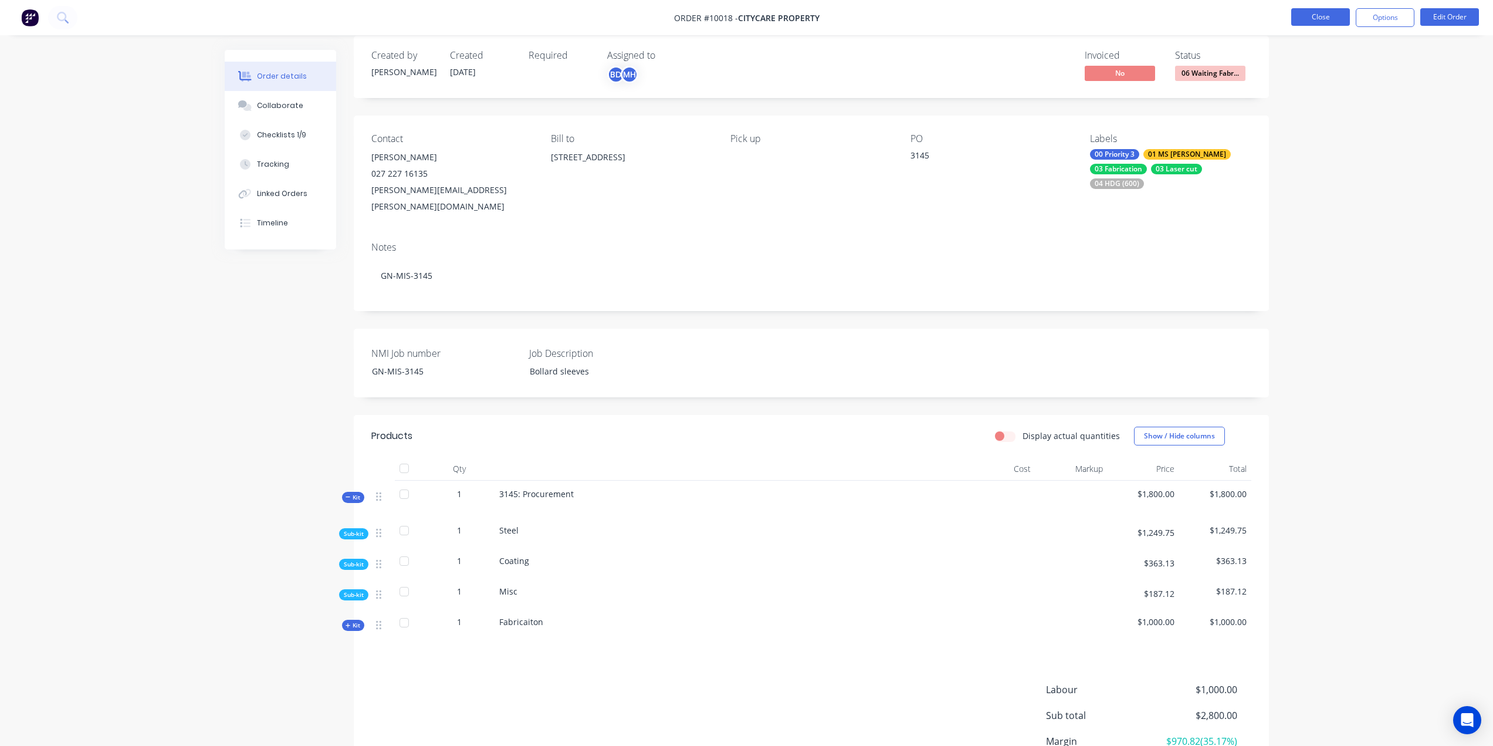
click at [1311, 21] on button "Close" at bounding box center [1320, 17] width 59 height 18
